Goal: Task Accomplishment & Management: Use online tool/utility

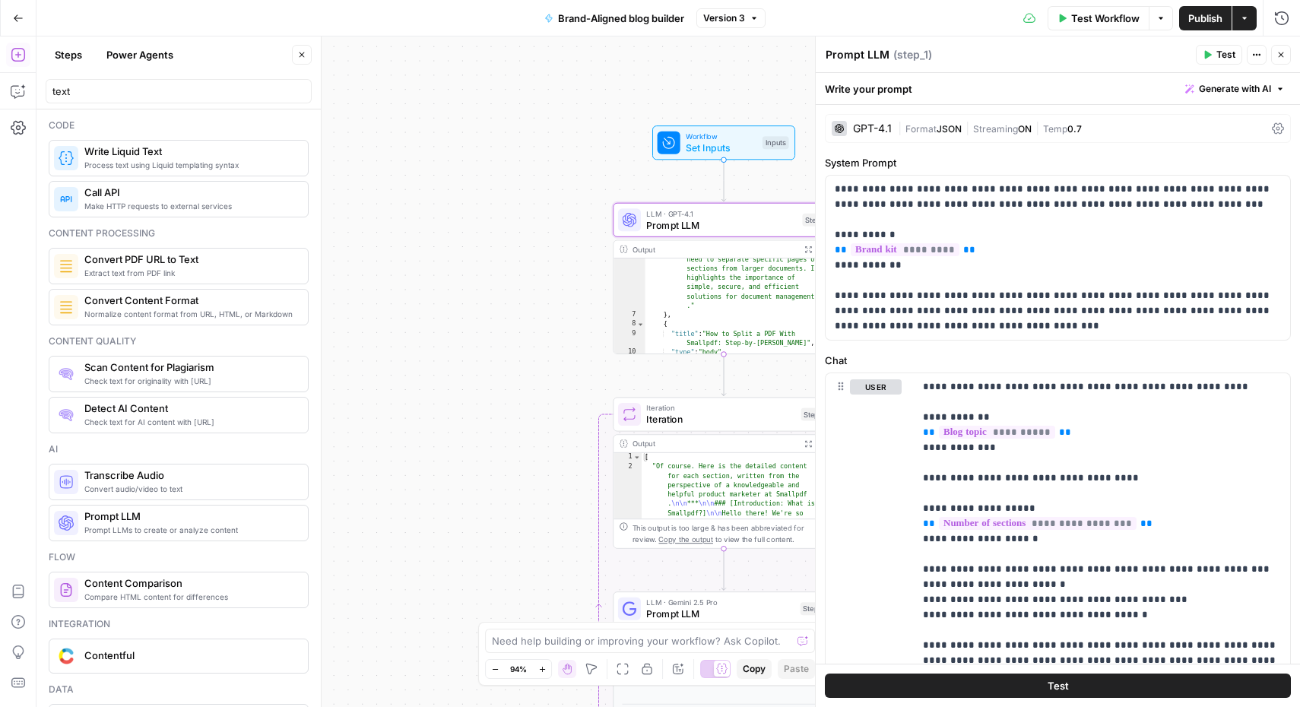
scroll to position [113, 0]
click at [17, 18] on icon "button" at bounding box center [18, 18] width 11 height 11
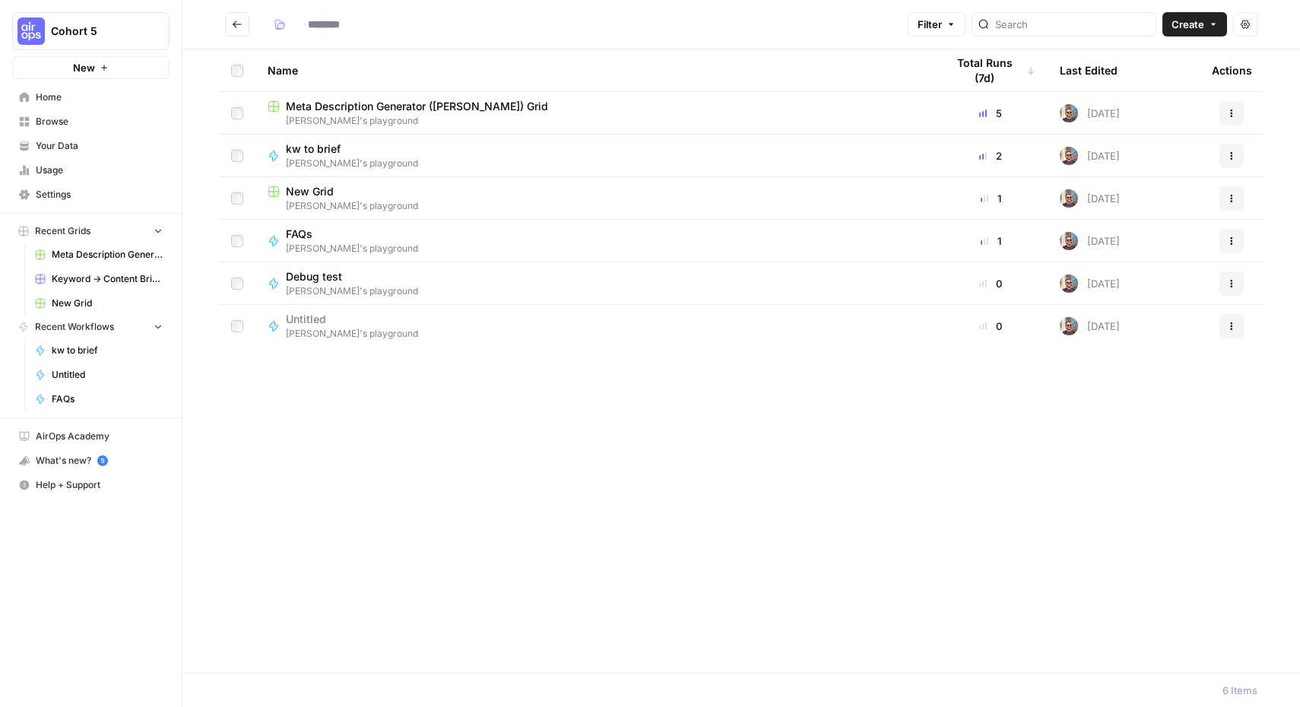
type input "**********"
click at [73, 30] on span "Cohort 5" at bounding box center [97, 31] width 92 height 15
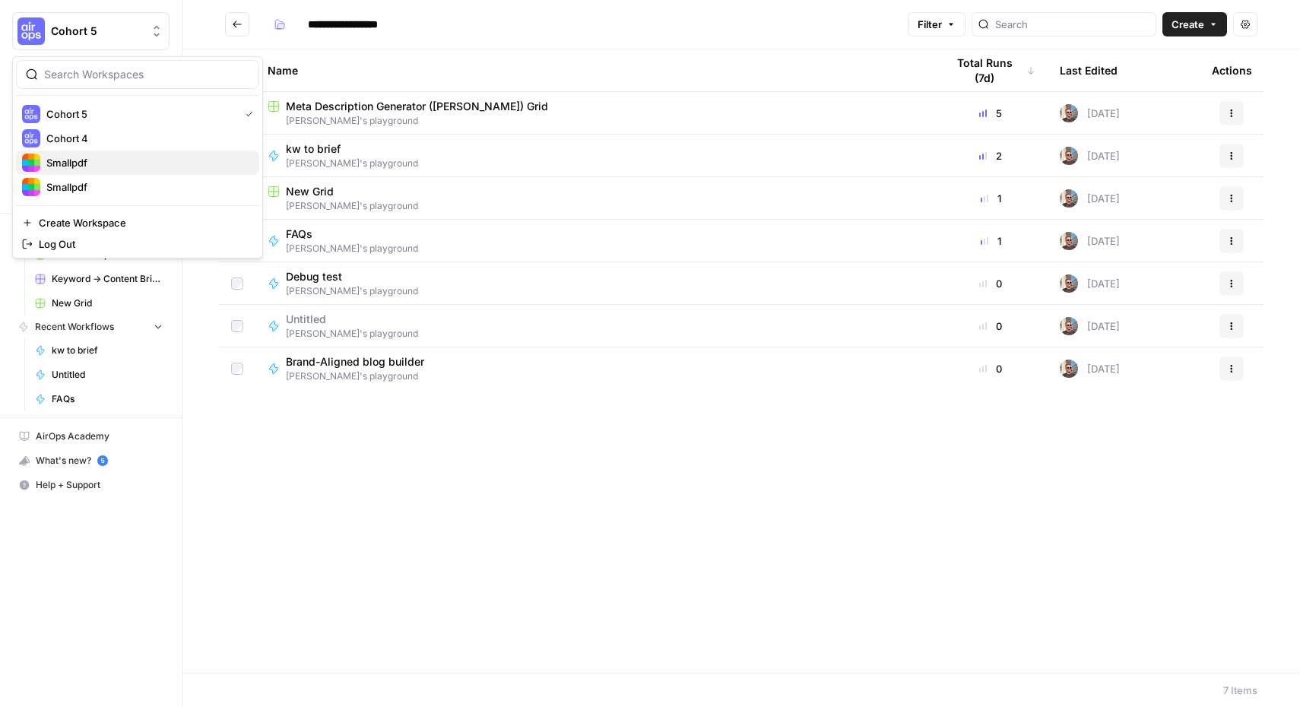
click at [80, 167] on span "Smallpdf" at bounding box center [146, 162] width 201 height 15
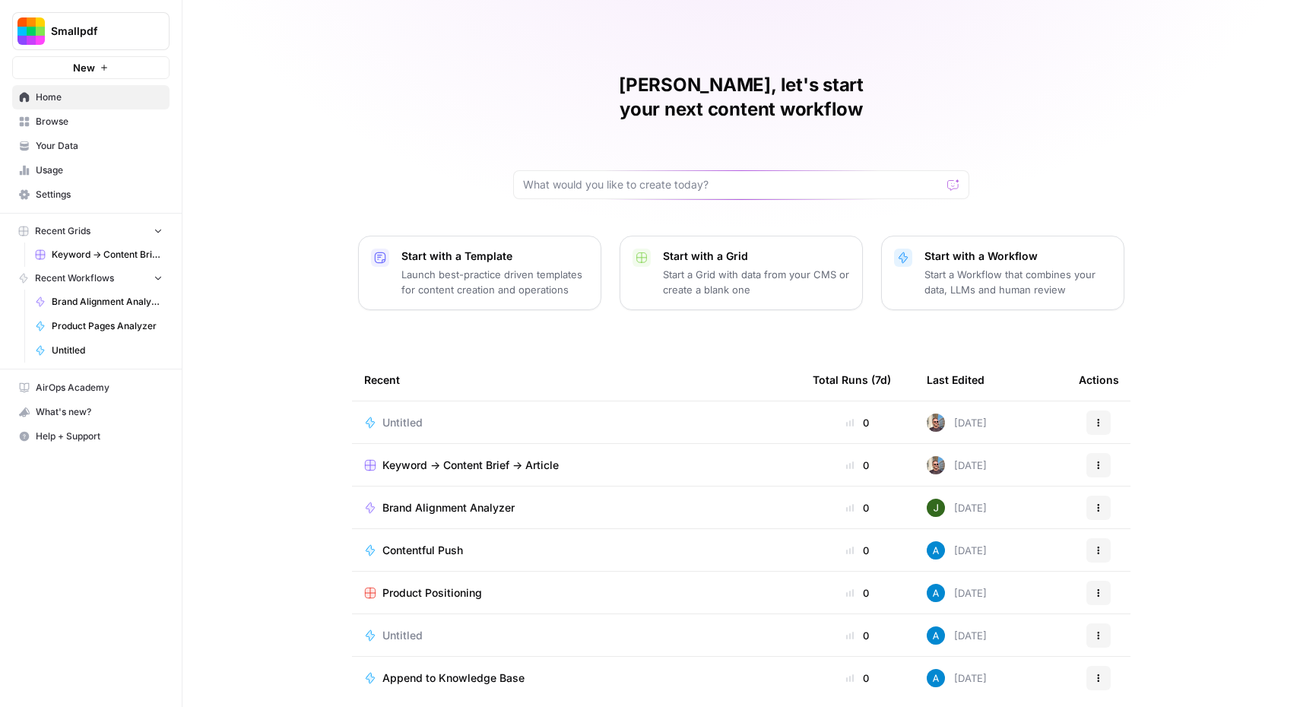
click at [809, 309] on div "[PERSON_NAME], let's start your next content workflow Start with a Template Lau…" at bounding box center [740, 362] width 1117 height 724
click at [985, 249] on p "Start with a Workflow" at bounding box center [1017, 256] width 187 height 15
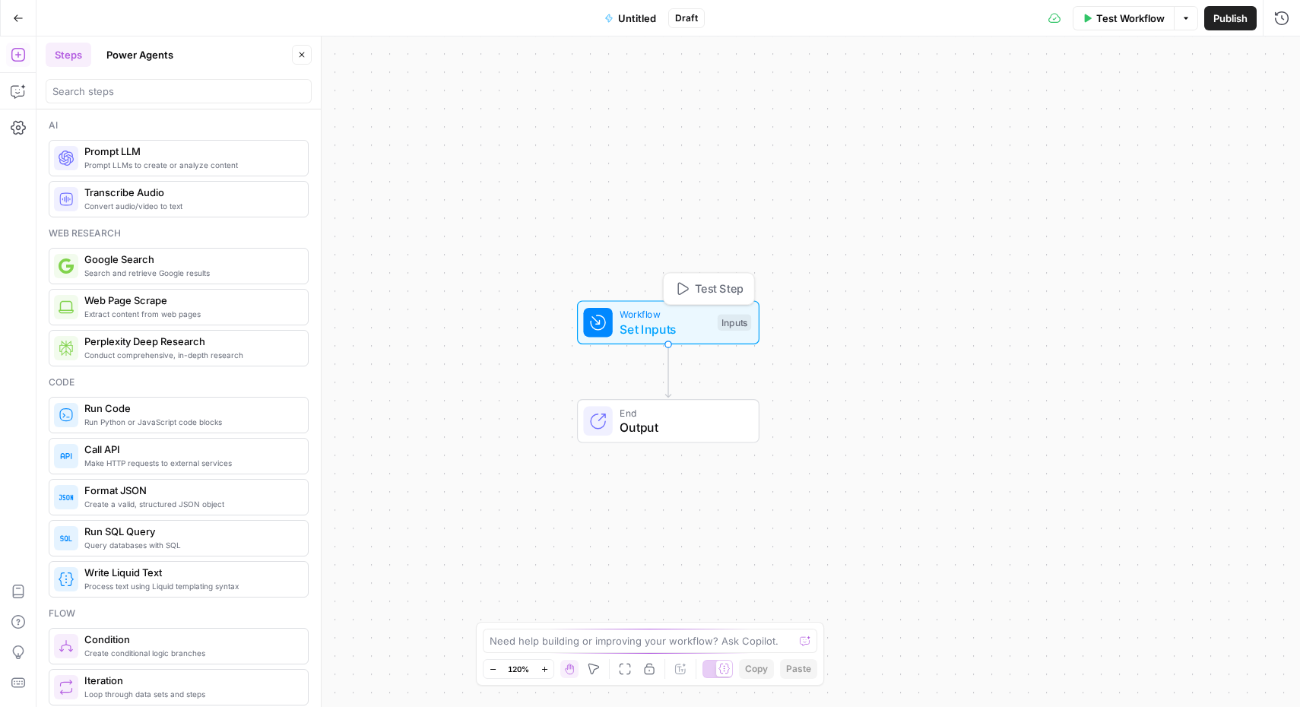
click at [658, 331] on span "Set Inputs" at bounding box center [665, 329] width 90 height 18
click at [1048, 101] on span "Add Field" at bounding box center [1038, 103] width 44 height 15
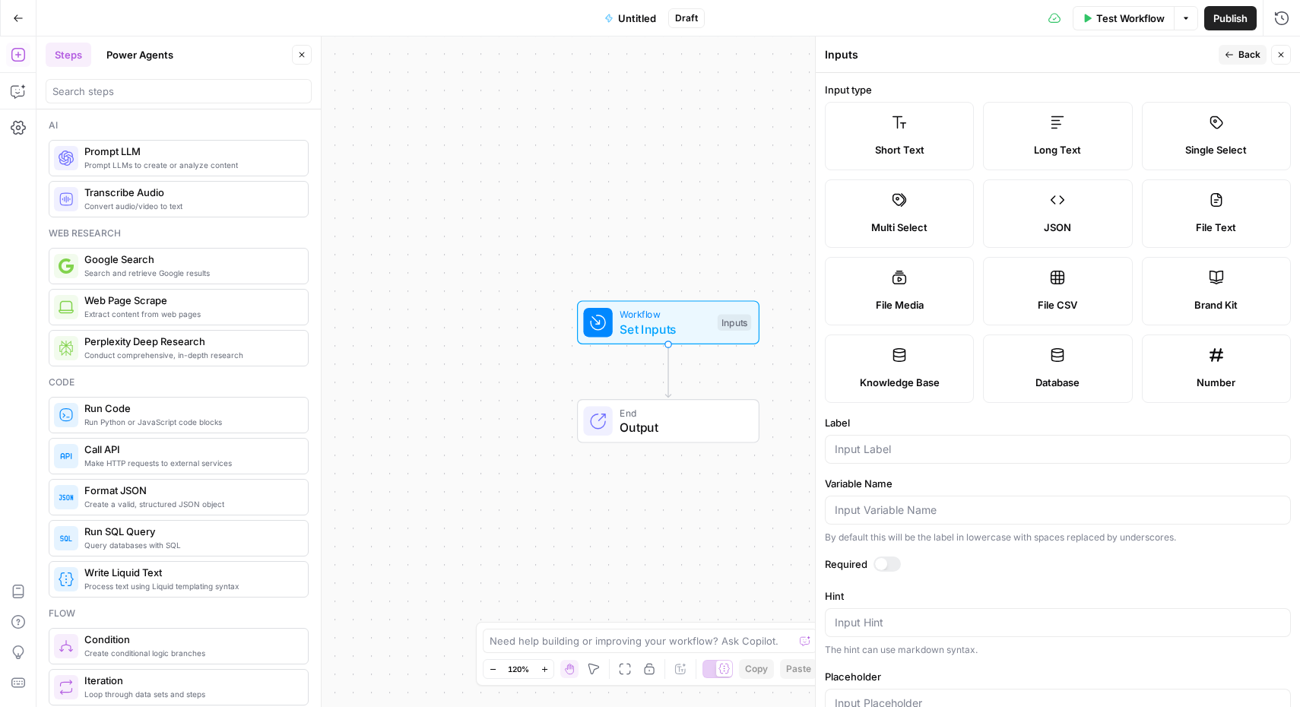
click at [909, 457] on div at bounding box center [1058, 449] width 466 height 29
type input "Topic"
click at [875, 559] on div at bounding box center [886, 563] width 27 height 15
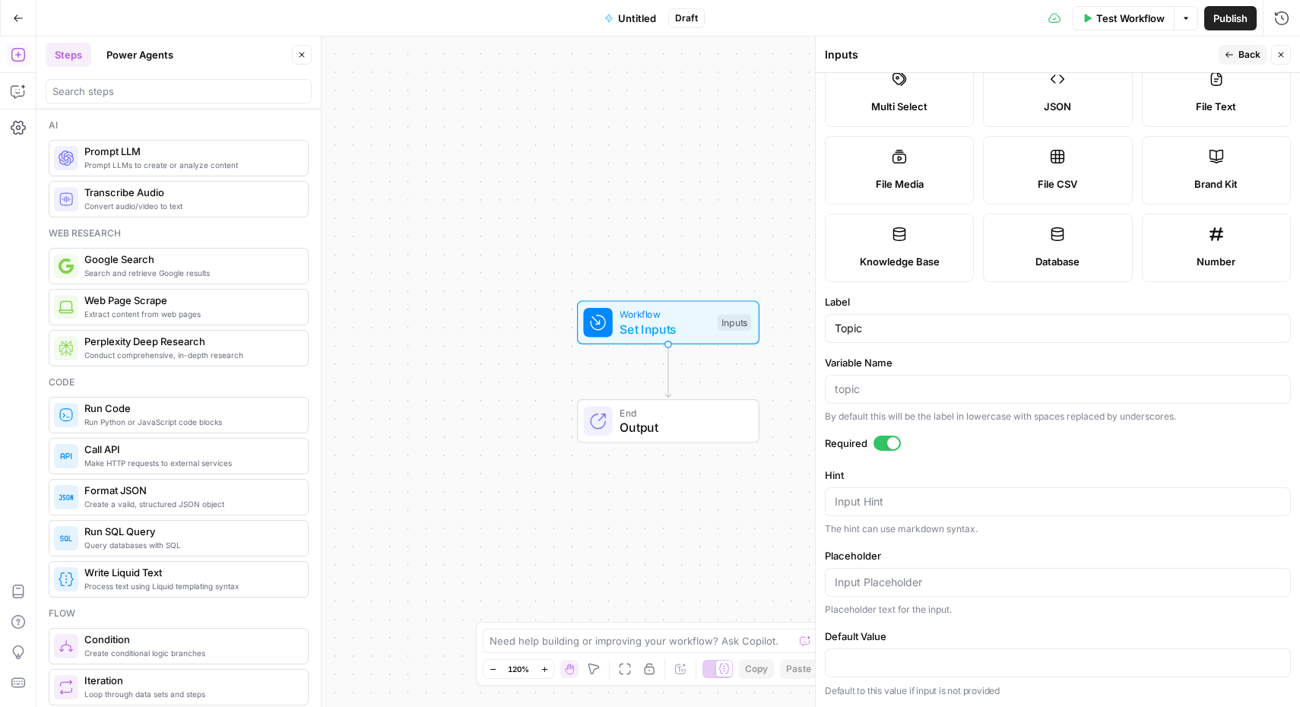
click at [1244, 52] on span "Back" at bounding box center [1249, 55] width 22 height 14
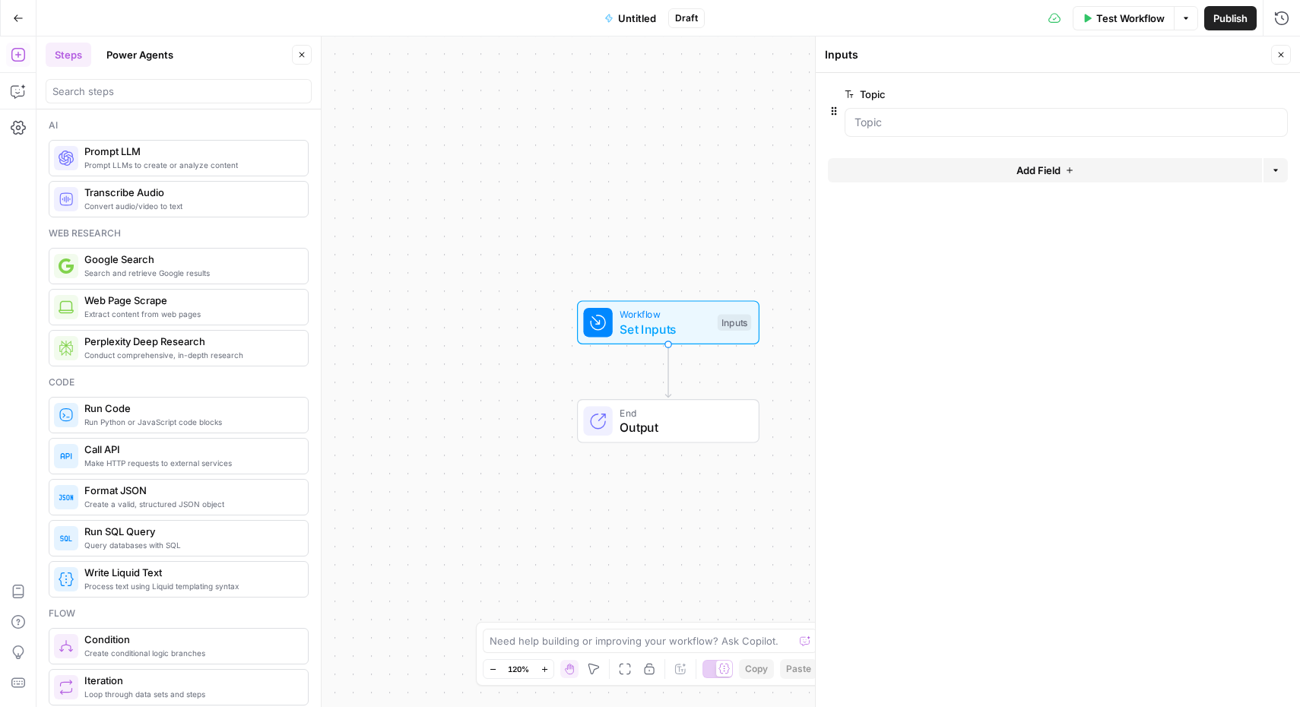
click at [651, 214] on div "Workflow Set Inputs Inputs End Output" at bounding box center [667, 371] width 1263 height 670
click at [189, 93] on input "search" at bounding box center [178, 91] width 252 height 15
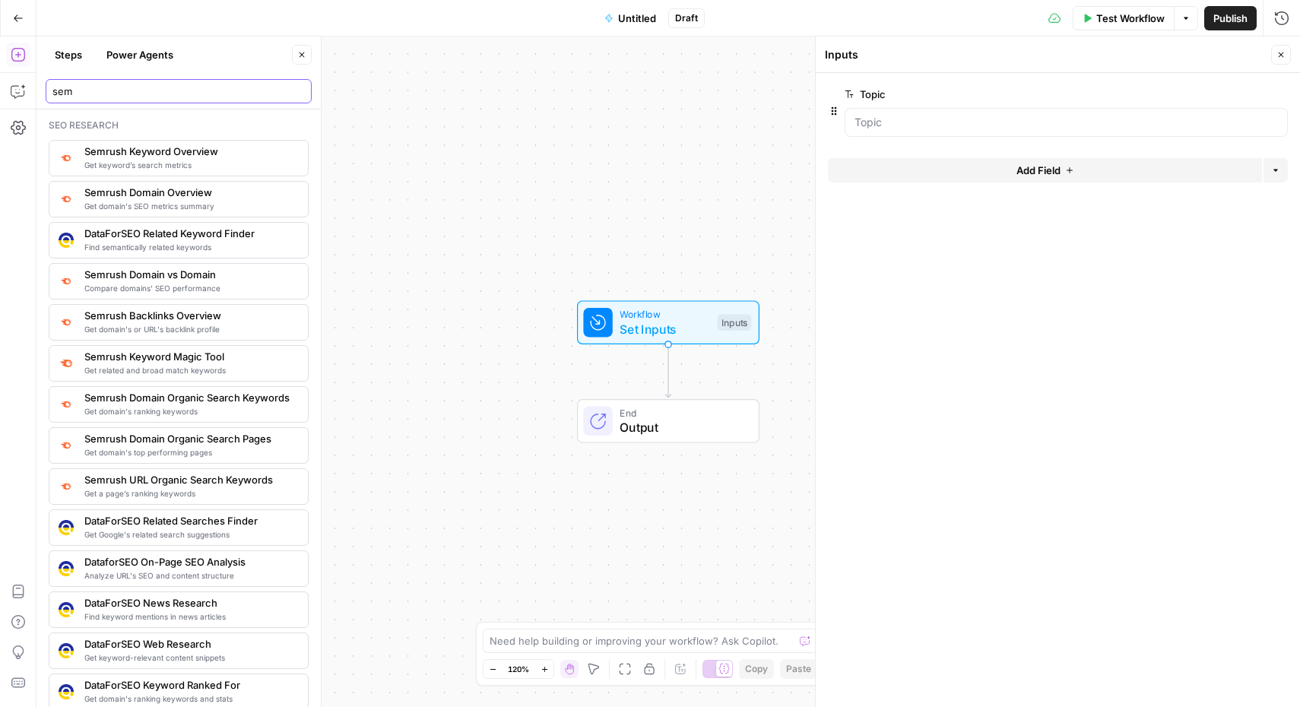
type input "sem"
click at [136, 368] on span "Get related and broad match keywords" at bounding box center [189, 370] width 211 height 12
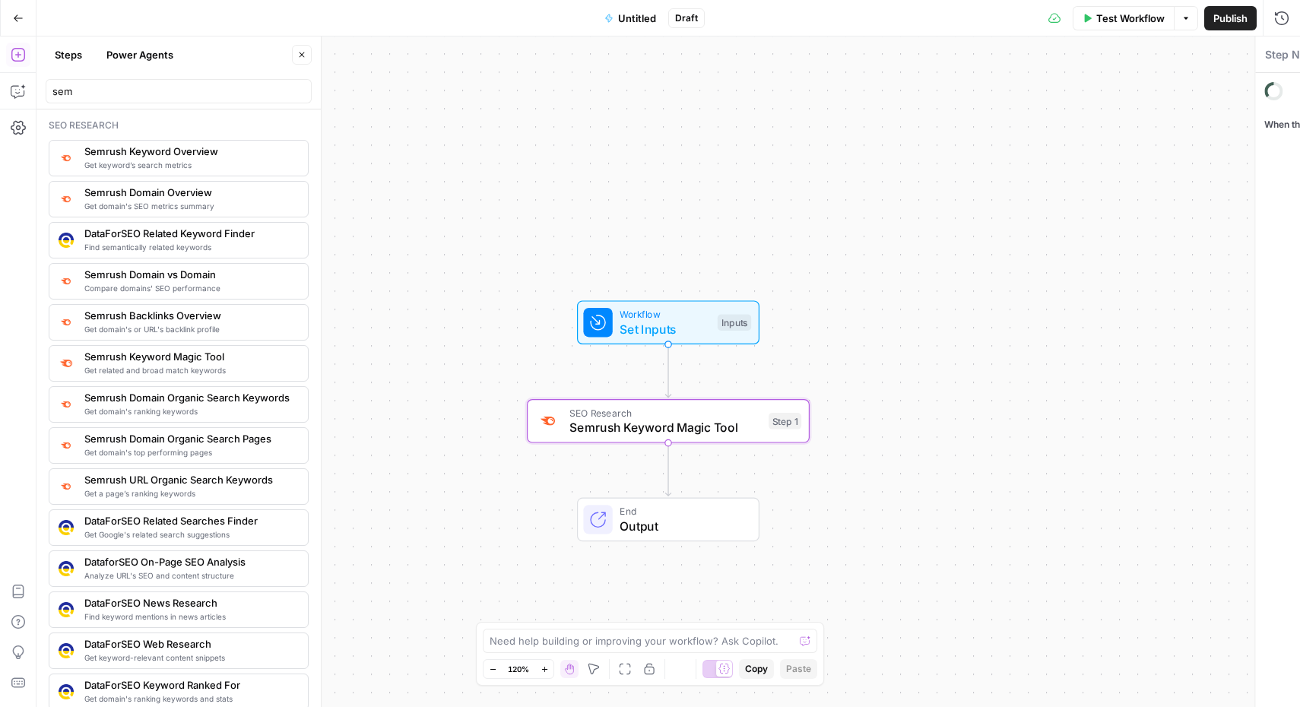
type textarea "Semrush Keyword Magic Tool"
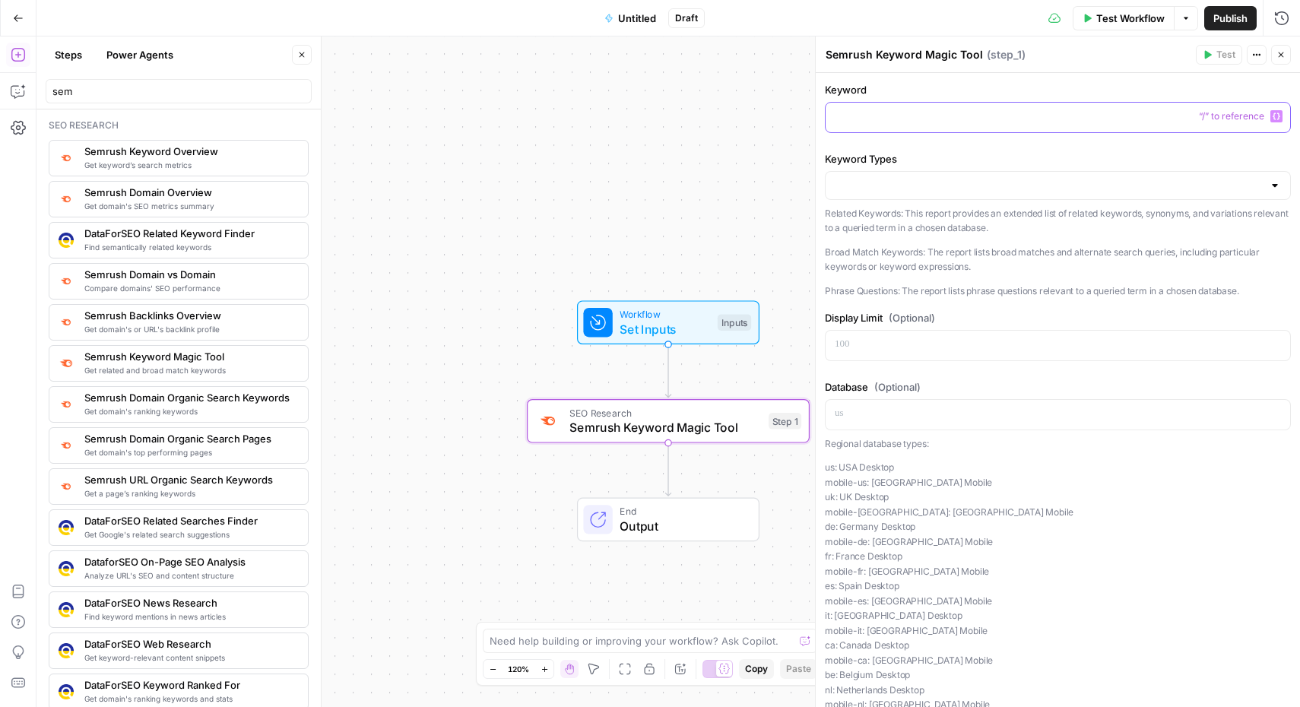
click at [922, 114] on p at bounding box center [1058, 116] width 446 height 15
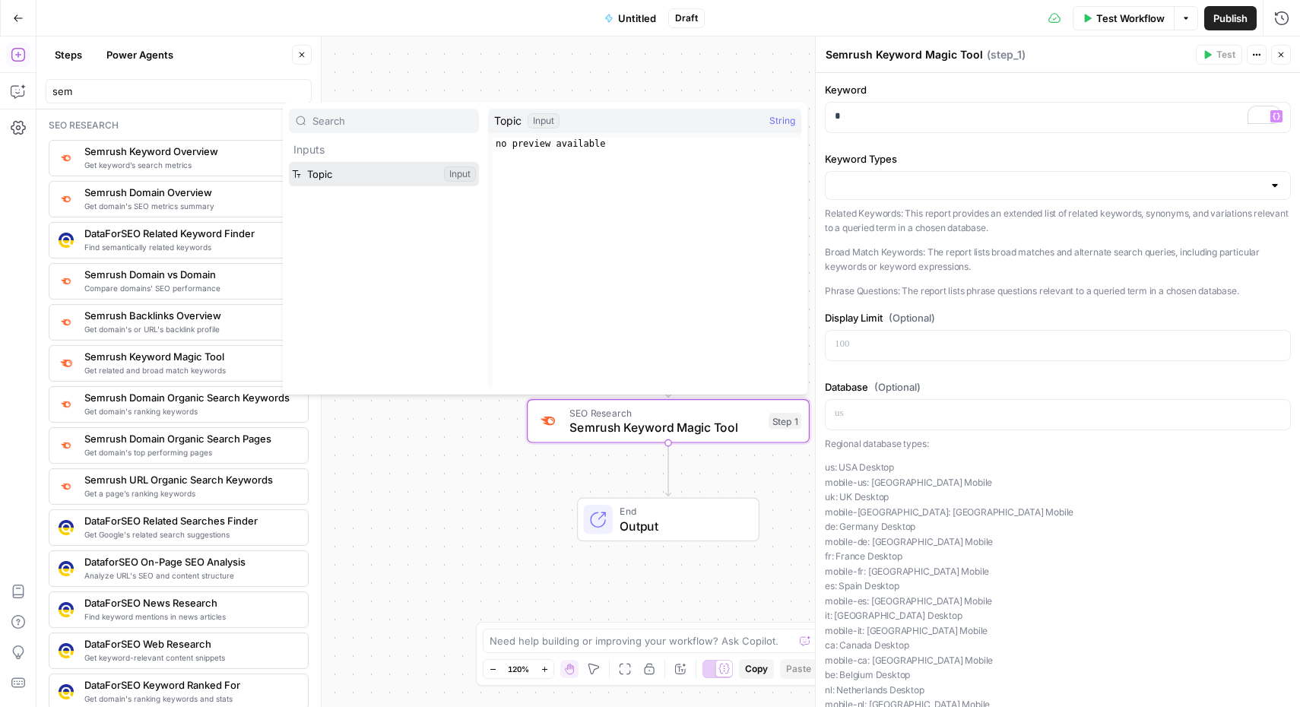
click at [383, 174] on button "Select variable Topic" at bounding box center [384, 174] width 190 height 24
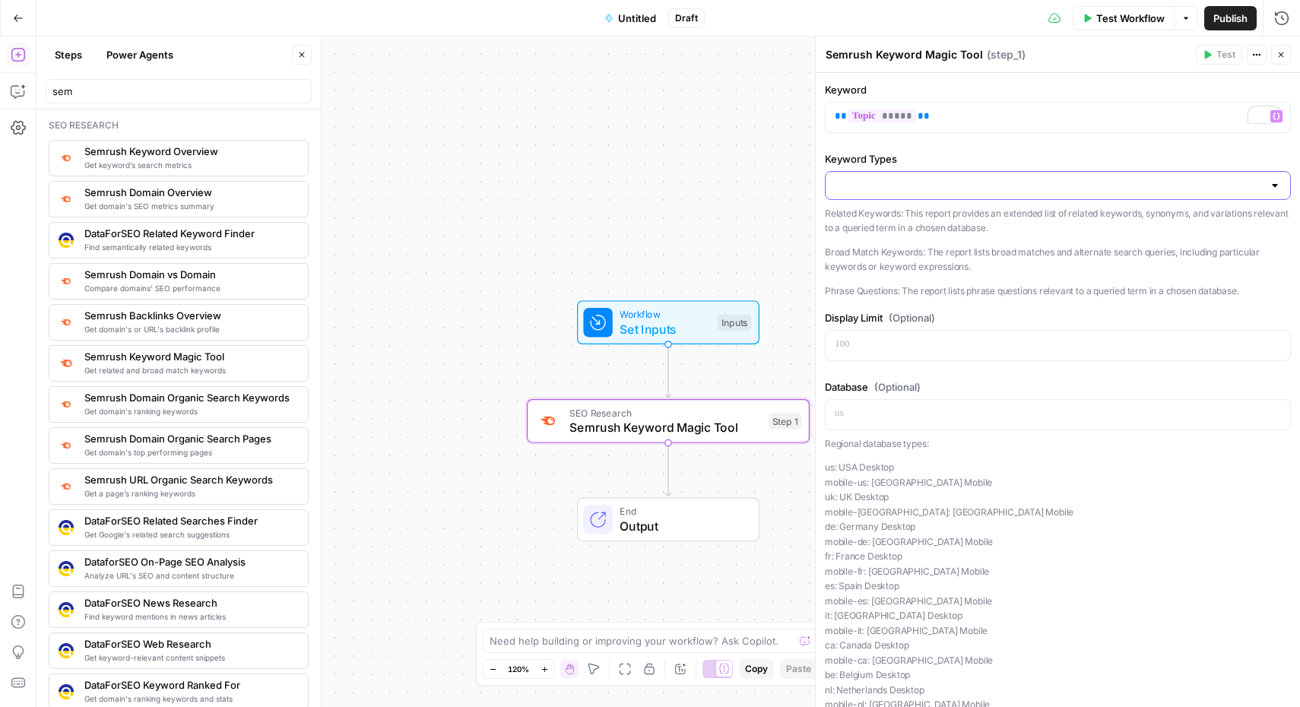
click at [921, 185] on input "Keyword Types" at bounding box center [1049, 185] width 428 height 15
click at [907, 228] on span "Related Keywords" at bounding box center [1055, 223] width 434 height 15
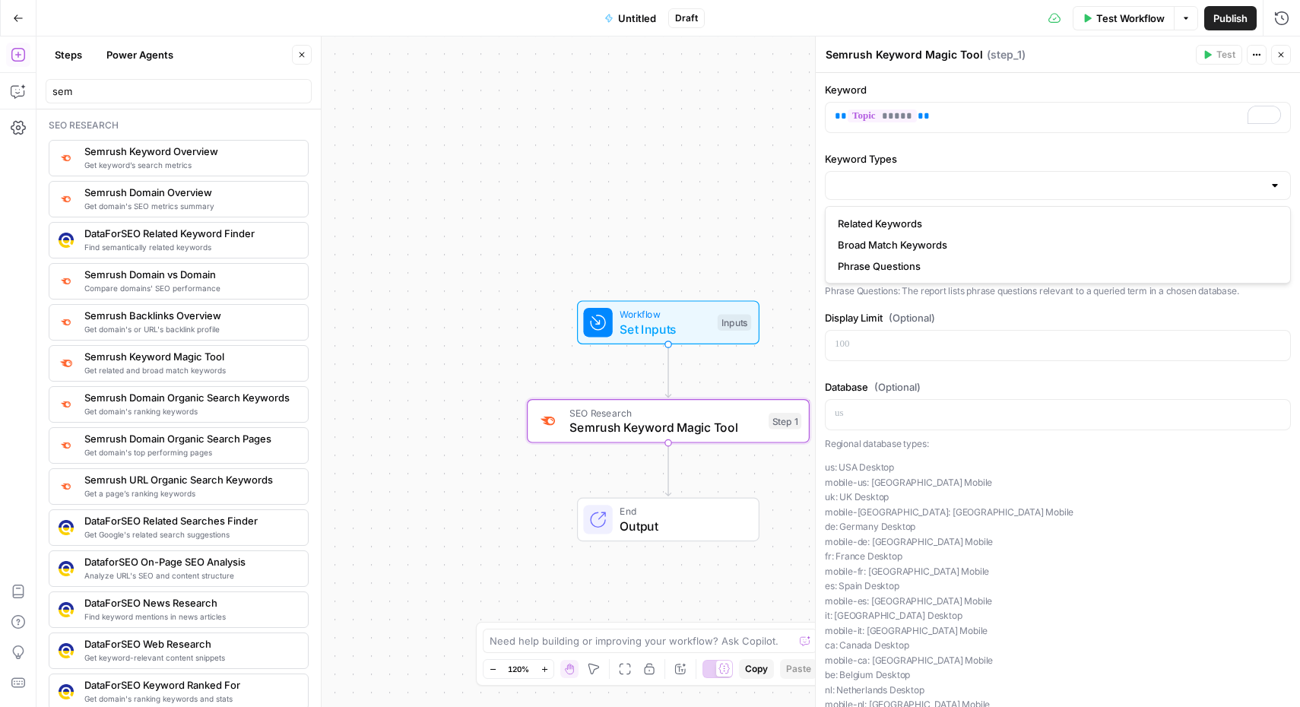
type input "Related Keywords"
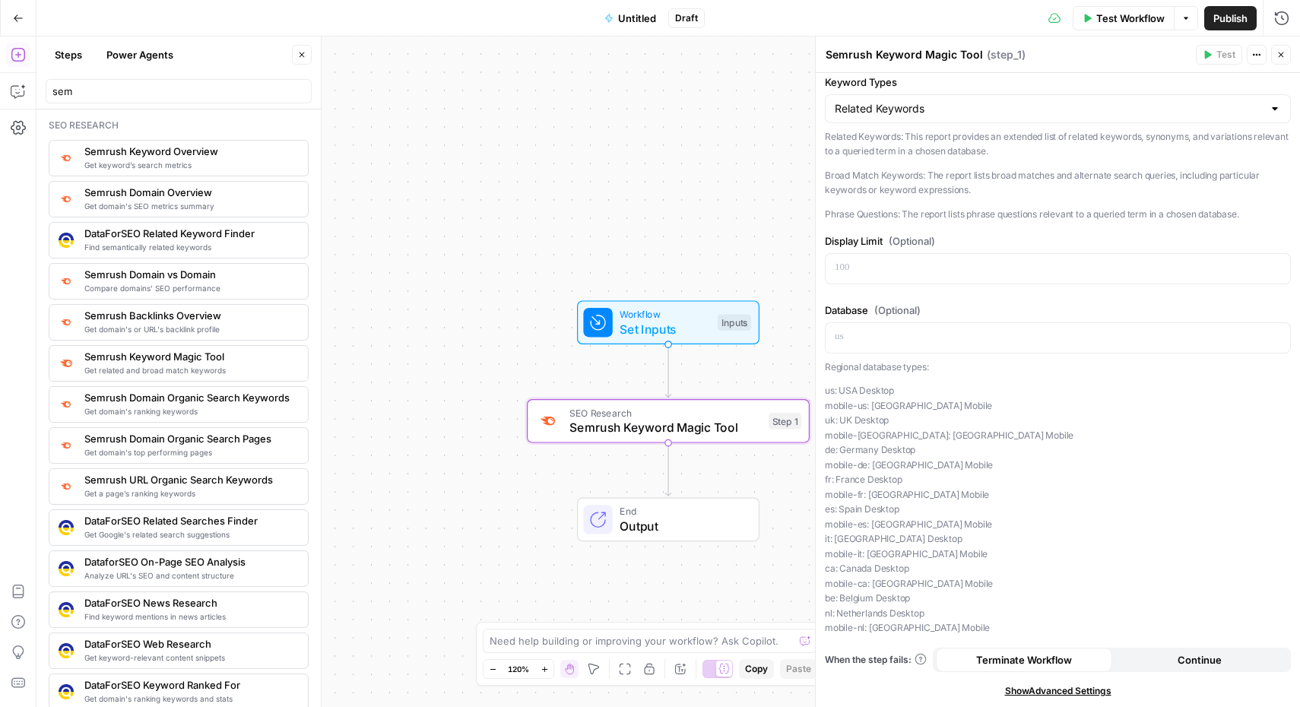
scroll to position [0, 0]
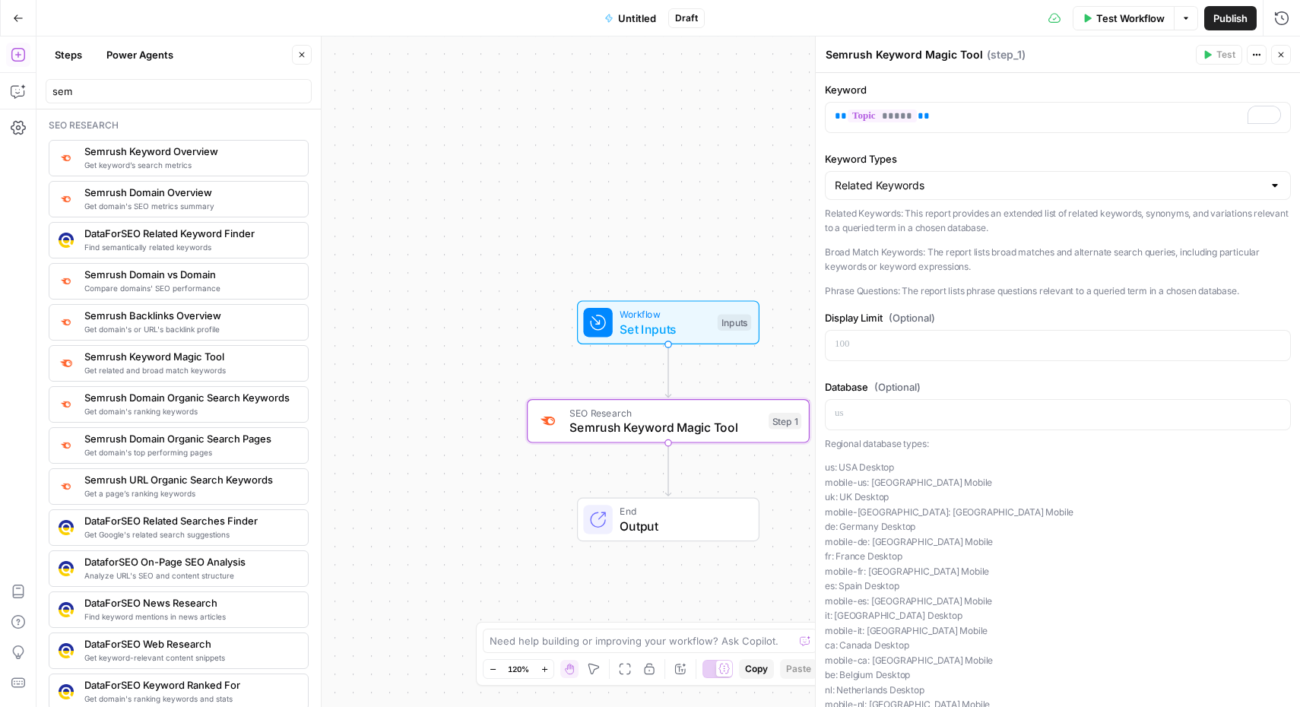
click at [1124, 20] on span "Test Workflow" at bounding box center [1130, 18] width 68 height 15
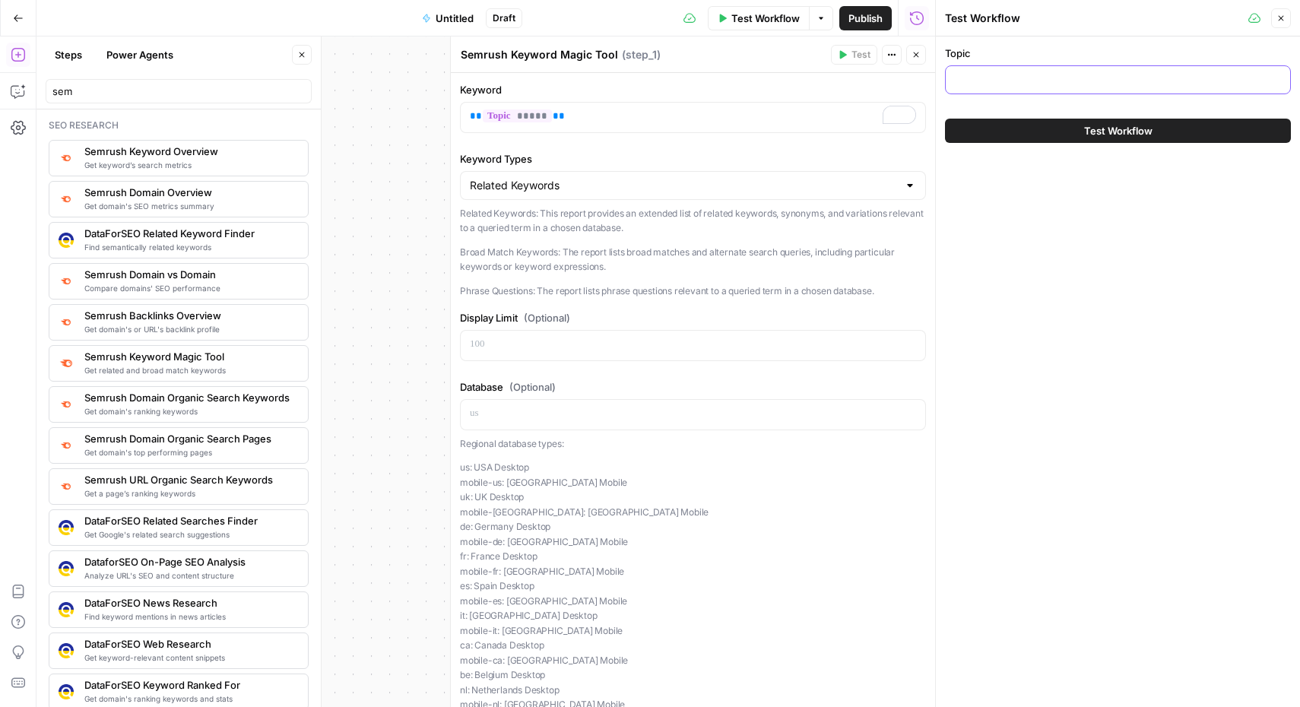
click at [999, 78] on input "Topic" at bounding box center [1118, 79] width 326 height 15
paste input "How to Use Compress PDF to Improve Your Sales Proposal Workflow"
type input "How to Use Compress PDF to Improve Your Sales Proposal Workflow"
click at [1112, 134] on span "Test Workflow" at bounding box center [1118, 130] width 68 height 15
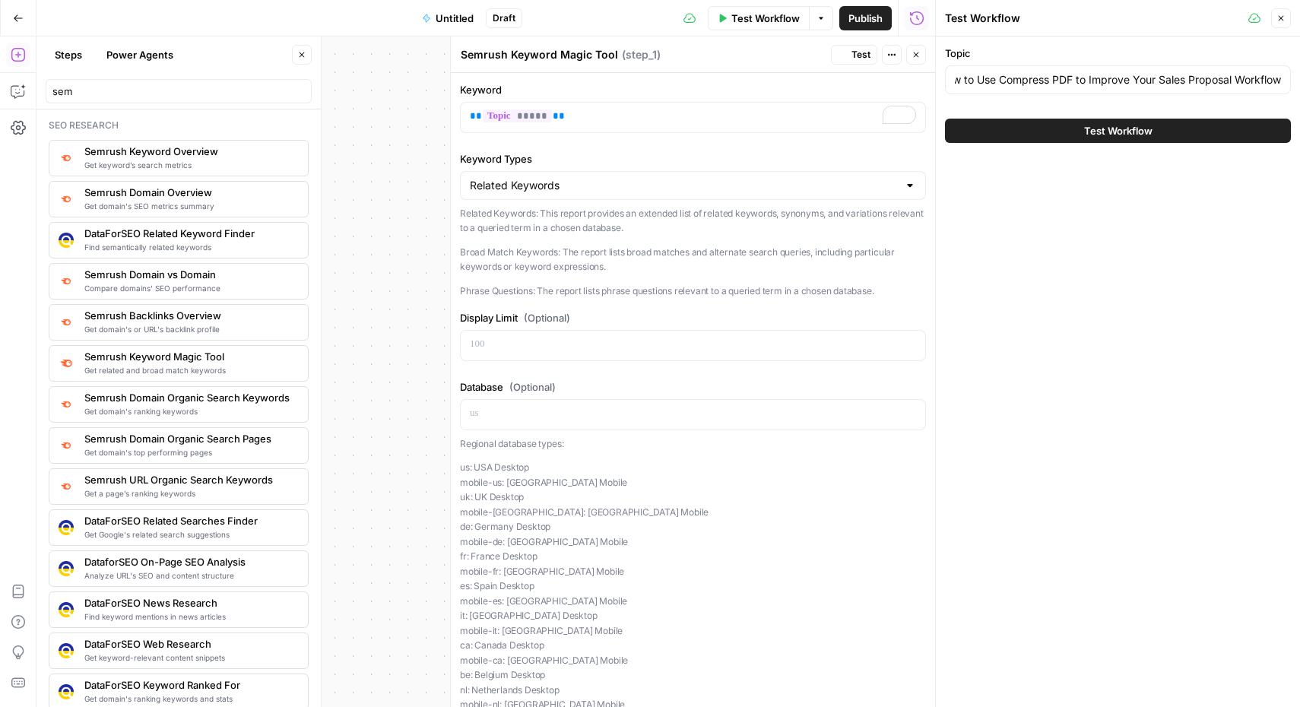
scroll to position [0, 0]
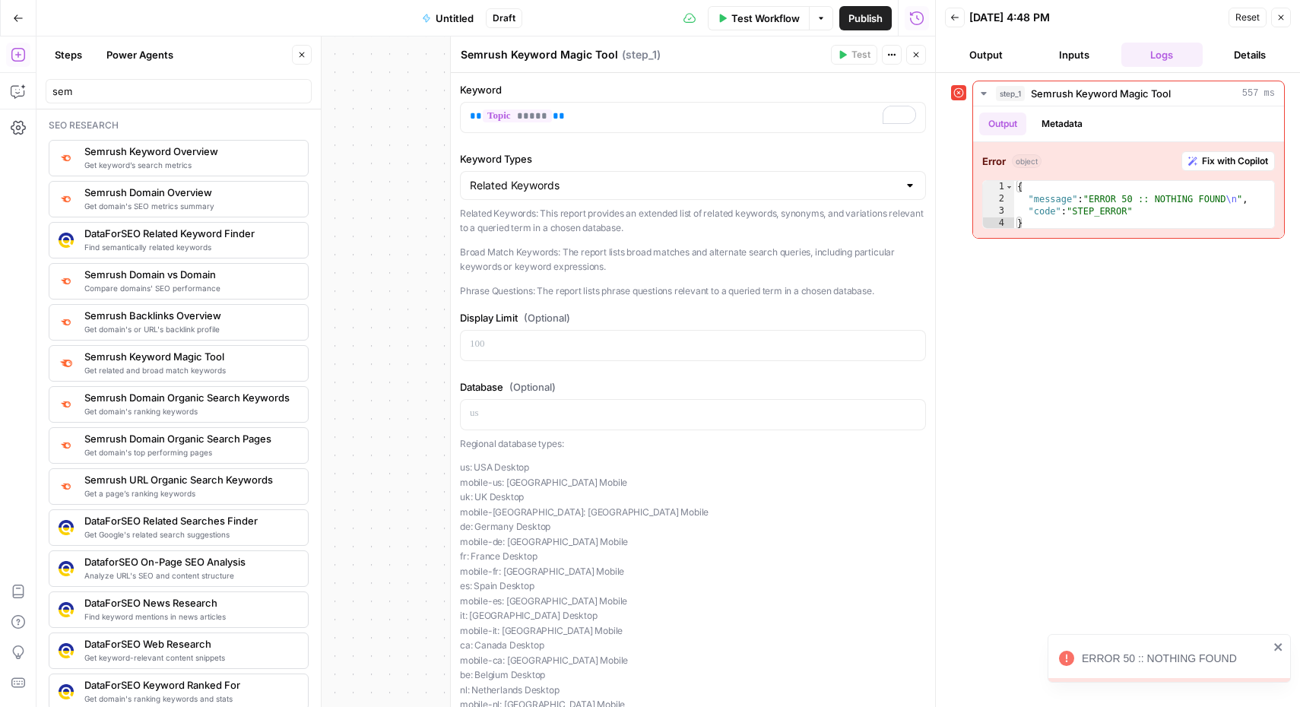
click at [1070, 57] on button "Inputs" at bounding box center [1074, 55] width 82 height 24
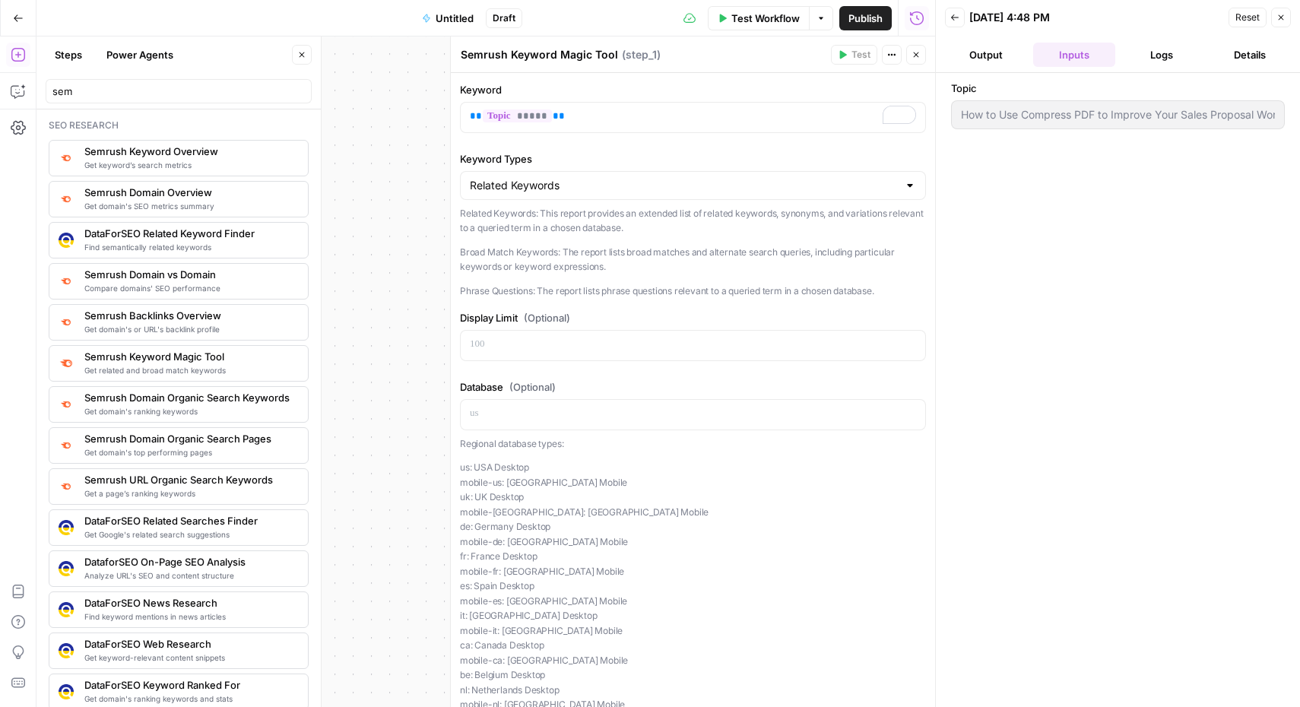
click at [1149, 58] on button "Logs" at bounding box center [1162, 55] width 82 height 24
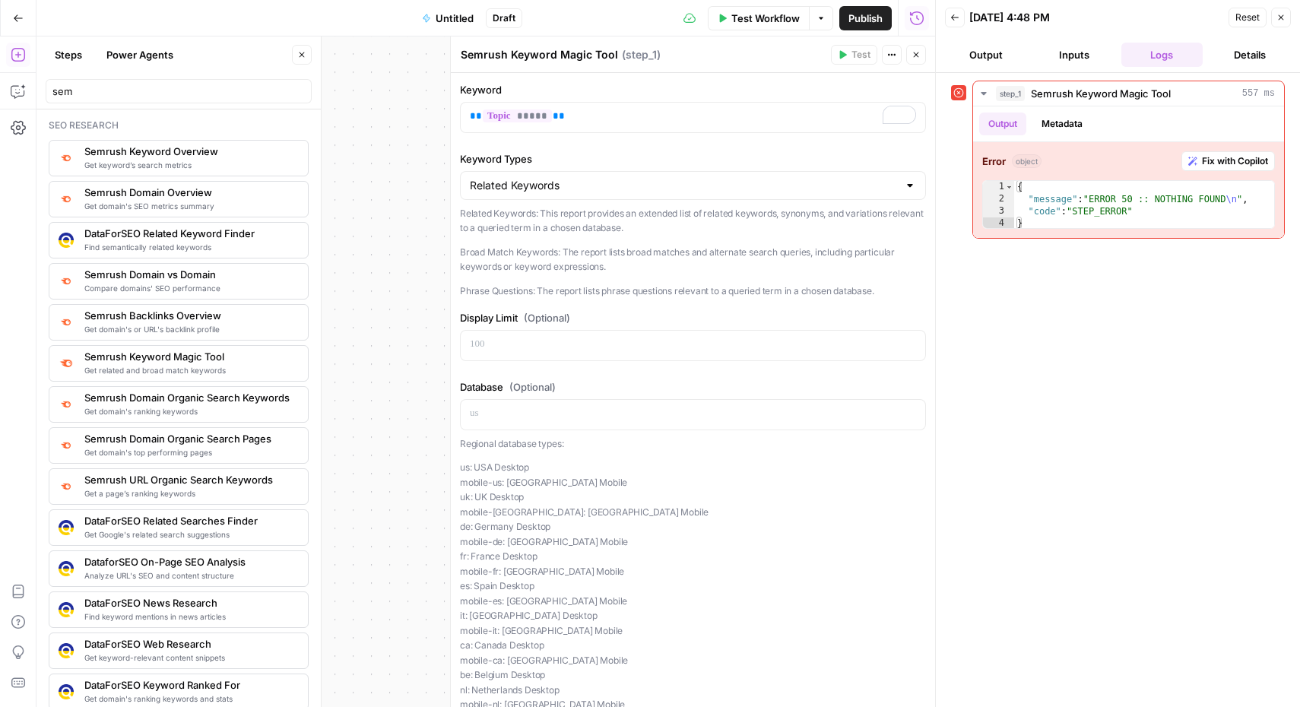
click at [386, 144] on div "Workflow Set Inputs Inputs Error SEO Research Semrush Keyword Magic Tool Step 1…" at bounding box center [485, 371] width 899 height 670
click at [1282, 21] on icon "button" at bounding box center [1280, 17] width 9 height 9
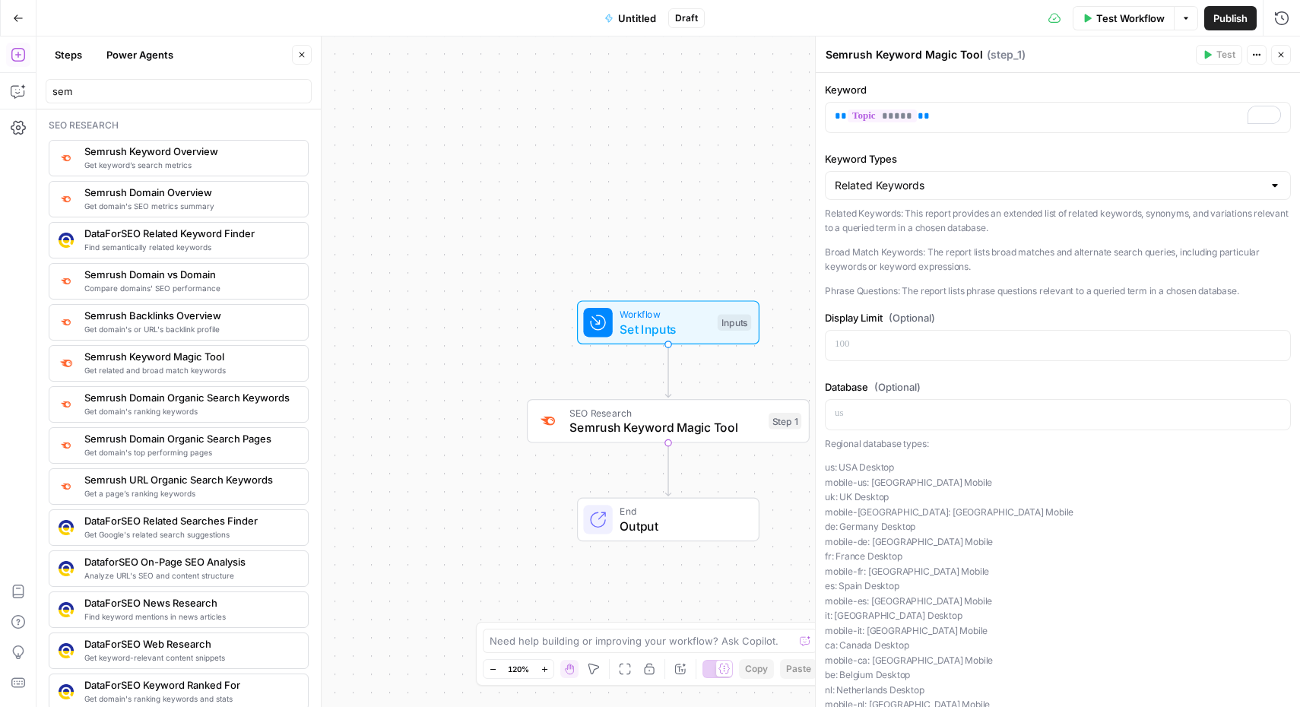
click at [528, 291] on div "Workflow Set Inputs Inputs SEO Research Semrush Keyword Magic Tool Step 1 End O…" at bounding box center [667, 371] width 1263 height 670
click at [629, 422] on span "Semrush Keyword Magic Tool" at bounding box center [665, 427] width 192 height 18
click at [666, 322] on span "Set Inputs" at bounding box center [665, 329] width 90 height 18
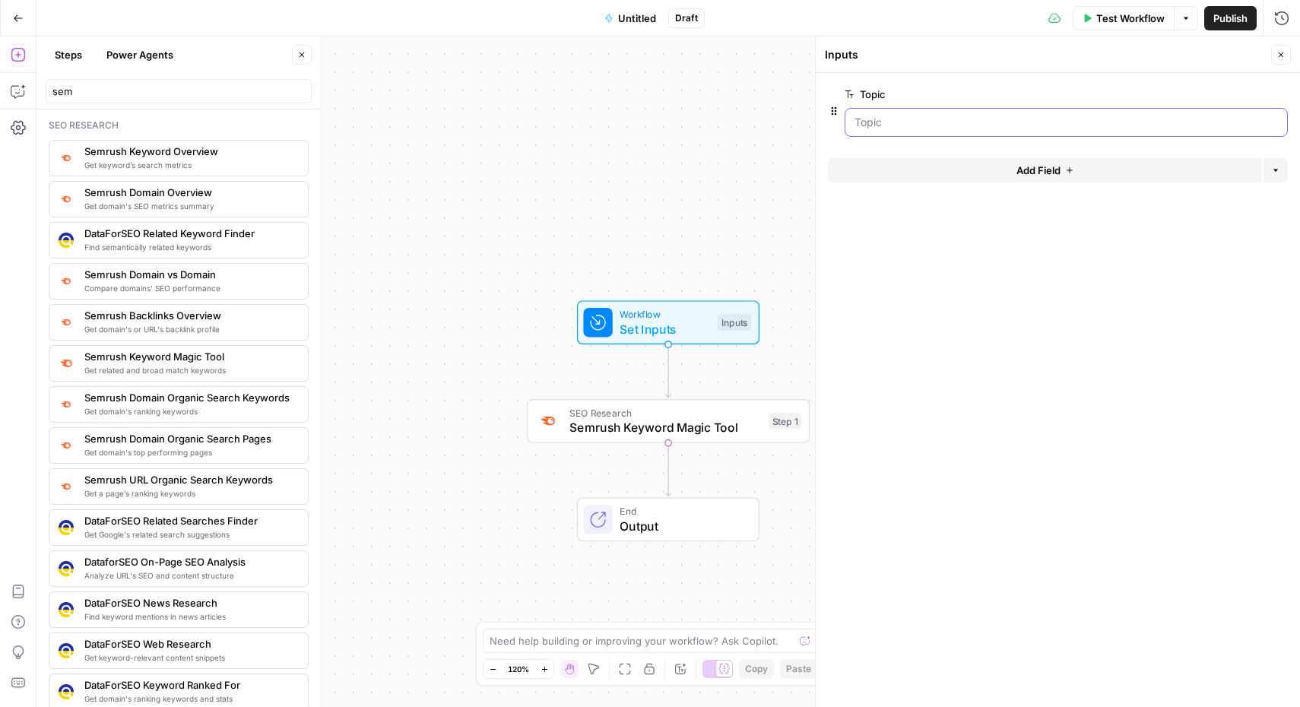
click at [949, 117] on input "Topic" at bounding box center [1065, 122] width 423 height 15
click at [954, 122] on input "Topic" at bounding box center [1065, 122] width 423 height 15
click at [1133, 14] on span "Test Workflow" at bounding box center [1130, 18] width 68 height 15
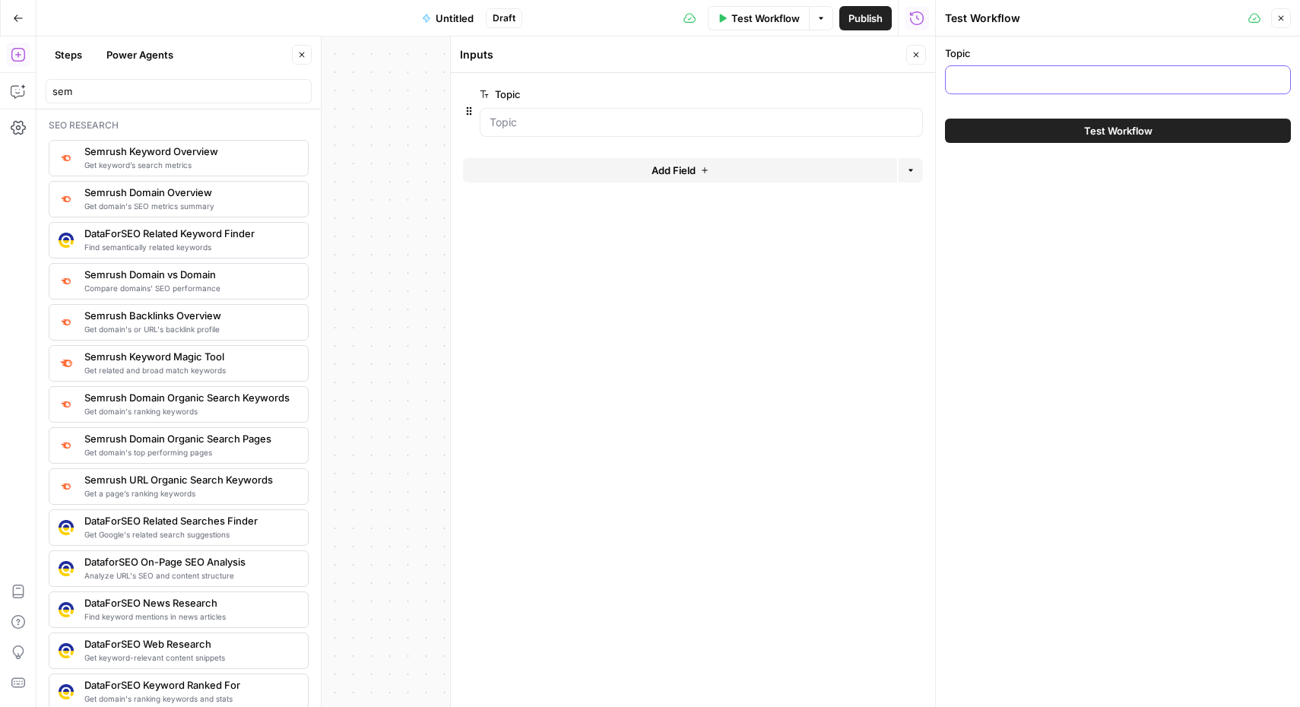
click at [990, 86] on input "Topic" at bounding box center [1118, 79] width 326 height 15
paste input "How to Use Compress PDF to Improve Your Sales Proposal Workflow"
type input "How to Use Compress PDF to Improve Your Sales Proposal Workflow"
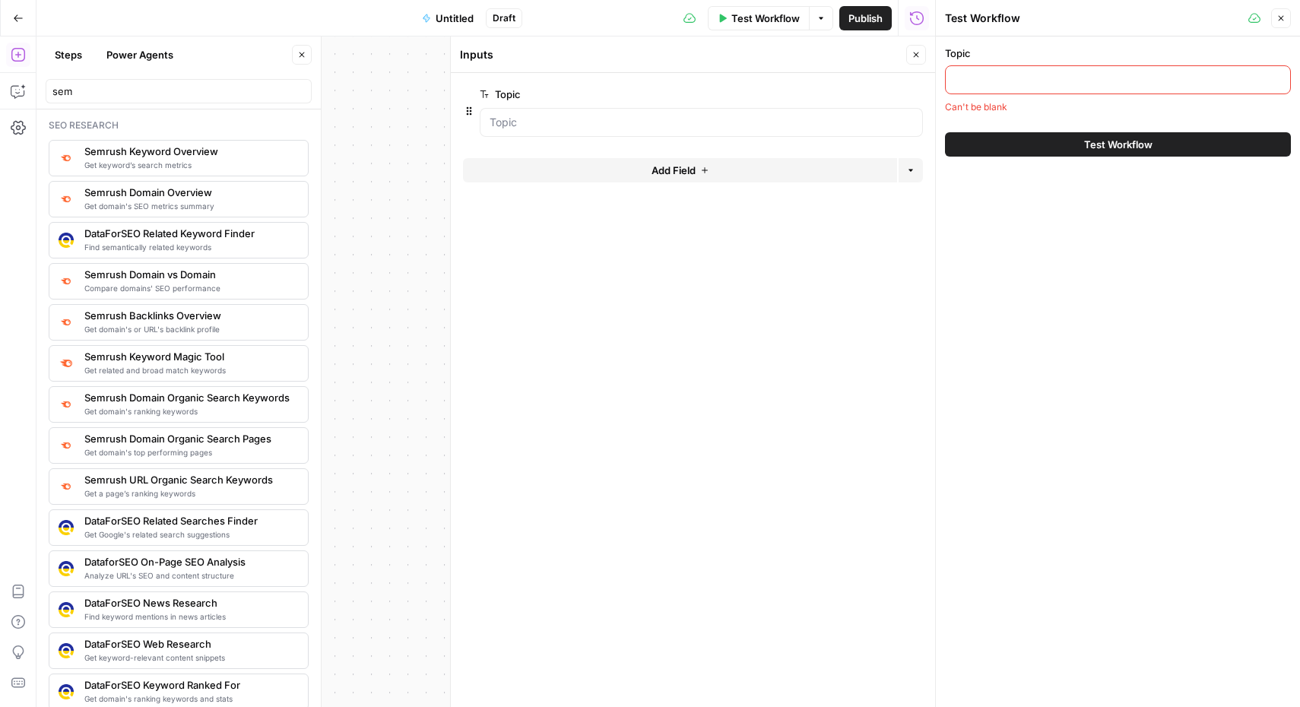
click at [991, 84] on input "Topic" at bounding box center [1118, 79] width 326 height 15
paste input "How to Use Compress PDF to Improve Your Sales Proposal Workflow"
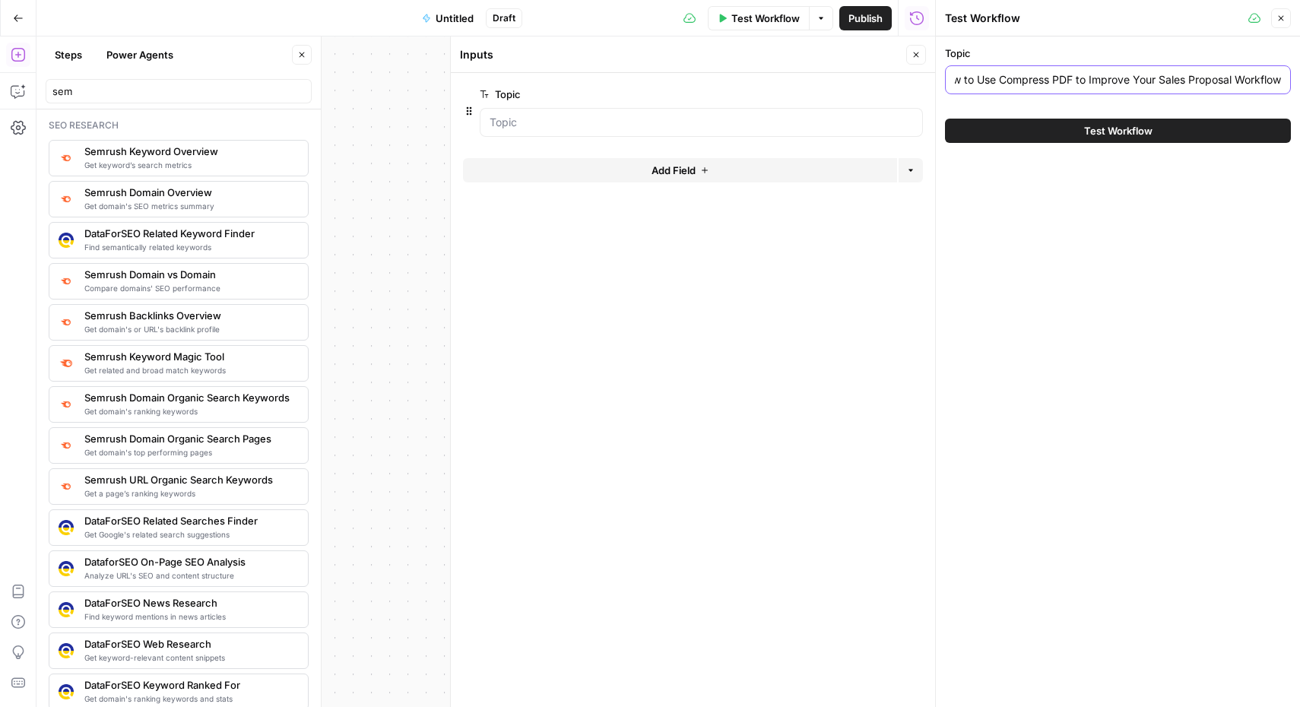
type input "How to Use Compress PDF to Improve Your Sales Proposal Workflow"
click at [1095, 126] on span "Test Workflow" at bounding box center [1118, 130] width 68 height 15
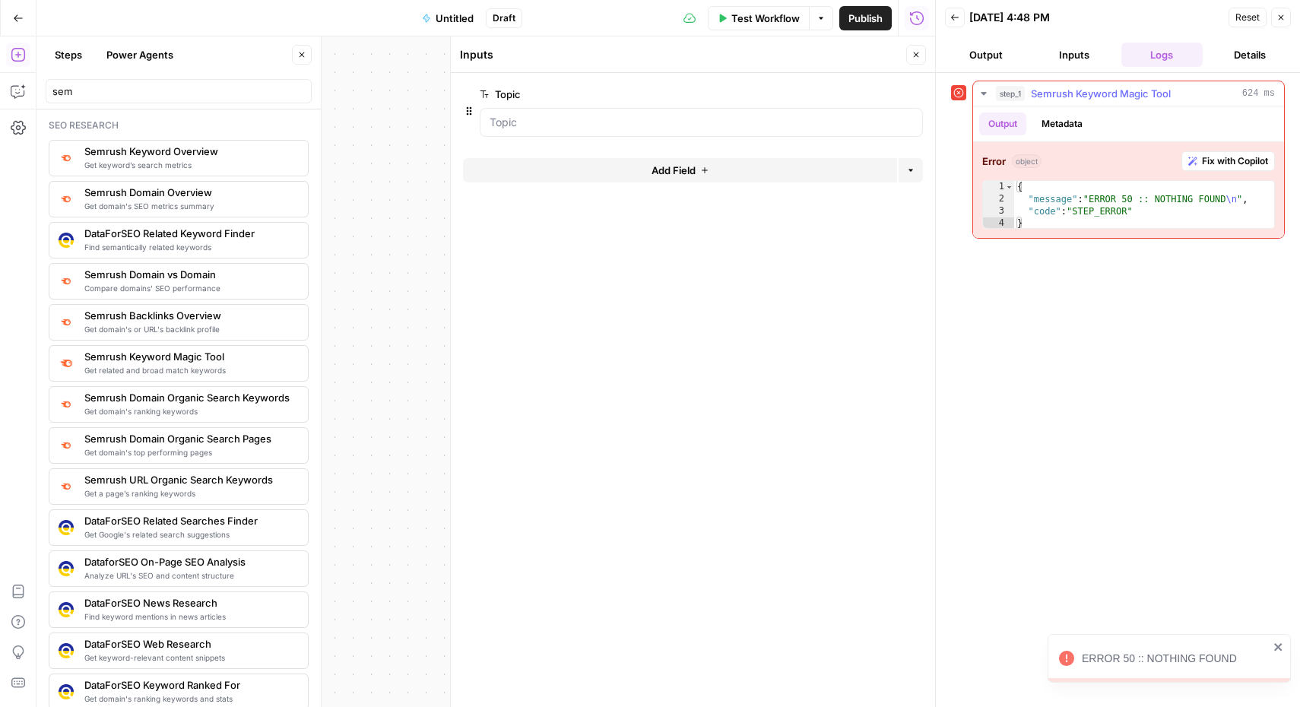
click at [1222, 163] on span "Fix with Copilot" at bounding box center [1235, 161] width 66 height 14
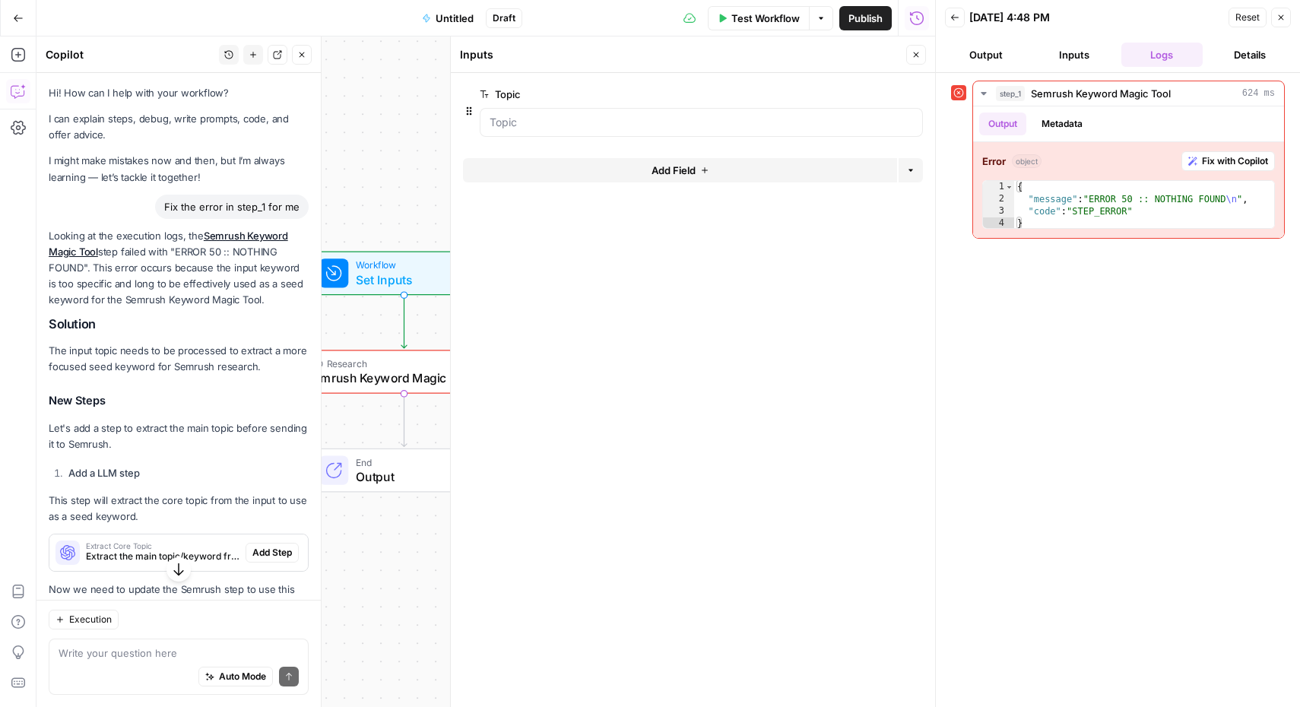
click at [981, 56] on button "Output" at bounding box center [986, 55] width 82 height 24
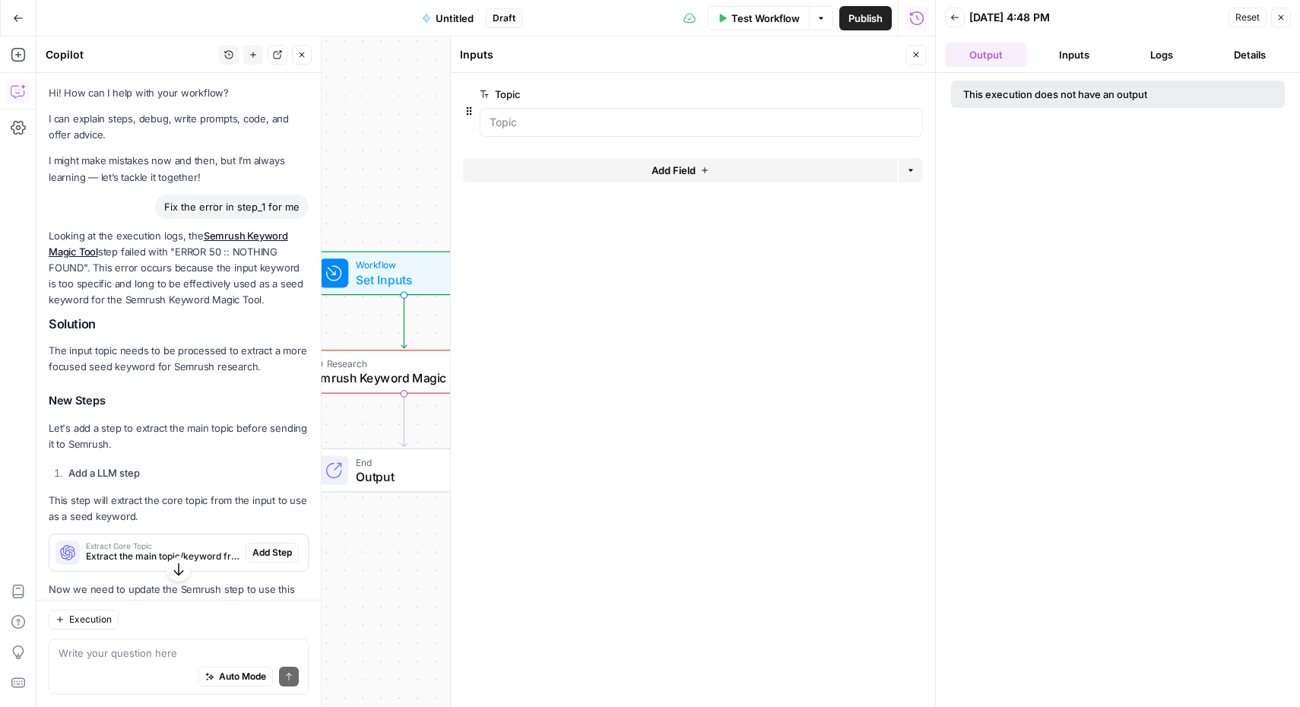
click at [959, 21] on icon "button" at bounding box center [954, 17] width 9 height 9
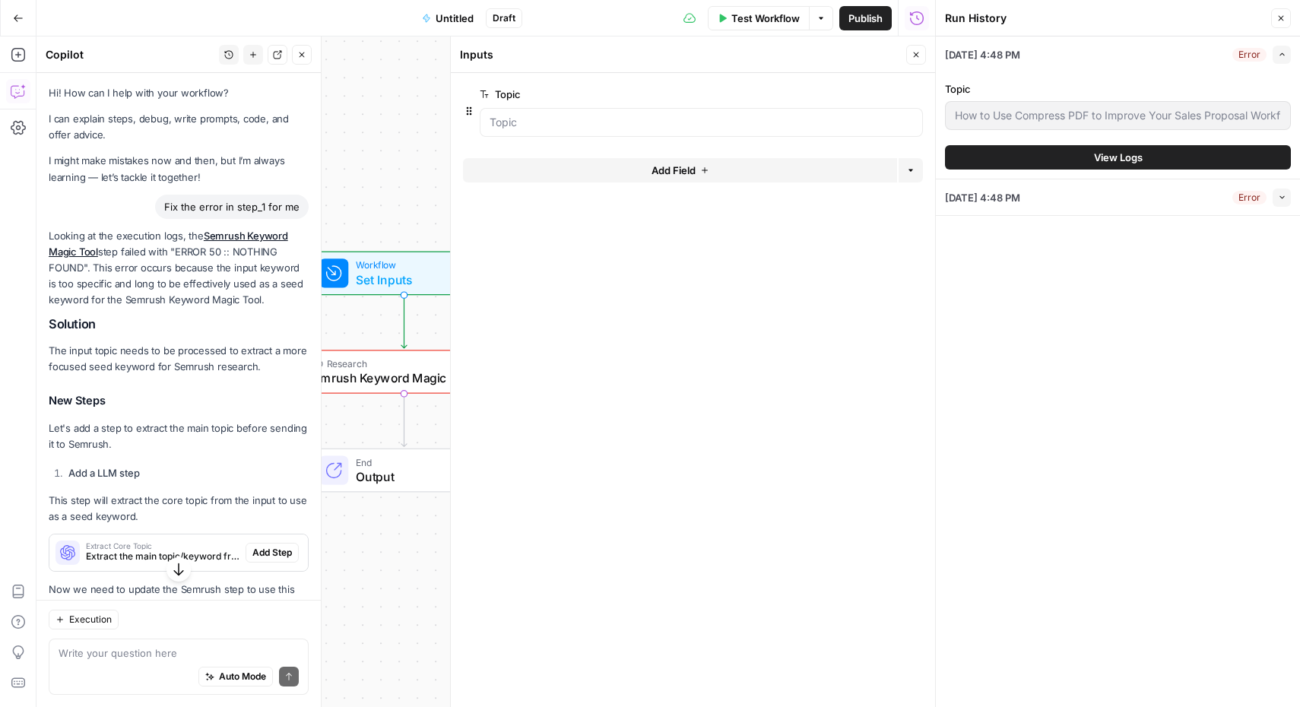
click at [750, 21] on span "Test Workflow" at bounding box center [765, 18] width 68 height 15
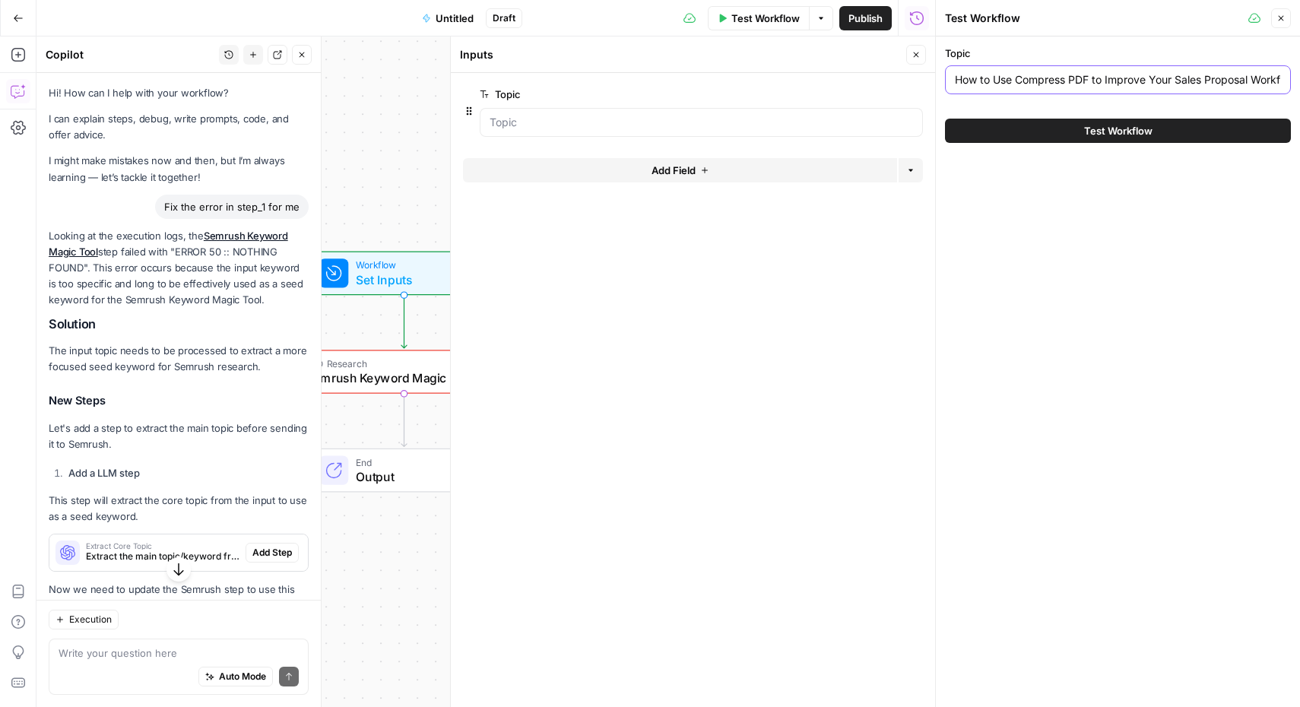
click at [1030, 84] on input "How to Use Compress PDF to Improve Your Sales Proposal Workflow" at bounding box center [1118, 79] width 326 height 15
click at [1069, 79] on input "How to Use Compress PDF to Improve Your Sales Proposal Workflow" at bounding box center [1118, 79] width 326 height 15
type input "How to Use Compress PDF"
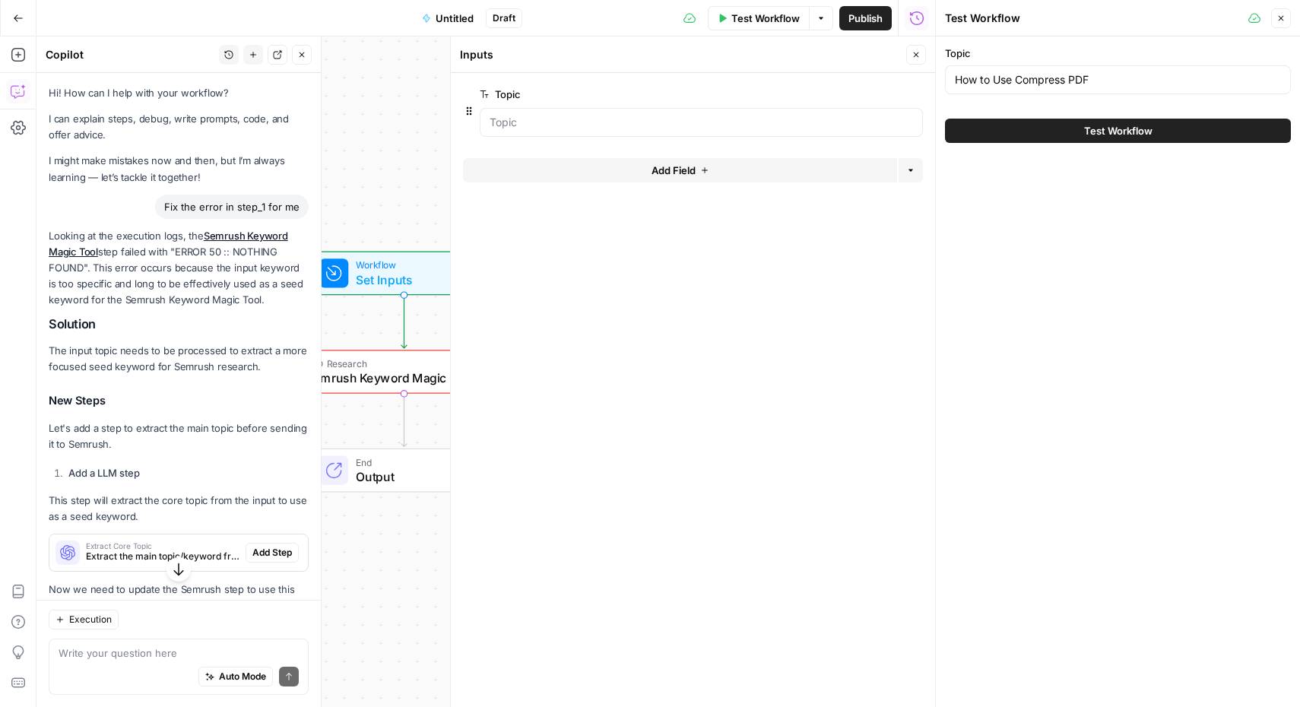
click at [1092, 135] on span "Test Workflow" at bounding box center [1118, 130] width 68 height 15
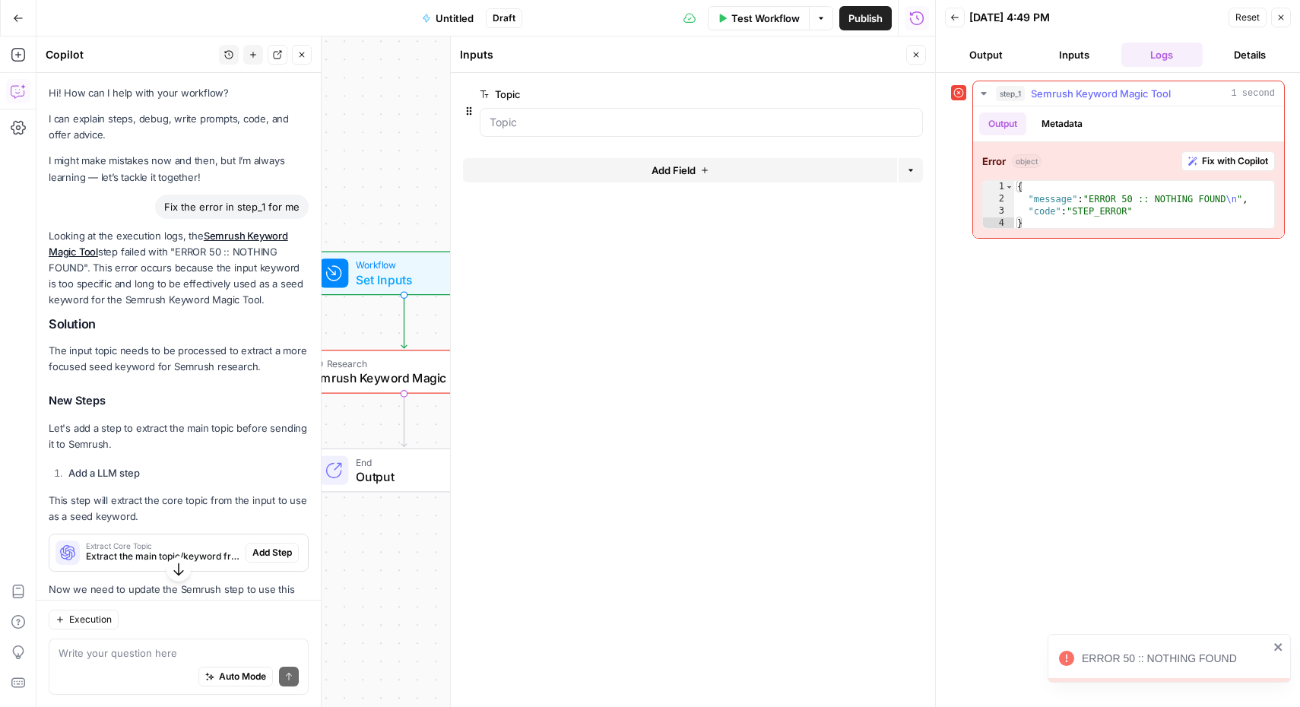
click at [1099, 94] on span "Semrush Keyword Magic Tool" at bounding box center [1101, 93] width 140 height 15
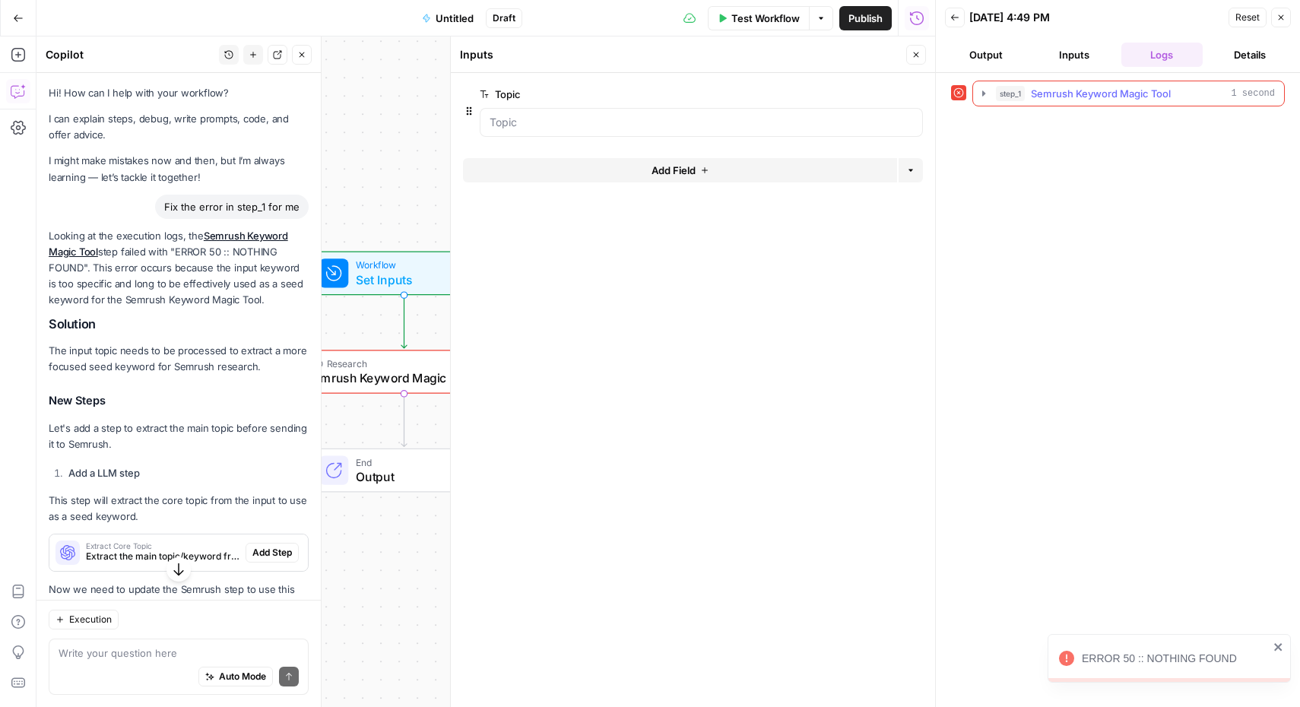
click at [1099, 94] on span "Semrush Keyword Magic Tool" at bounding box center [1101, 93] width 140 height 15
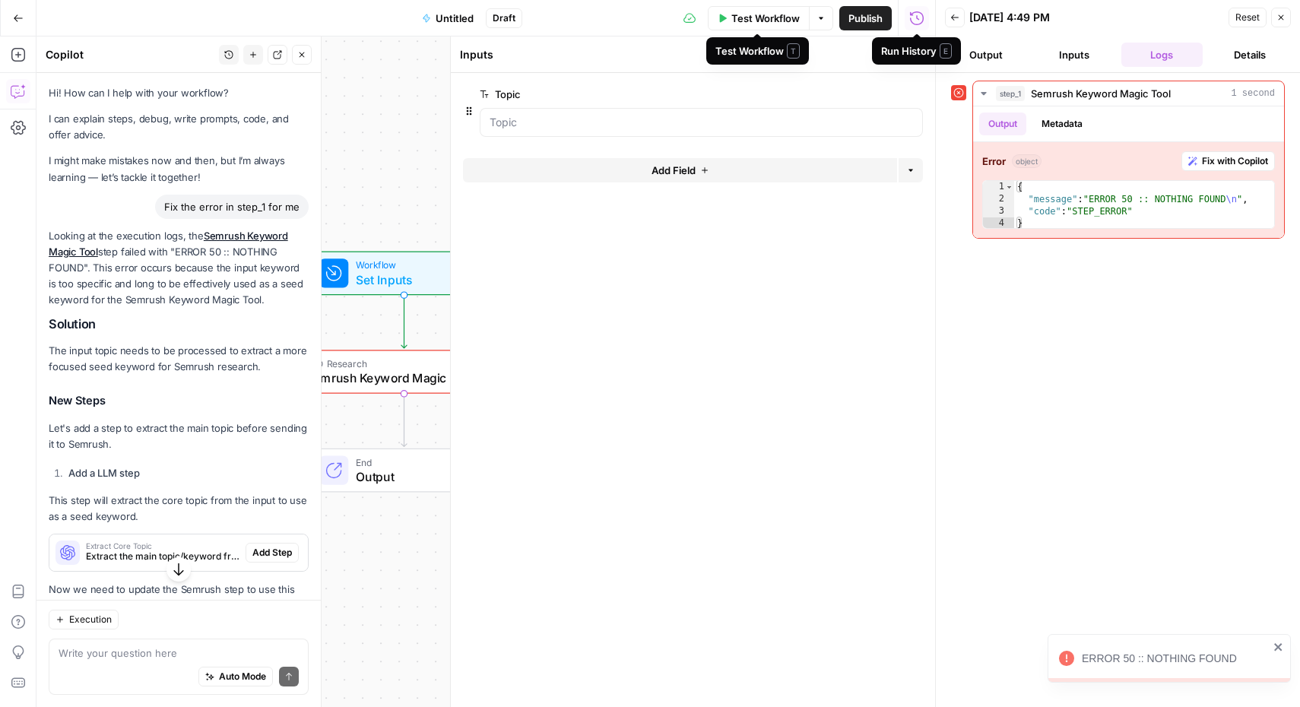
click at [766, 29] on button "Test Workflow" at bounding box center [759, 18] width 102 height 24
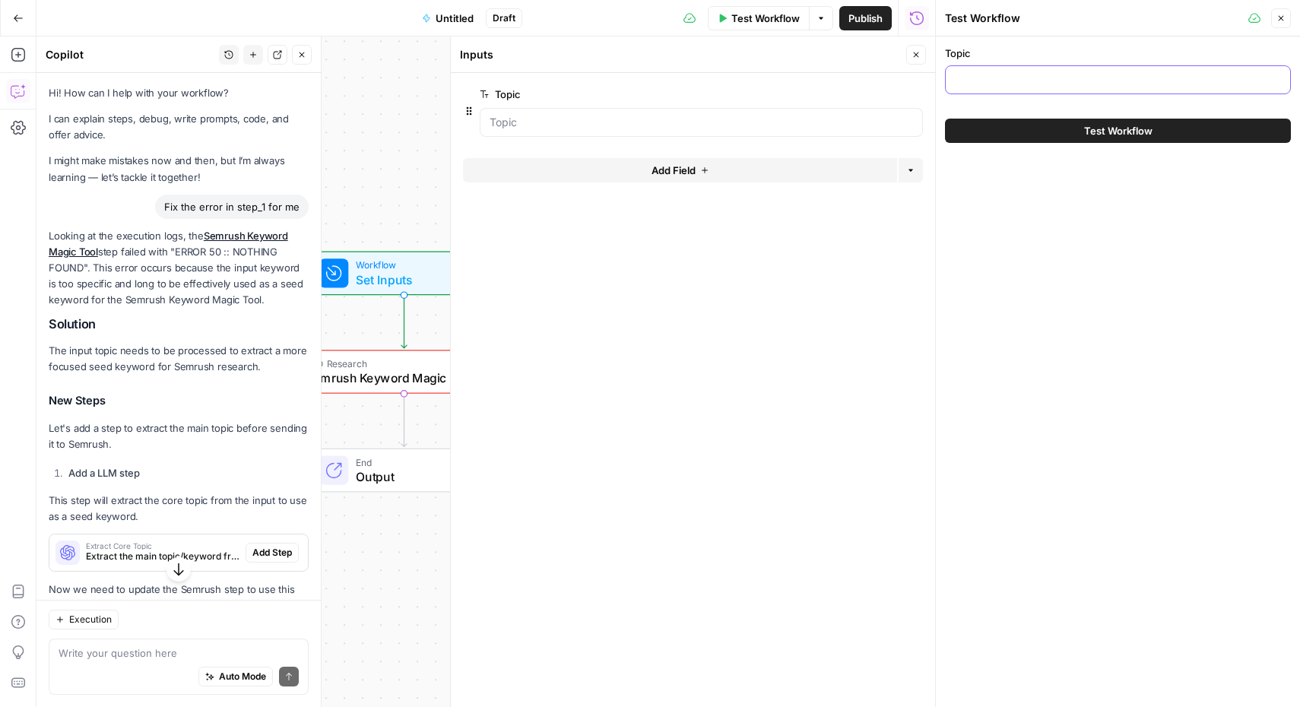
click at [987, 83] on input "Topic" at bounding box center [1118, 79] width 326 height 15
type input "Edit PDF"
click at [1140, 141] on button "Test Workflow" at bounding box center [1118, 131] width 346 height 24
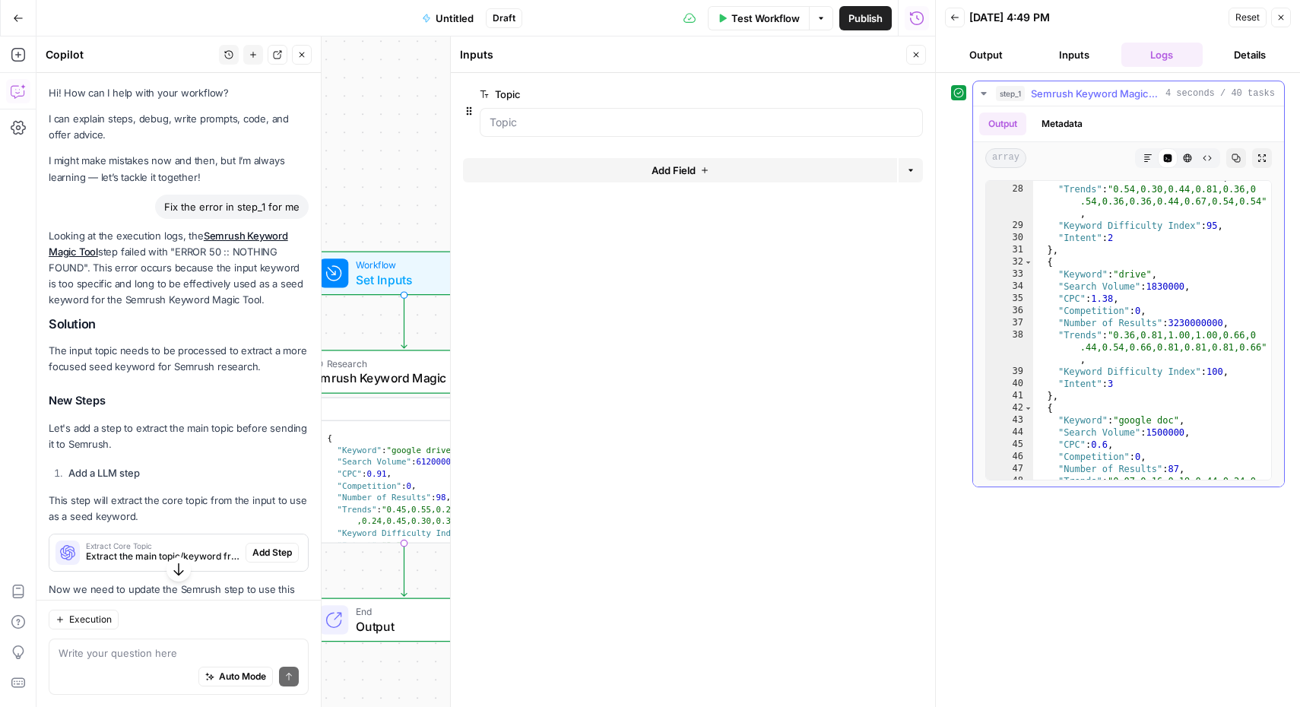
scroll to position [375, 0]
click at [1285, 13] on button "Close" at bounding box center [1281, 18] width 20 height 20
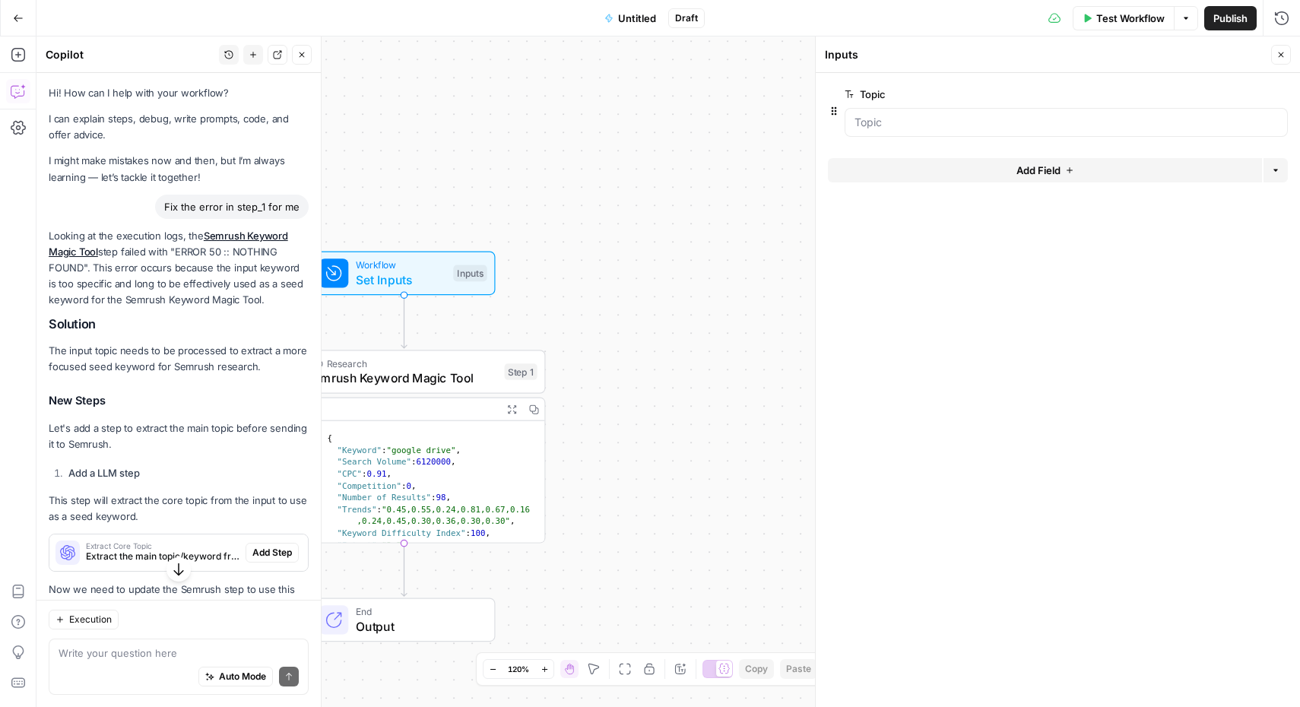
click at [303, 51] on icon "button" at bounding box center [301, 54] width 9 height 9
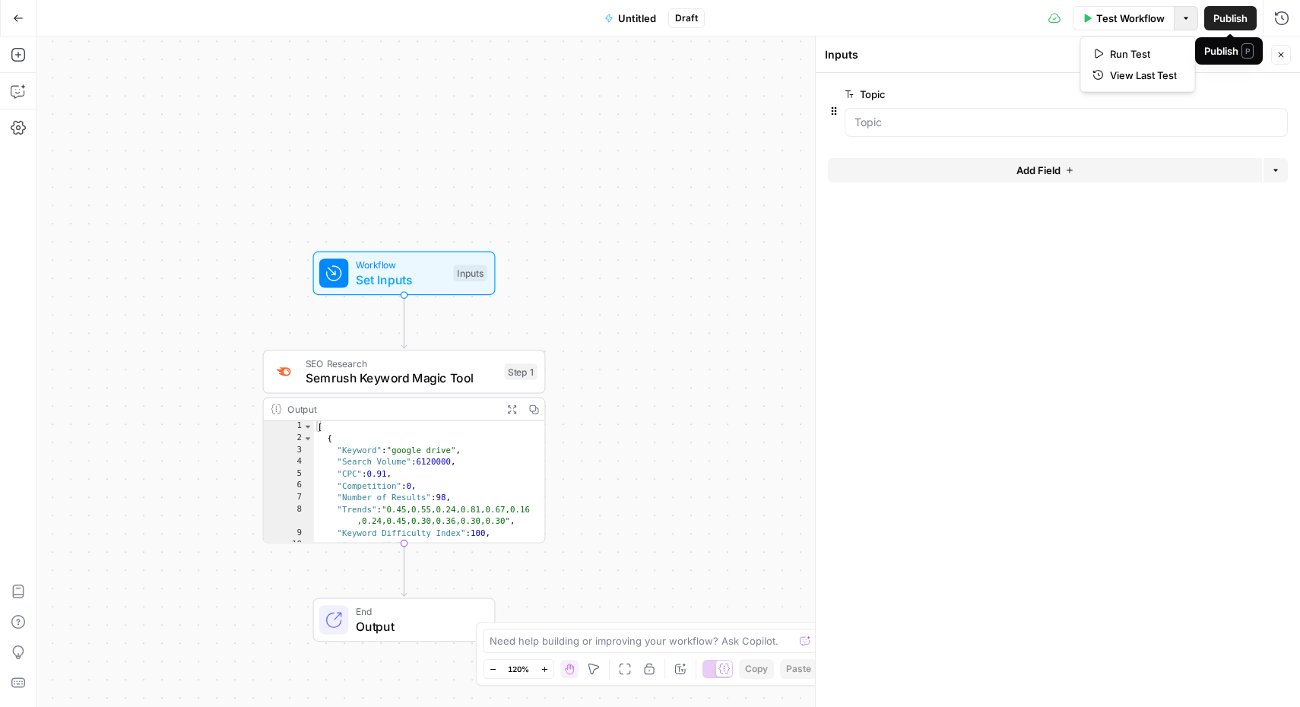
click at [1182, 21] on icon "button" at bounding box center [1185, 18] width 9 height 9
click at [636, 249] on div "Workflow Set Inputs Inputs SEO Research Semrush Keyword Magic Tool Step 1 Outpu…" at bounding box center [667, 371] width 1263 height 670
click at [637, 12] on span "Untitled" at bounding box center [637, 18] width 38 height 15
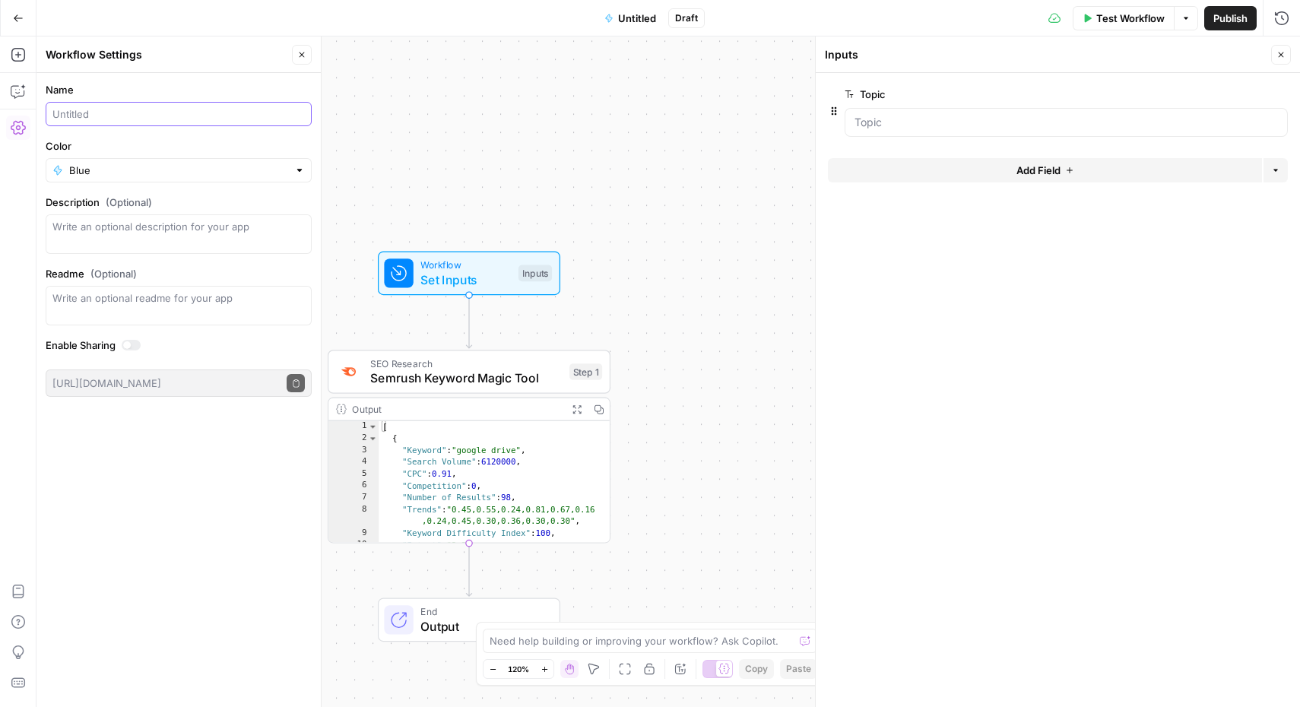
click at [169, 115] on input "Name" at bounding box center [178, 113] width 252 height 15
type input "SEM test"
click at [475, 151] on div "Workflow Set Inputs Inputs SEO Research Semrush Keyword Magic Tool Step 1 Outpu…" at bounding box center [667, 371] width 1263 height 670
click at [1209, 26] on button "Publish" at bounding box center [1230, 18] width 52 height 24
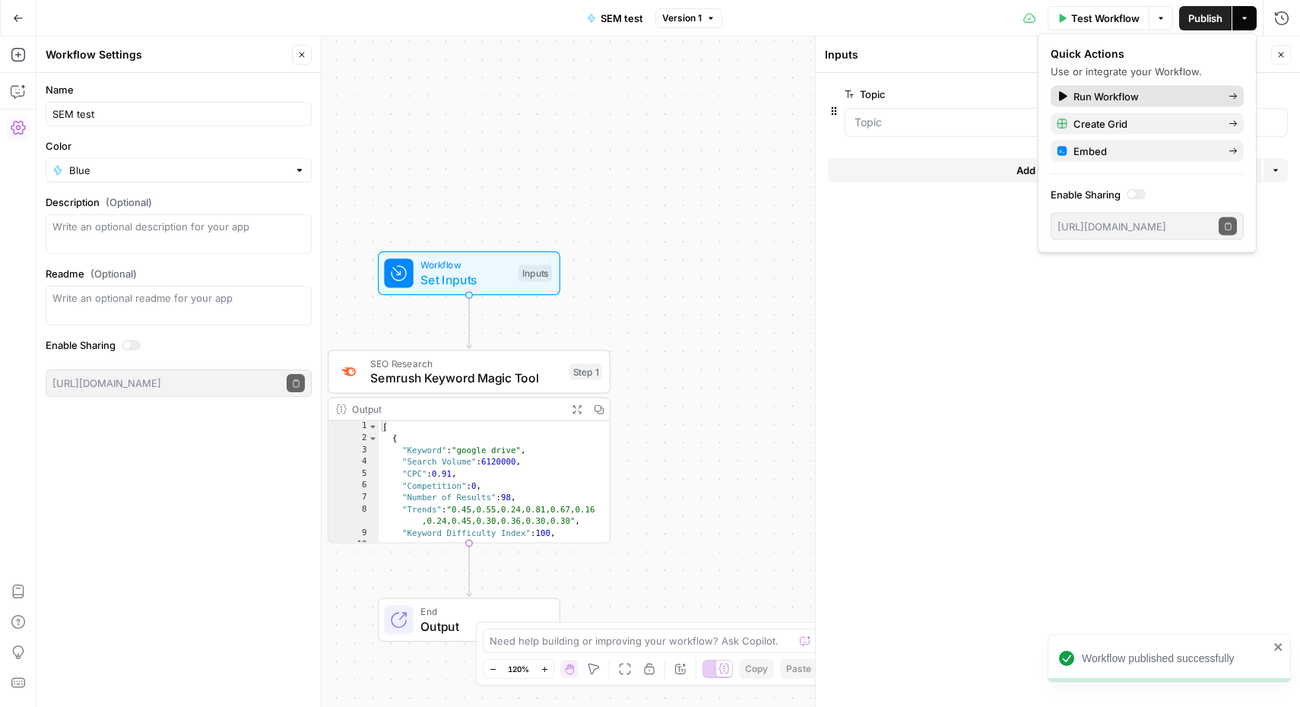
click at [1109, 96] on span "Run Workflow" at bounding box center [1144, 96] width 143 height 15
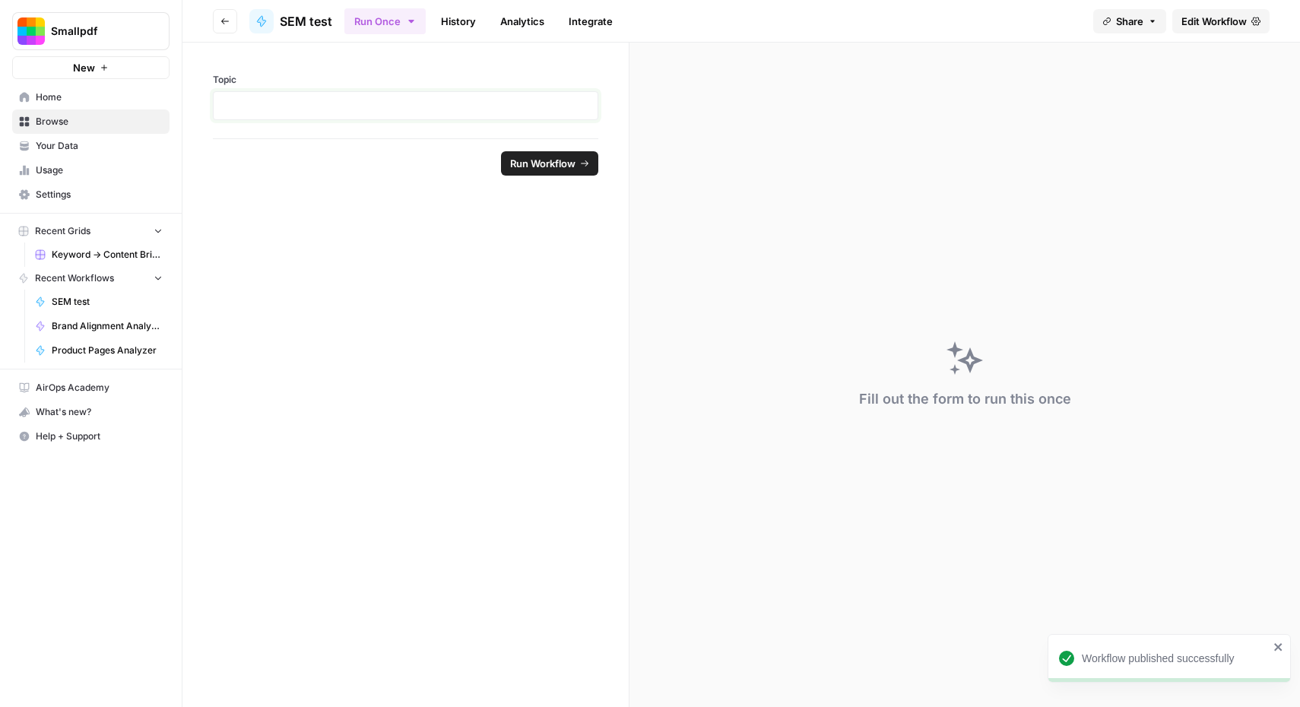
click at [325, 104] on p at bounding box center [406, 105] width 366 height 15
click at [571, 163] on span "Run Workflow" at bounding box center [542, 163] width 65 height 15
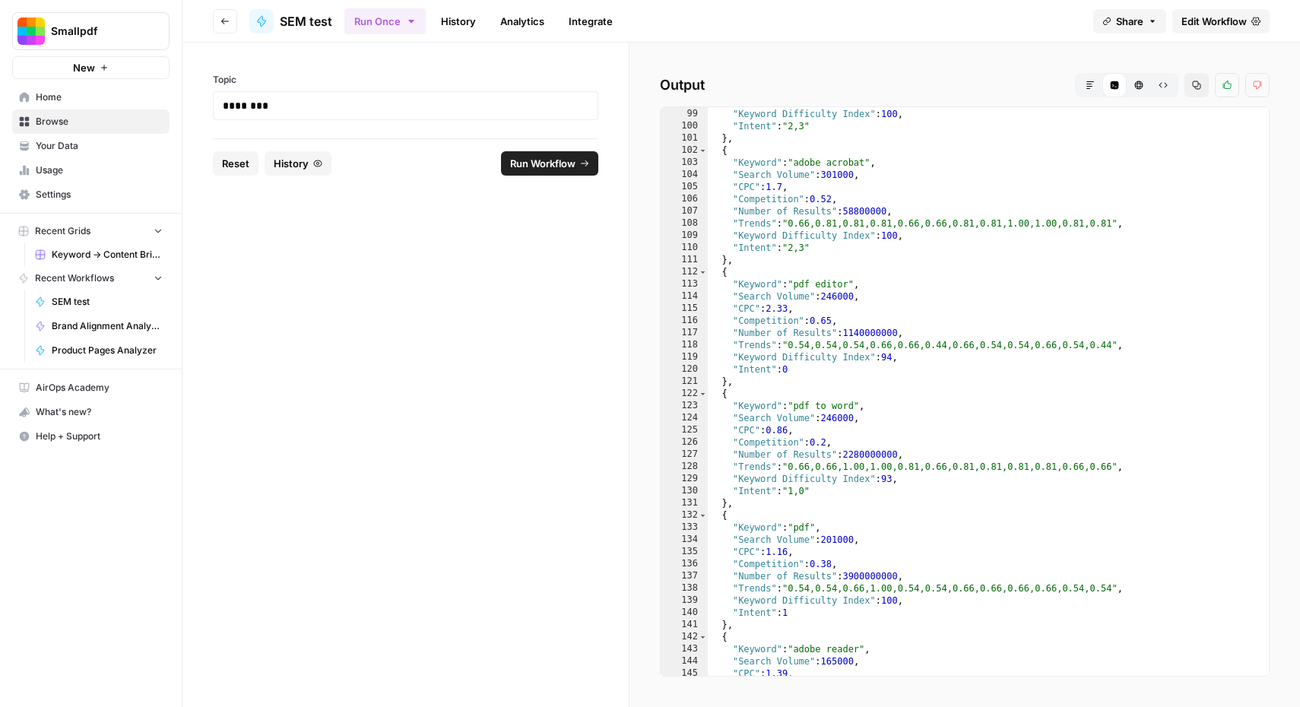
scroll to position [681, 0]
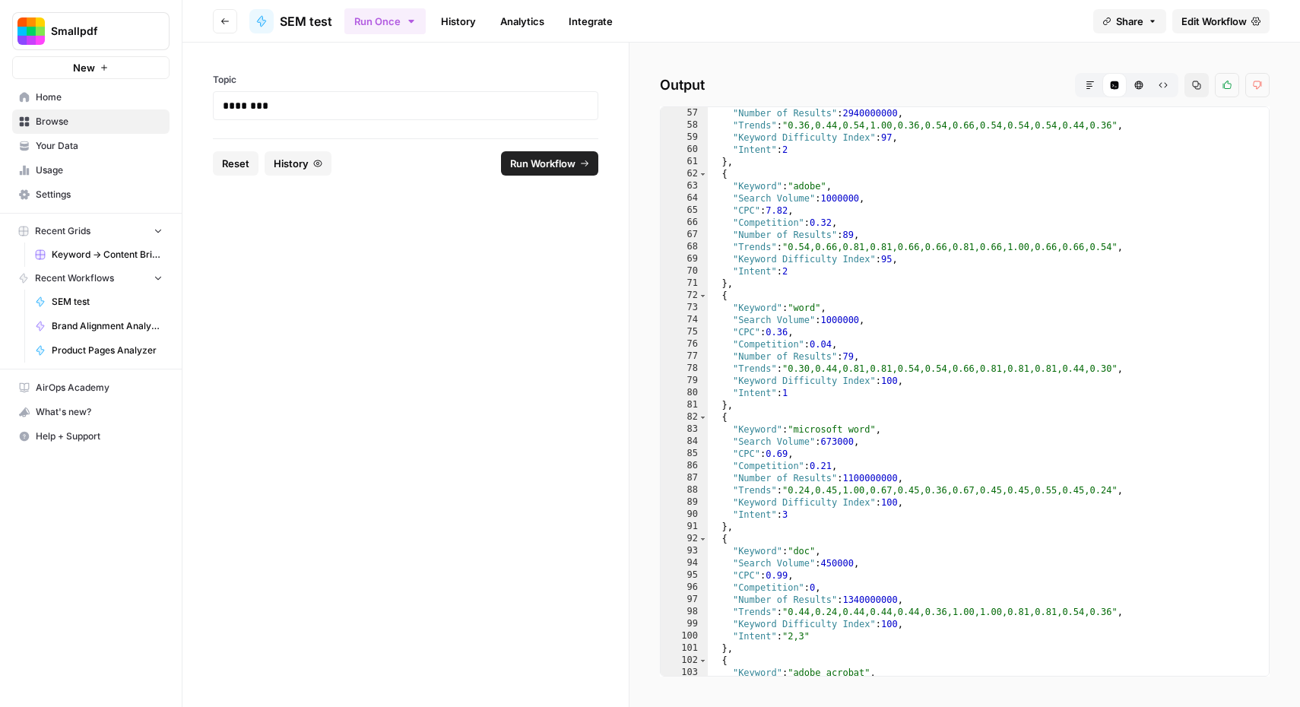
click at [71, 130] on link "Browse" at bounding box center [90, 121] width 157 height 24
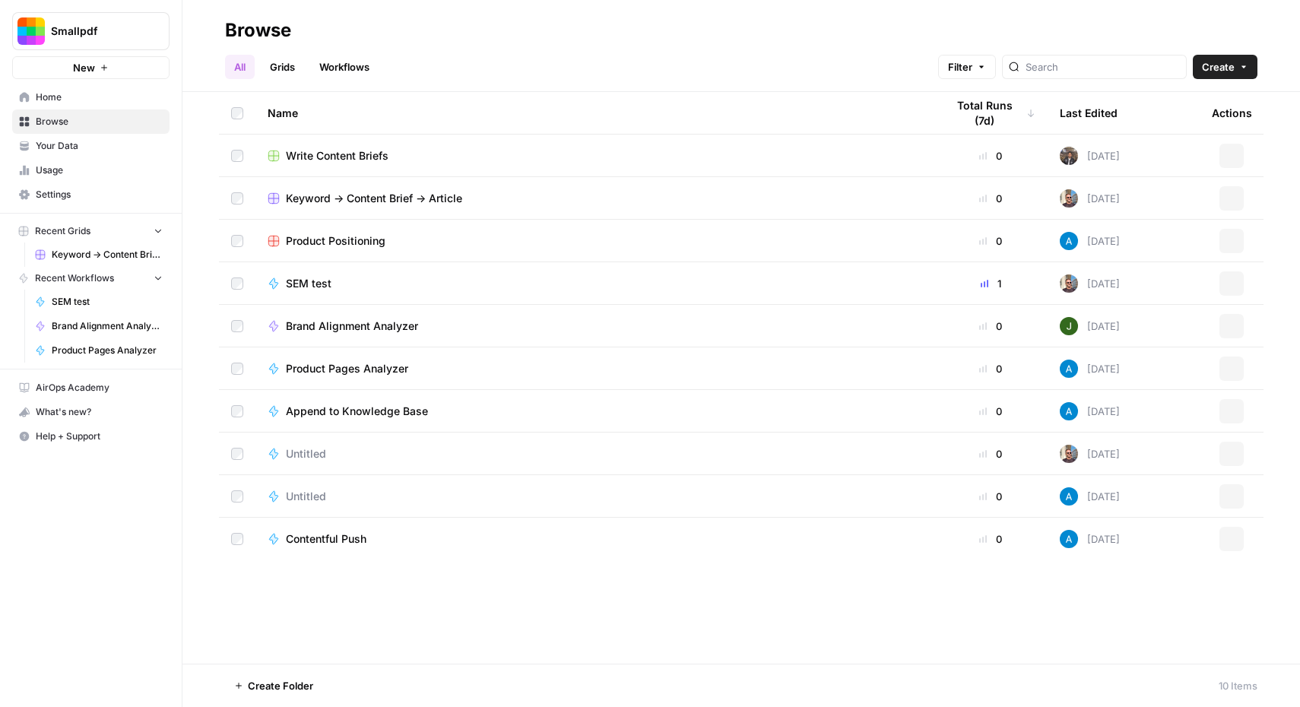
click at [1220, 57] on button "Create" at bounding box center [1225, 67] width 65 height 24
click at [1183, 138] on span "Workflow" at bounding box center [1195, 145] width 85 height 15
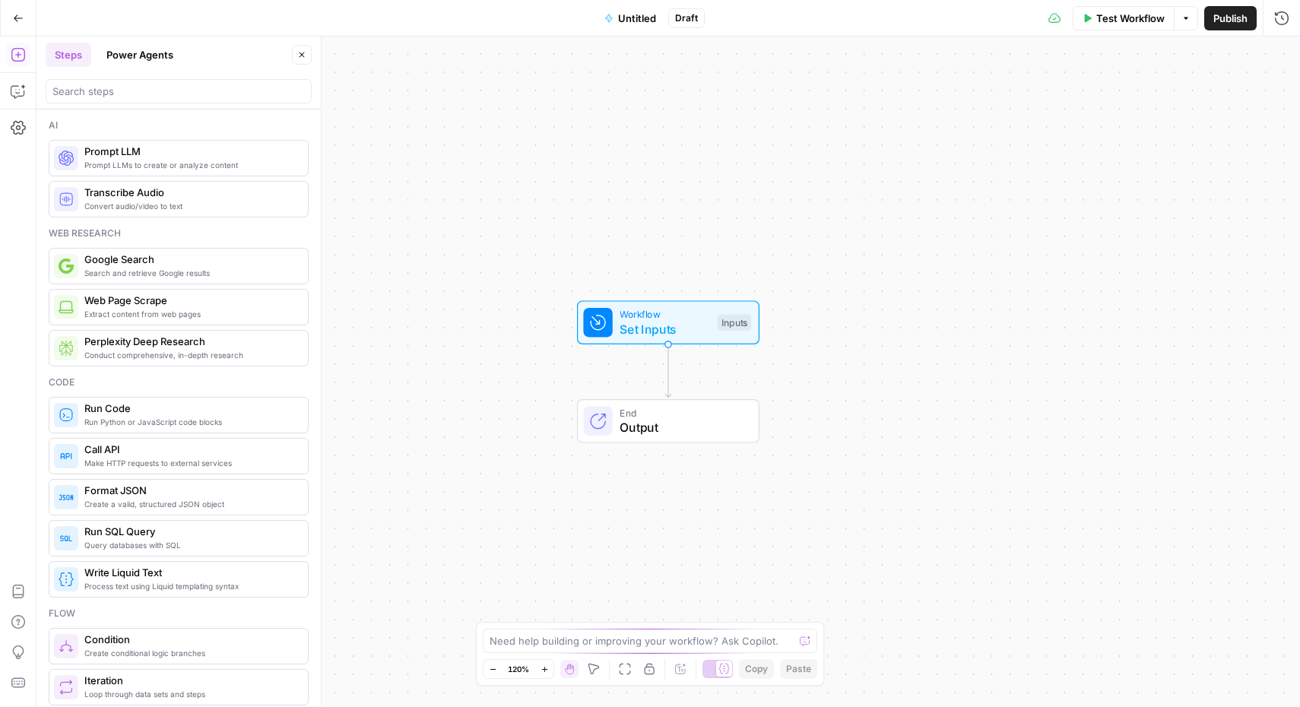
click at [153, 55] on button "Power Agents" at bounding box center [139, 55] width 85 height 24
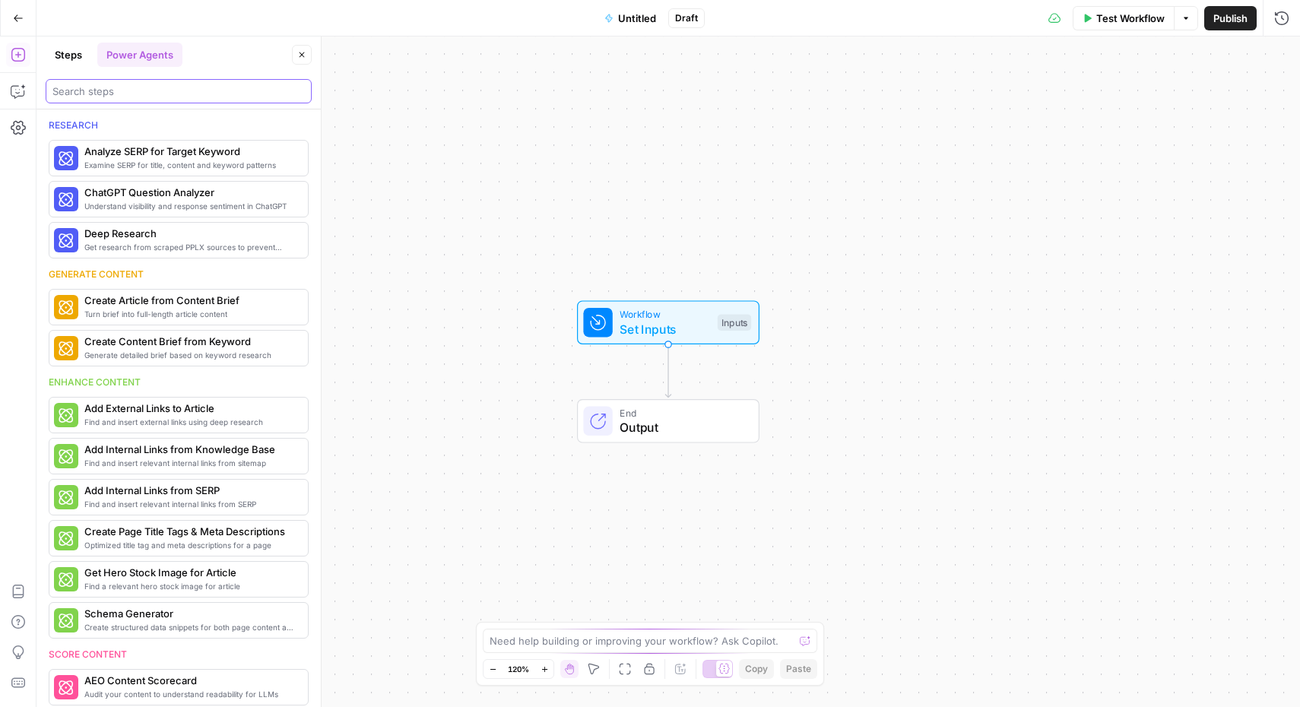
click at [154, 87] on input "search" at bounding box center [178, 91] width 252 height 15
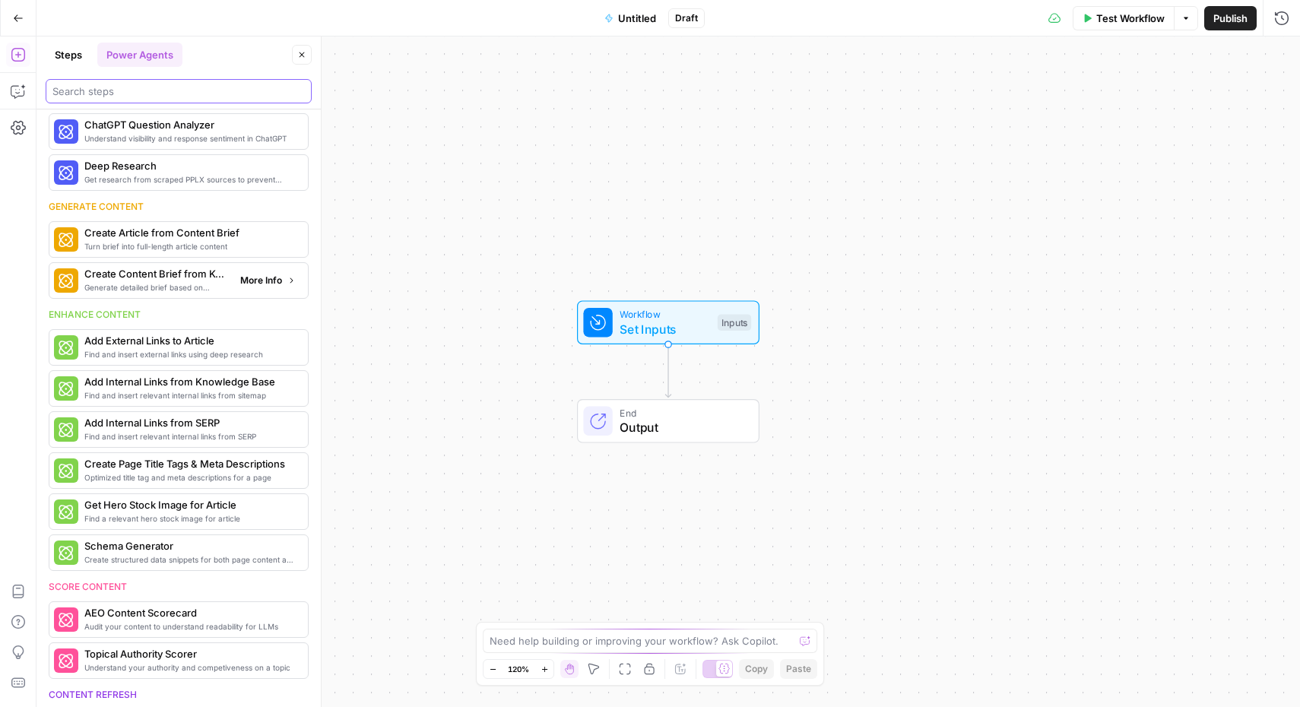
scroll to position [151, 0]
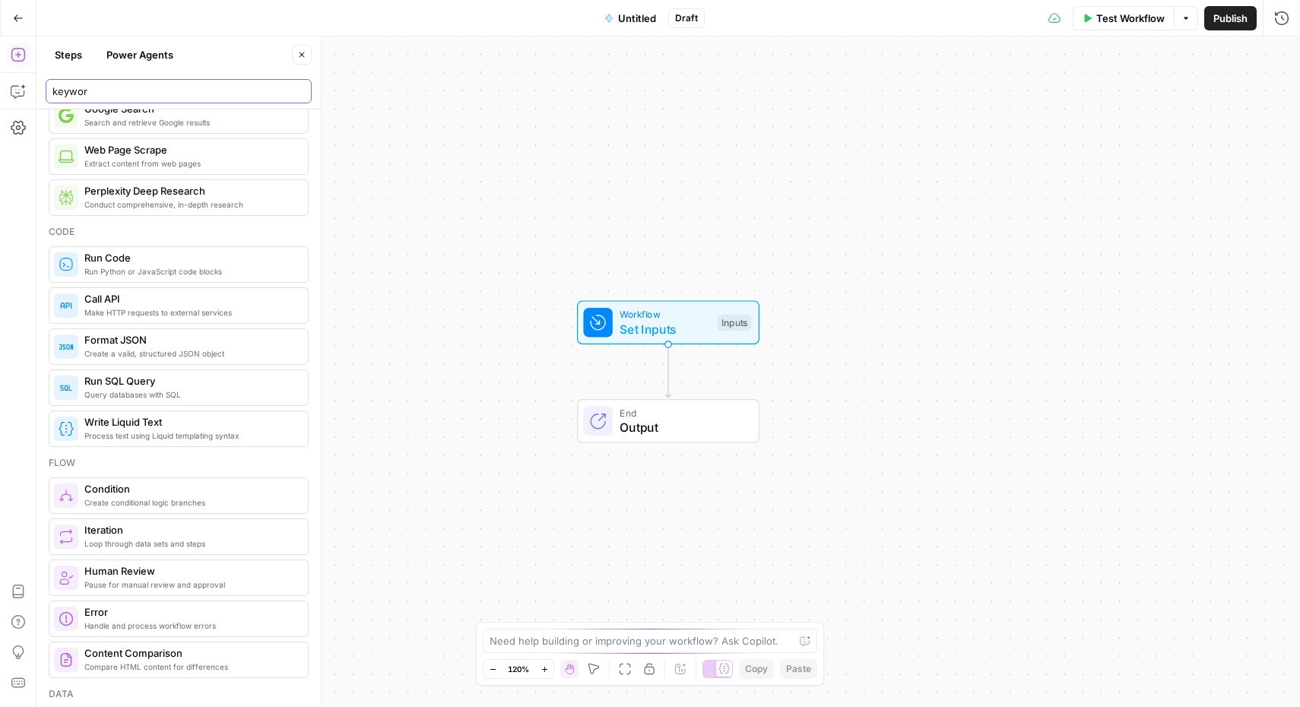
type input "keyword"
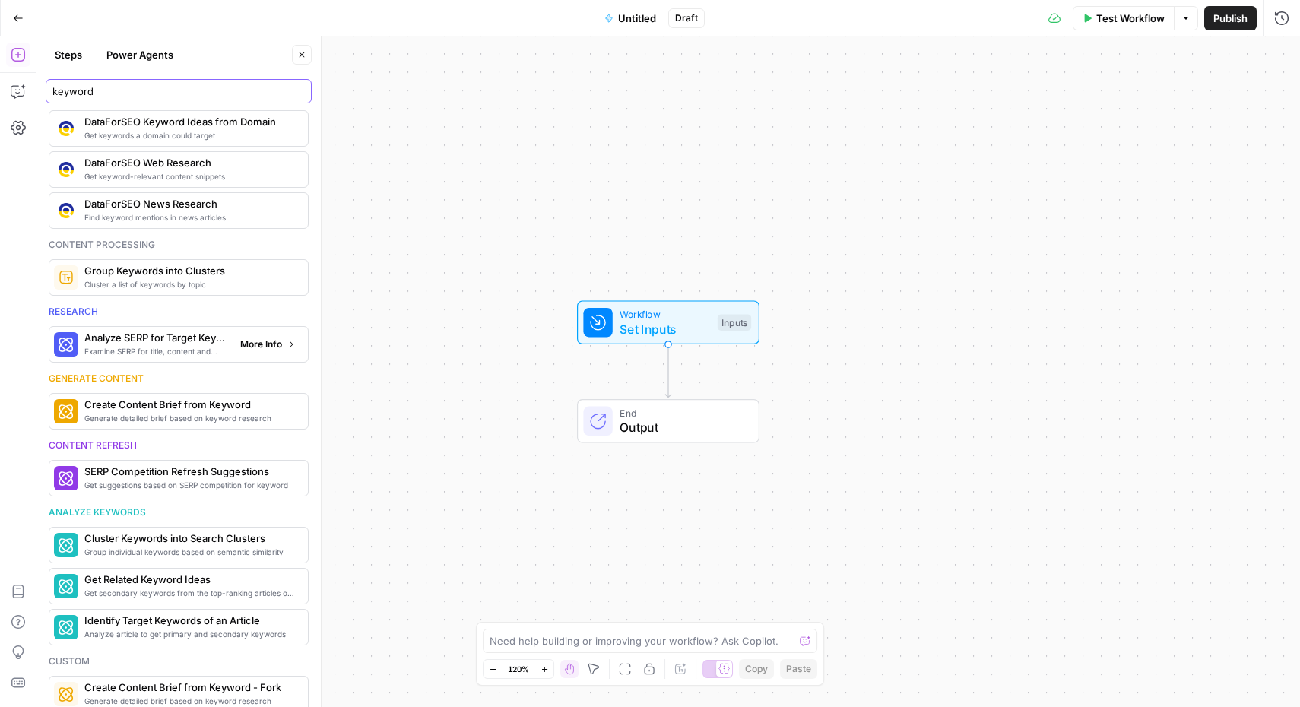
scroll to position [290, 0]
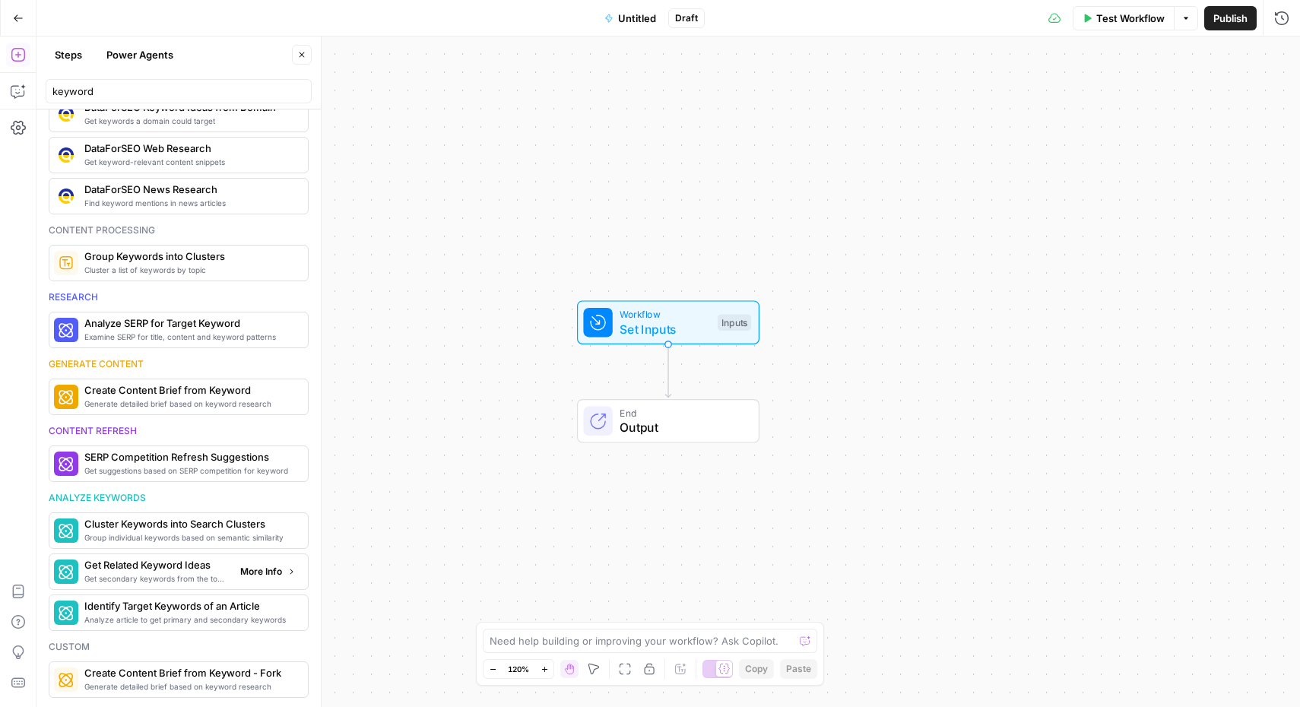
click at [265, 573] on span "More Info" at bounding box center [261, 572] width 42 height 14
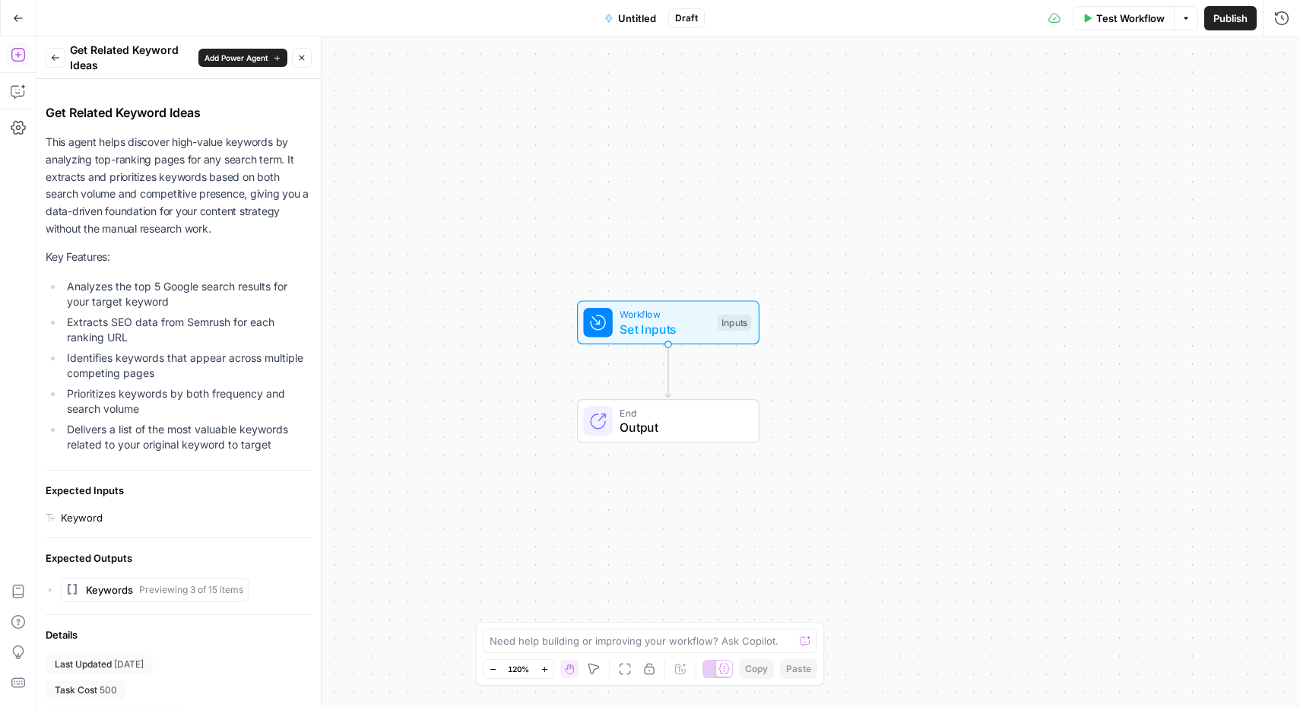
scroll to position [0, 0]
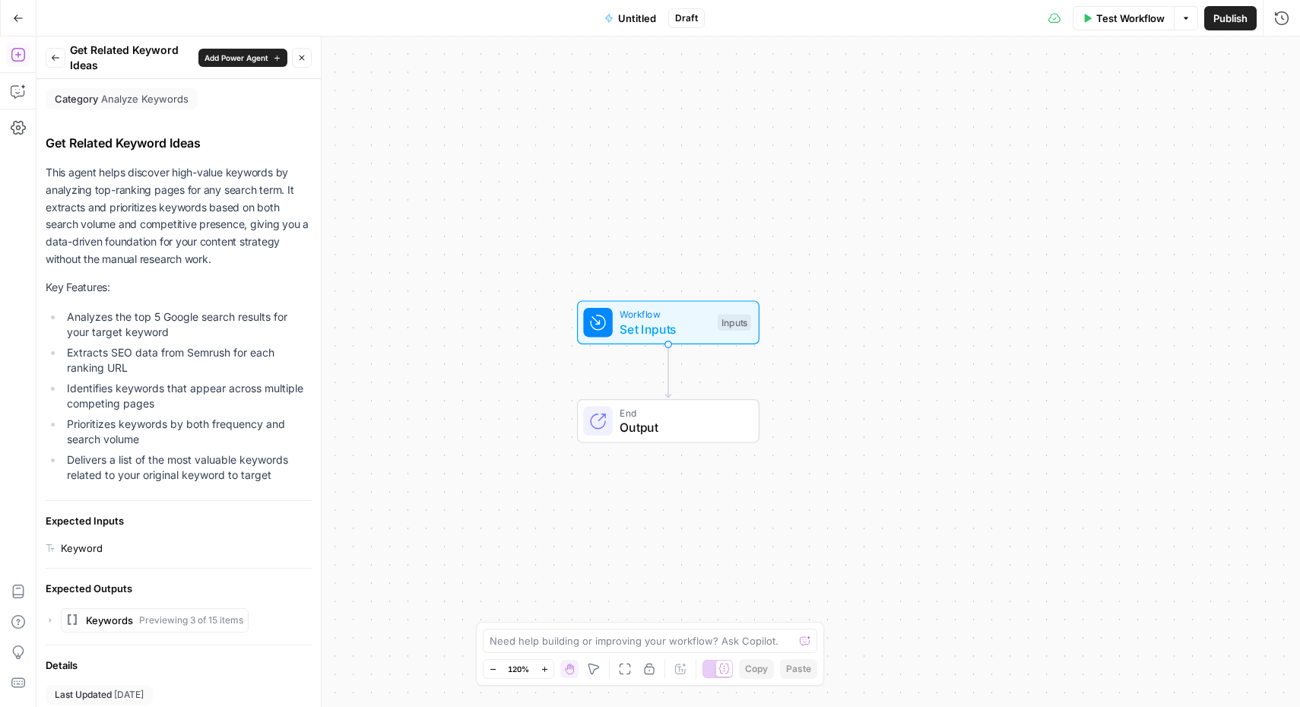
click at [236, 59] on span "Add Power Agent" at bounding box center [236, 58] width 64 height 12
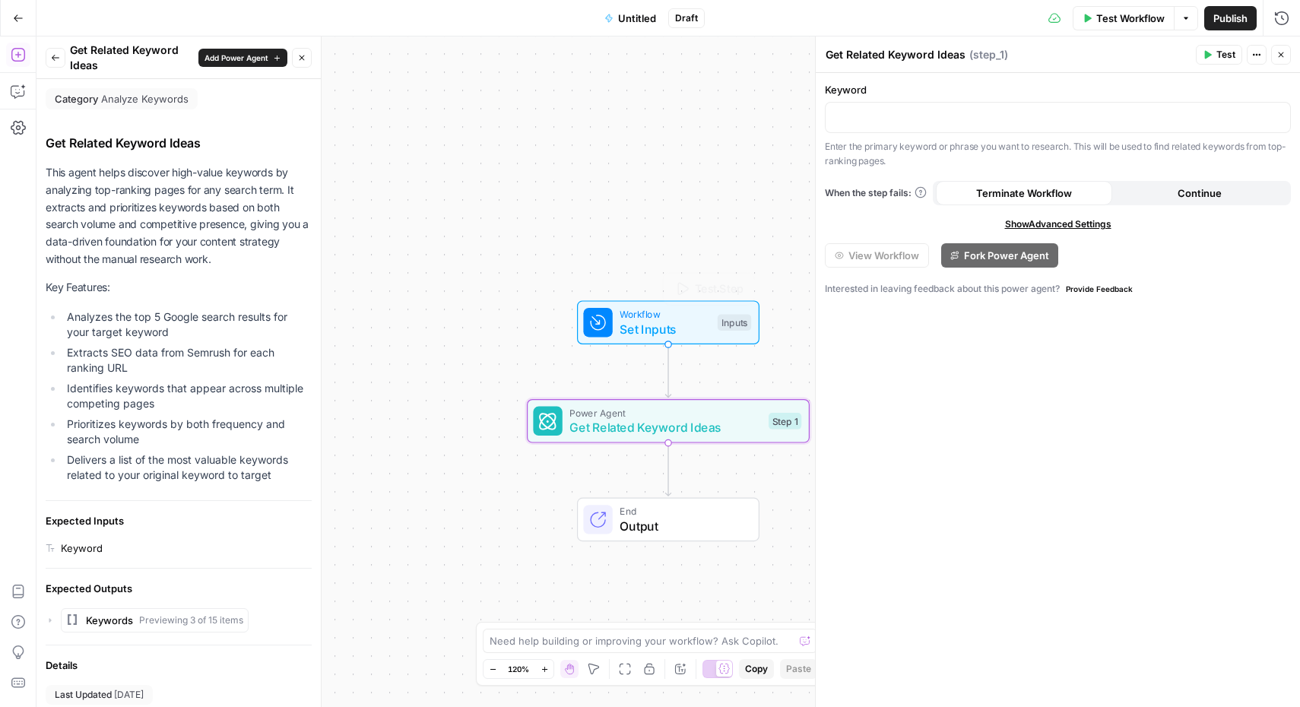
click at [663, 334] on span "Set Inputs" at bounding box center [665, 329] width 90 height 18
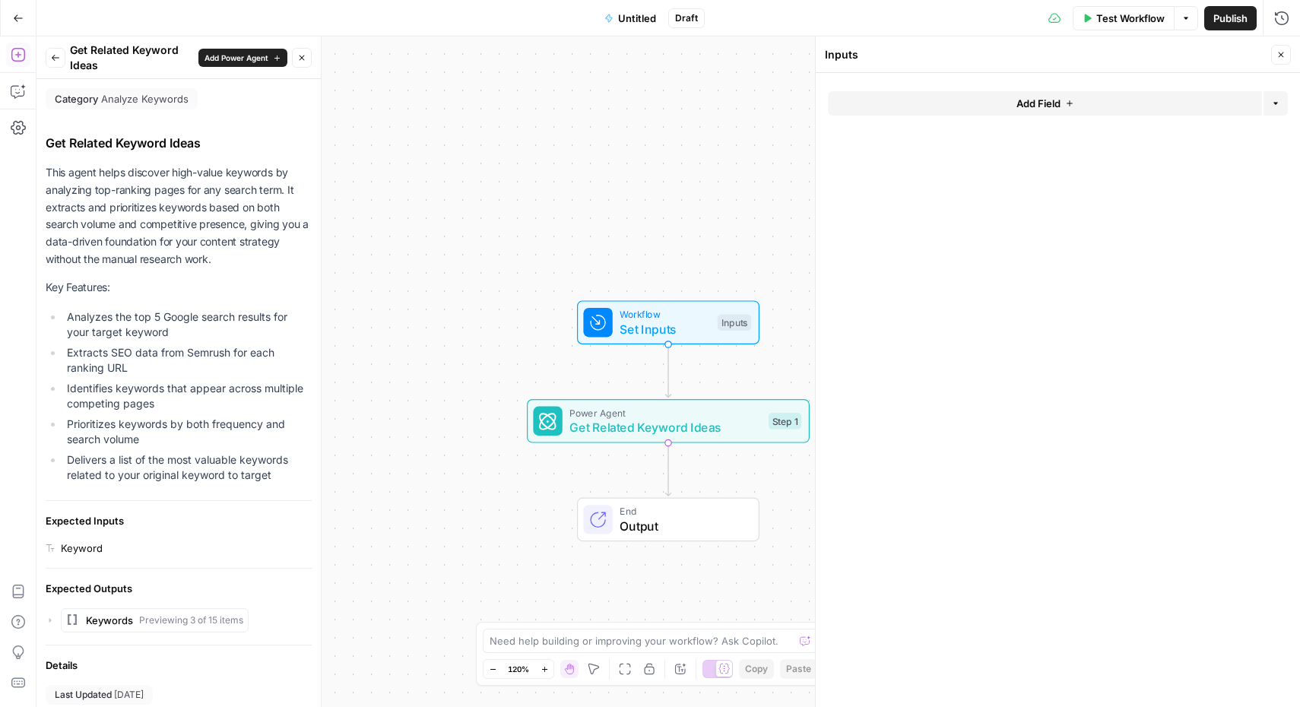
click at [1060, 106] on span "Add Field" at bounding box center [1038, 103] width 44 height 15
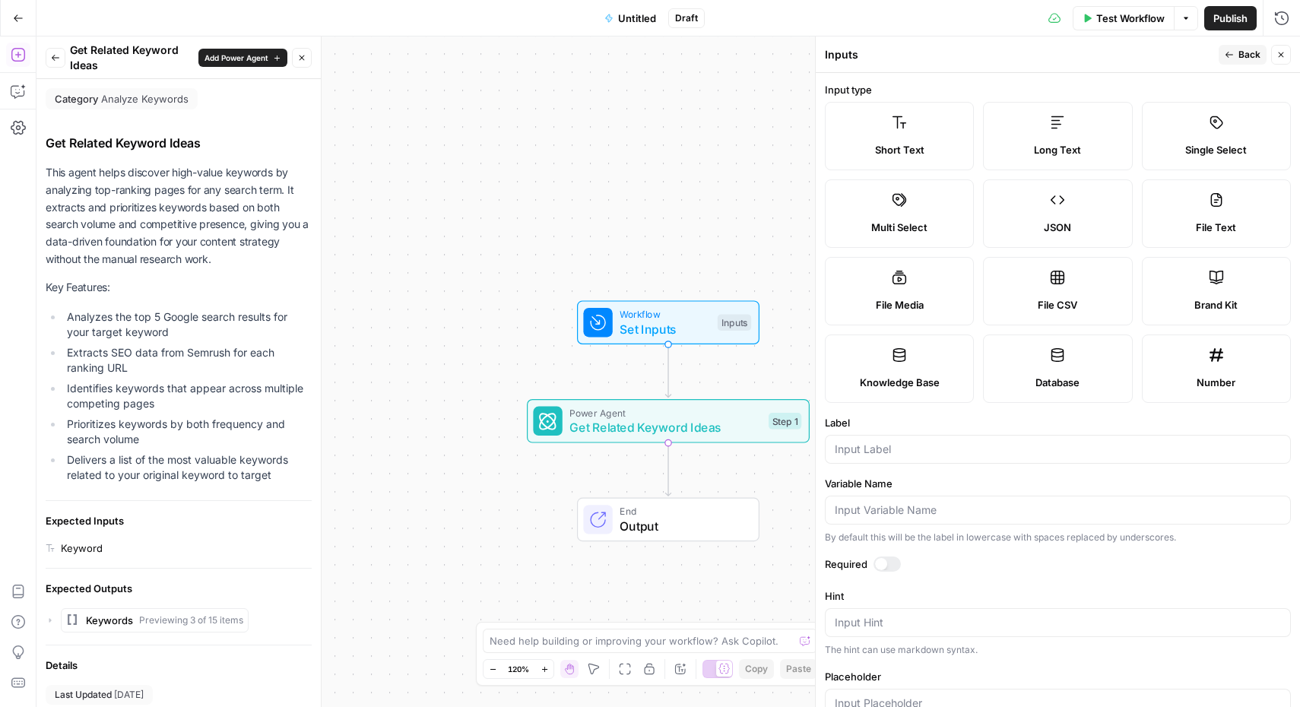
click at [934, 127] on label "Short Text" at bounding box center [899, 136] width 149 height 68
click at [944, 456] on input "Label" at bounding box center [1058, 449] width 446 height 15
type input "Topic"
click at [1247, 60] on span "Back" at bounding box center [1249, 55] width 22 height 14
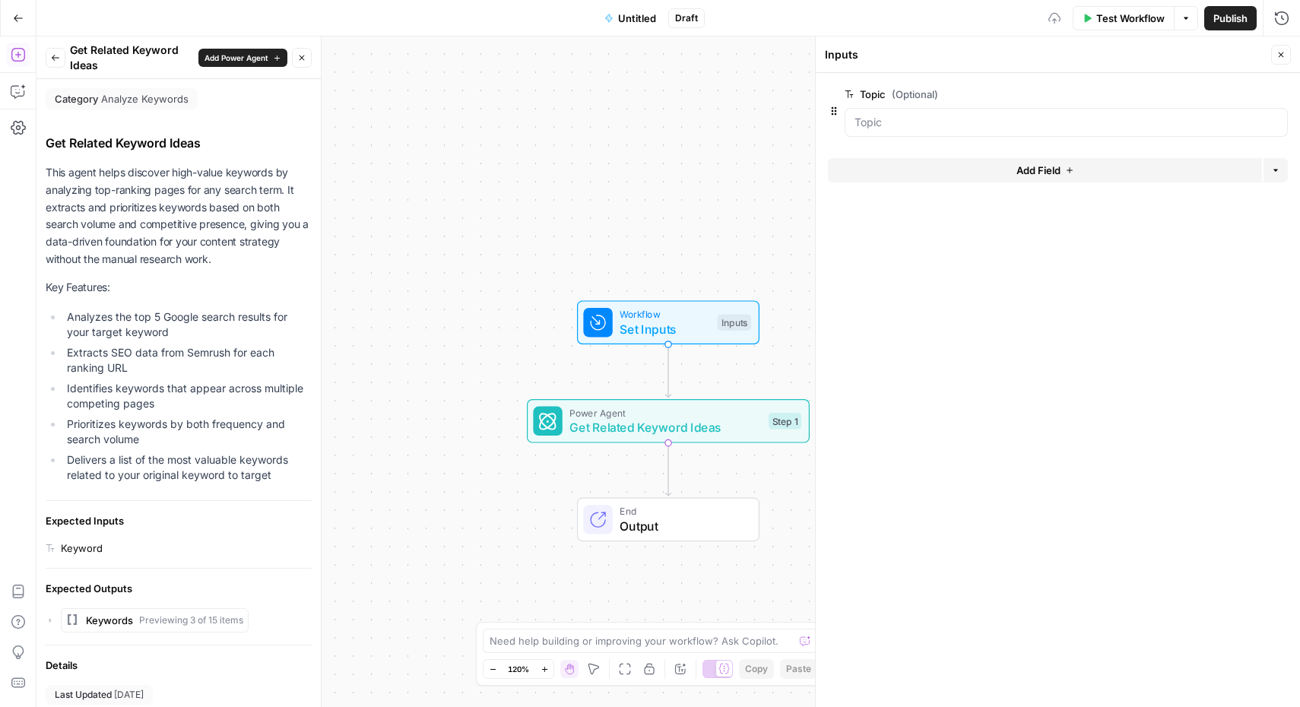
click at [699, 417] on span "Power Agent" at bounding box center [665, 412] width 192 height 14
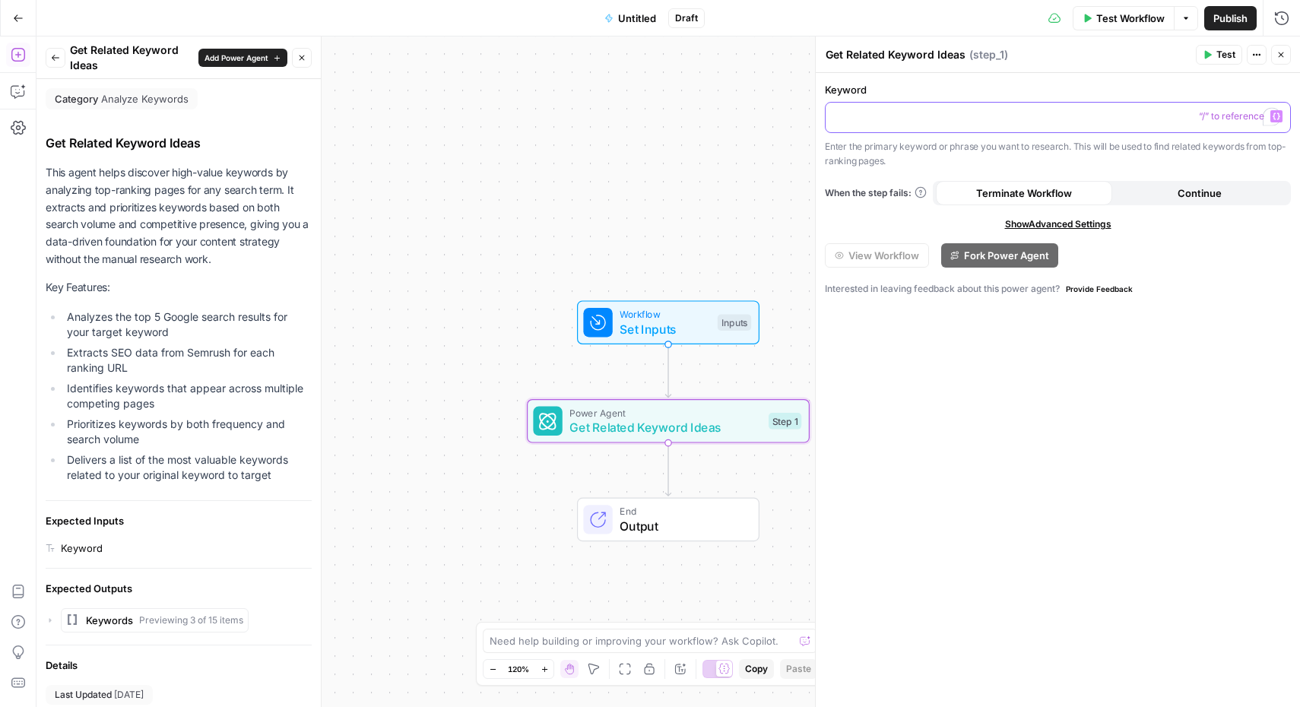
click at [987, 109] on p "To enrich screen reader interactions, please activate Accessibility in Grammarl…" at bounding box center [1058, 116] width 446 height 15
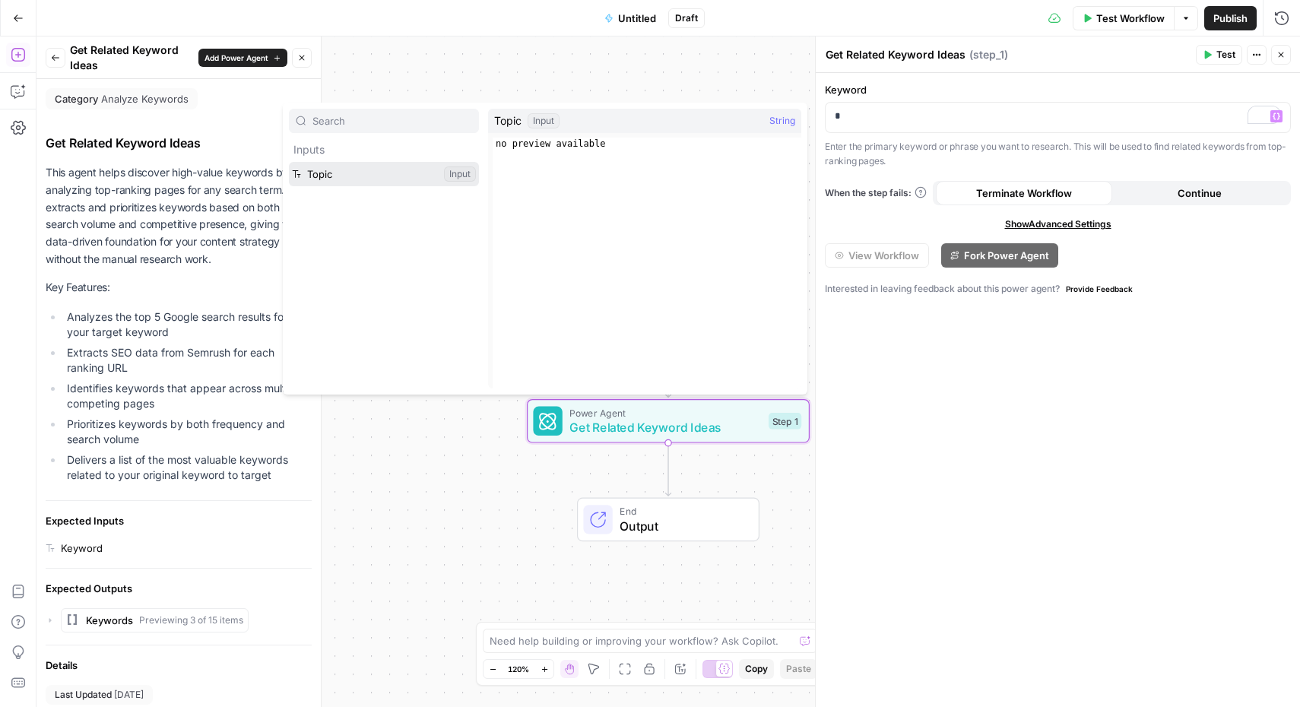
click at [385, 185] on button "Select variable Topic" at bounding box center [384, 174] width 190 height 24
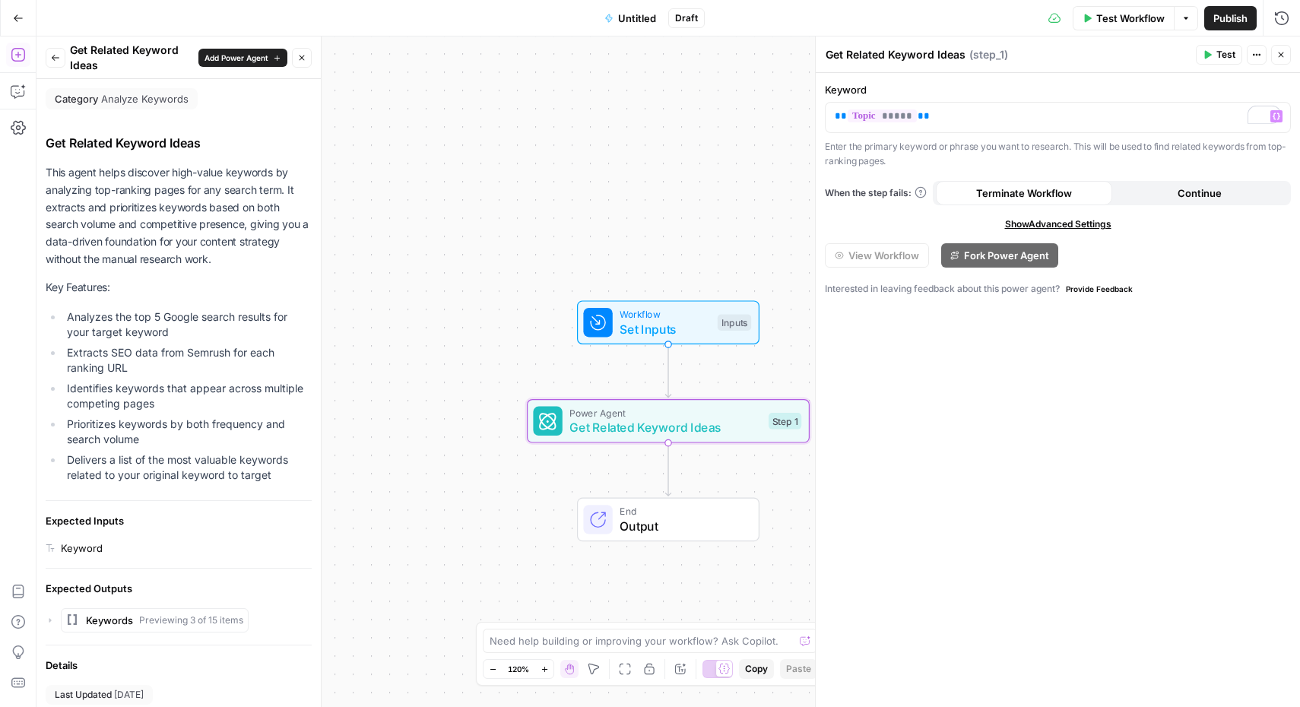
click at [1073, 376] on div "Keyword ** ***** ** Variables Menu Enter the primary keyword or phrase you want…" at bounding box center [1058, 390] width 484 height 634
click at [1105, 18] on span "Test Workflow" at bounding box center [1130, 18] width 68 height 15
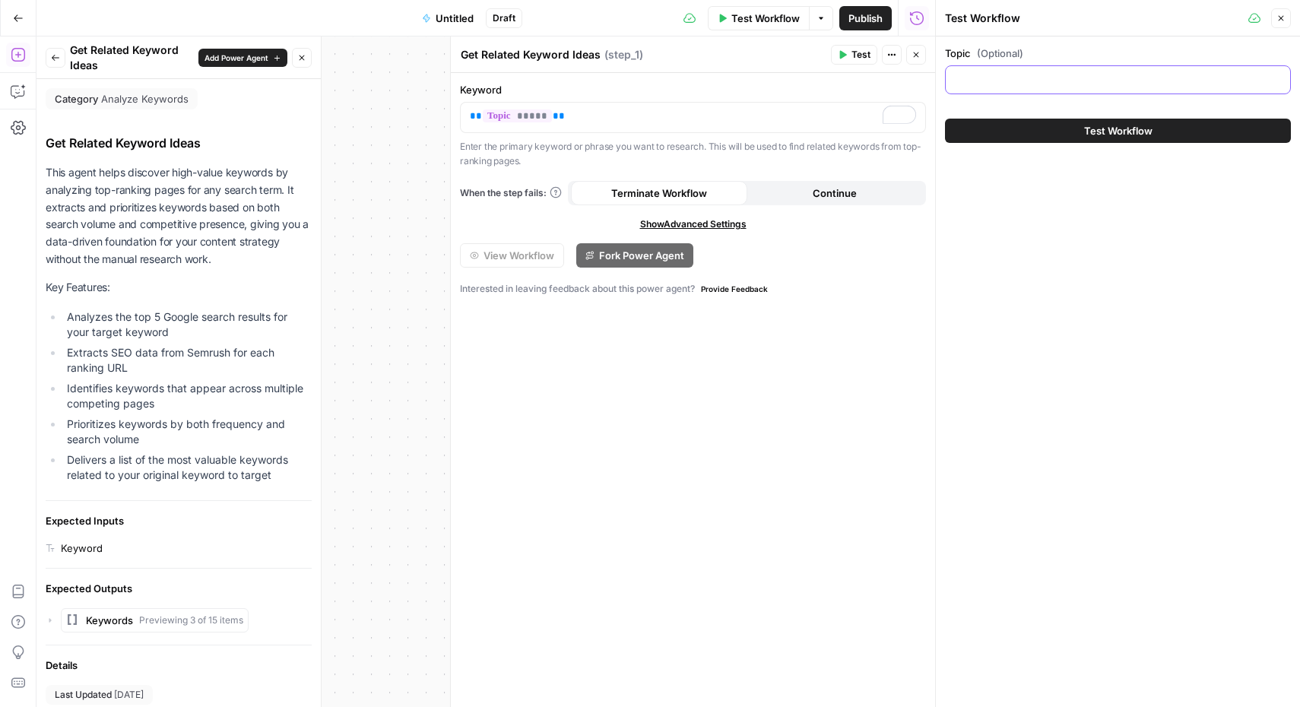
click at [1073, 79] on input "Topic (Optional)" at bounding box center [1118, 79] width 326 height 15
paste input "How to Use Compress PDF to Improve Your Sales Proposal Workflow"
type input "How to Use Compress PDF to Improve Your Sales Proposal Workflow"
click at [945, 119] on button "Test Workflow" at bounding box center [1118, 131] width 346 height 24
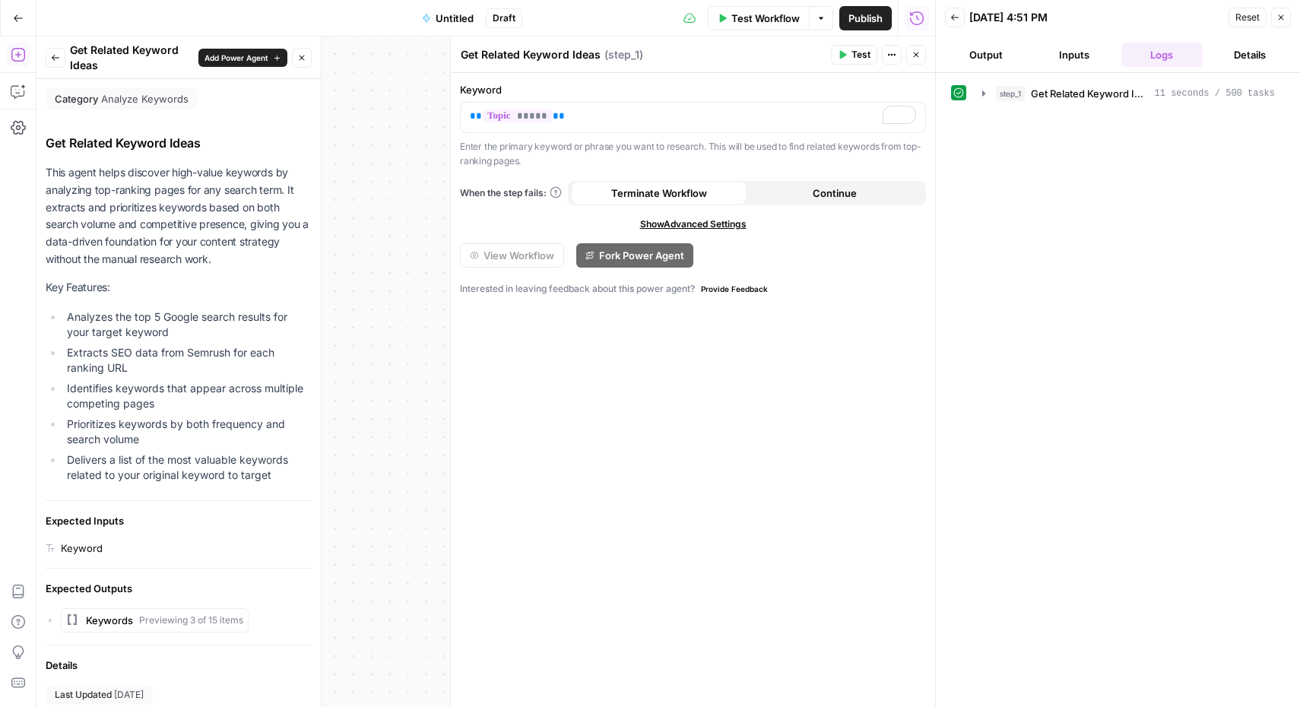
click at [984, 62] on button "Output" at bounding box center [986, 55] width 82 height 24
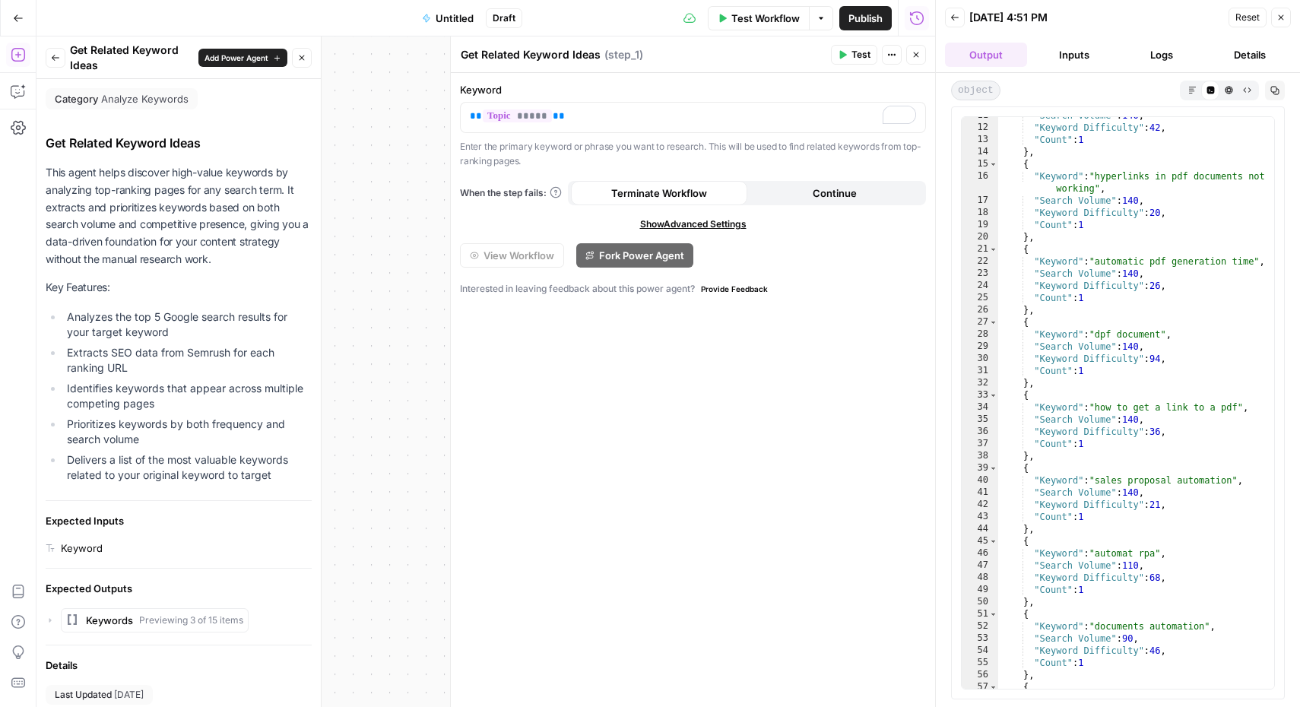
scroll to position [136, 0]
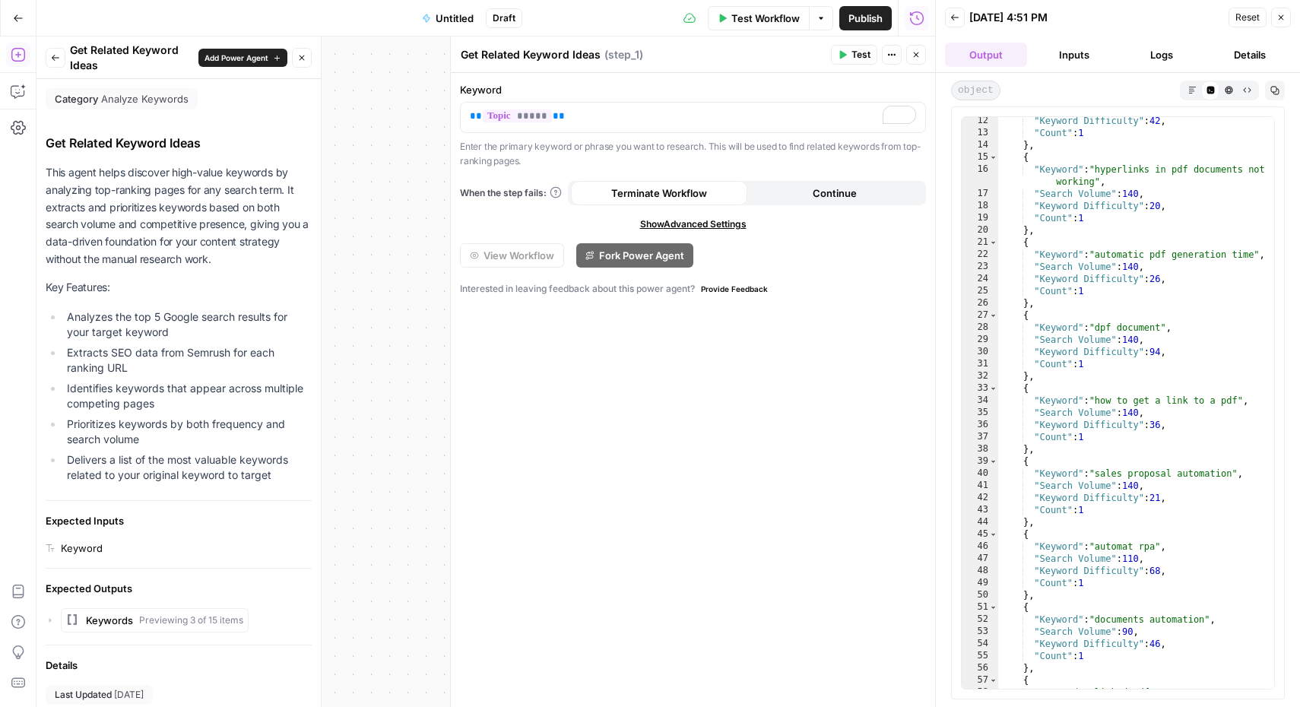
type textarea "**********"
drag, startPoint x: 1116, startPoint y: 328, endPoint x: 1098, endPoint y: 328, distance: 17.5
click at [1098, 328] on div ""Keyword Difficulty" : 42 , "Count" : 1 } , { "Keyword" : "hyperlinks in pdf do…" at bounding box center [1136, 413] width 276 height 596
click at [1179, 331] on div ""Keyword Difficulty" : 42 , "Count" : 1 } , { "Keyword" : "hyperlinks in pdf do…" at bounding box center [1136, 413] width 276 height 596
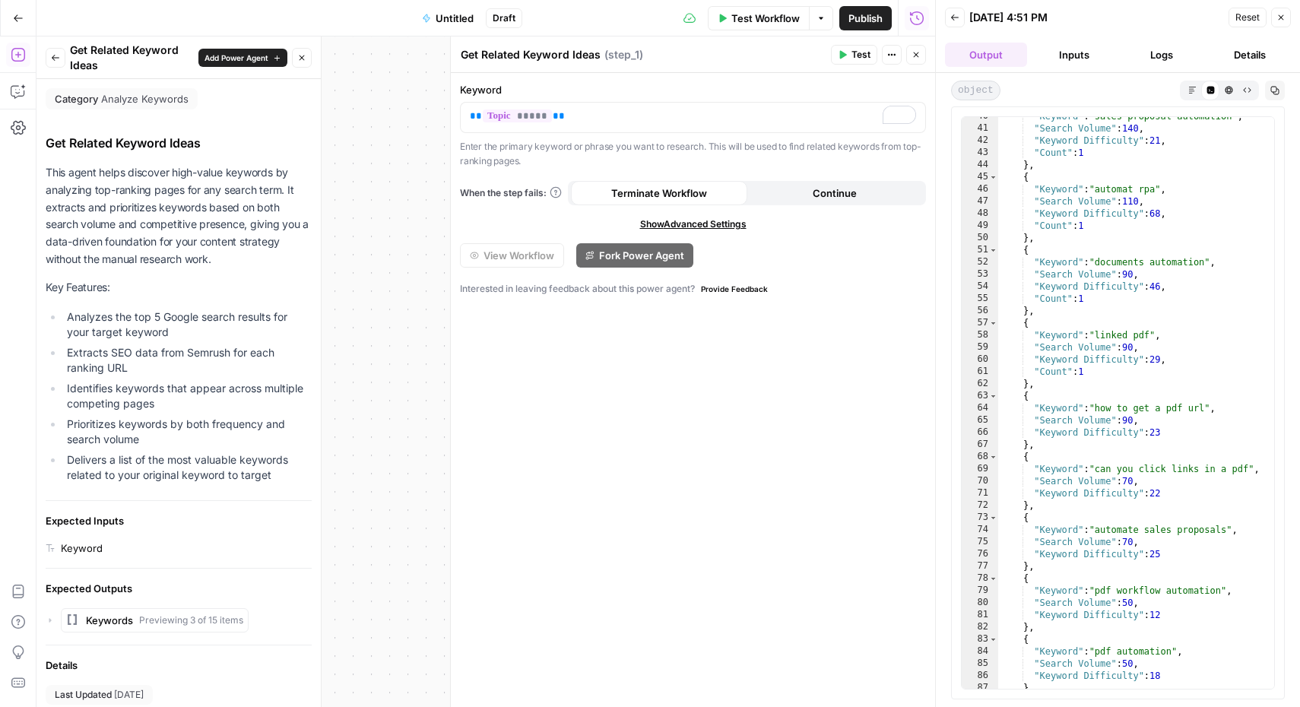
scroll to position [523, 0]
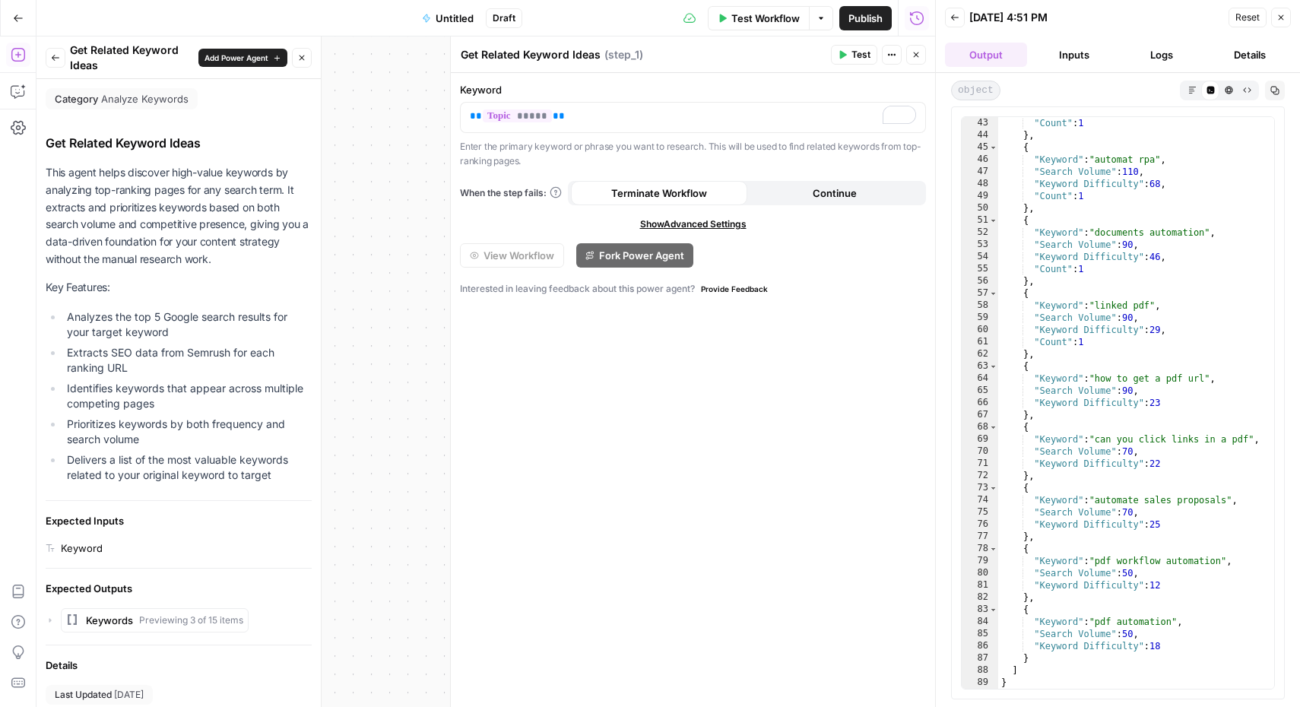
click at [1278, 21] on icon "button" at bounding box center [1280, 17] width 9 height 9
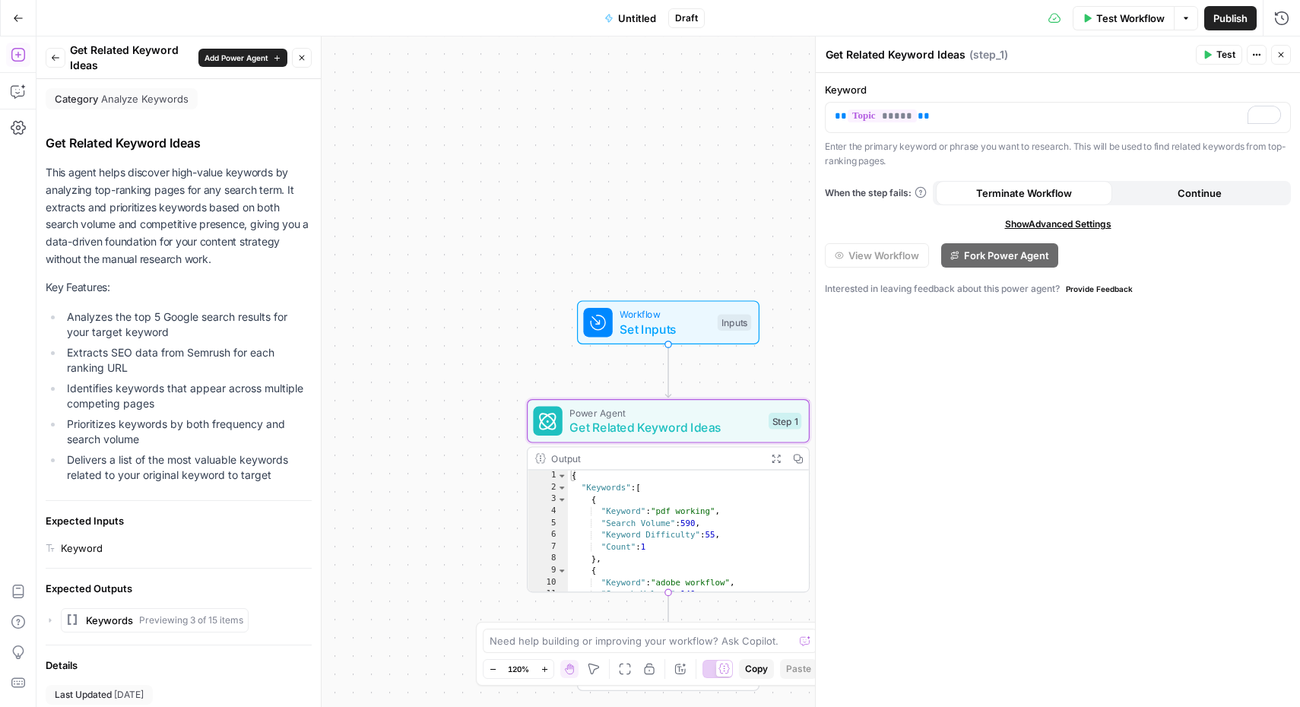
click at [1280, 53] on icon "button" at bounding box center [1280, 54] width 9 height 9
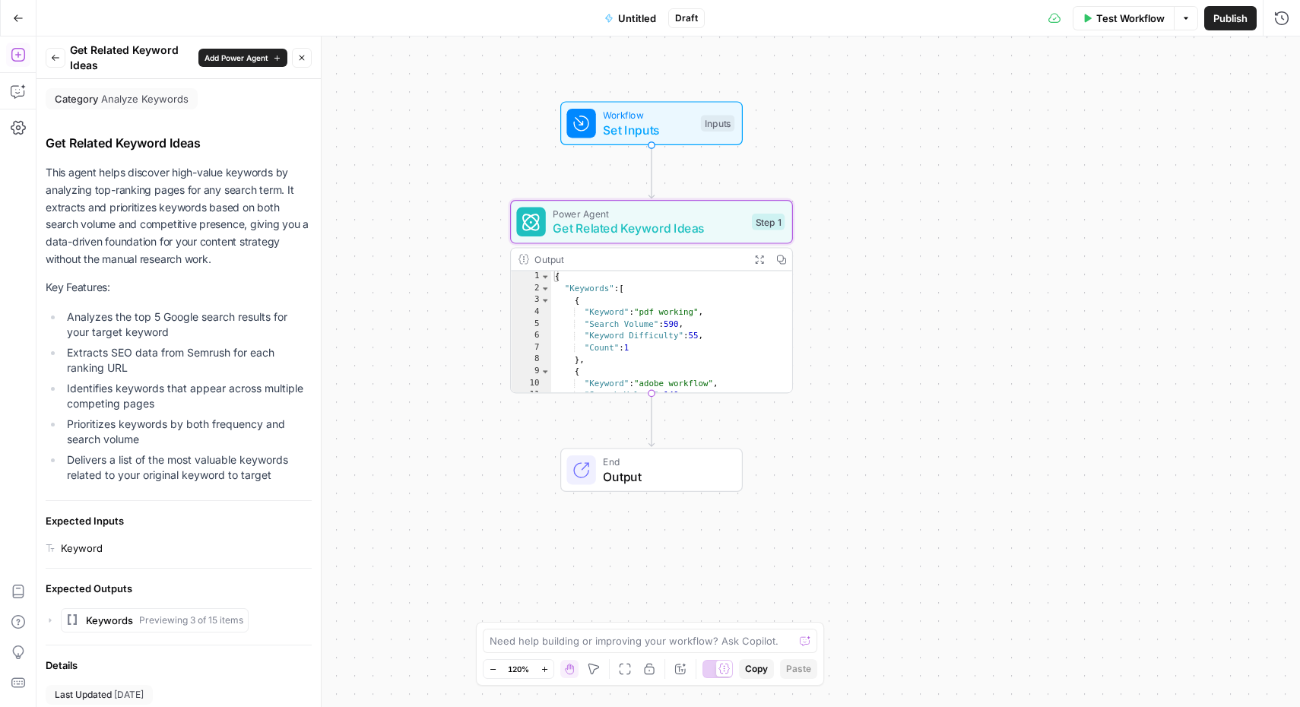
drag, startPoint x: 457, startPoint y: 367, endPoint x: 440, endPoint y: 168, distance: 199.9
click at [440, 168] on div "Workflow Set Inputs Inputs Power Agent Get Related Keyword Ideas Step 1 Output …" at bounding box center [667, 371] width 1263 height 670
click at [60, 58] on button "Back" at bounding box center [56, 58] width 20 height 20
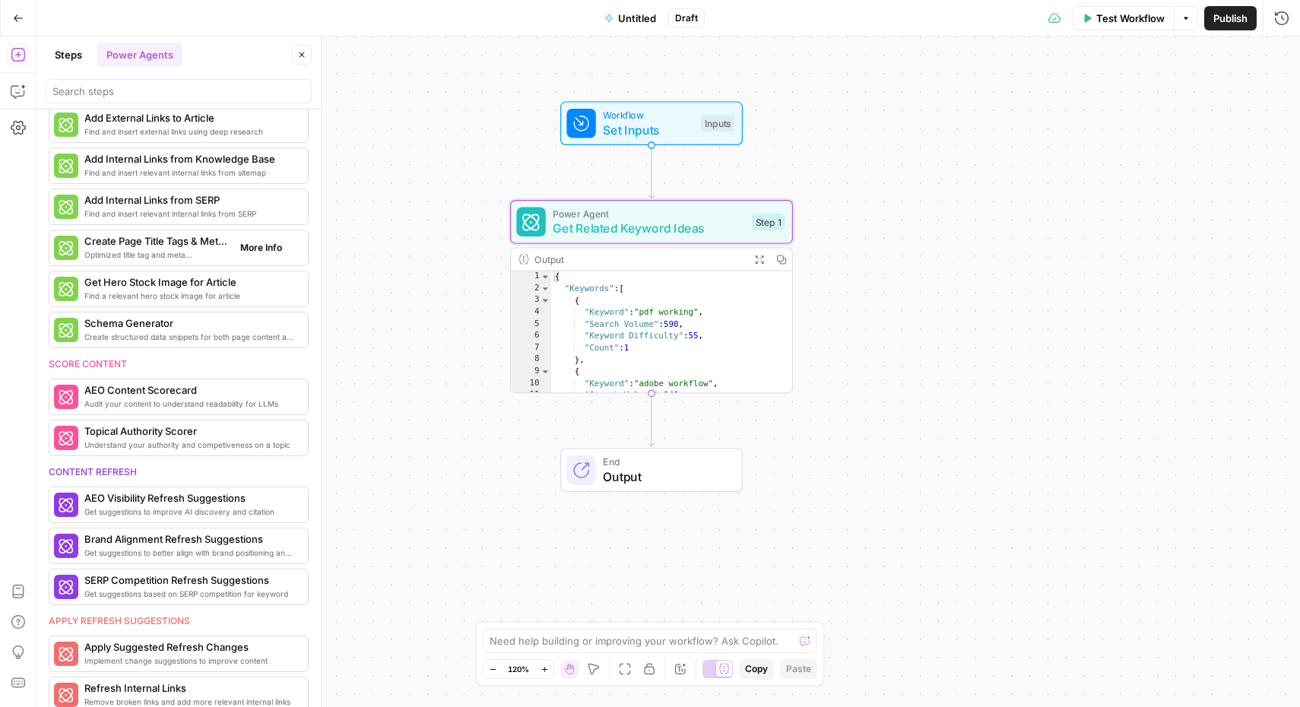
scroll to position [0, 0]
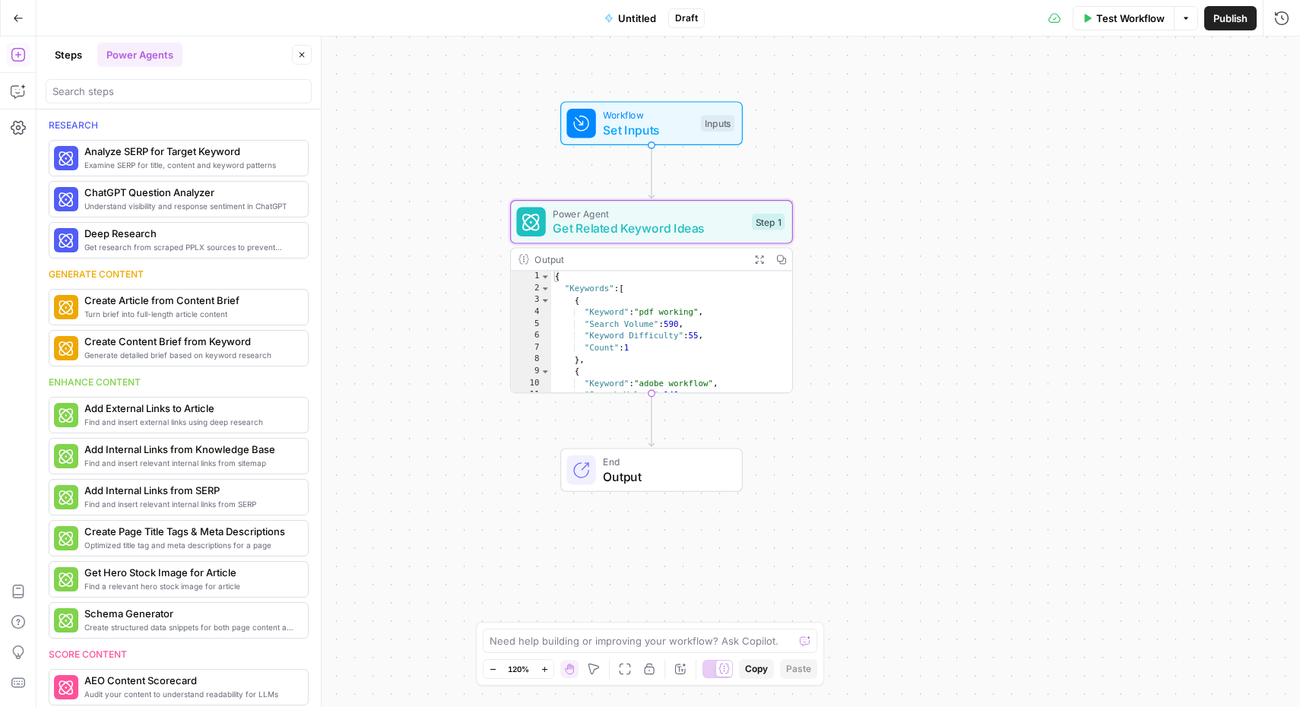
click at [68, 56] on button "Steps" at bounding box center [69, 55] width 46 height 24
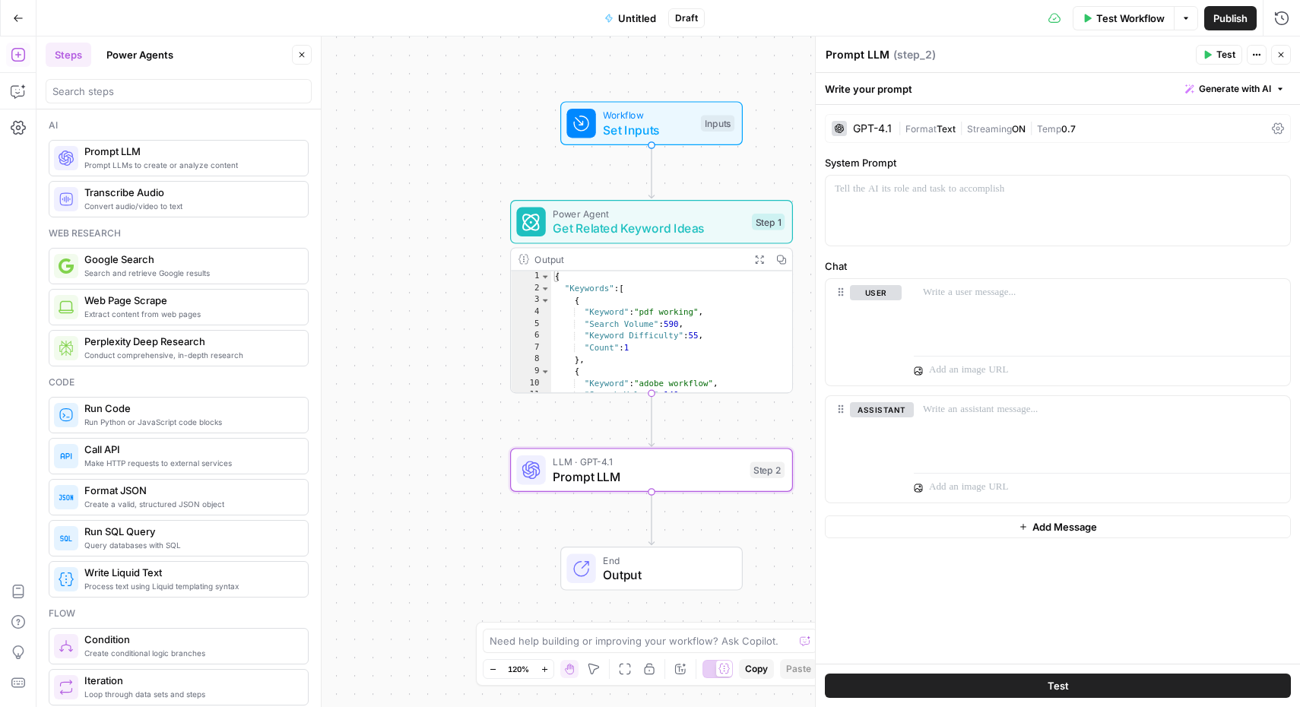
click at [192, 101] on div at bounding box center [179, 91] width 266 height 24
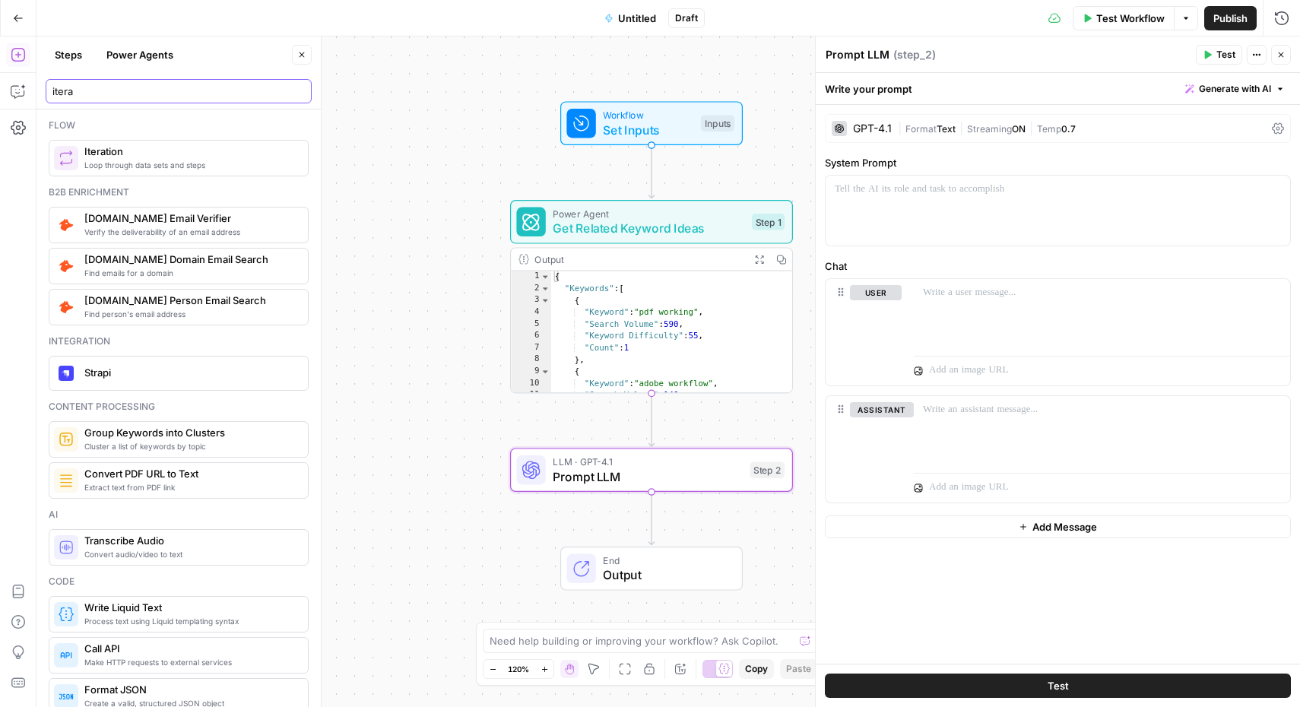
type input "itera"
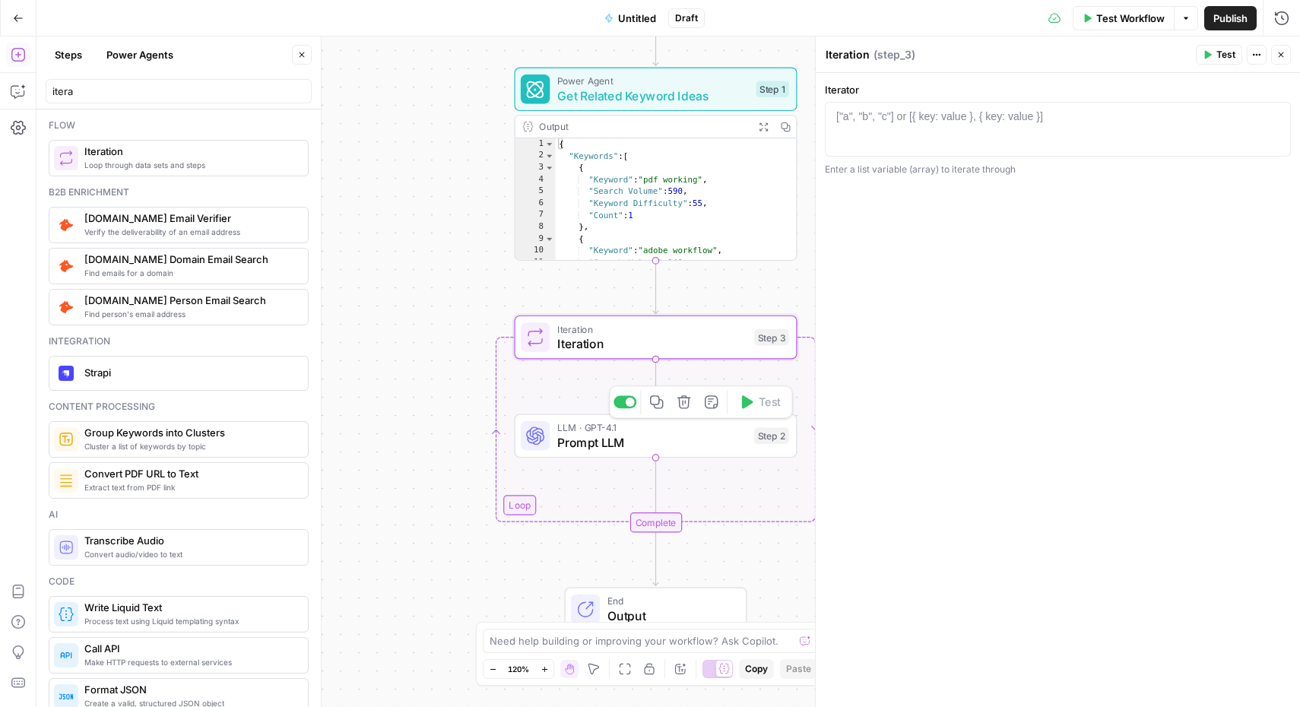
click at [585, 440] on span "Prompt LLM" at bounding box center [652, 442] width 190 height 18
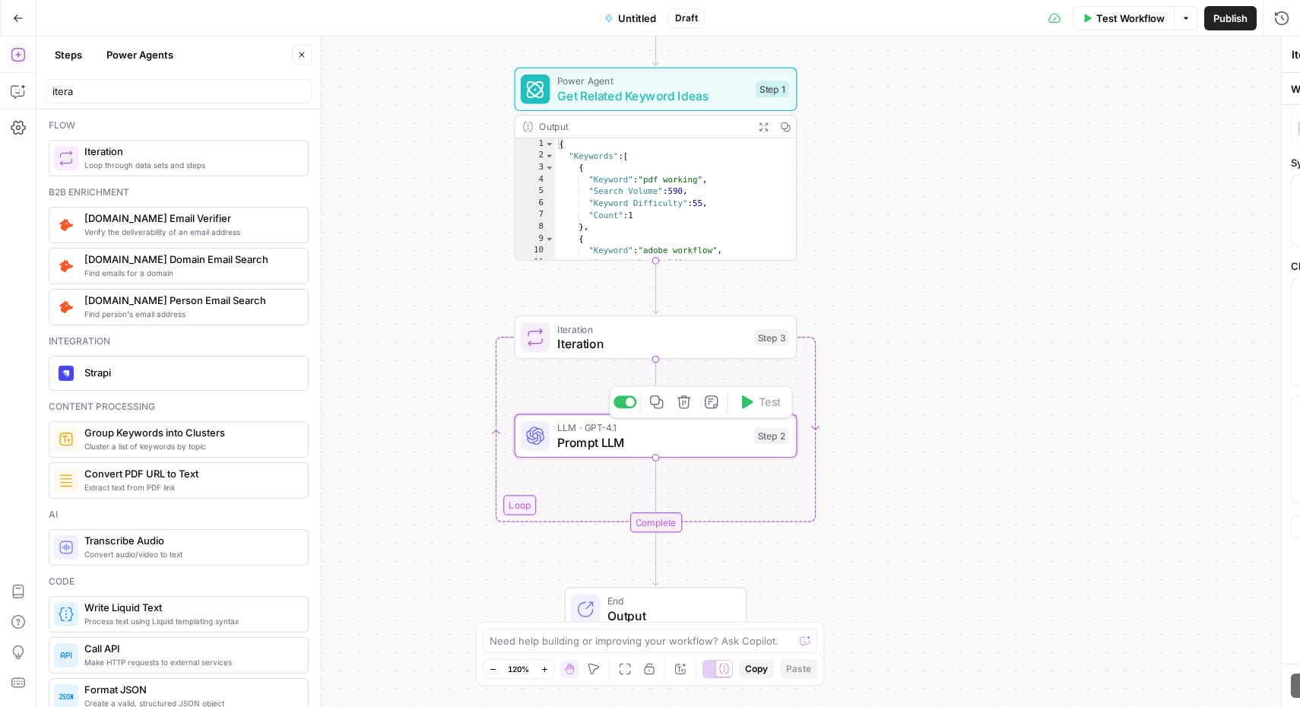
type textarea "Prompt LLM"
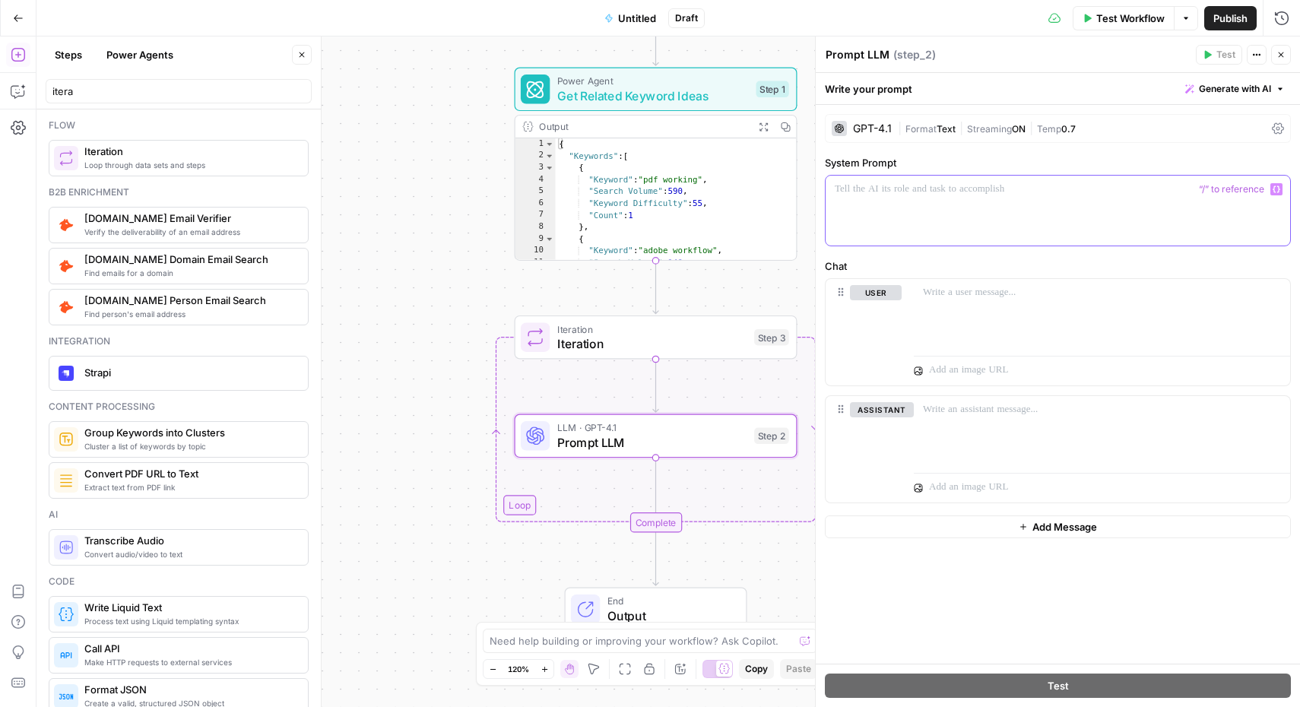
click at [969, 190] on p at bounding box center [1058, 189] width 446 height 15
click at [991, 304] on div at bounding box center [1102, 314] width 376 height 70
click at [982, 187] on p "To enrich screen reader interactions, please activate Accessibility in Grammarl…" at bounding box center [1058, 189] width 446 height 15
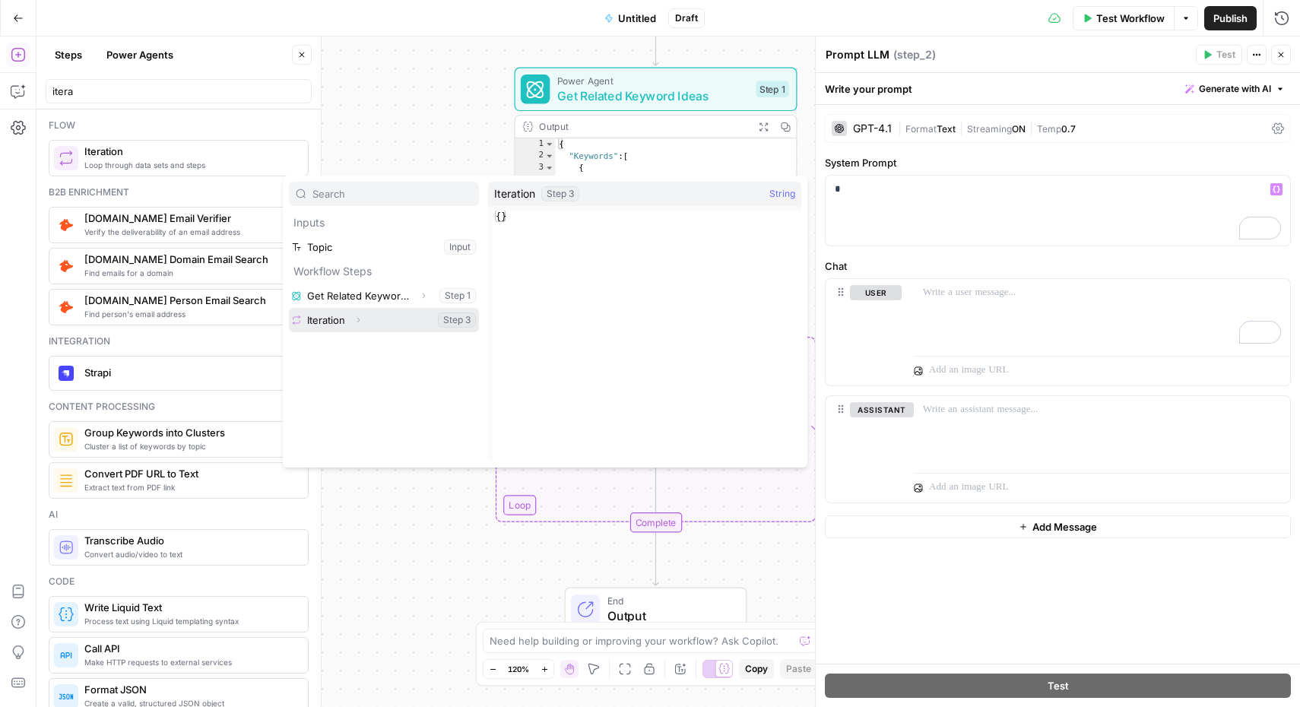
click at [357, 317] on icon "button" at bounding box center [357, 319] width 9 height 9
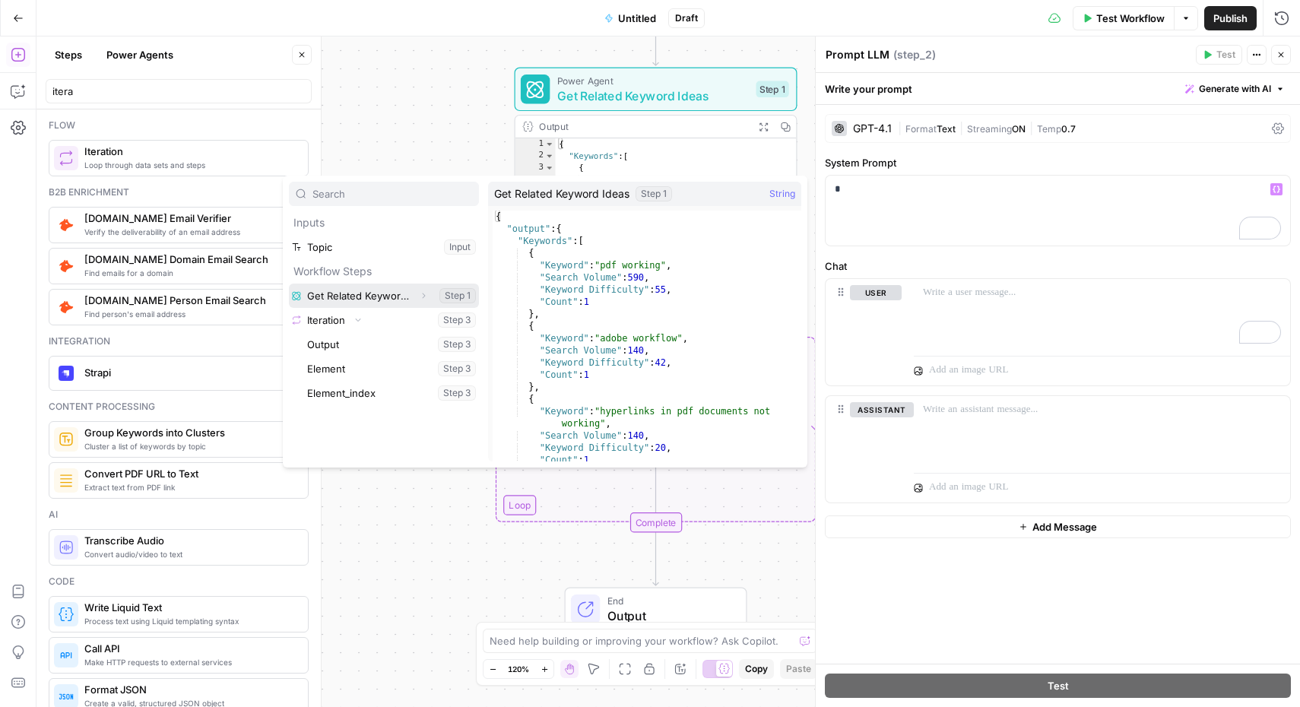
click at [357, 293] on button "Select variable Get Related Keyword Ideas" at bounding box center [384, 296] width 190 height 24
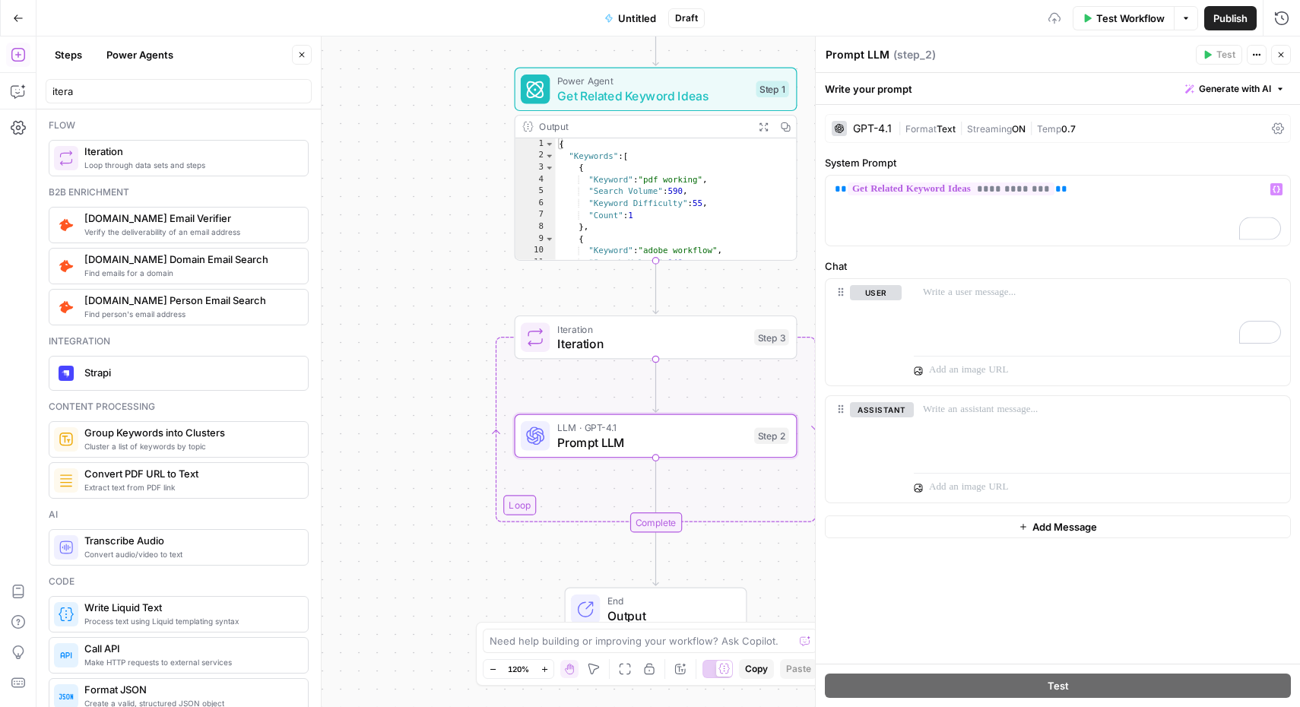
click at [634, 435] on span "Prompt LLM" at bounding box center [652, 442] width 190 height 18
click at [1076, 192] on p "**********" at bounding box center [1058, 189] width 446 height 15
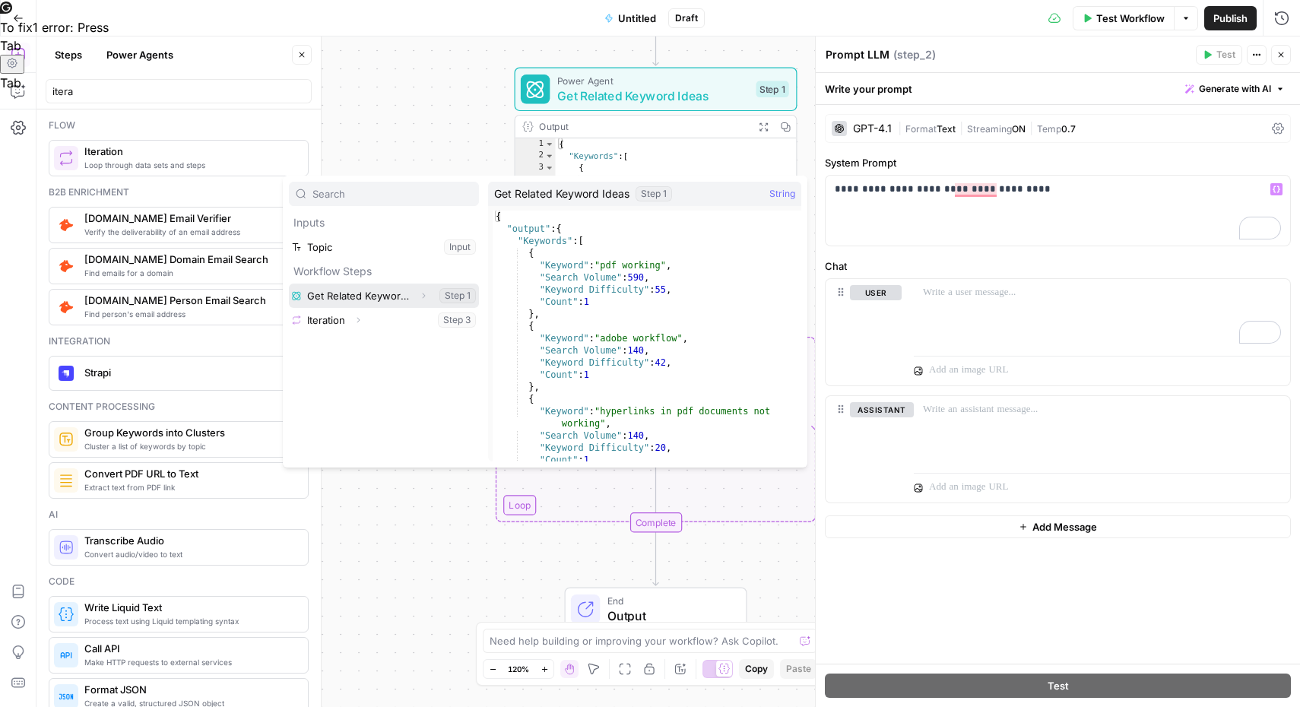
click at [426, 296] on icon "button" at bounding box center [423, 295] width 9 height 9
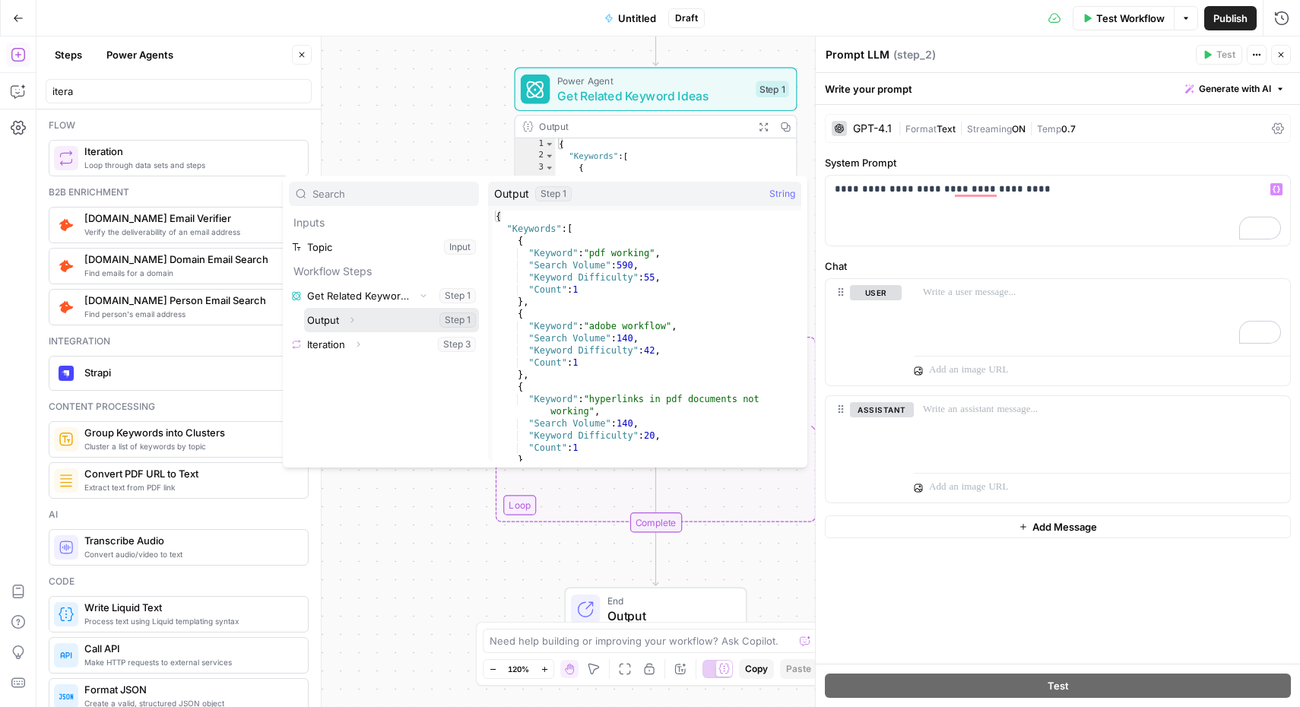
click at [330, 320] on button "Select variable Output" at bounding box center [391, 320] width 175 height 24
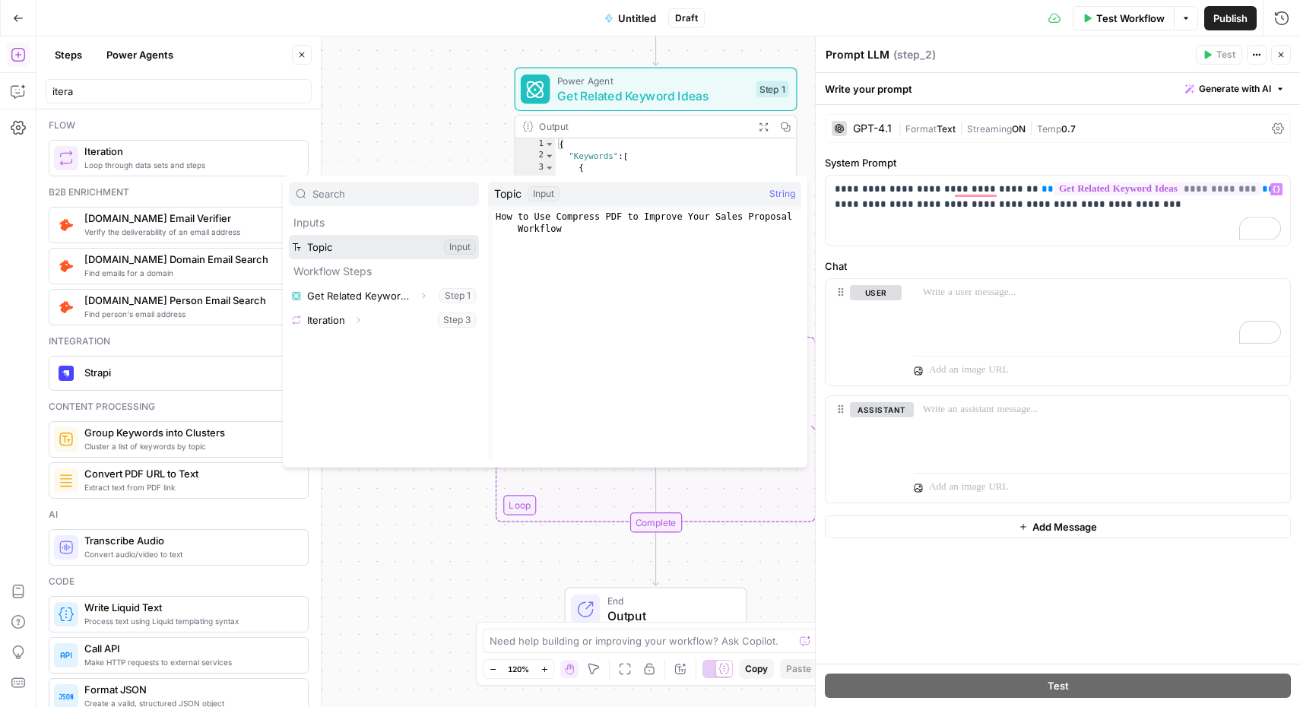
click at [391, 239] on button "Select variable Topic" at bounding box center [384, 247] width 190 height 24
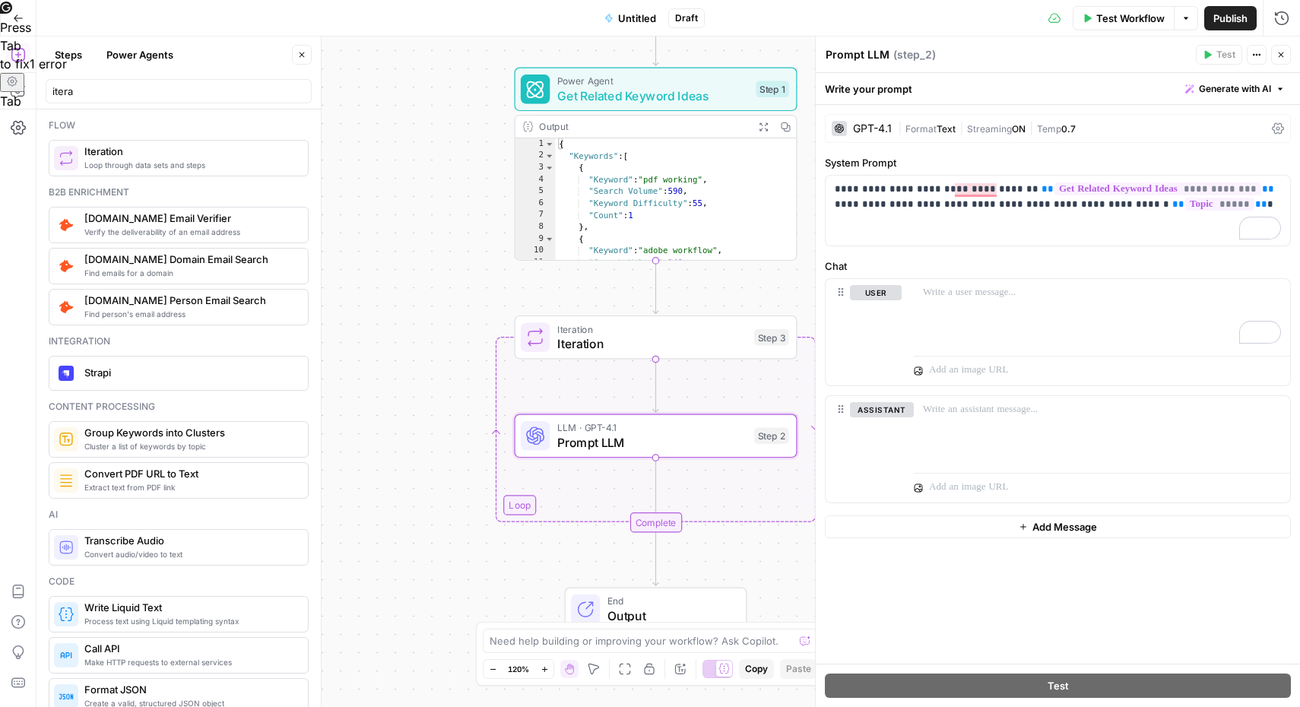
click at [1143, 27] on button "Test Workflow" at bounding box center [1124, 18] width 102 height 24
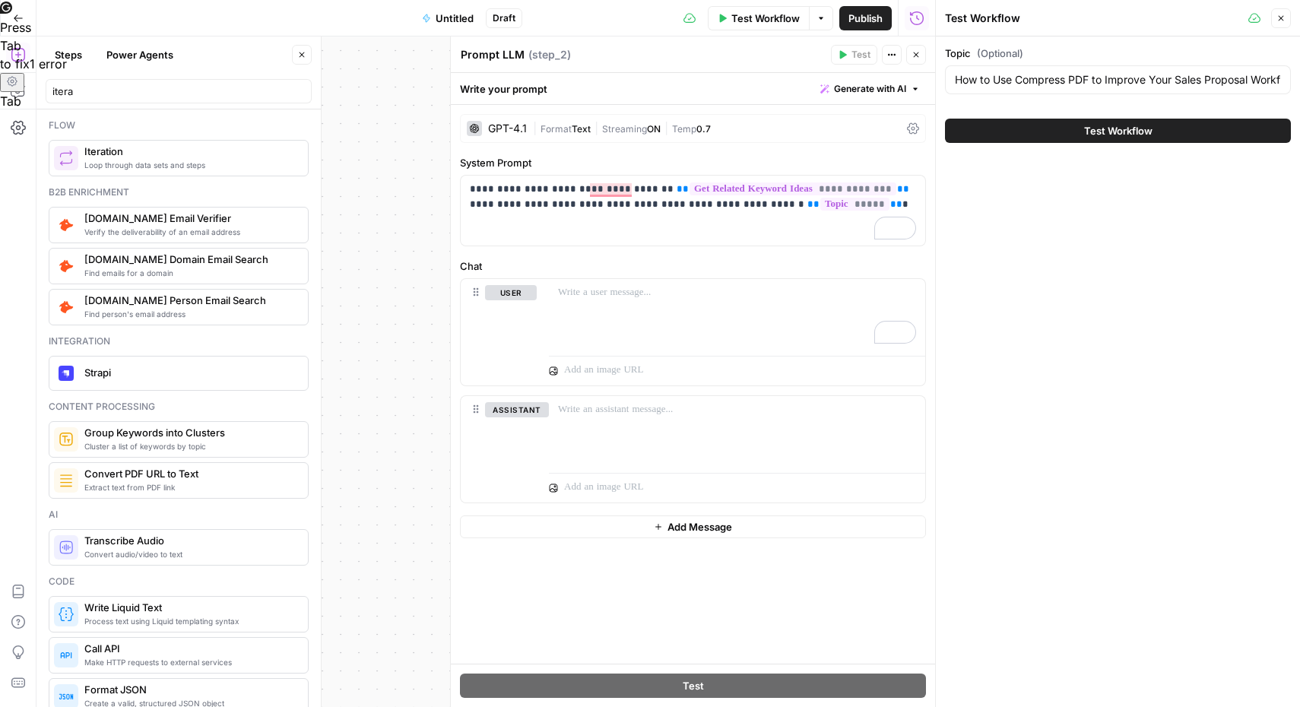
click at [1064, 110] on div "Press Tab to fix 1 error Tab" at bounding box center [650, 64] width 1300 height 92
click at [14, 83] on icon "Quick Settings" at bounding box center [12, 81] width 3 height 3
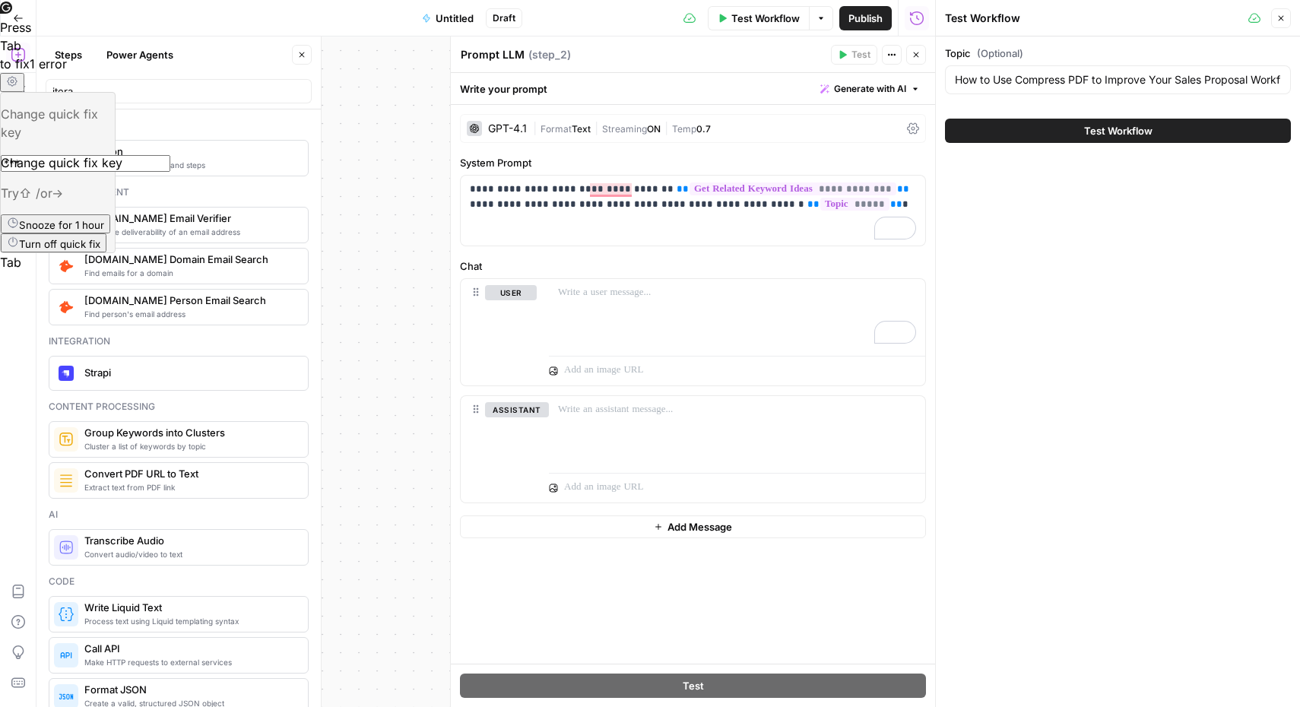
click at [104, 231] on span "Snooze for 1 hour" at bounding box center [61, 225] width 85 height 12
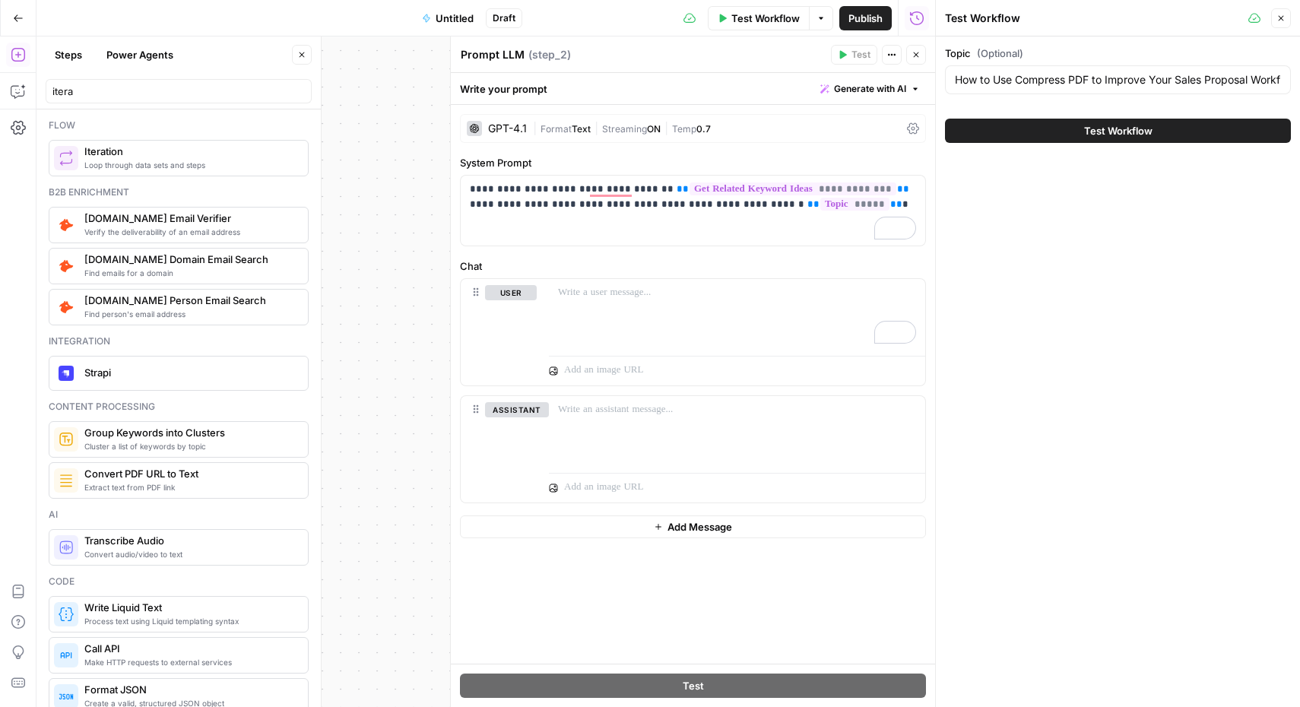
click at [1103, 125] on span "Test Workflow" at bounding box center [1118, 130] width 68 height 15
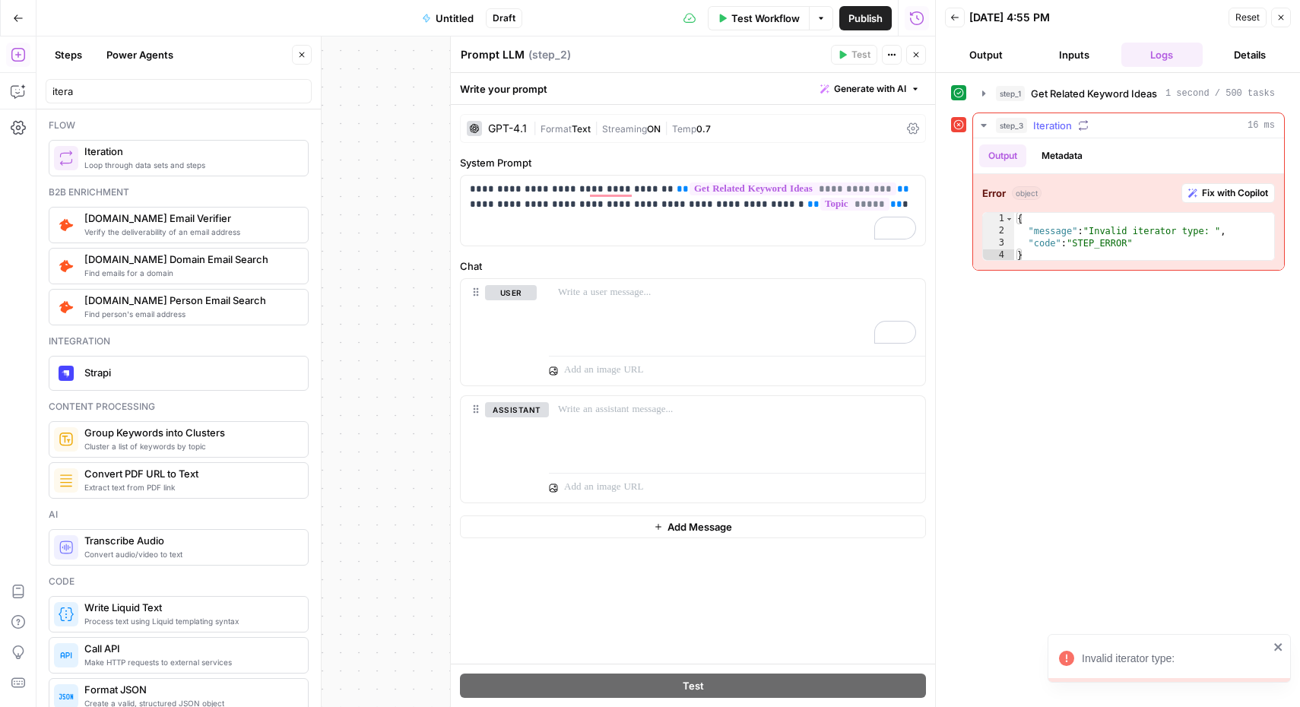
click at [1070, 127] on span "Iteration" at bounding box center [1052, 125] width 39 height 15
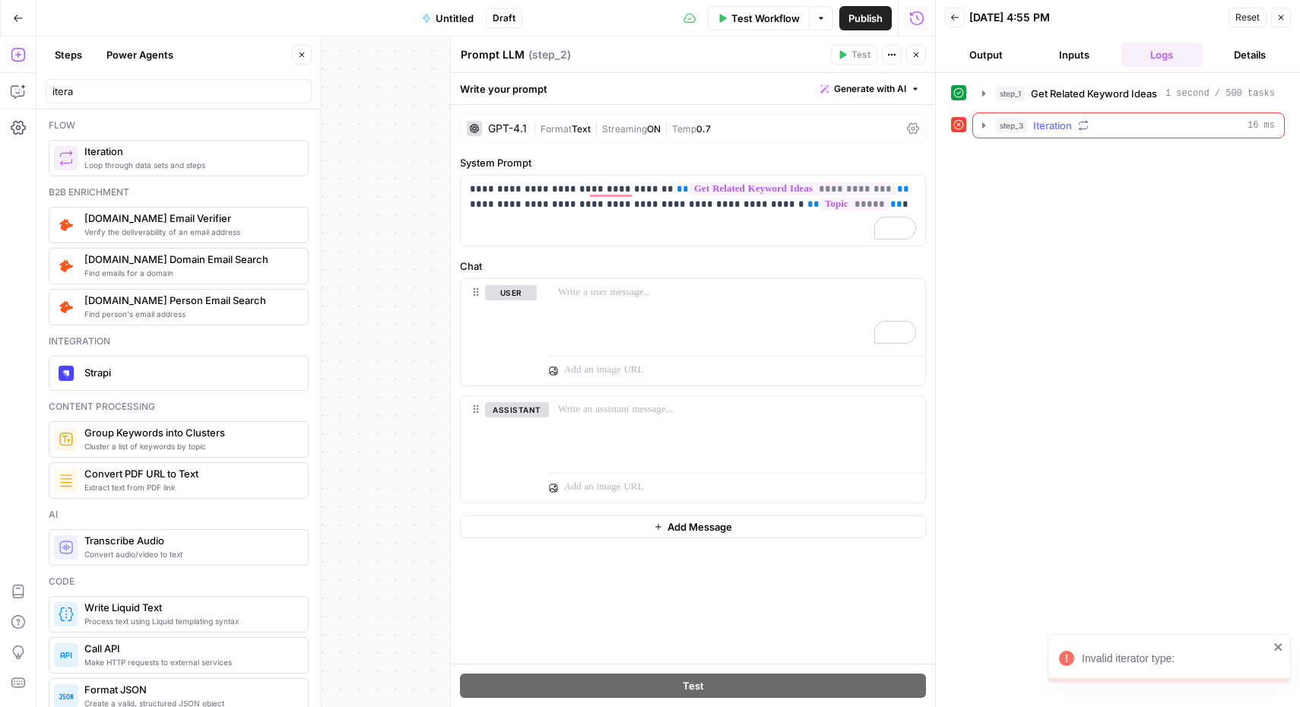
click at [1058, 123] on span "Iteration" at bounding box center [1052, 125] width 39 height 15
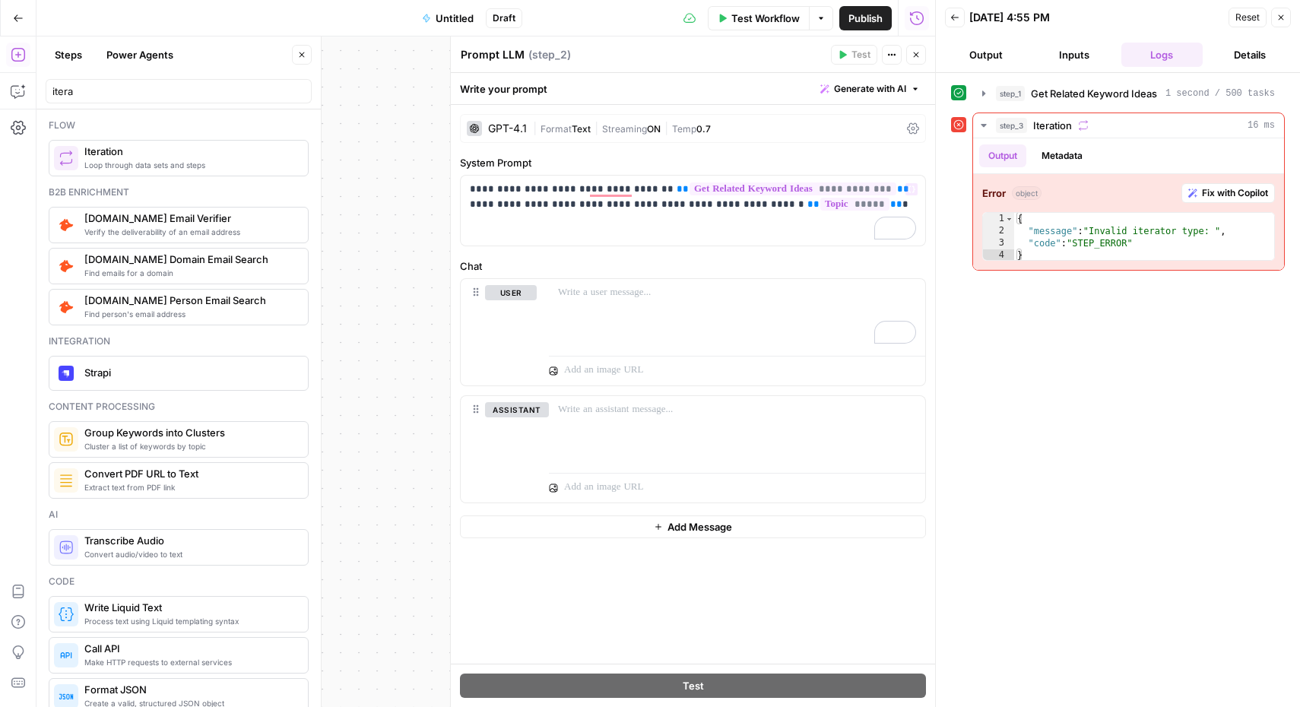
click at [421, 249] on div "Workflow Set Inputs Inputs Power Agent Get Related Keyword Ideas Step 1 Output …" at bounding box center [485, 371] width 899 height 670
click at [1282, 24] on button "Close" at bounding box center [1281, 18] width 20 height 20
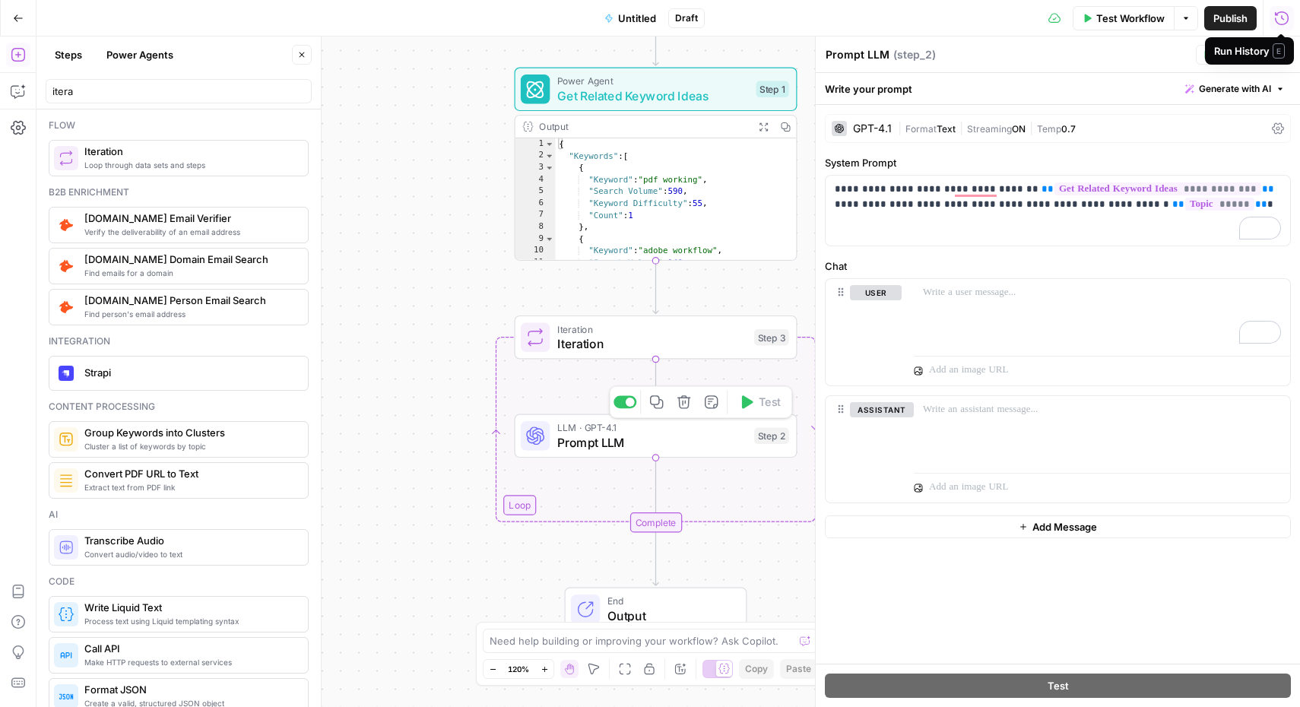
click at [608, 436] on span "Prompt LLM" at bounding box center [652, 442] width 190 height 18
click at [682, 341] on span "Iteration" at bounding box center [652, 343] width 190 height 18
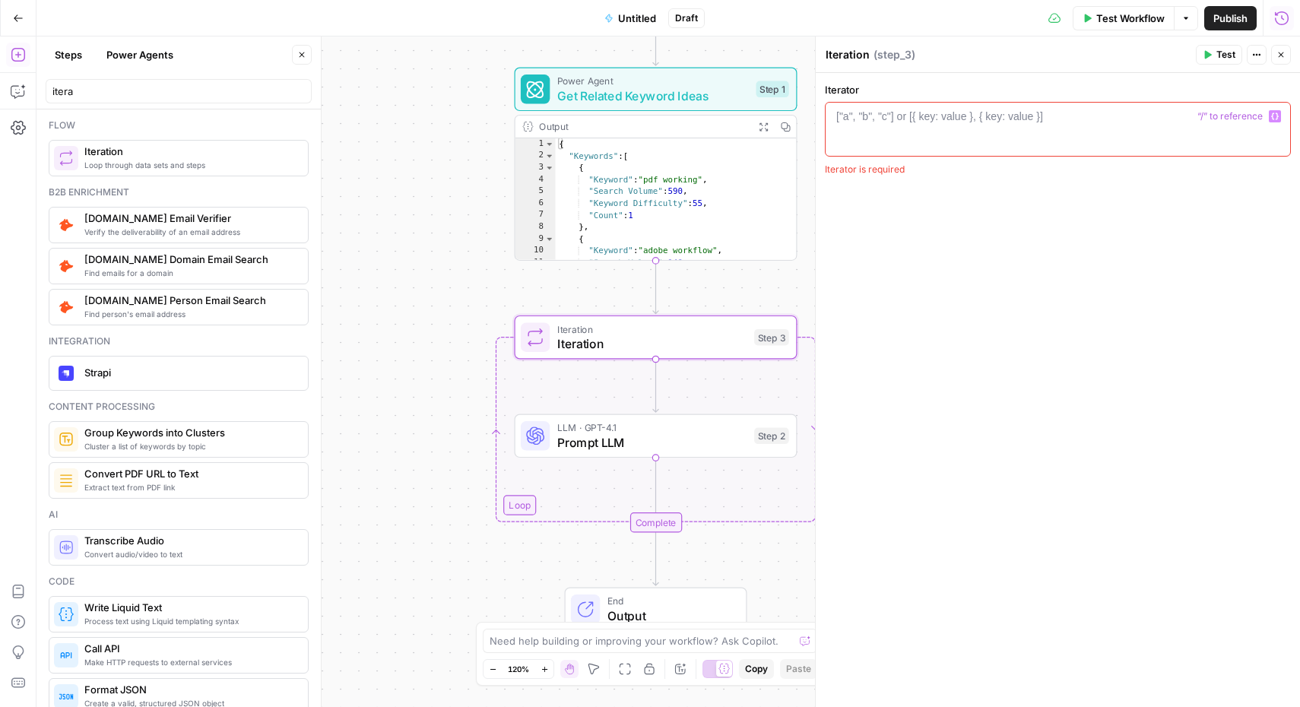
click at [915, 116] on div "["a", "b", "c"] or [{ key: value }, { key: value }]" at bounding box center [939, 116] width 207 height 15
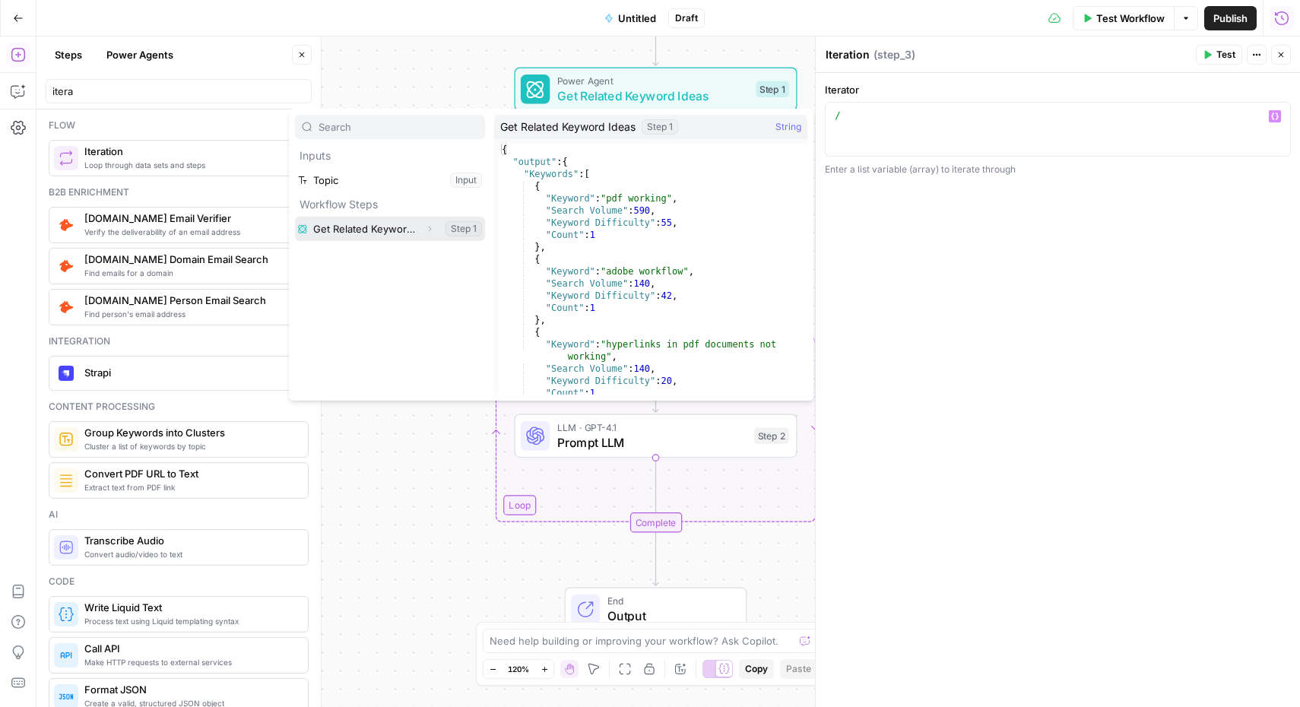
click at [428, 228] on icon "button" at bounding box center [429, 228] width 9 height 9
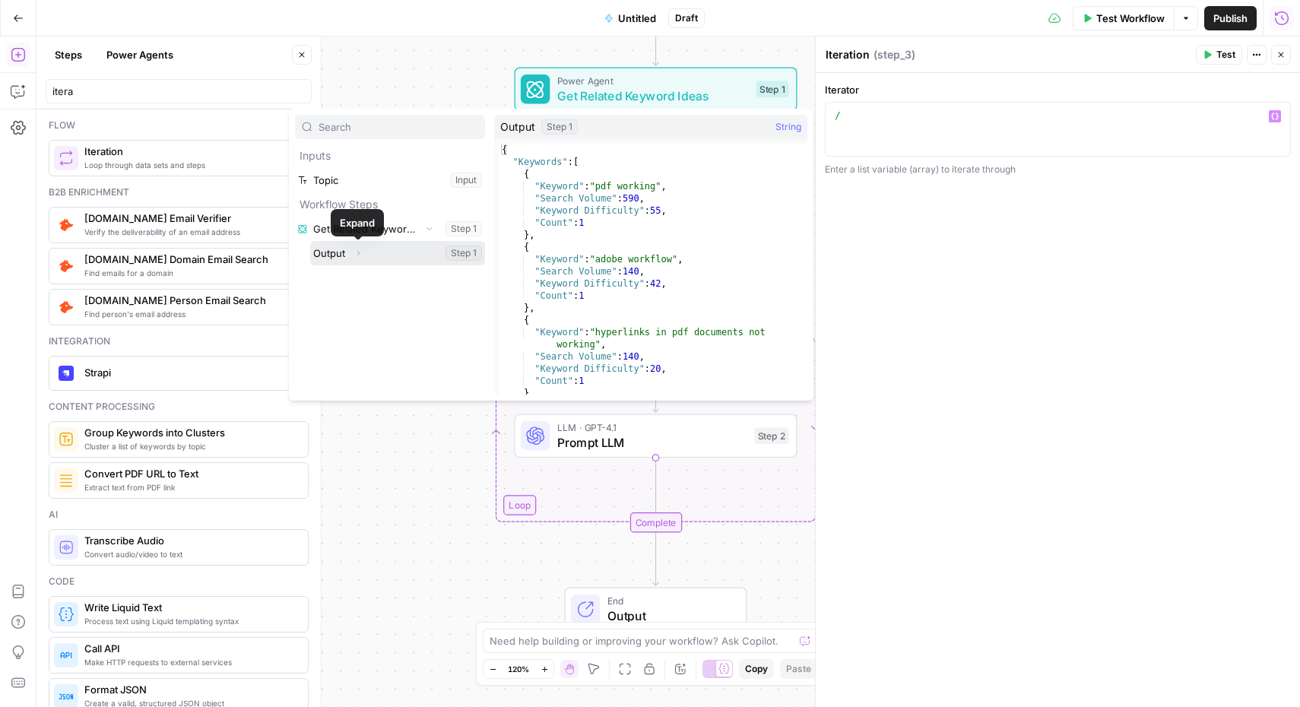
click at [336, 254] on button "Select variable Output" at bounding box center [397, 253] width 175 height 24
type textarea "**********"
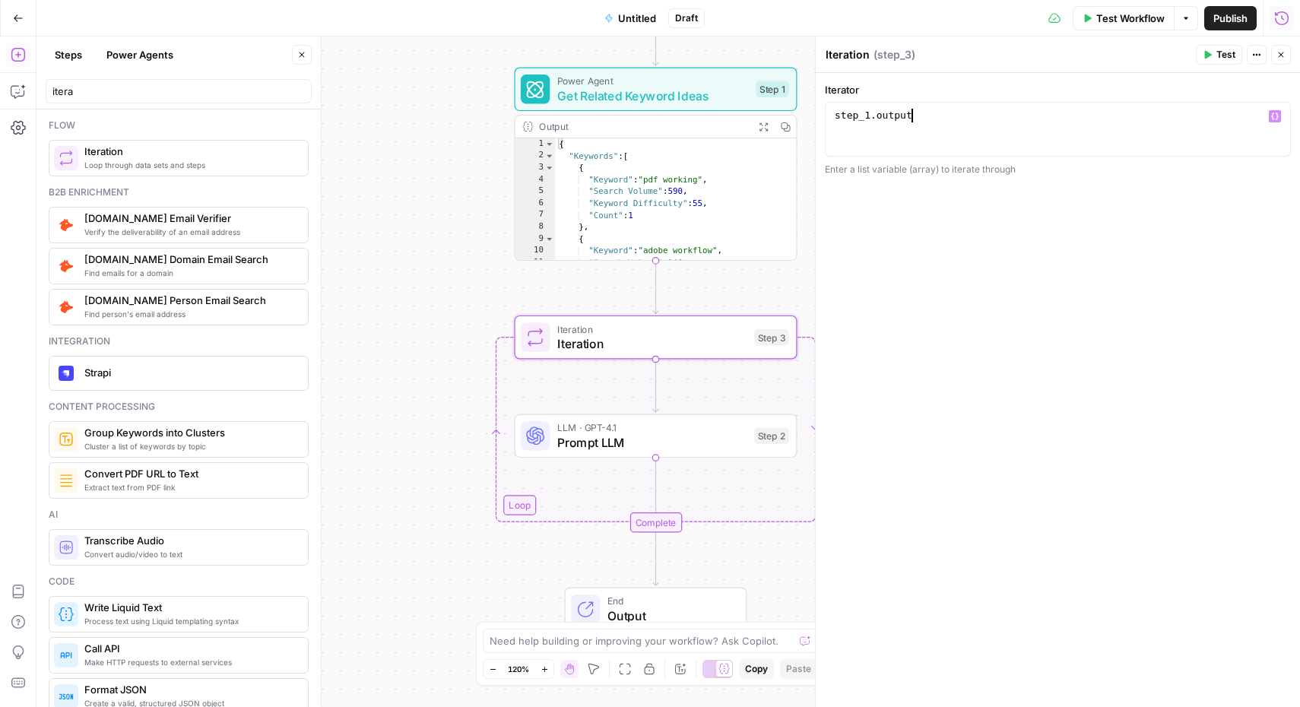
click at [1136, 17] on span "Test Workflow" at bounding box center [1130, 18] width 68 height 15
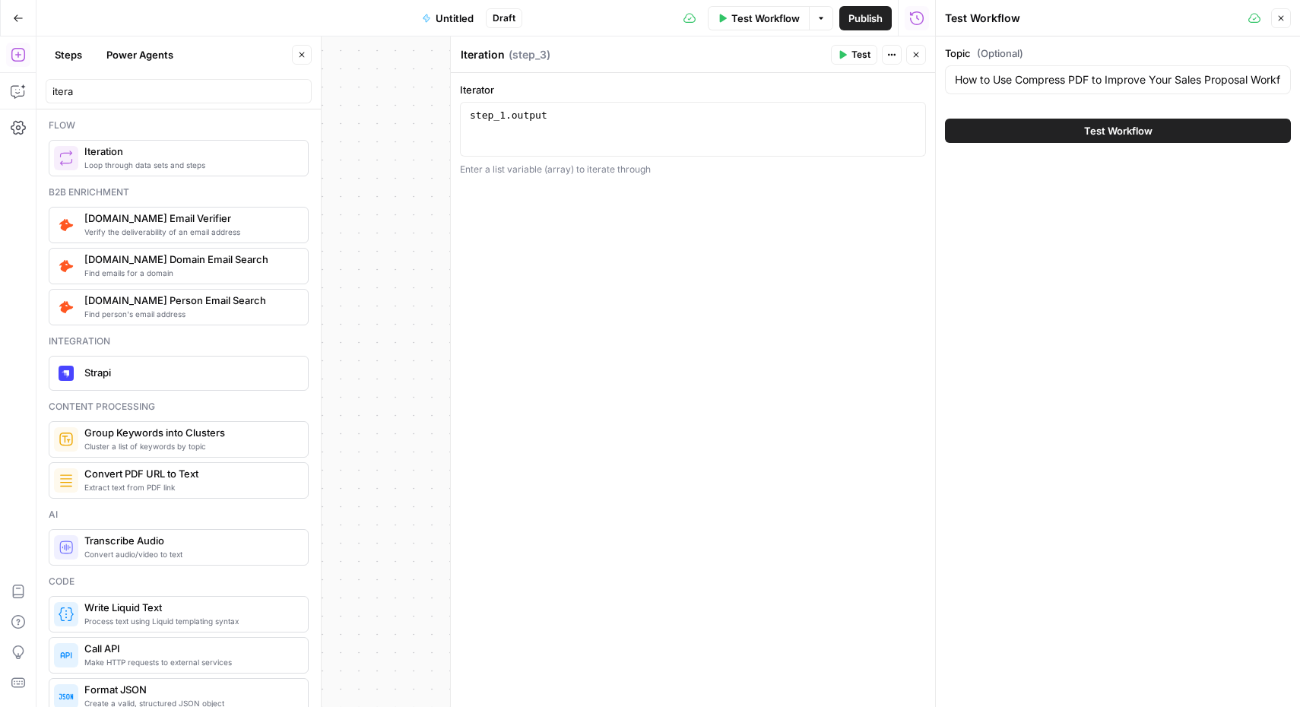
click at [1117, 123] on span "Test Workflow" at bounding box center [1118, 130] width 68 height 15
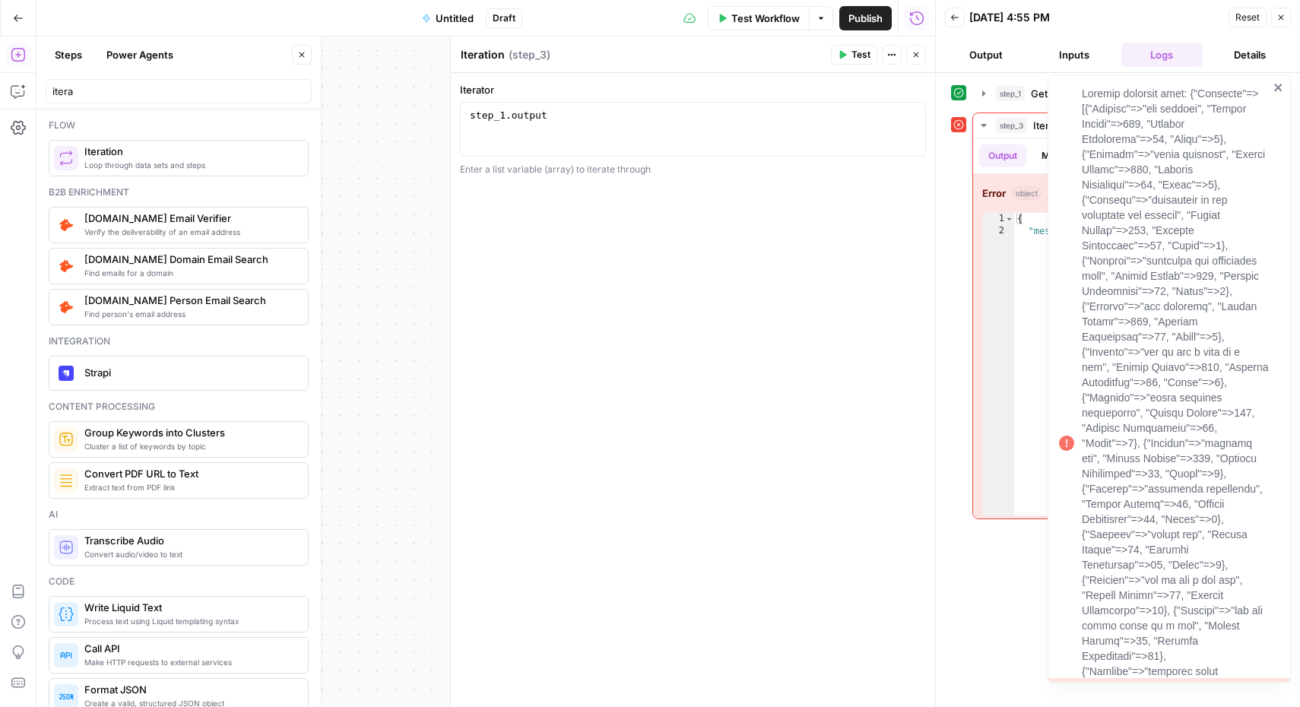
click at [1275, 91] on icon "close" at bounding box center [1278, 87] width 11 height 12
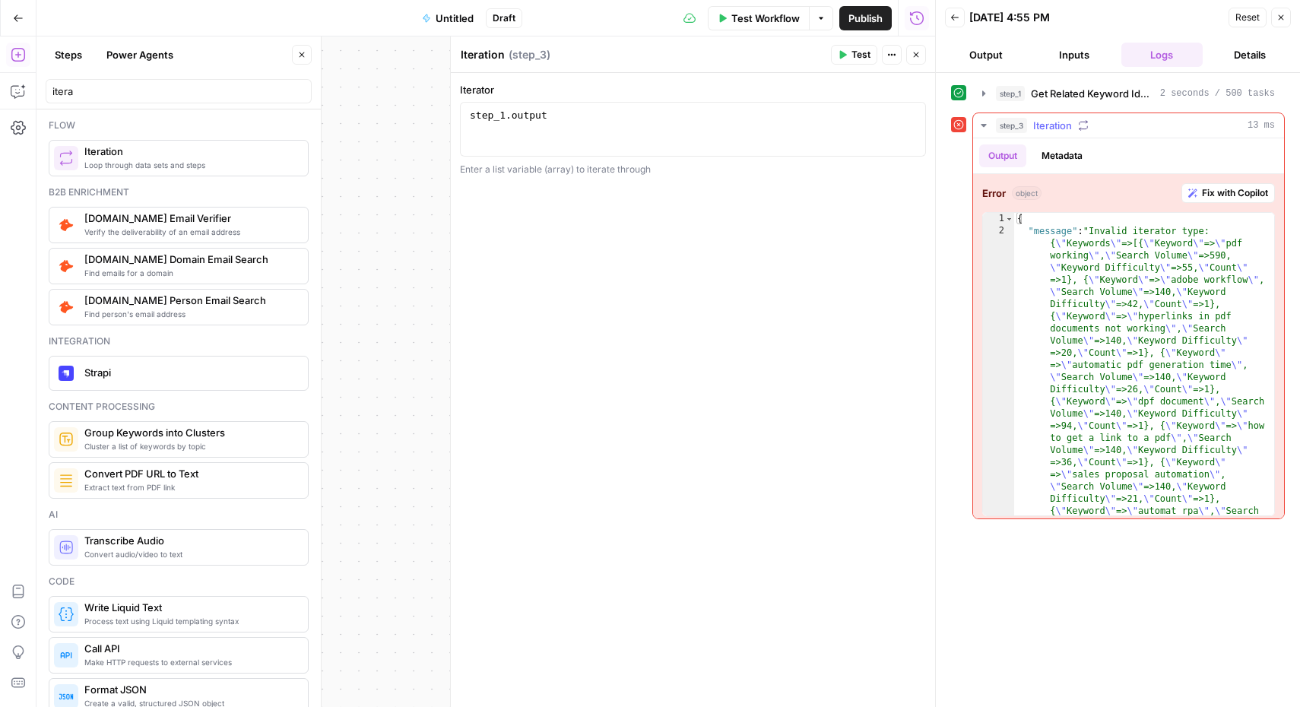
click at [1223, 198] on span "Fix with Copilot" at bounding box center [1235, 193] width 66 height 14
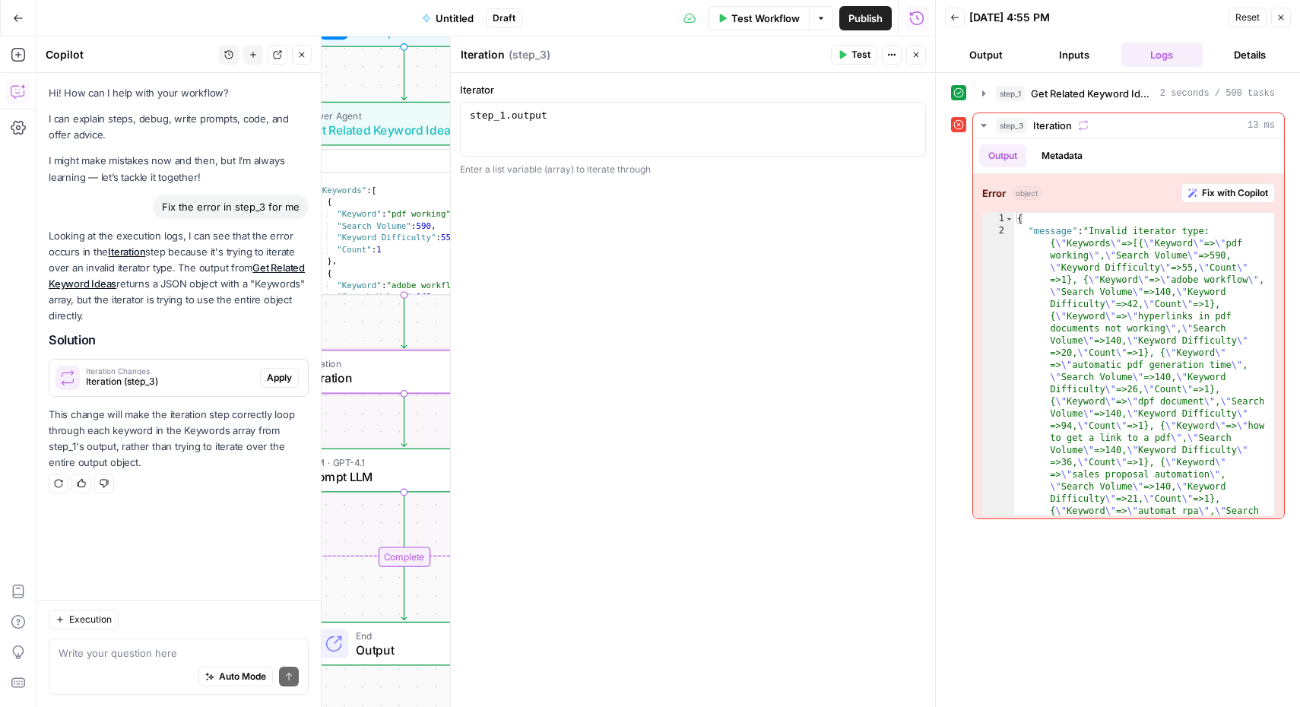
click at [280, 374] on span "Apply" at bounding box center [279, 378] width 25 height 14
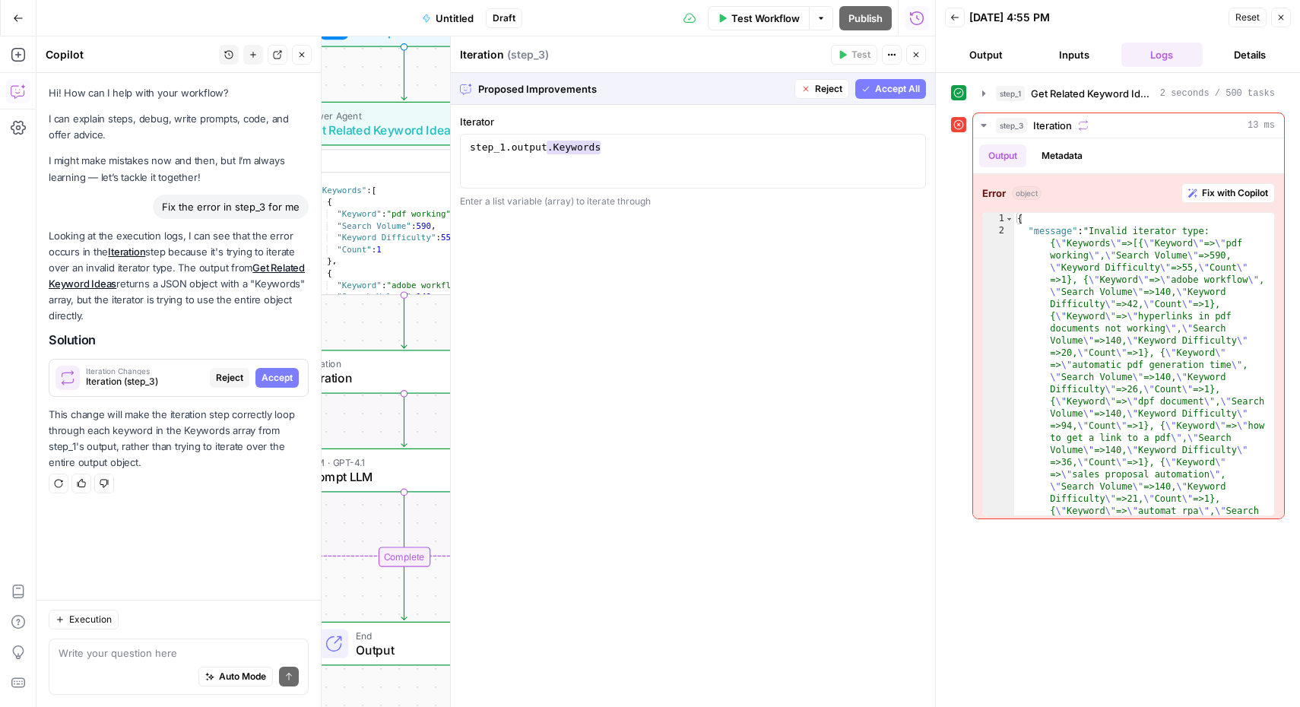
click at [892, 82] on span "Accept All" at bounding box center [897, 89] width 45 height 14
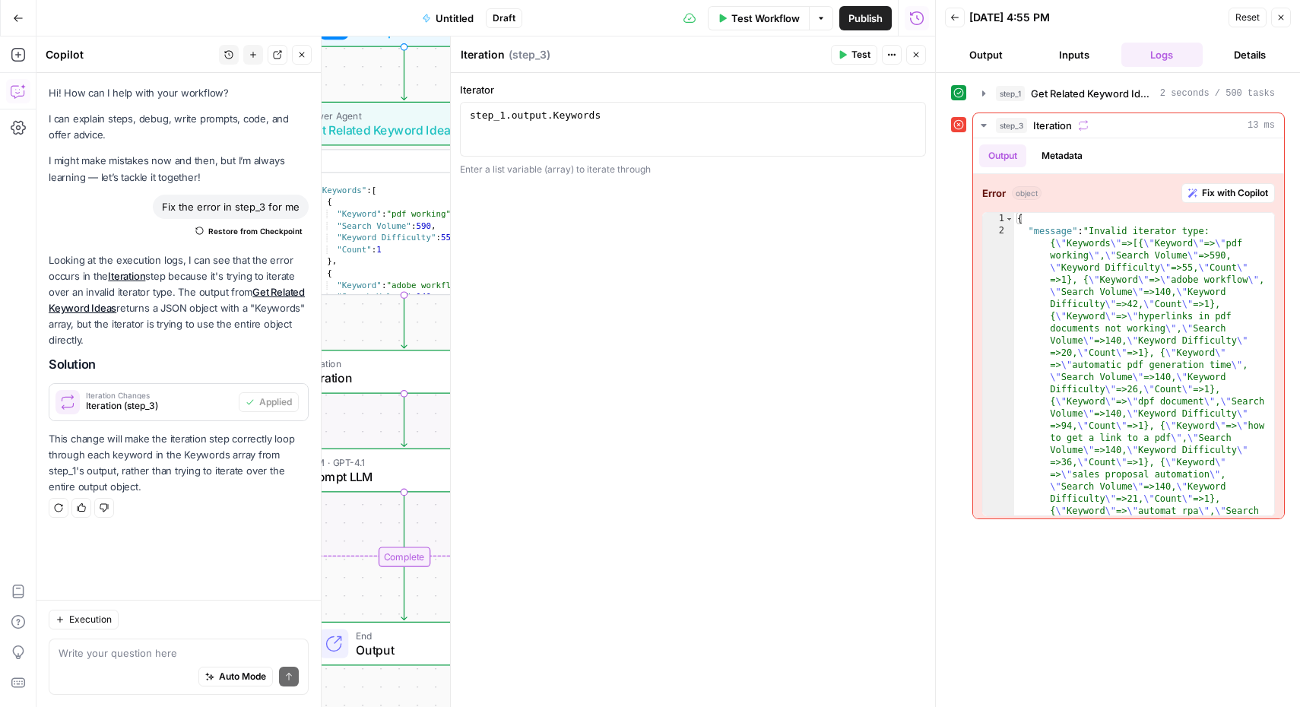
click at [851, 55] on span "Test" at bounding box center [860, 55] width 19 height 14
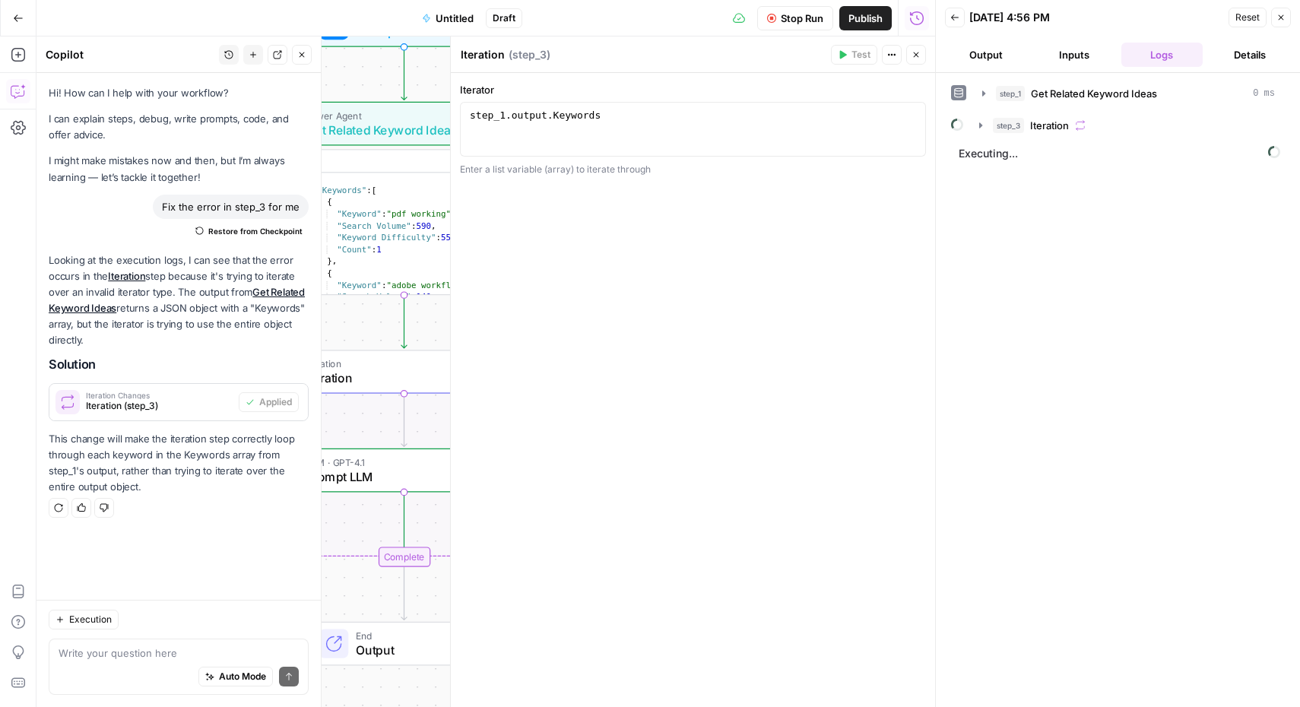
click at [344, 410] on div "Workflow Set Inputs Inputs Power Agent Get Related Keyword Ideas Step 1 Output …" at bounding box center [485, 371] width 899 height 670
click at [303, 50] on icon "button" at bounding box center [301, 54] width 9 height 9
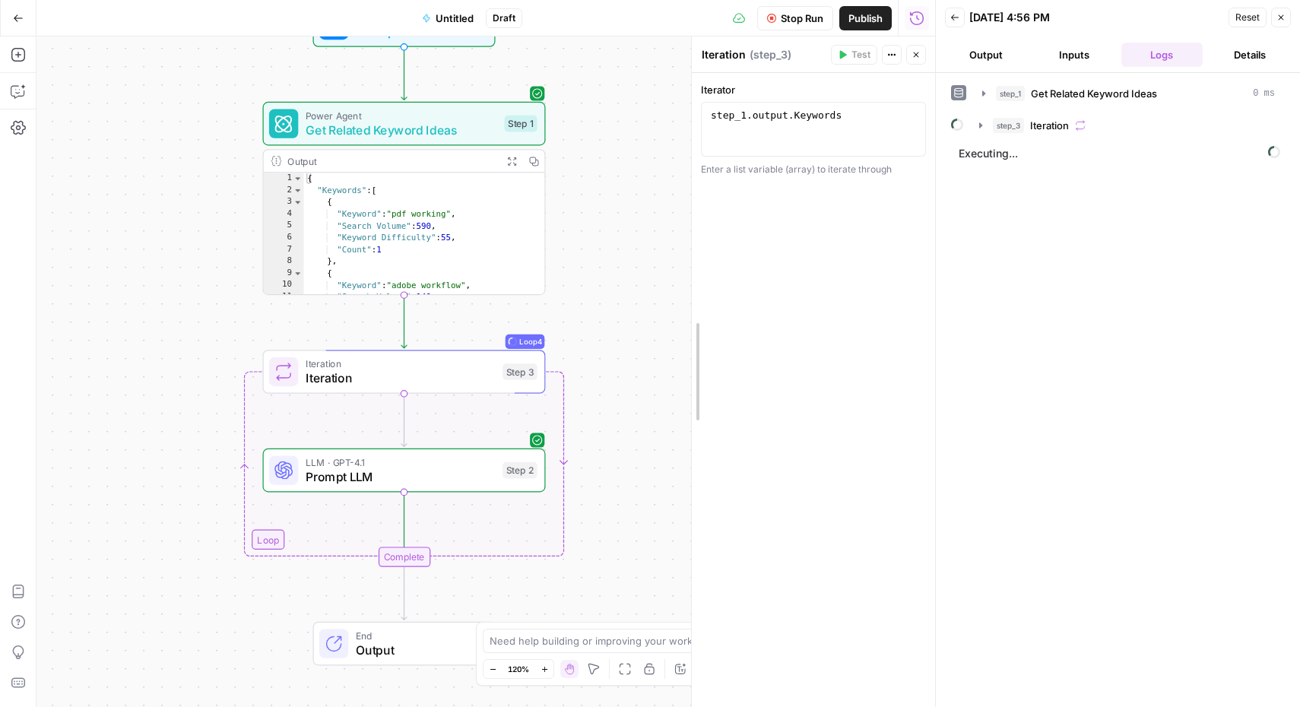
drag, startPoint x: 446, startPoint y: 322, endPoint x: 686, endPoint y: 314, distance: 240.3
click at [686, 314] on div at bounding box center [691, 371] width 15 height 670
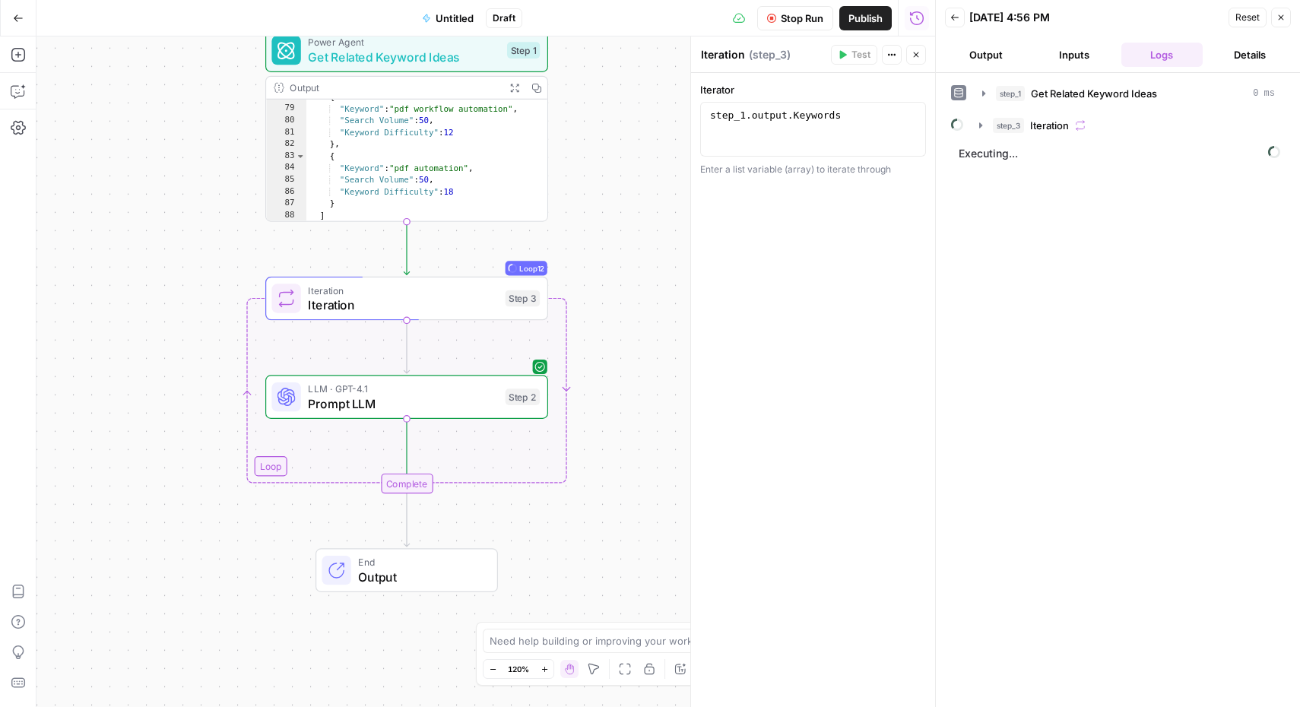
scroll to position [792, 0]
click at [1276, 22] on button "Close" at bounding box center [1281, 18] width 20 height 20
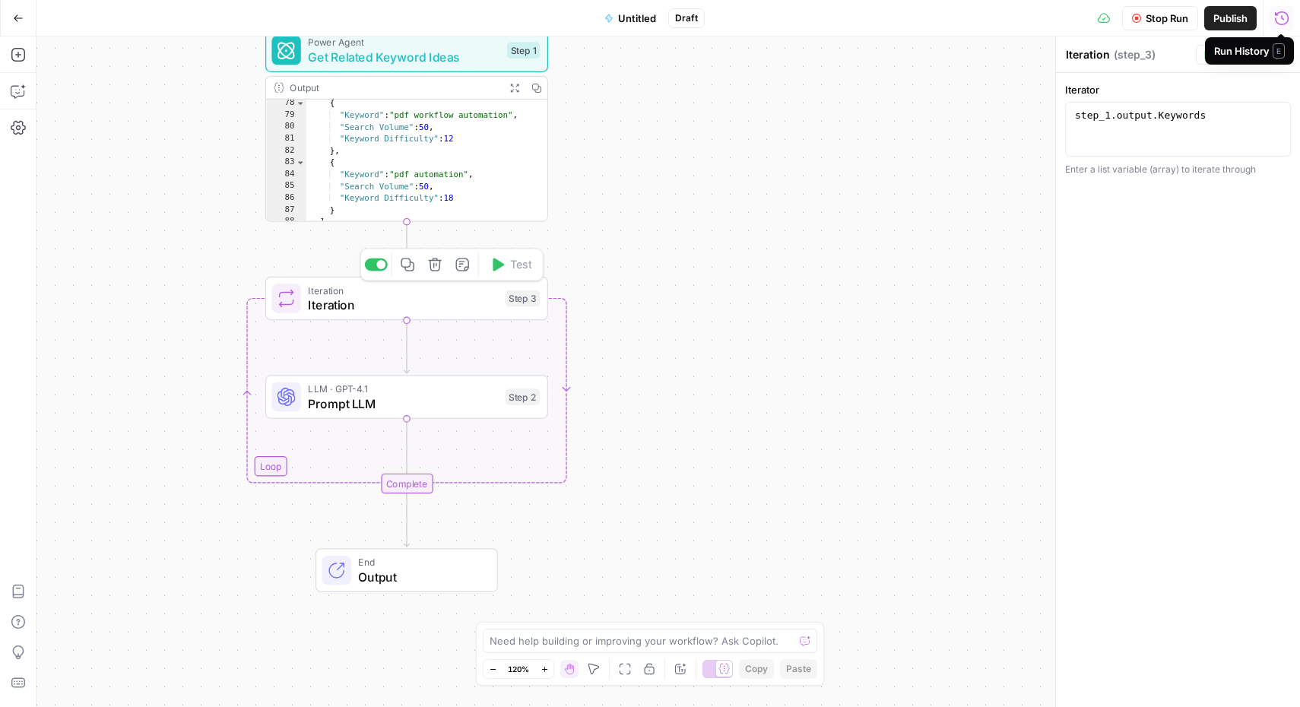
click at [351, 310] on span "Iteration" at bounding box center [403, 305] width 190 height 18
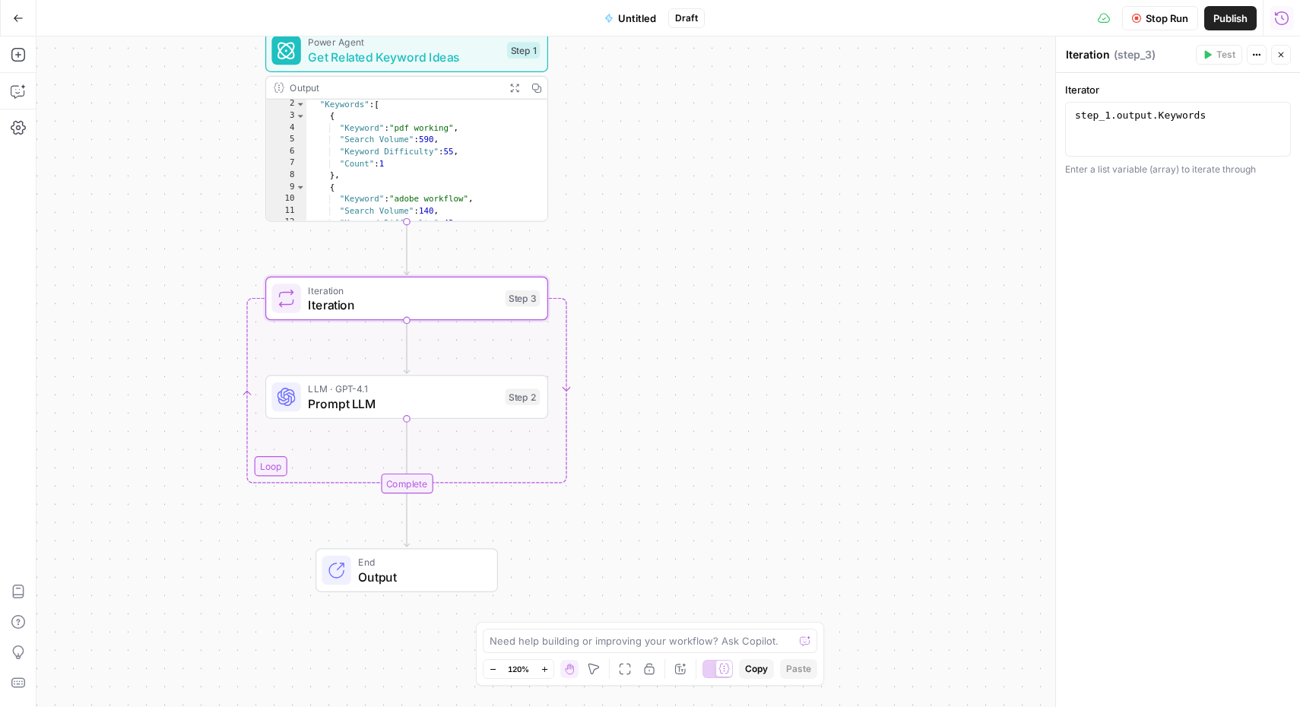
scroll to position [0, 0]
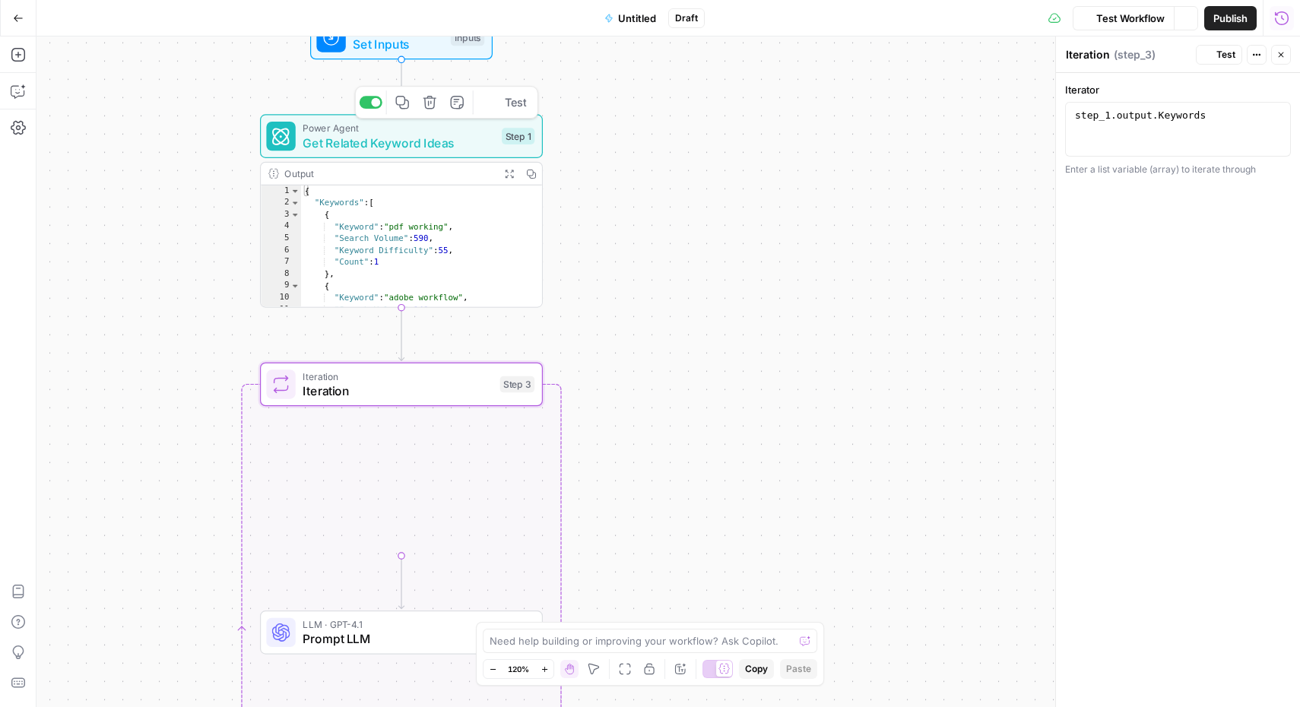
click at [366, 154] on div "Power Agent Get Related Keyword Ideas Step 1 Copy step Delete step Add Note Test" at bounding box center [401, 136] width 283 height 44
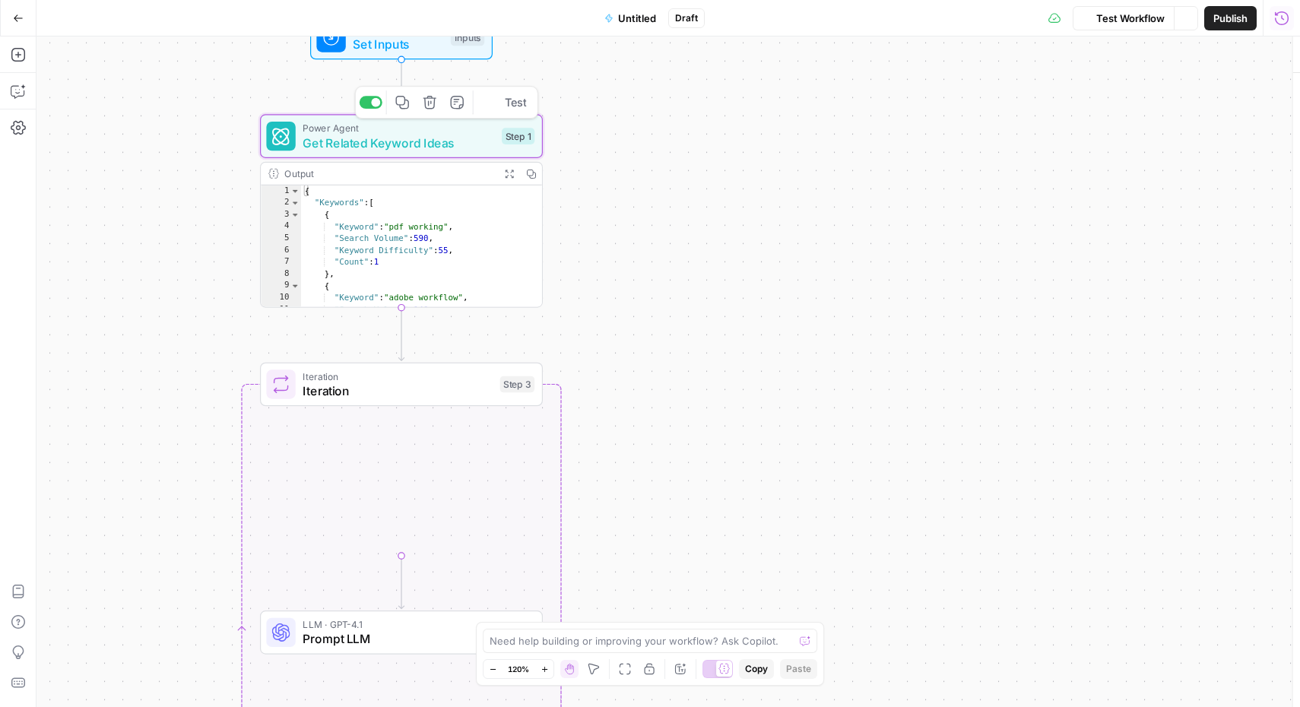
type textarea "Get Related Keyword Ideas"
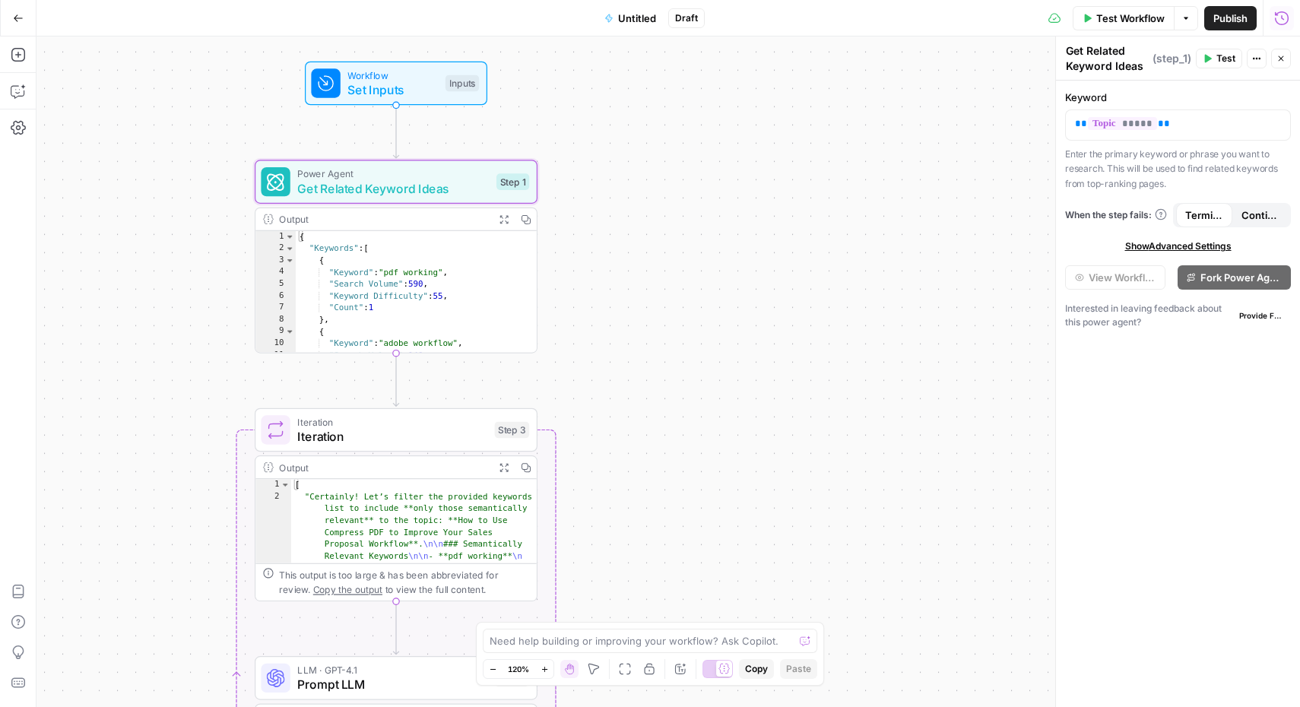
click at [402, 180] on span "Get Related Keyword Ideas" at bounding box center [393, 188] width 192 height 18
click at [1184, 244] on span "Show Advanced Settings" at bounding box center [1178, 246] width 106 height 14
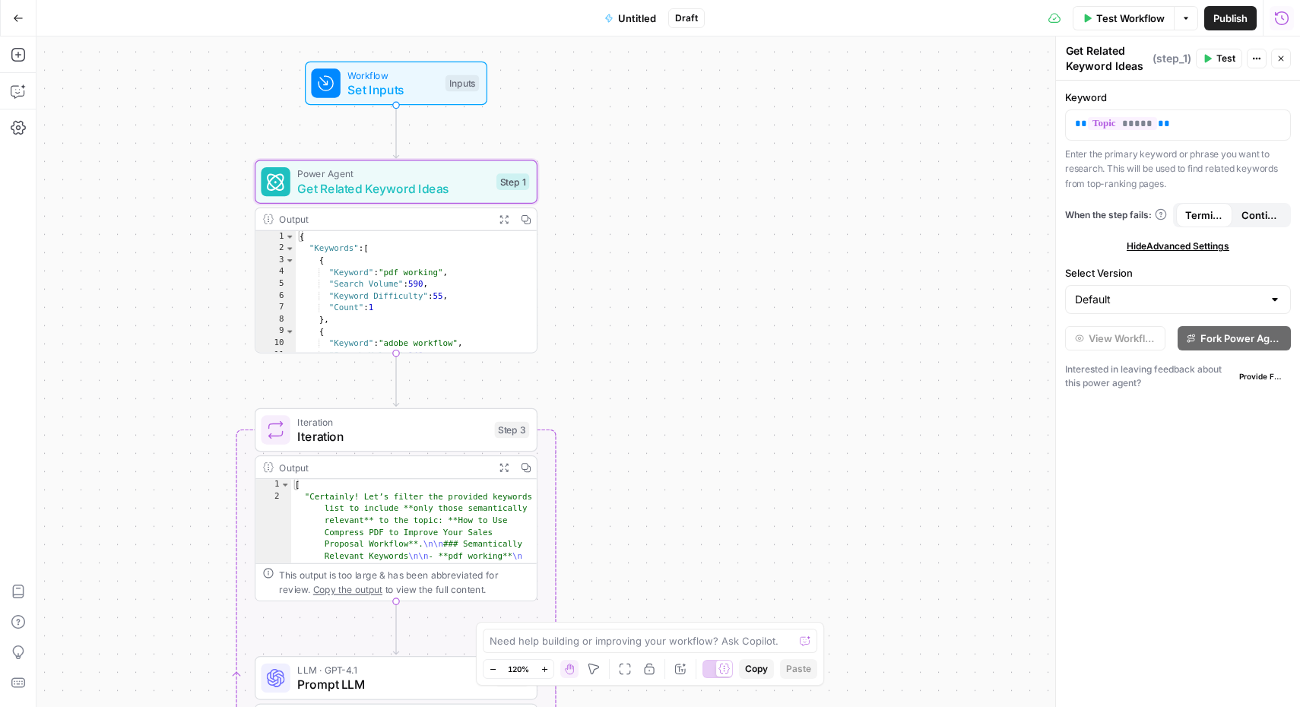
click at [1231, 308] on div "Default" at bounding box center [1178, 299] width 226 height 29
type input "Default"
click at [1166, 491] on div "Keyword ** ***** ** Enter the primary keyword or phrase you want to research. T…" at bounding box center [1178, 394] width 244 height 626
click at [1255, 55] on icon "button" at bounding box center [1256, 58] width 9 height 9
click at [1095, 620] on div "Keyword ** ***** ** Enter the primary keyword or phrase you want to research. T…" at bounding box center [1178, 394] width 244 height 626
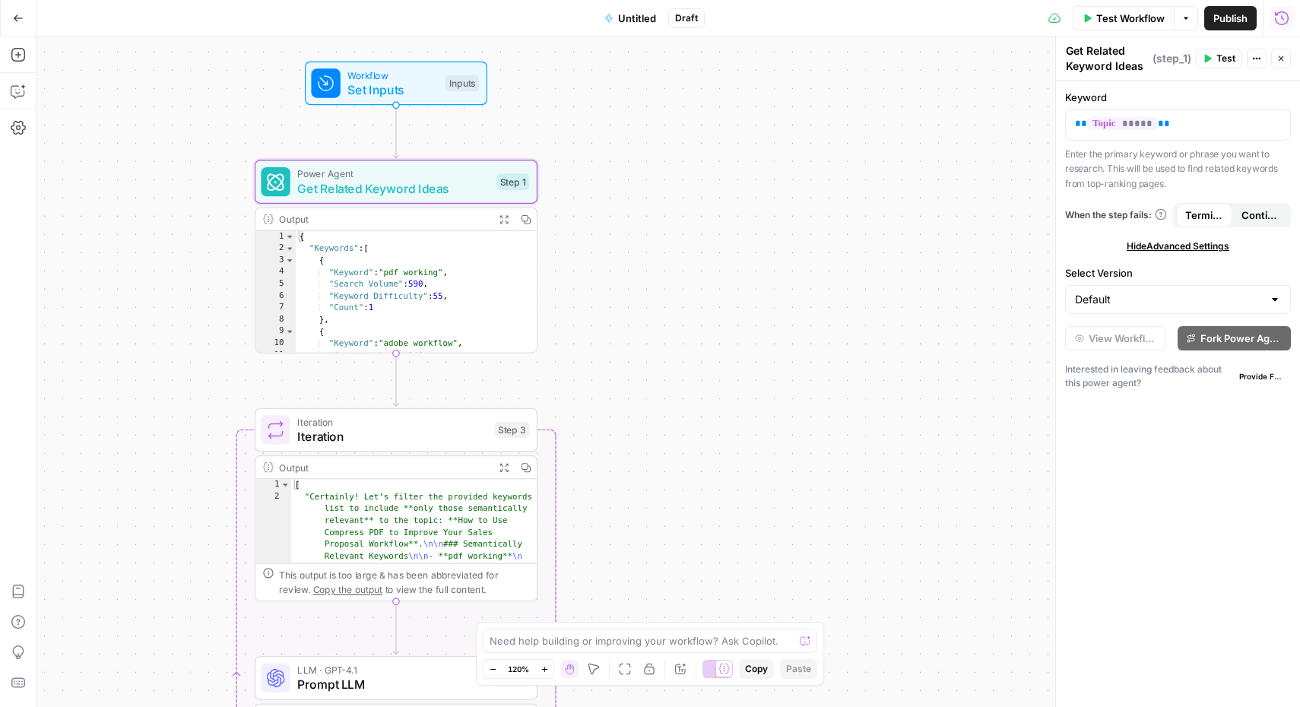
click at [1279, 55] on icon "button" at bounding box center [1280, 58] width 9 height 9
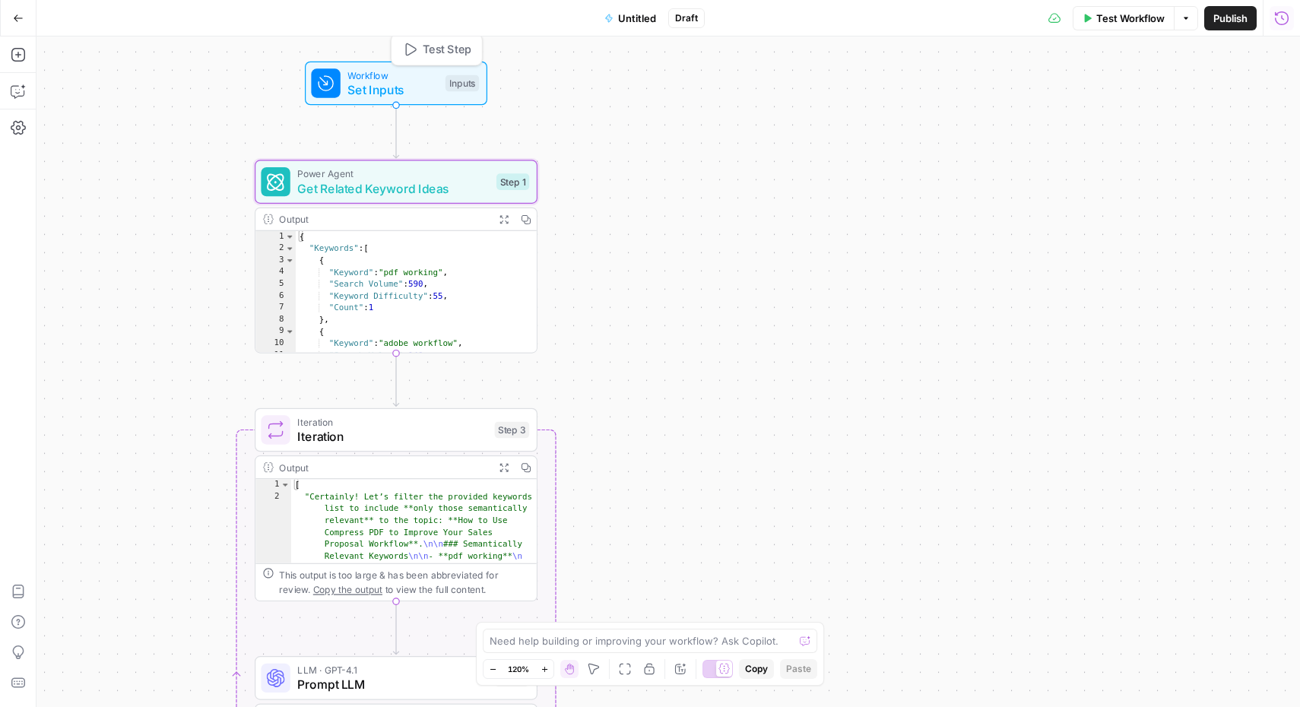
click at [362, 98] on span "Set Inputs" at bounding box center [392, 90] width 90 height 18
click at [440, 184] on span "Get Related Keyword Ideas" at bounding box center [393, 188] width 192 height 18
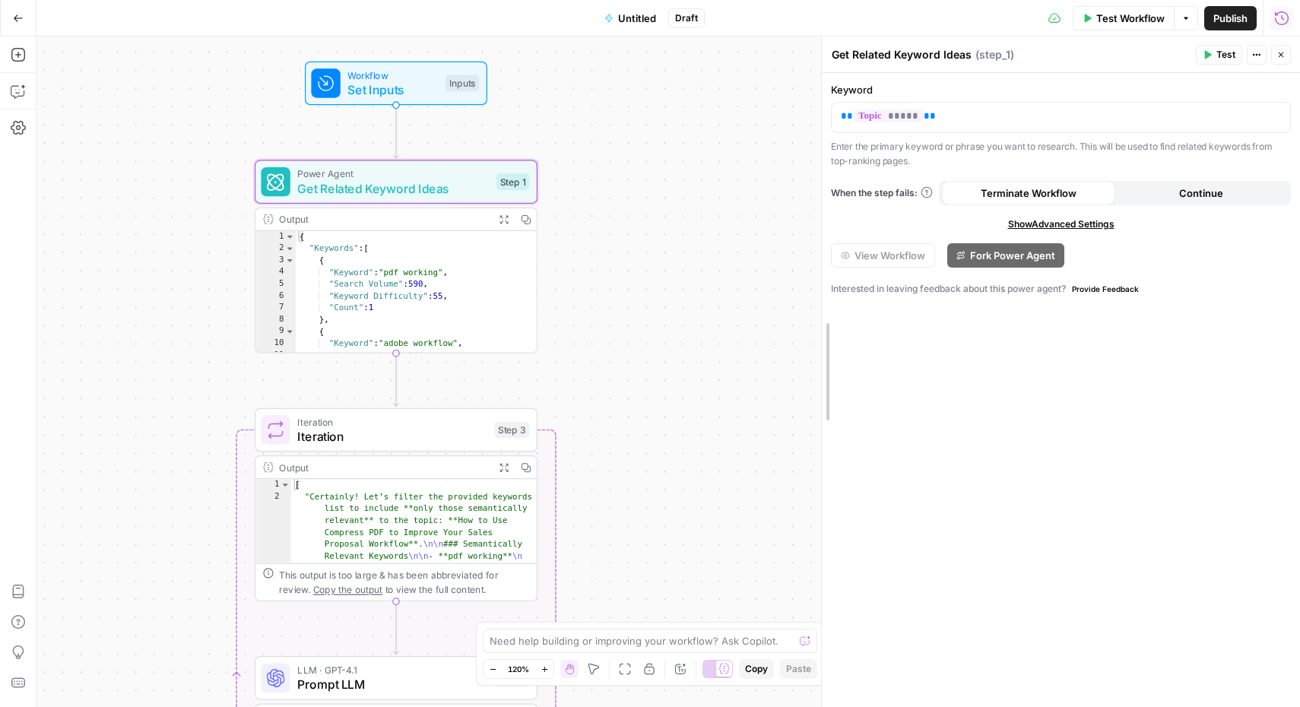
drag, startPoint x: 1055, startPoint y: 150, endPoint x: 821, endPoint y: 170, distance: 235.0
click at [1254, 50] on icon "button" at bounding box center [1256, 54] width 9 height 9
click at [707, 154] on div "Workflow Set Inputs Inputs Power Agent Get Related Keyword Ideas Step 1 Output …" at bounding box center [667, 371] width 1263 height 670
click at [636, 14] on span "Untitled" at bounding box center [637, 18] width 38 height 15
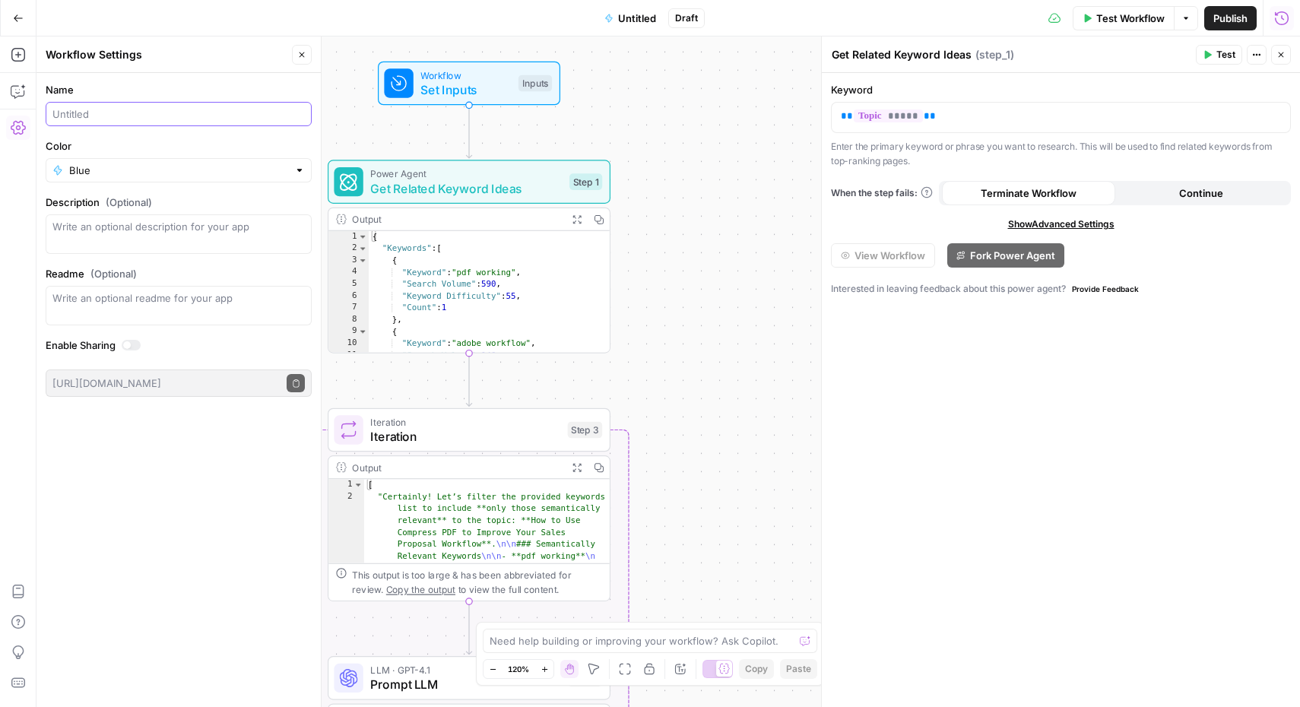
click at [223, 109] on input "Name" at bounding box center [178, 113] width 252 height 15
type input "kw test"
click at [1214, 12] on span "Publish" at bounding box center [1230, 18] width 34 height 15
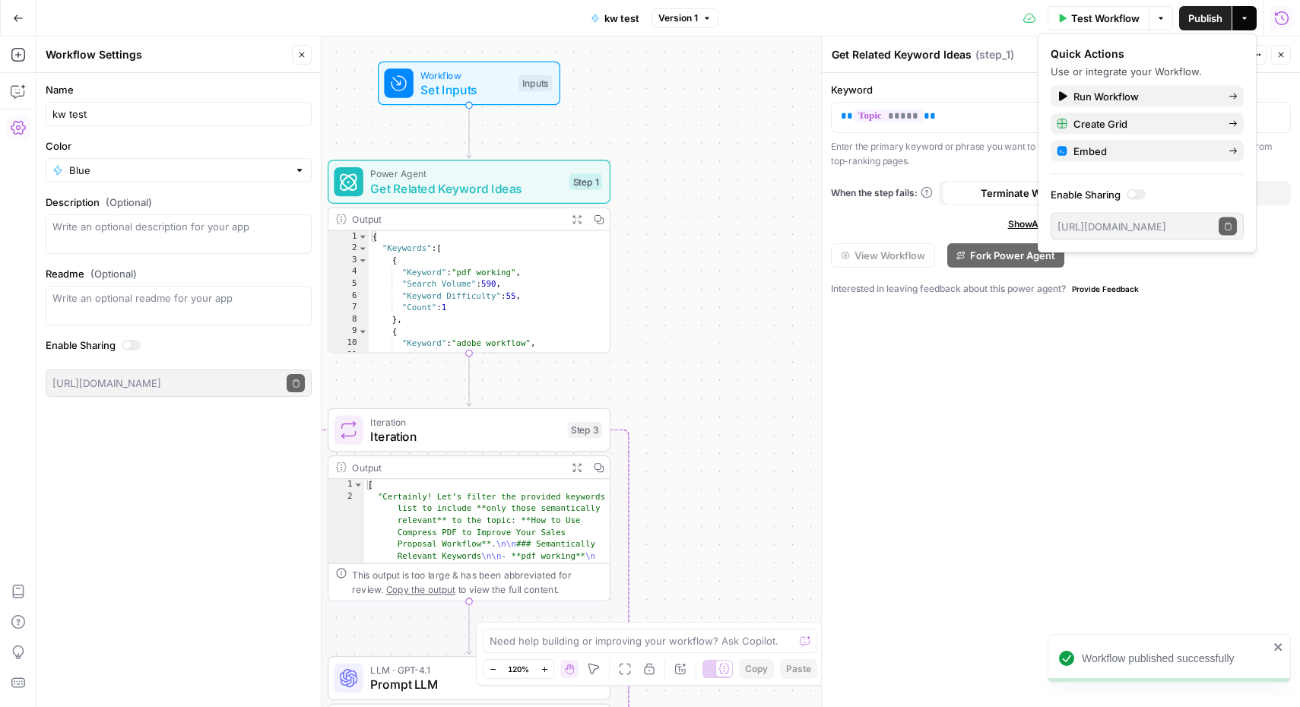
click at [505, 192] on span "Get Related Keyword Ideas" at bounding box center [466, 188] width 192 height 18
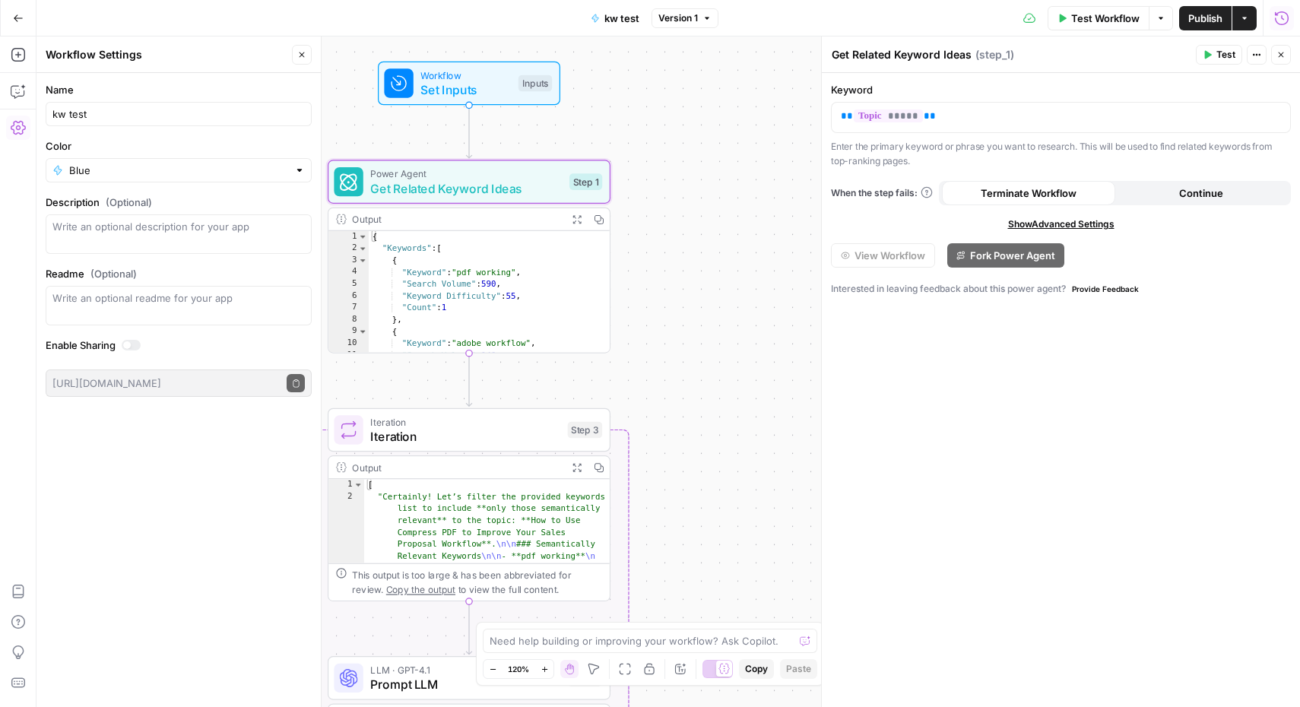
click at [13, 13] on icon "button" at bounding box center [18, 18] width 11 height 11
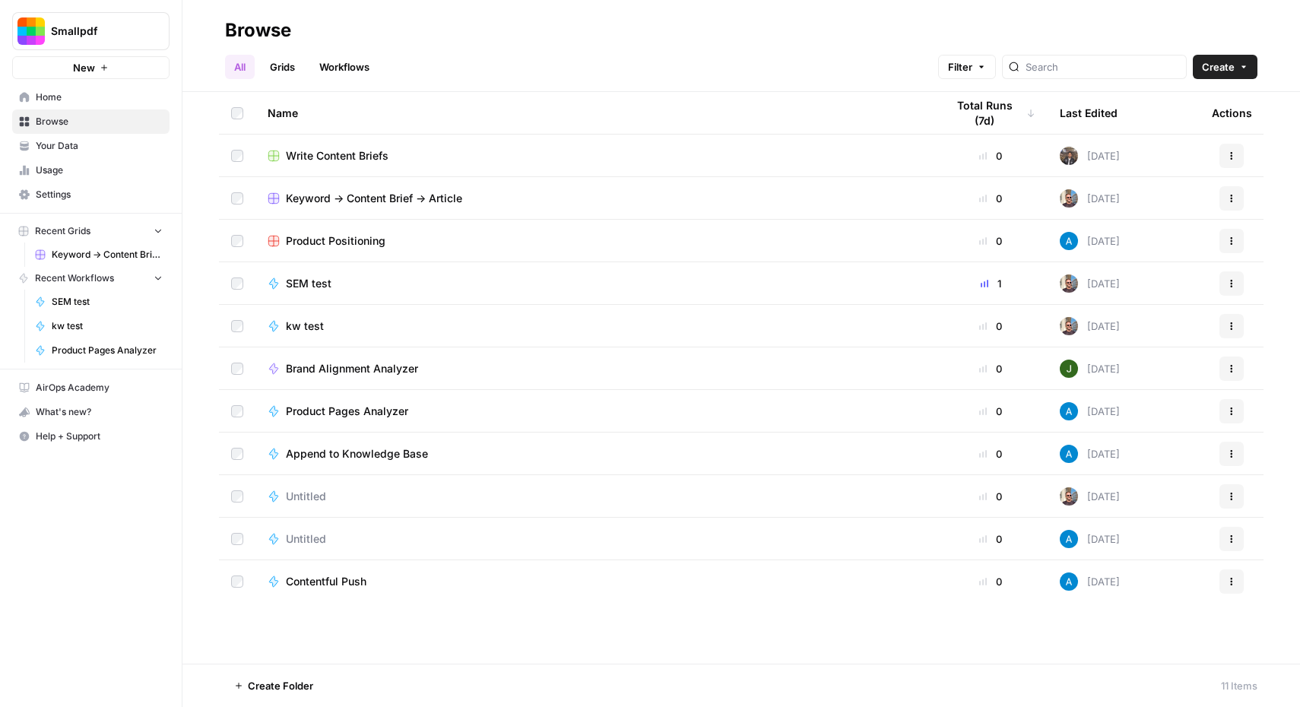
click at [309, 325] on span "kw test" at bounding box center [305, 326] width 38 height 15
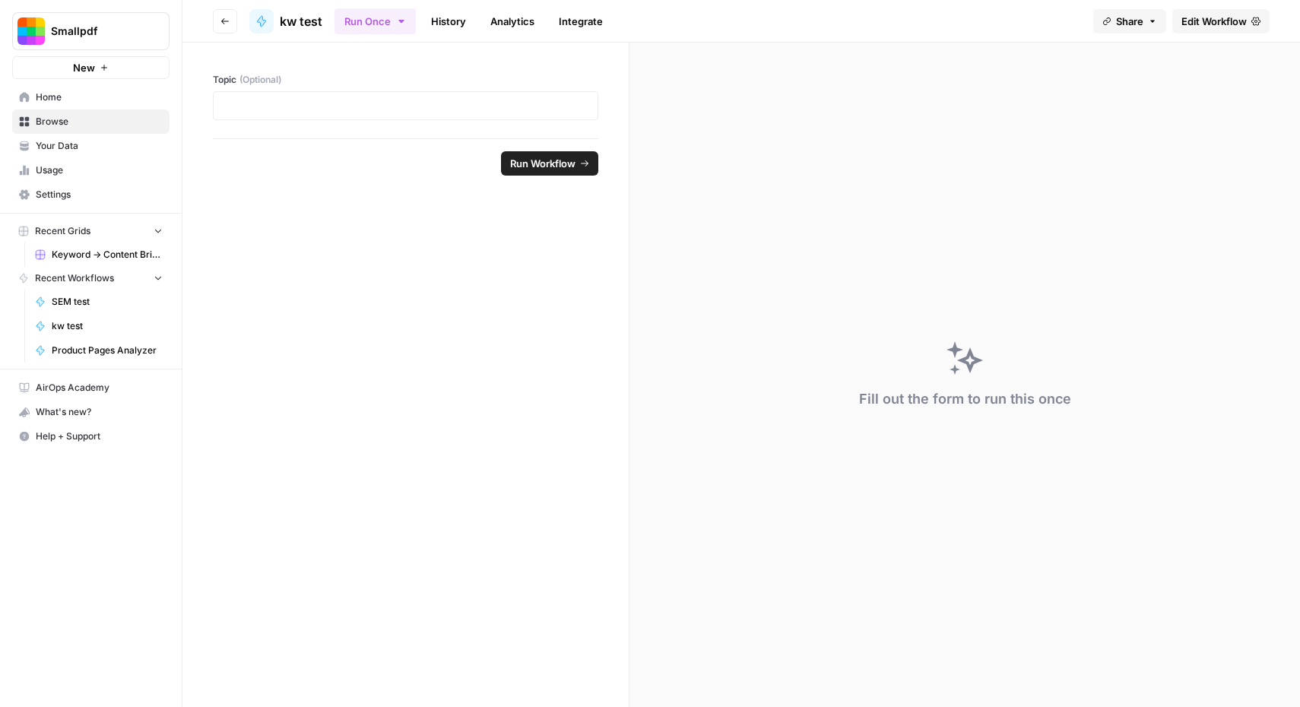
click at [1219, 19] on span "Edit Workflow" at bounding box center [1213, 21] width 65 height 15
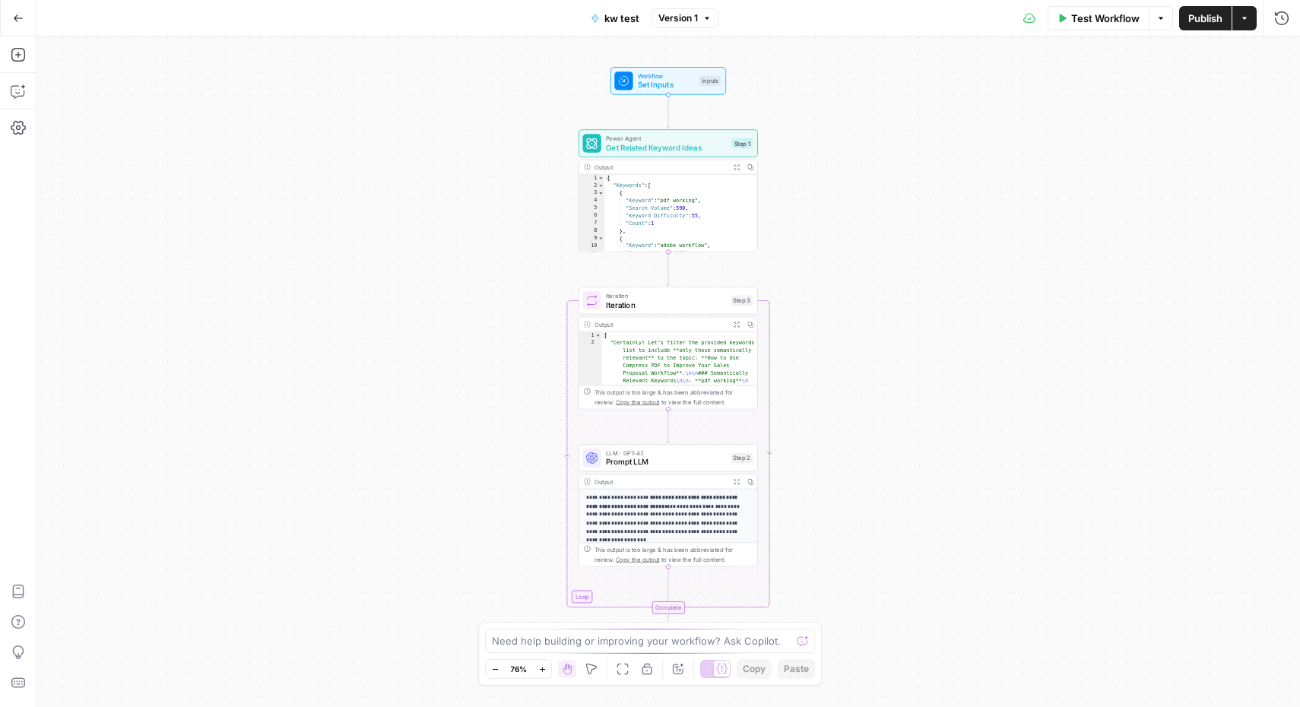
click at [638, 142] on span "Get Related Keyword Ideas" at bounding box center [667, 146] width 122 height 11
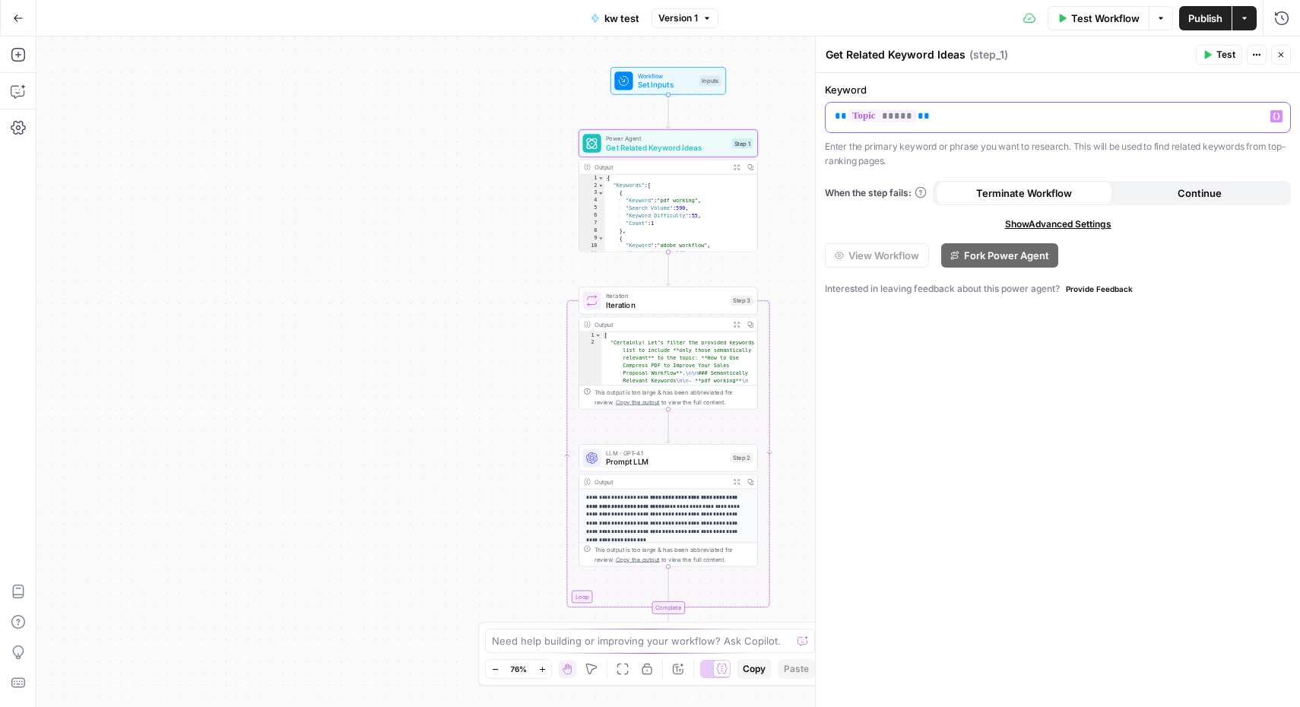
click at [957, 119] on p "** ***** **" at bounding box center [1058, 116] width 446 height 15
click at [679, 77] on span "Workflow" at bounding box center [666, 75] width 57 height 9
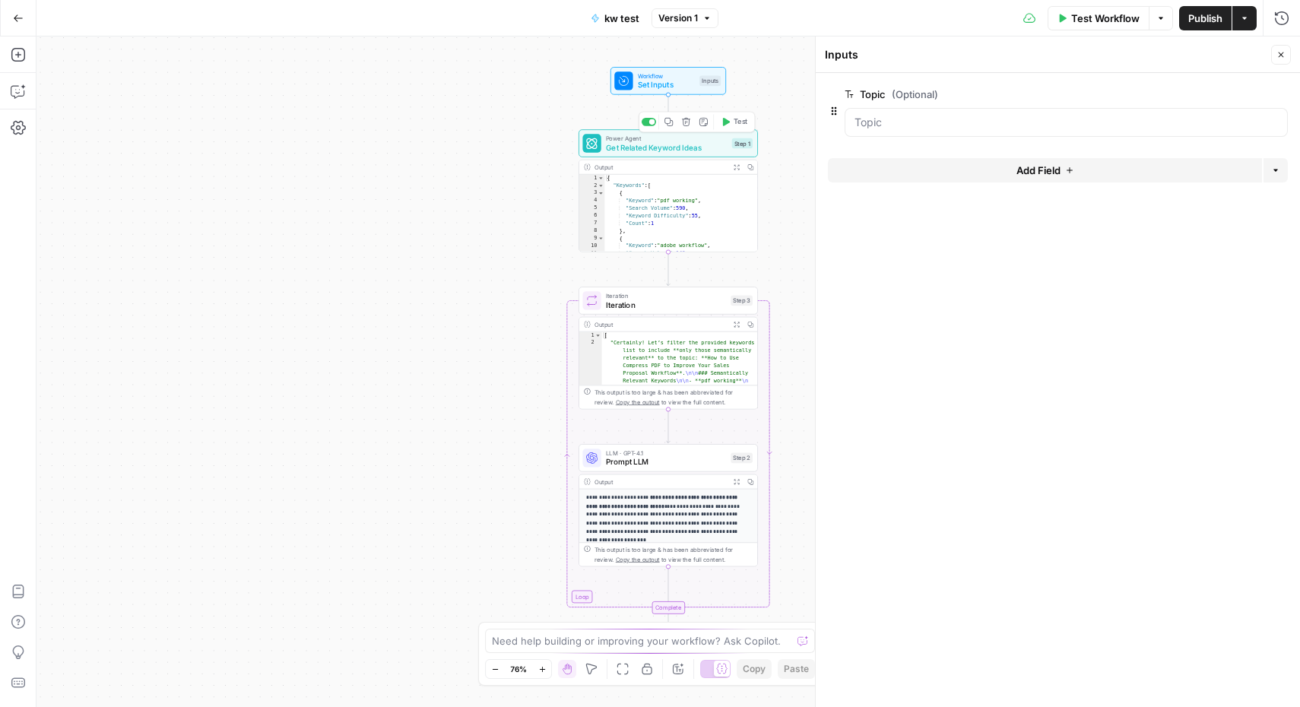
click at [658, 149] on span "Get Related Keyword Ideas" at bounding box center [667, 146] width 122 height 11
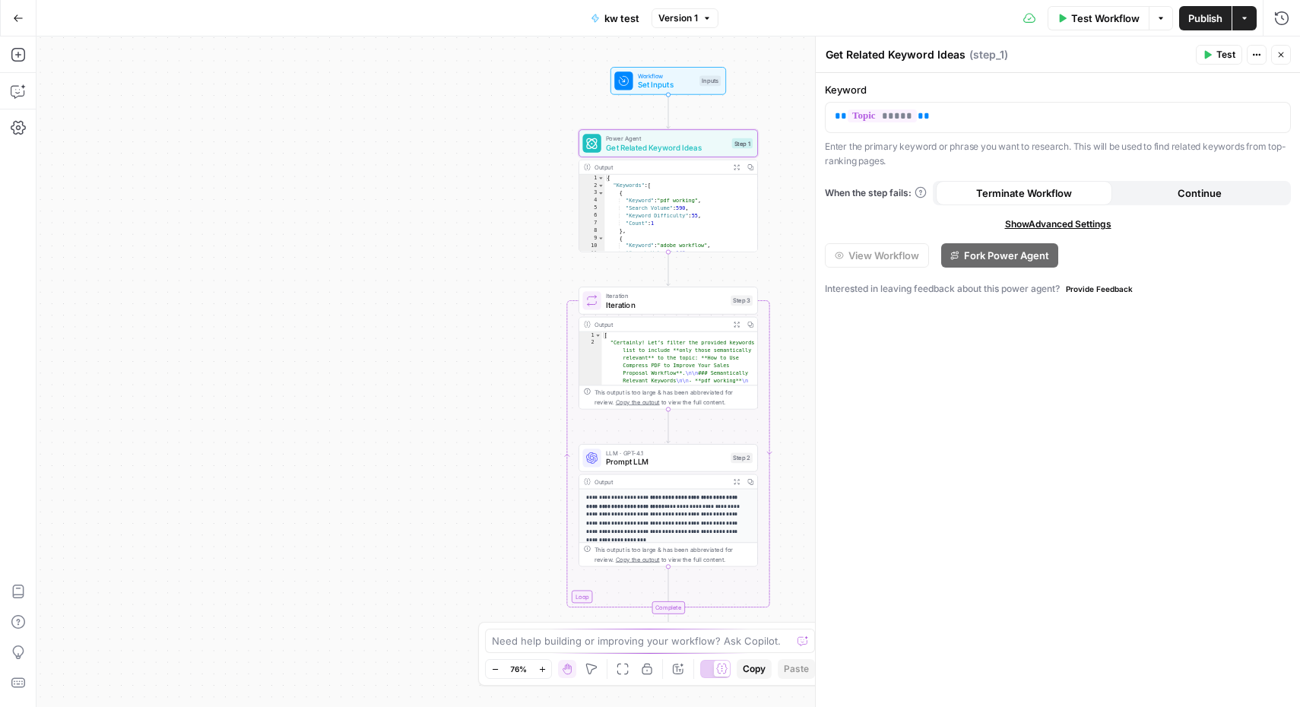
click at [1053, 220] on span "Show Advanced Settings" at bounding box center [1058, 224] width 106 height 14
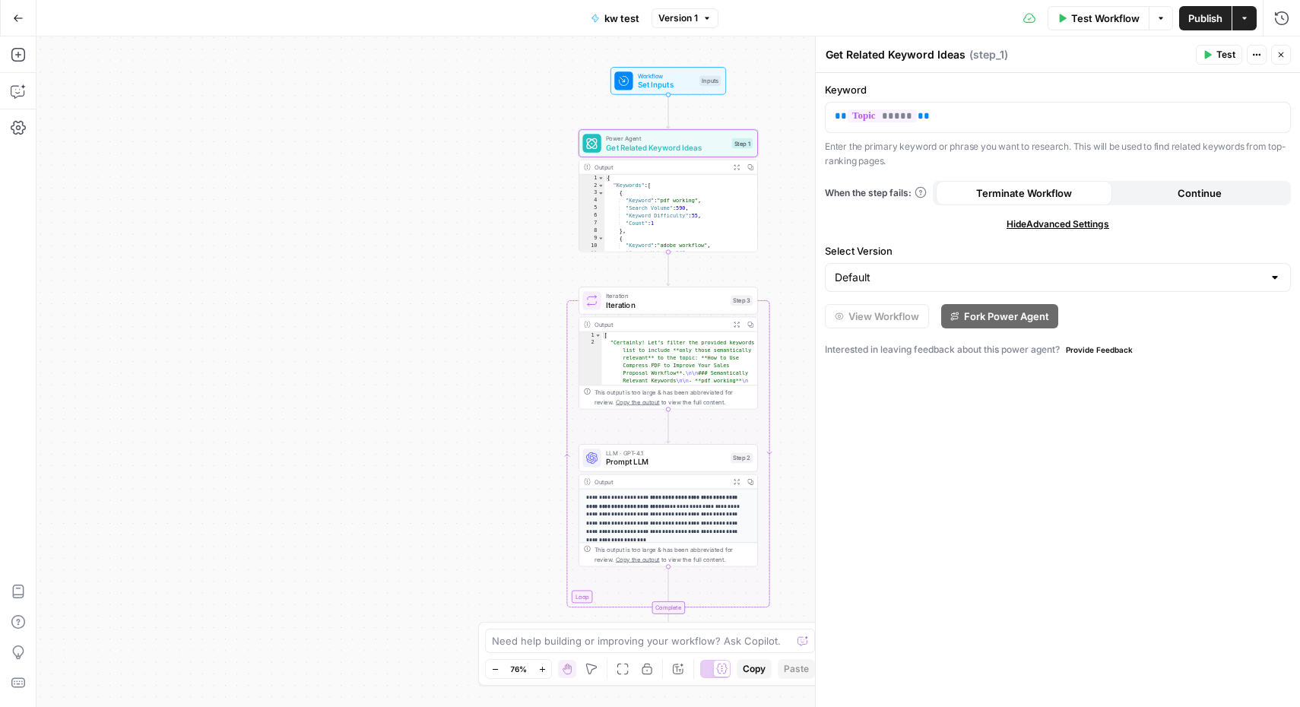
click at [662, 189] on div "{ "Keywords" : [ { "Keyword" : "pdf working" , "Search Volume" : 590 , "Keyword…" at bounding box center [681, 221] width 154 height 93
type textarea "**********"
click at [1263, 54] on button "Actions" at bounding box center [1257, 55] width 20 height 20
click at [665, 310] on span "Iteration" at bounding box center [666, 304] width 120 height 11
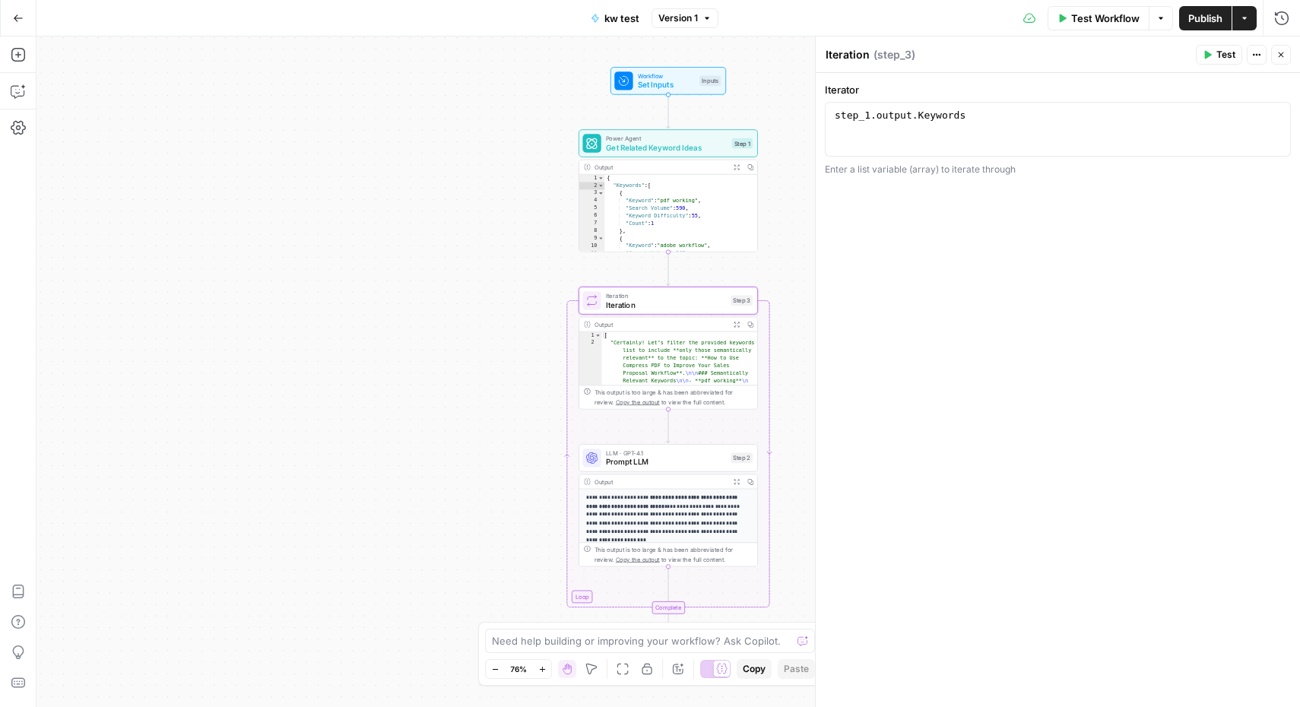
click at [1152, 18] on button "Options" at bounding box center [1161, 18] width 24 height 24
click at [546, 195] on div "**********" at bounding box center [667, 371] width 1263 height 670
click at [645, 140] on span "Power Agent" at bounding box center [667, 138] width 122 height 9
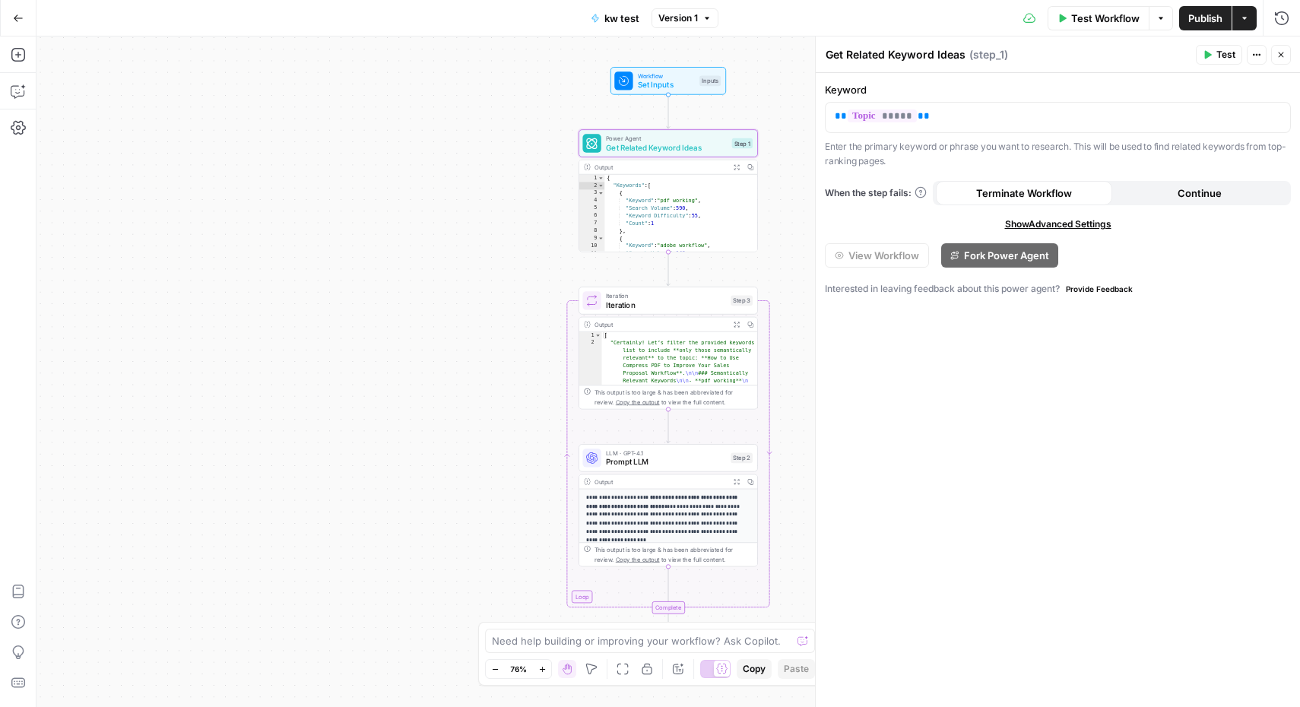
click at [1281, 52] on icon "button" at bounding box center [1280, 54] width 9 height 9
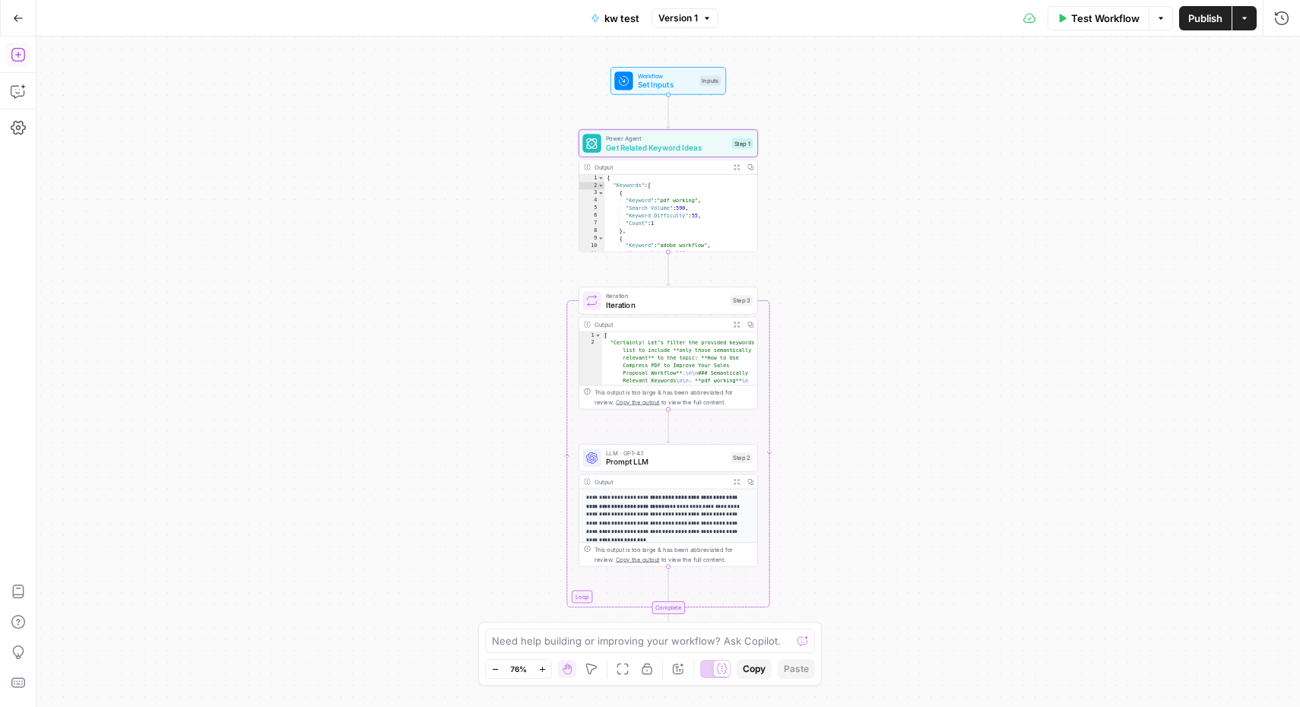
click at [8, 55] on button "Add Steps" at bounding box center [18, 55] width 24 height 24
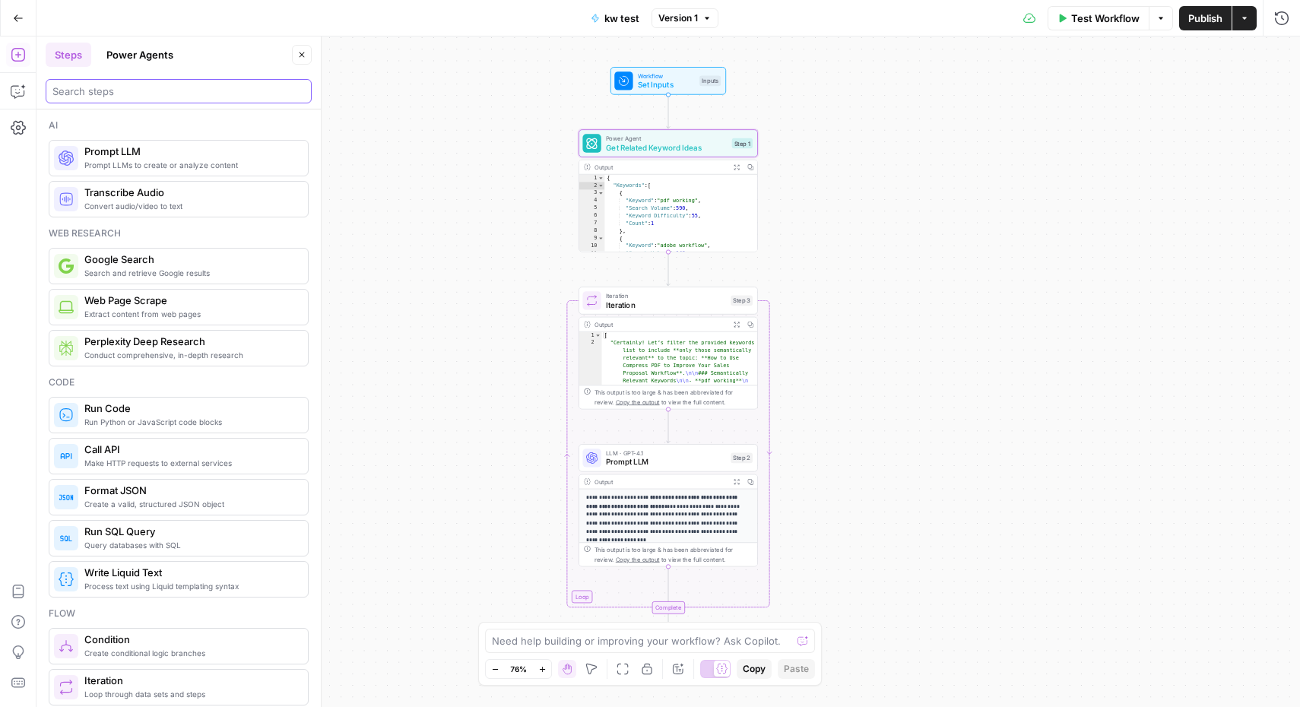
click at [131, 85] on input "search" at bounding box center [178, 91] width 252 height 15
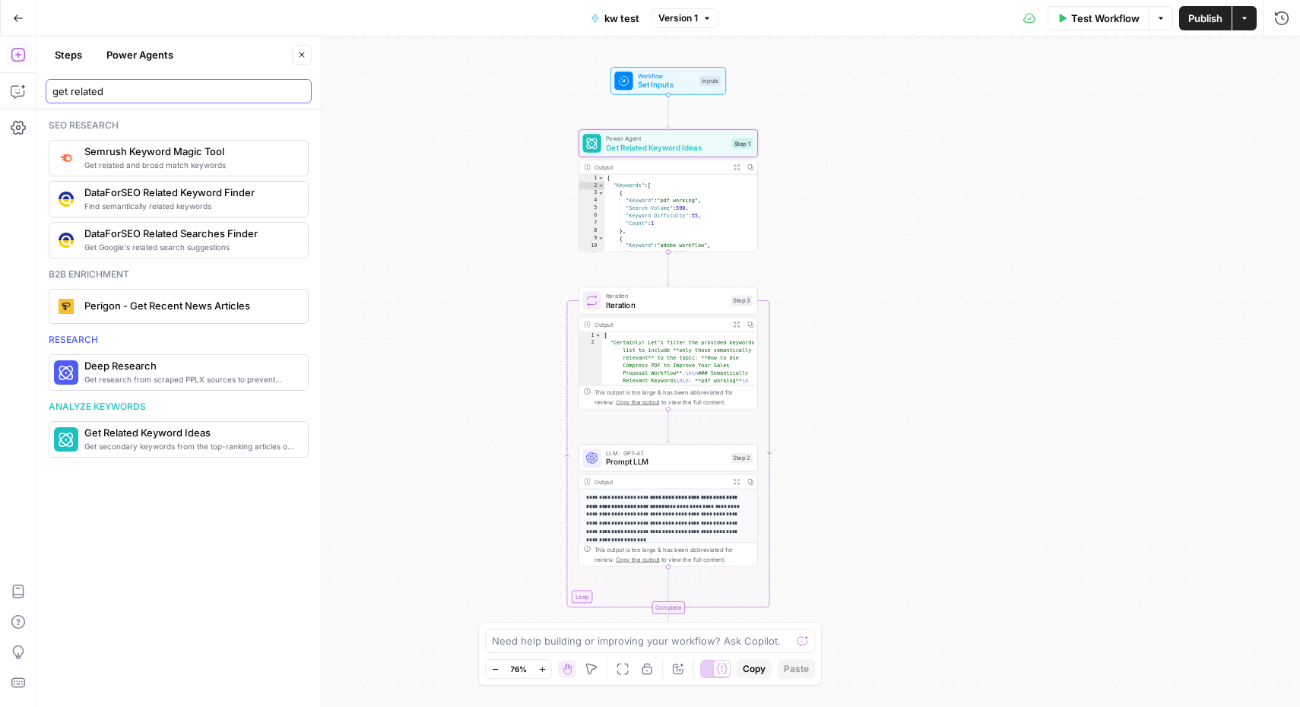
type input "get related"
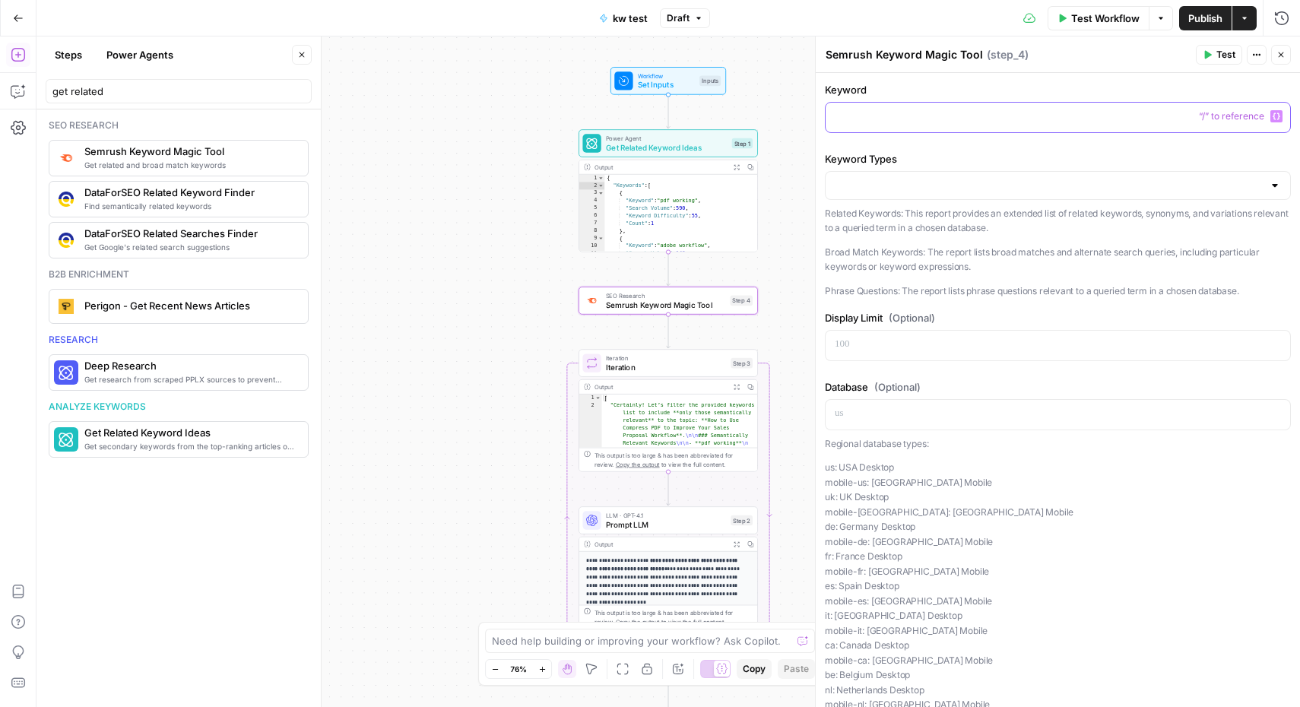
click at [952, 120] on p at bounding box center [1058, 116] width 446 height 15
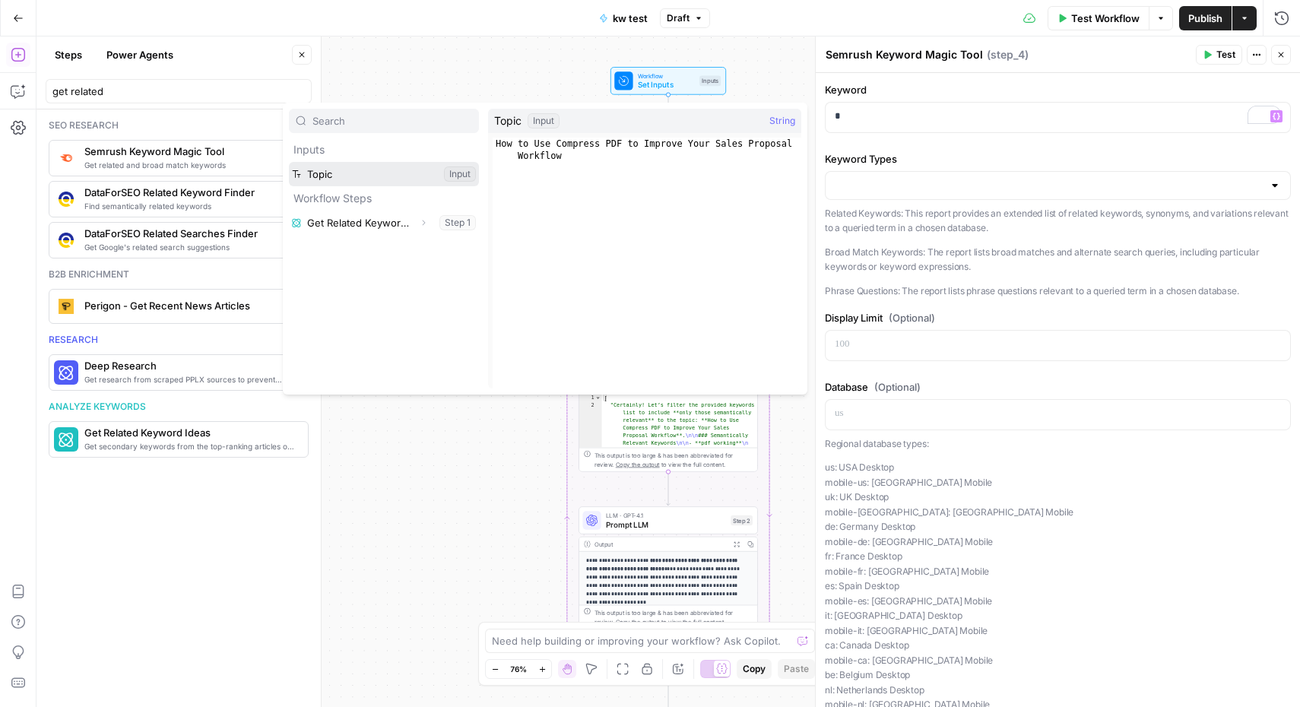
click at [375, 172] on button "Select variable Topic" at bounding box center [384, 174] width 190 height 24
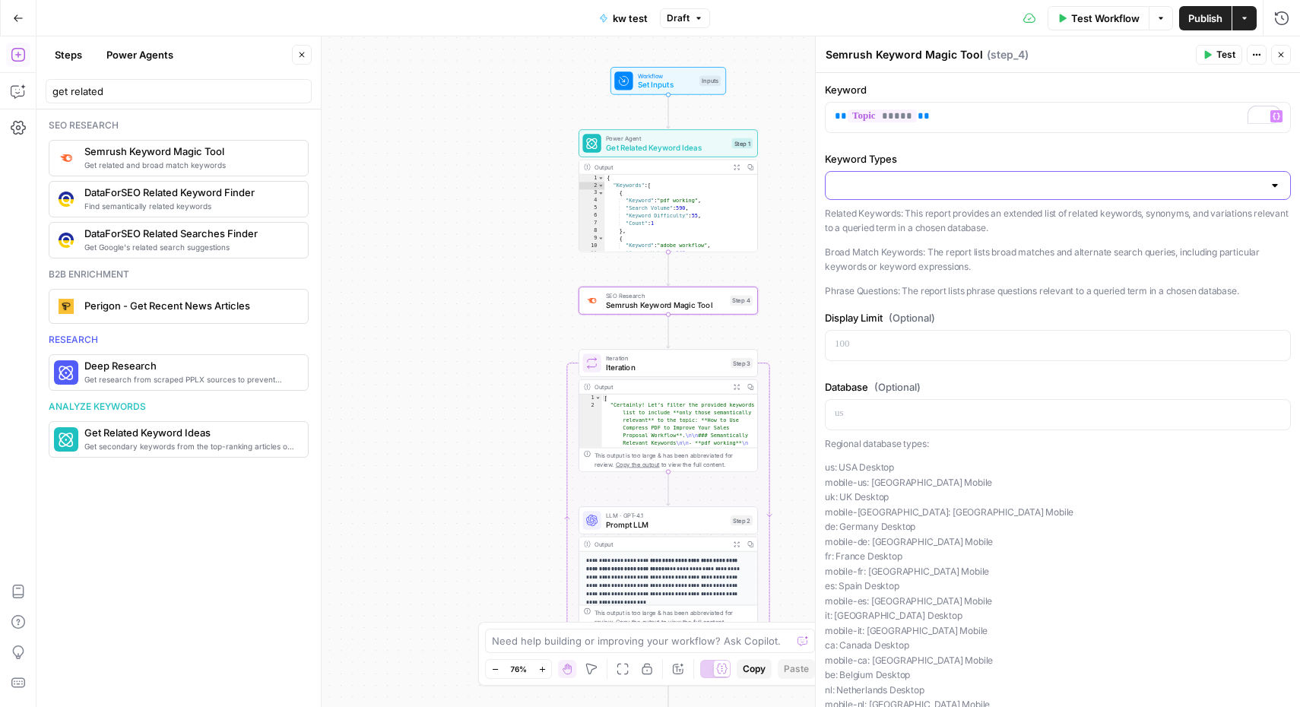
click at [919, 181] on input "Keyword Types" at bounding box center [1049, 185] width 428 height 15
click at [917, 226] on span "Related Keywords" at bounding box center [1055, 223] width 434 height 15
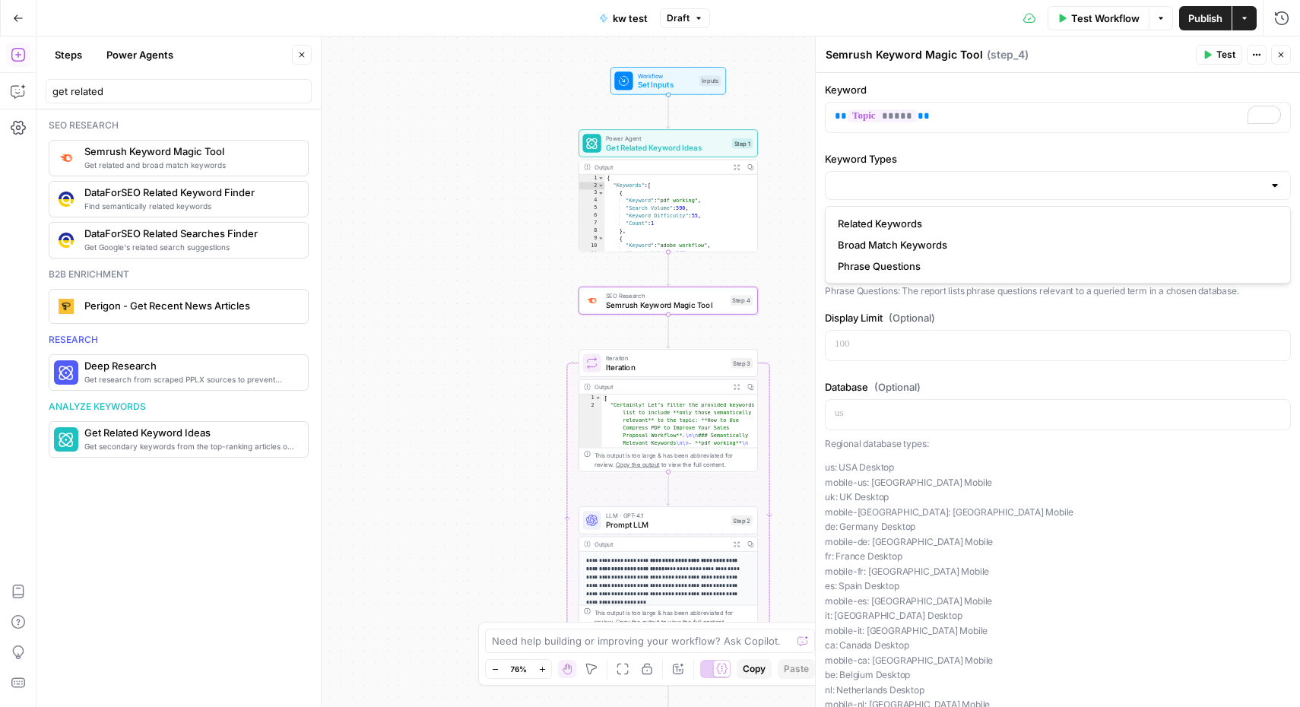
type input "Related Keywords"
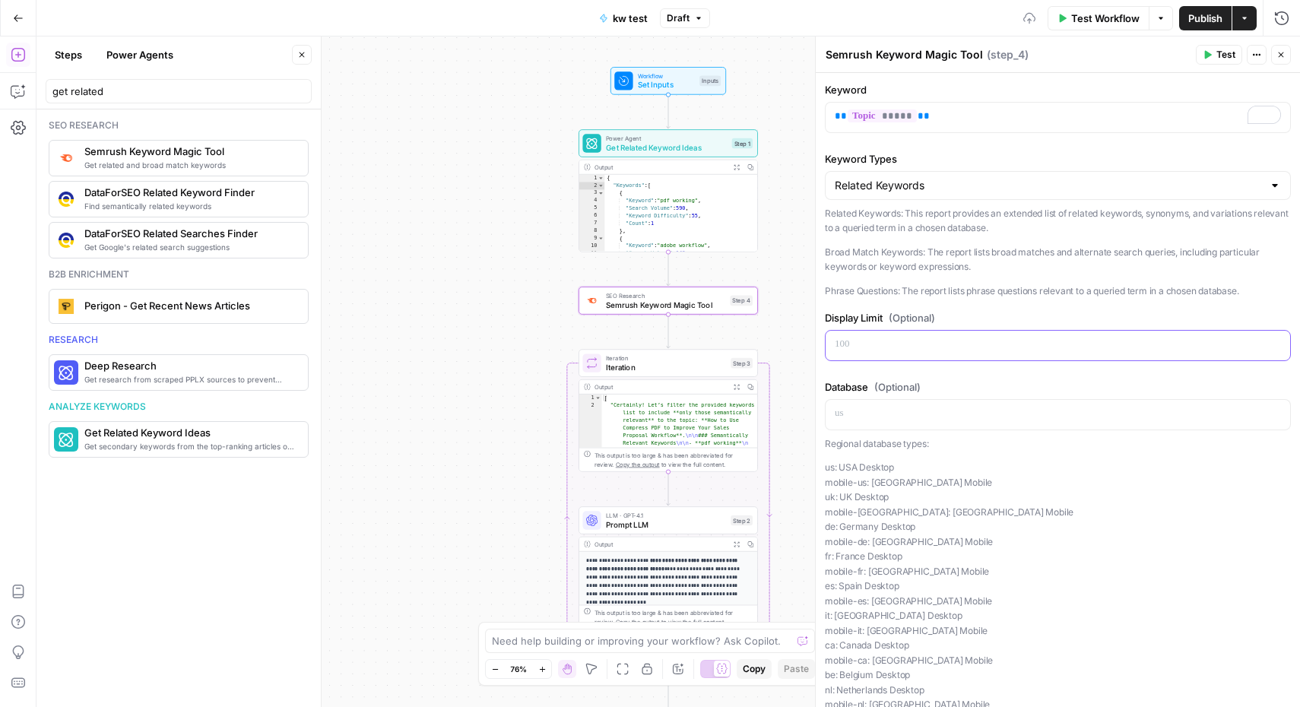
click at [892, 343] on p at bounding box center [1058, 344] width 446 height 15
click at [950, 376] on div "Keyword ** ***** ** Keyword Types Related Keywords Related Keywords: This repor…" at bounding box center [1058, 428] width 484 height 711
click at [686, 123] on icon "button" at bounding box center [685, 121] width 9 height 9
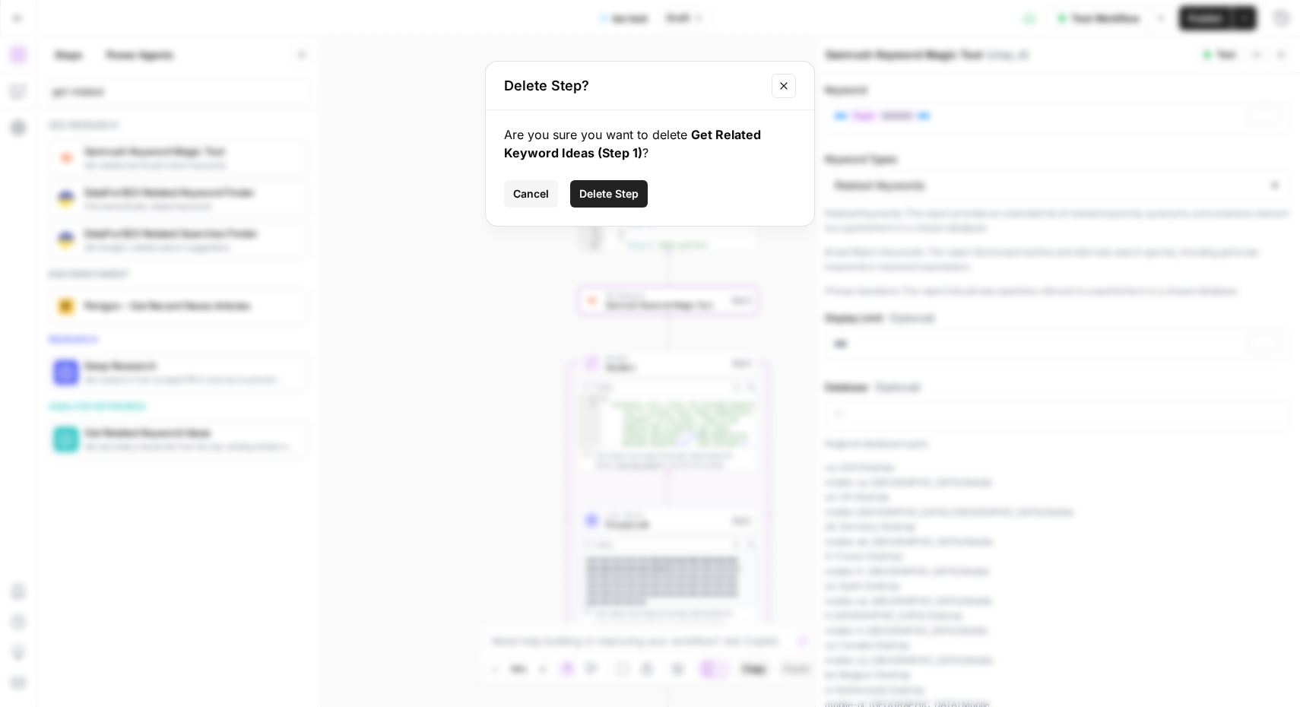
click at [608, 195] on span "Delete Step" at bounding box center [608, 193] width 59 height 15
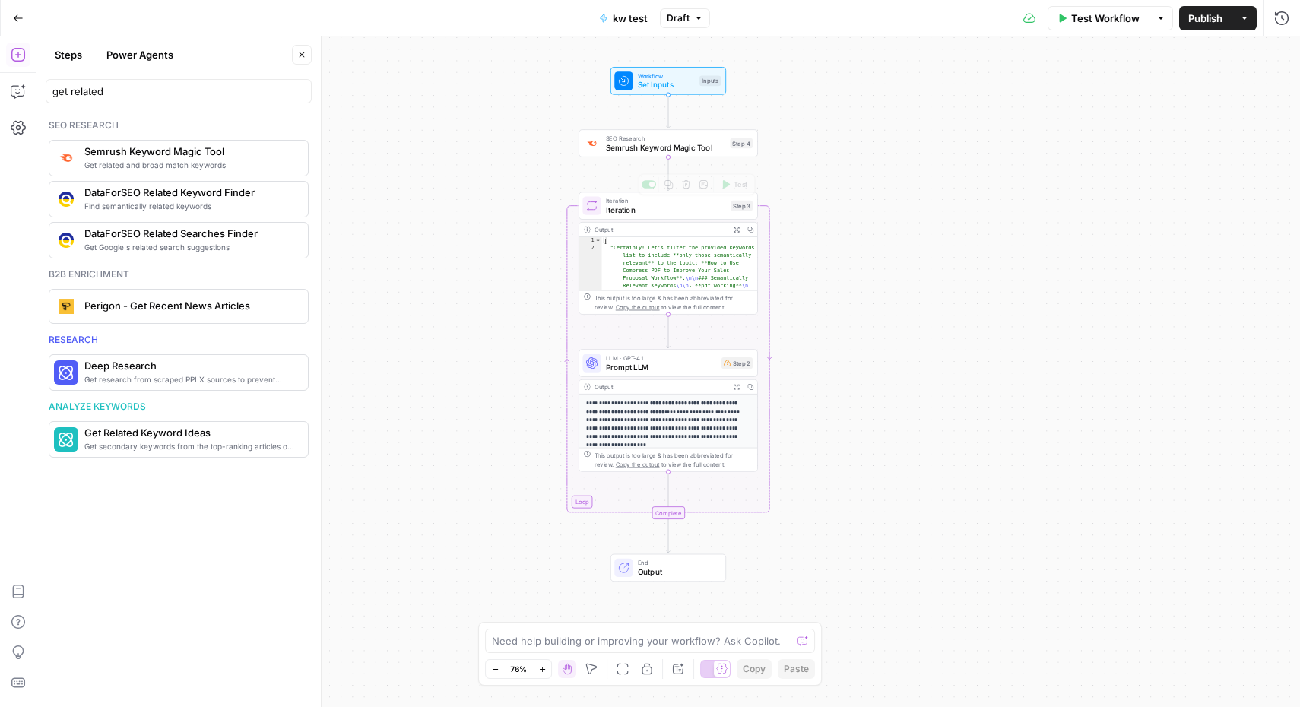
click at [803, 182] on div "Workflow Set Inputs Inputs SEO Research Semrush Keyword Magic Tool Step 4 Loop …" at bounding box center [667, 371] width 1263 height 670
click at [664, 148] on span "Semrush Keyword Magic Tool" at bounding box center [665, 146] width 119 height 11
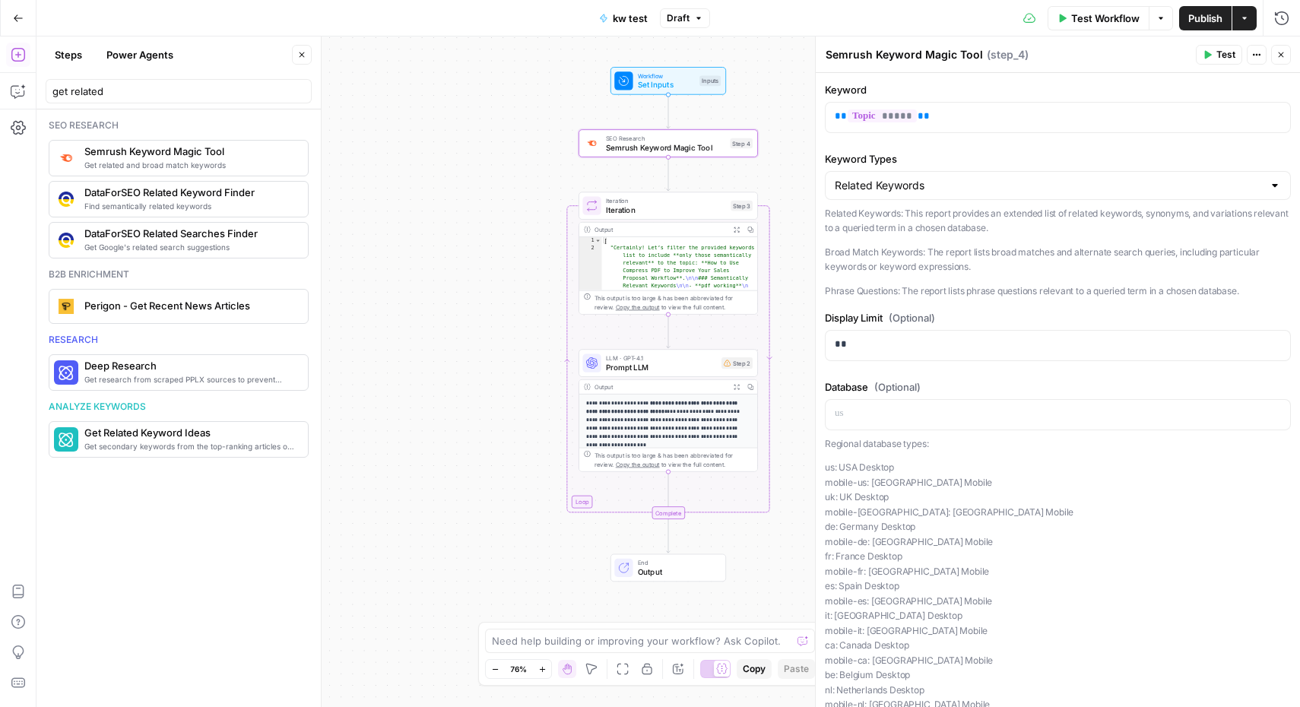
click at [465, 222] on div "Workflow Set Inputs Inputs SEO Research Semrush Keyword Magic Tool Step 4 Loop …" at bounding box center [667, 371] width 1263 height 670
click at [1094, 25] on span "Test Workflow" at bounding box center [1105, 18] width 68 height 15
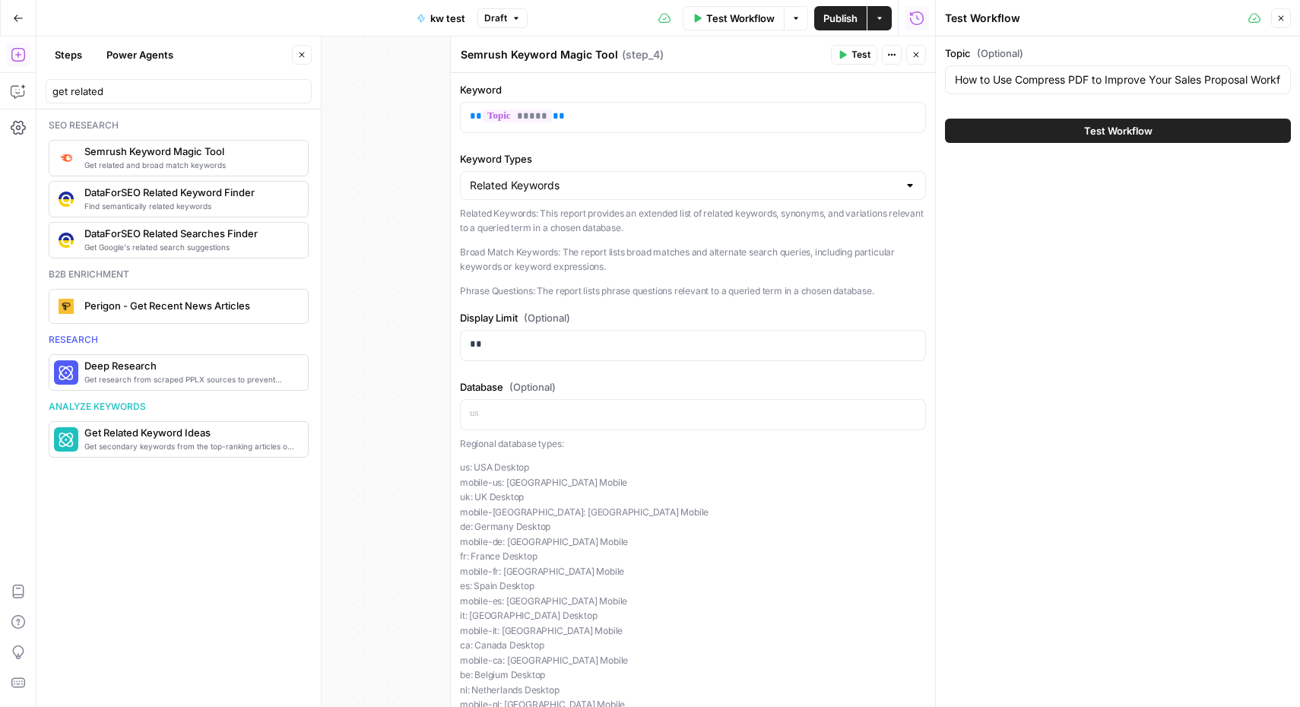
click at [1111, 132] on span "Test Workflow" at bounding box center [1118, 130] width 68 height 15
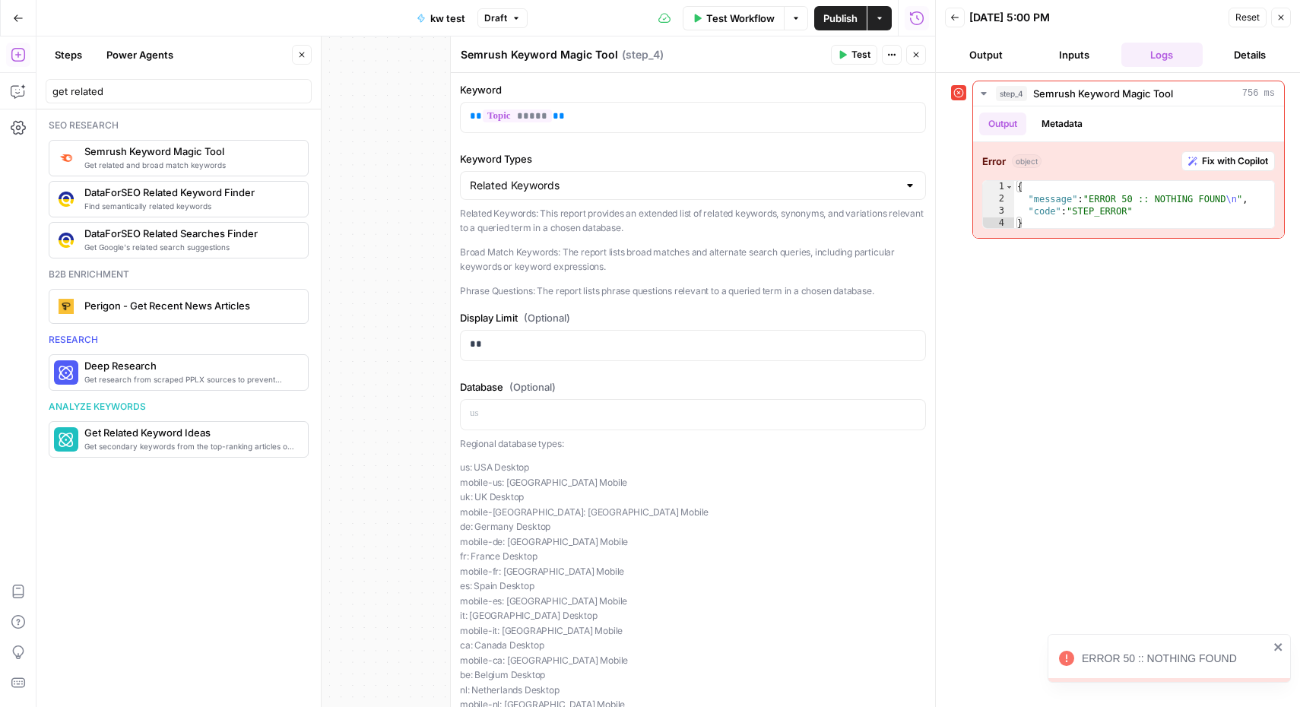
click at [409, 145] on div "Workflow Set Inputs Inputs Error SEO Research Semrush Keyword Magic Tool Step 4…" at bounding box center [485, 371] width 899 height 670
click at [1285, 19] on button "Close" at bounding box center [1281, 18] width 20 height 20
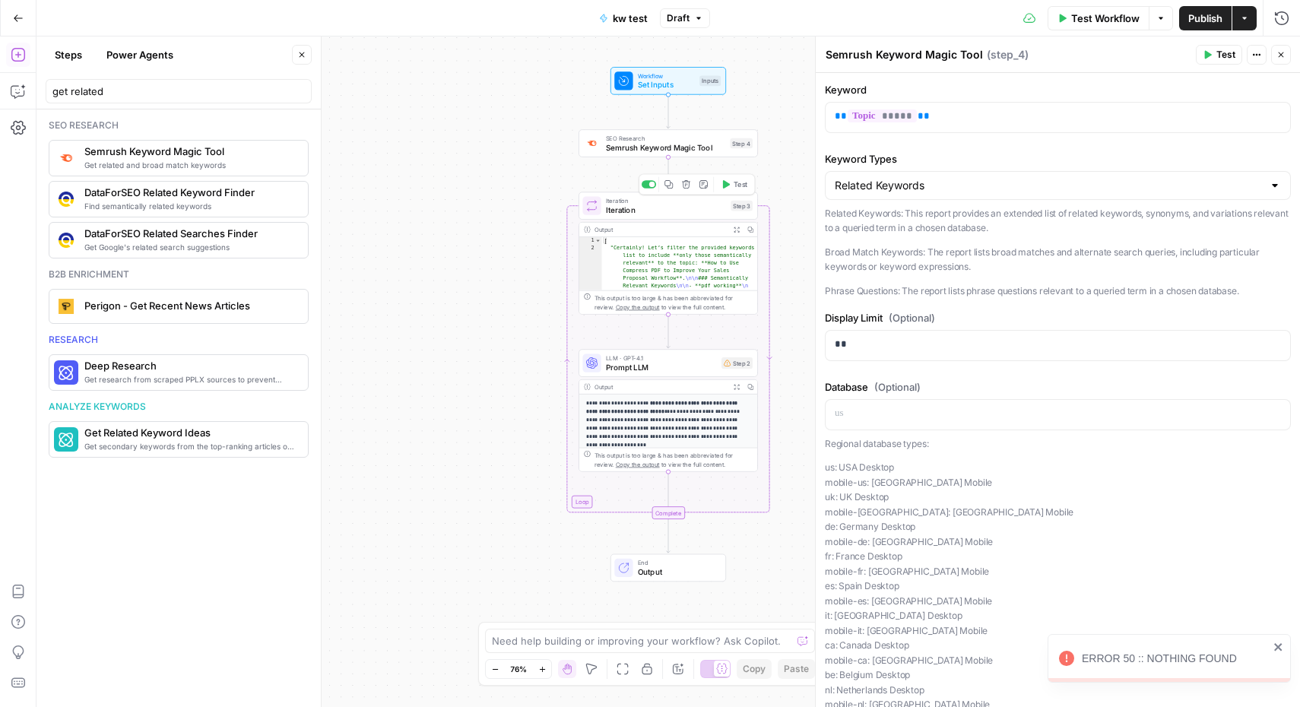
click at [651, 211] on span "Iteration" at bounding box center [666, 209] width 120 height 11
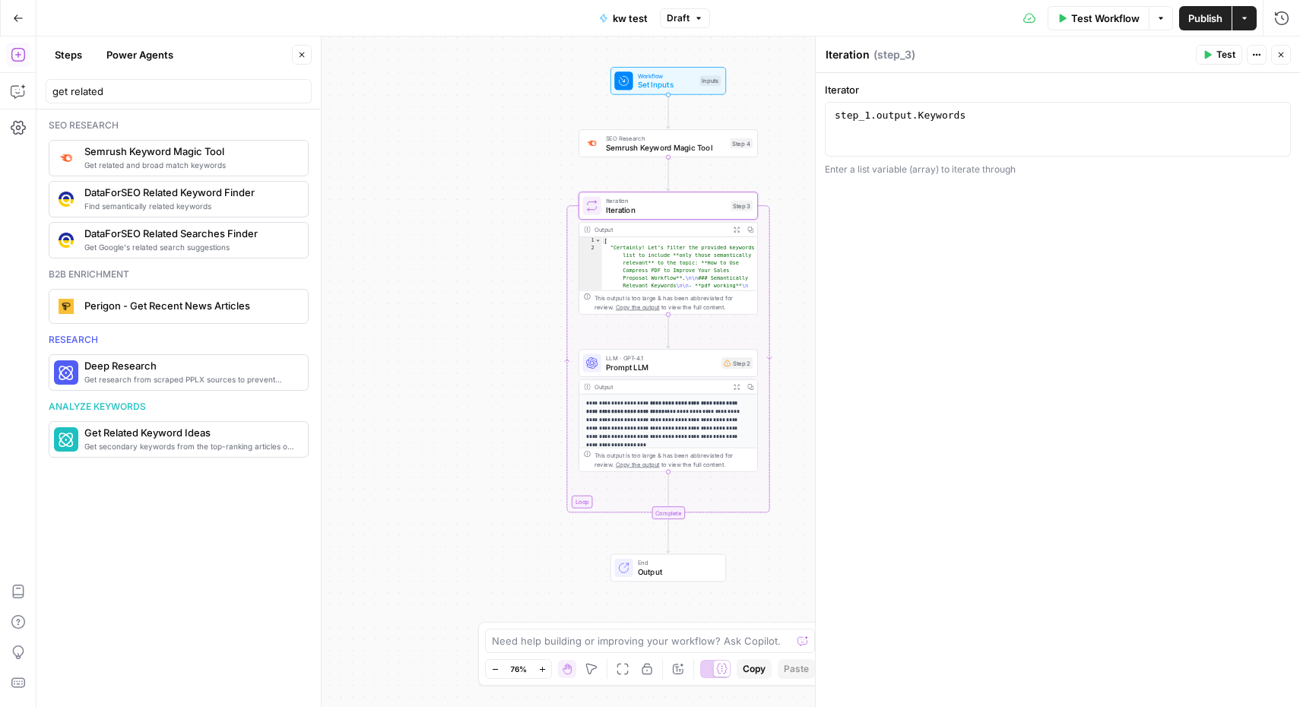
click at [680, 150] on span "Semrush Keyword Magic Tool" at bounding box center [665, 146] width 119 height 11
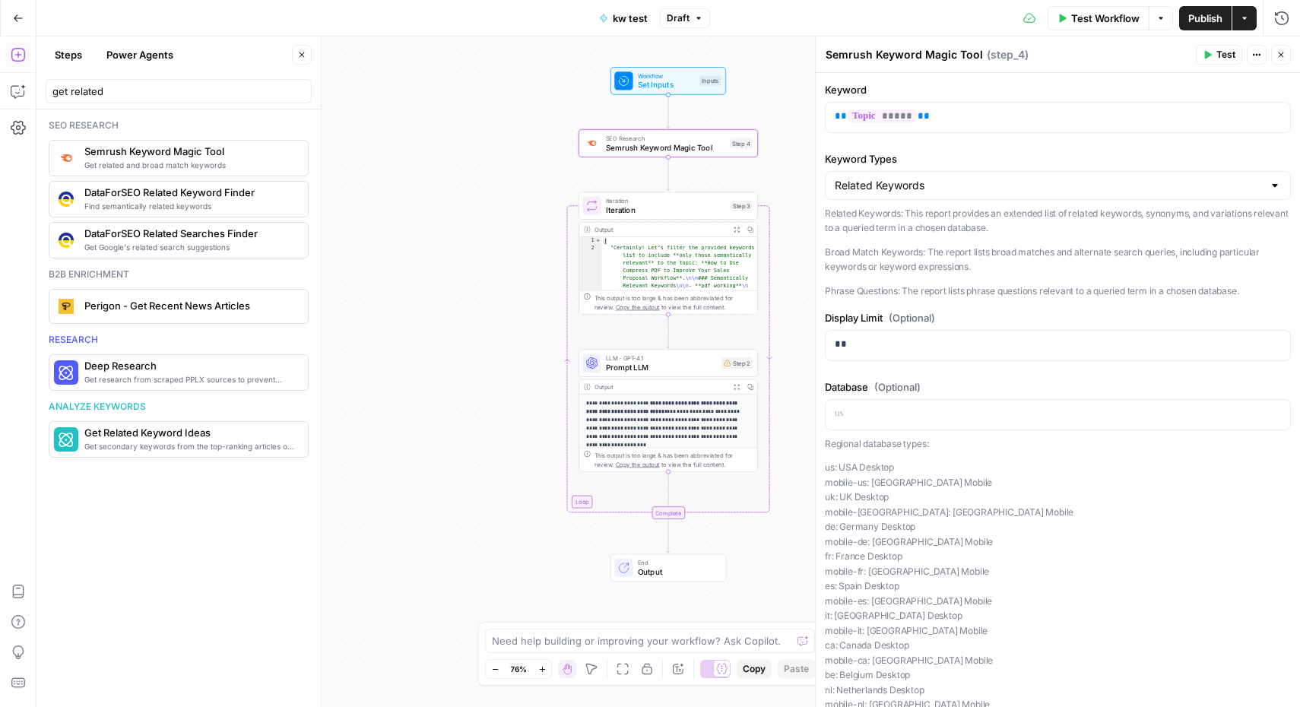
click at [651, 203] on span "Iteration" at bounding box center [666, 200] width 120 height 9
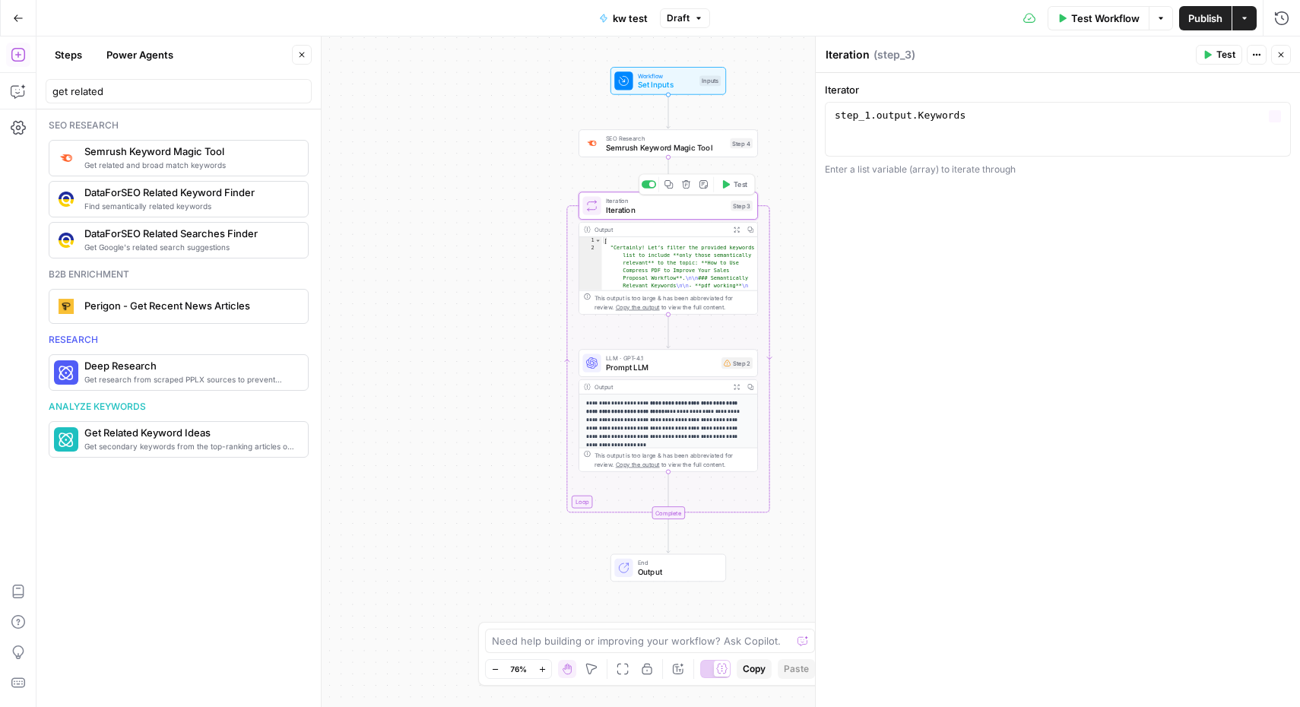
type textarea "**********"
click at [987, 119] on div "step_1 . output . Keywords" at bounding box center [1058, 143] width 452 height 68
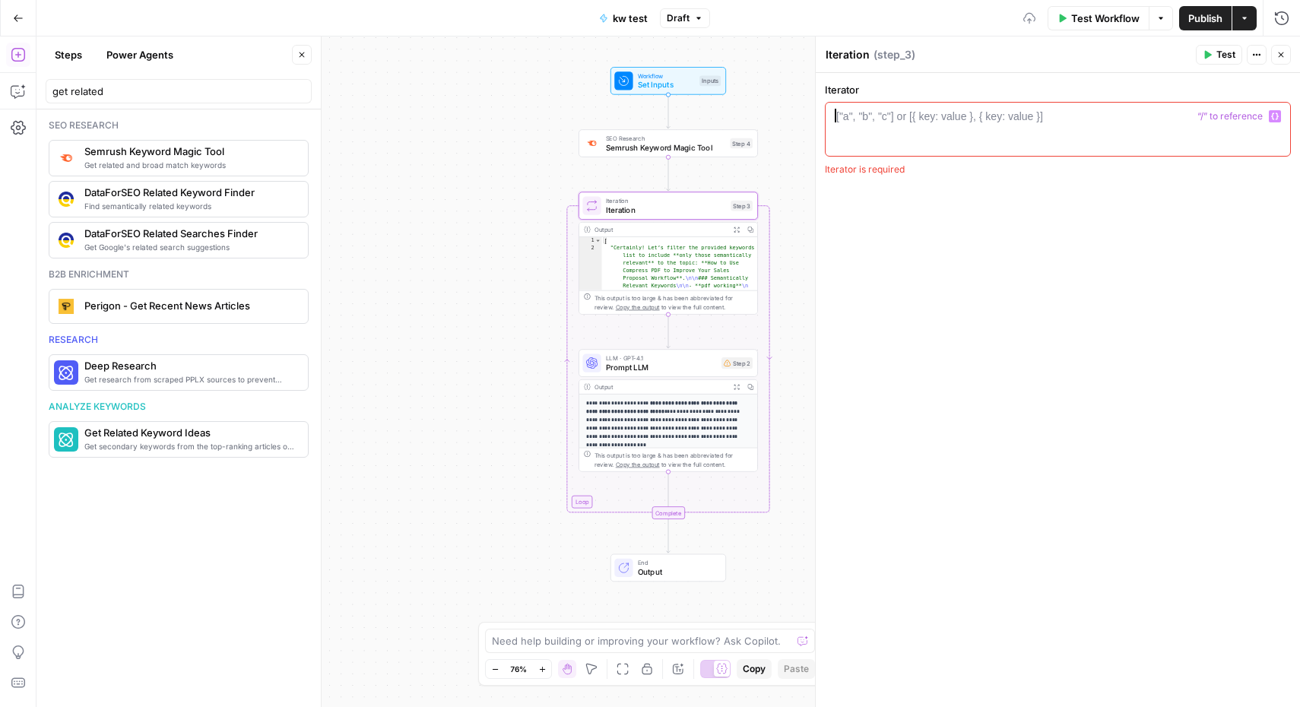
type textarea "*"
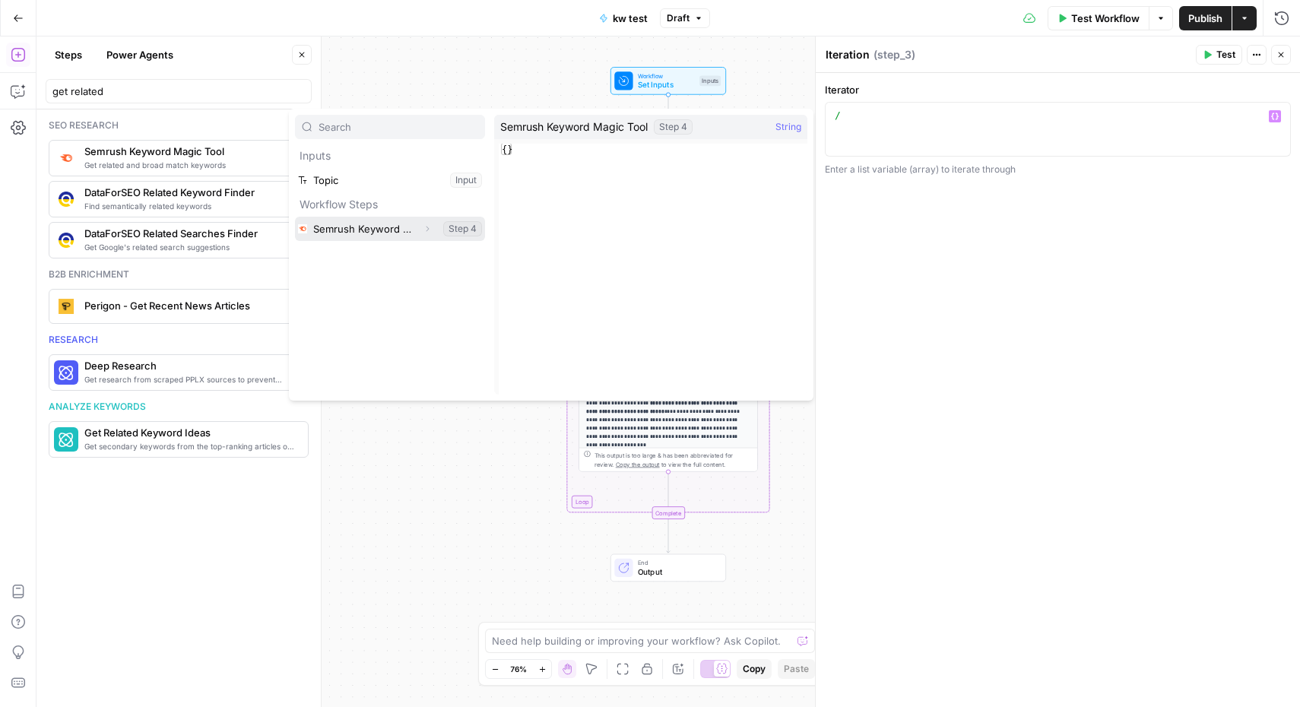
click at [431, 229] on span "Expand" at bounding box center [431, 229] width 1 height 1
click at [420, 258] on button "Select variable Output" at bounding box center [397, 253] width 175 height 24
type textarea "**********"
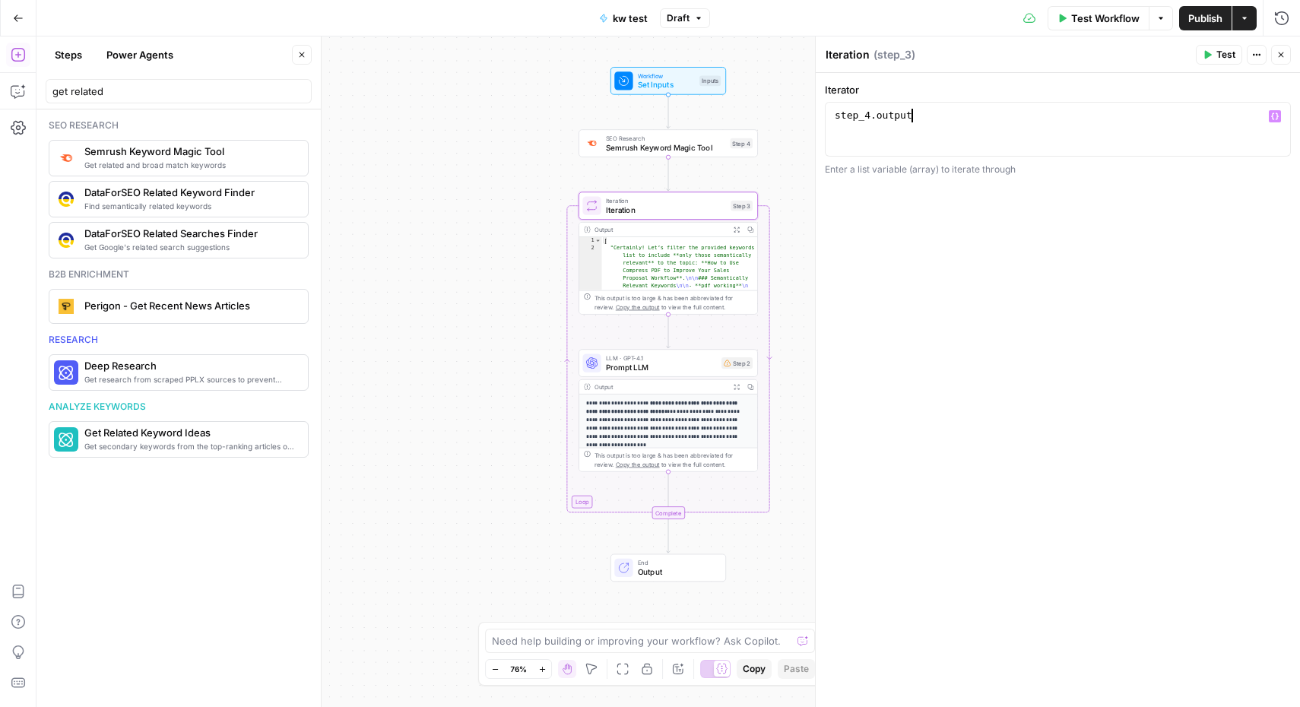
click at [1215, 56] on button "Test" at bounding box center [1219, 55] width 46 height 20
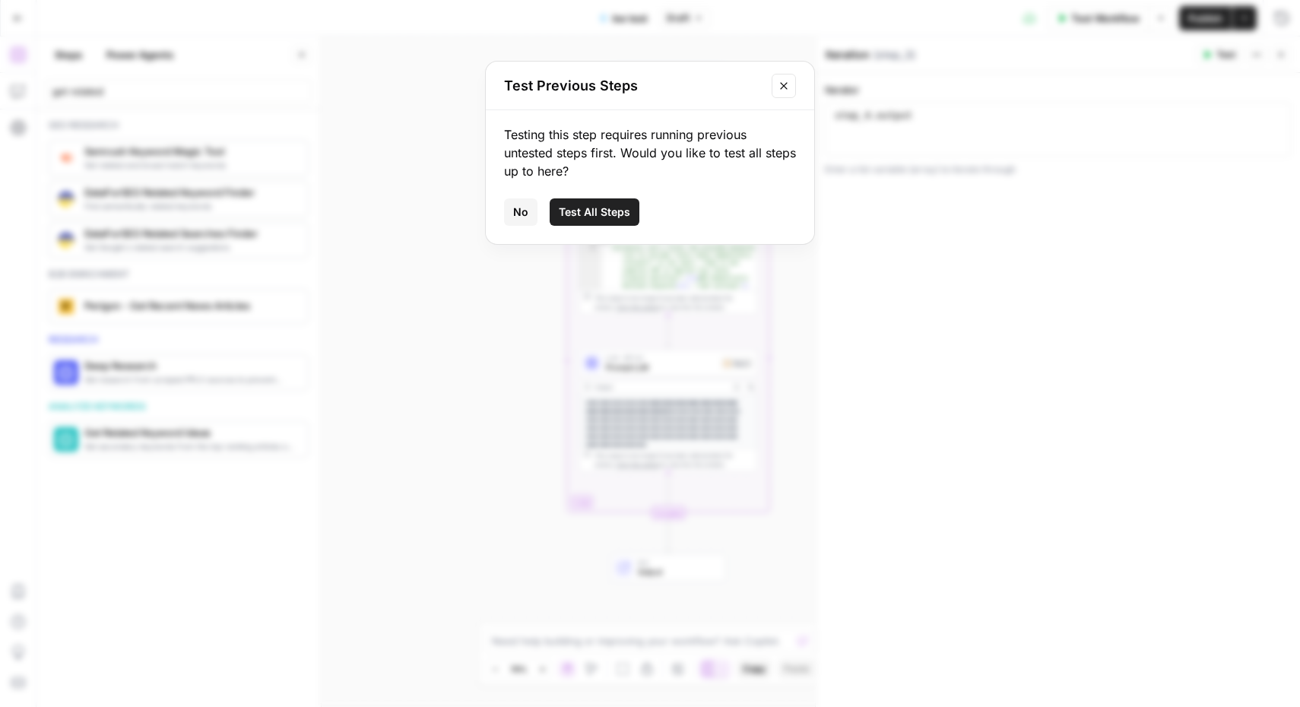
click at [595, 216] on span "Test All Steps" at bounding box center [594, 211] width 71 height 15
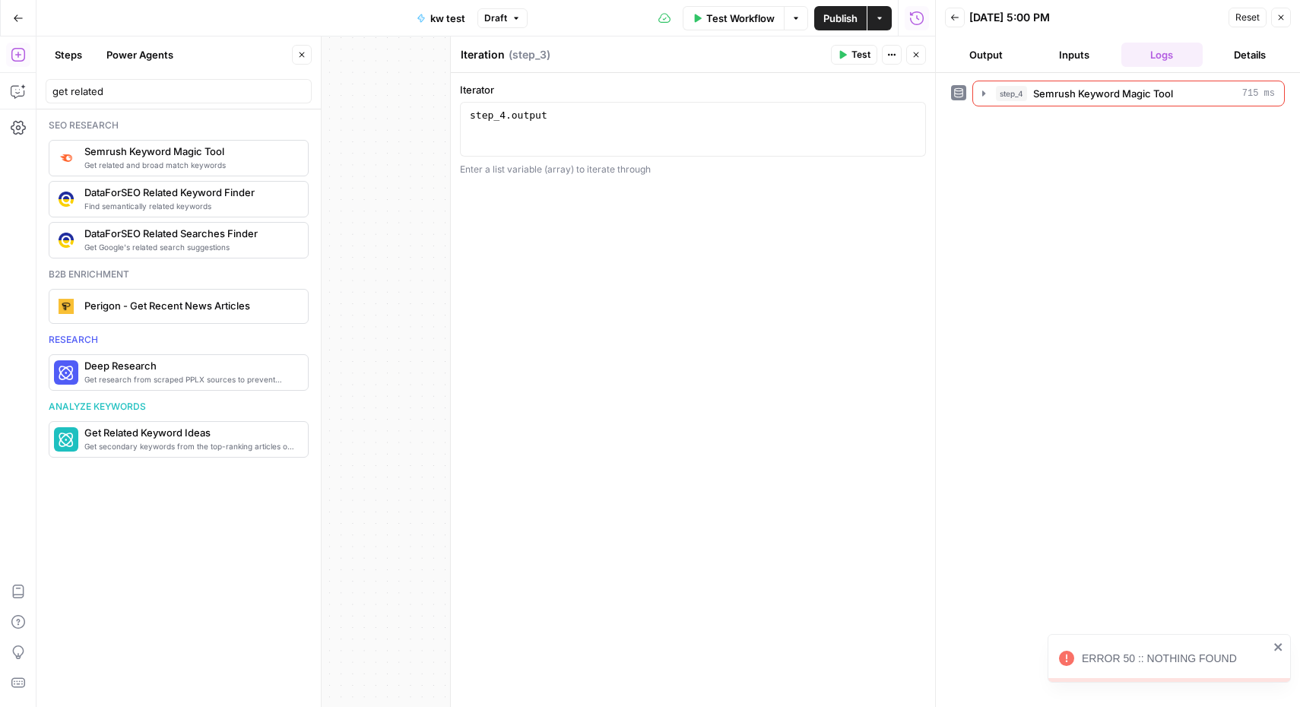
click at [1283, 21] on icon "button" at bounding box center [1280, 17] width 9 height 9
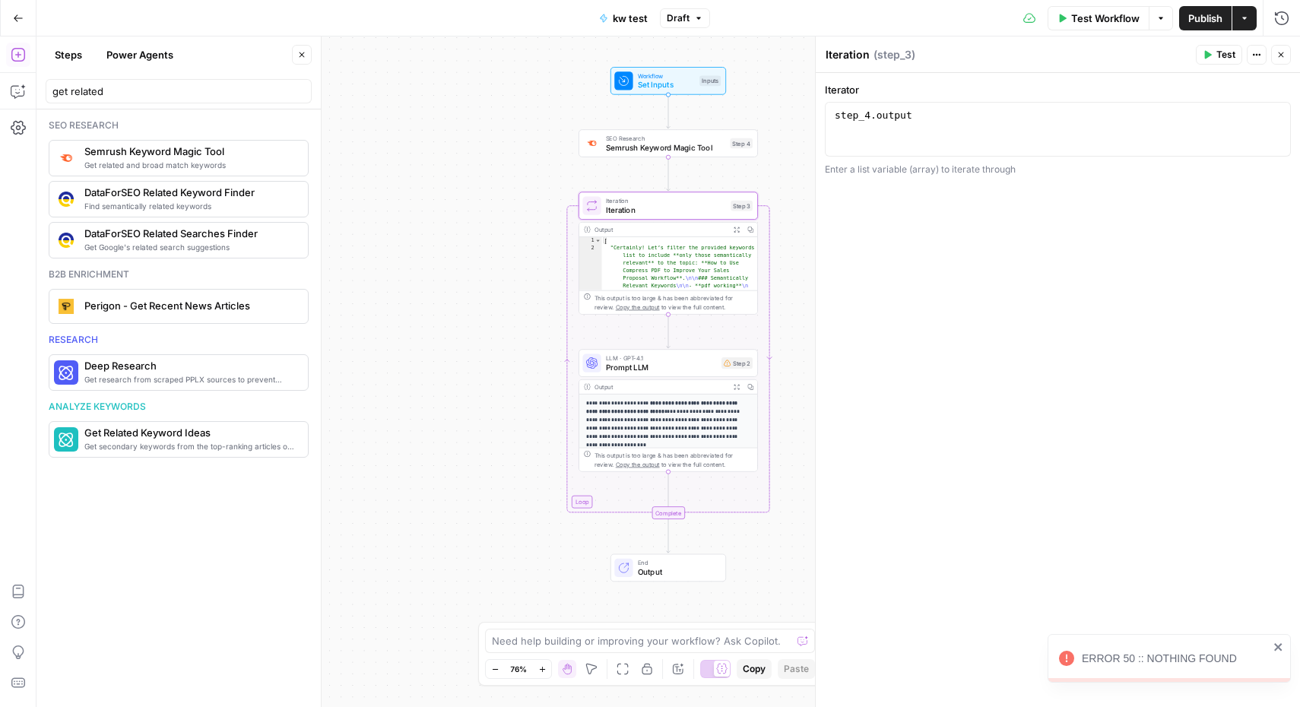
click at [665, 148] on span "Semrush Keyword Magic Tool" at bounding box center [665, 146] width 119 height 11
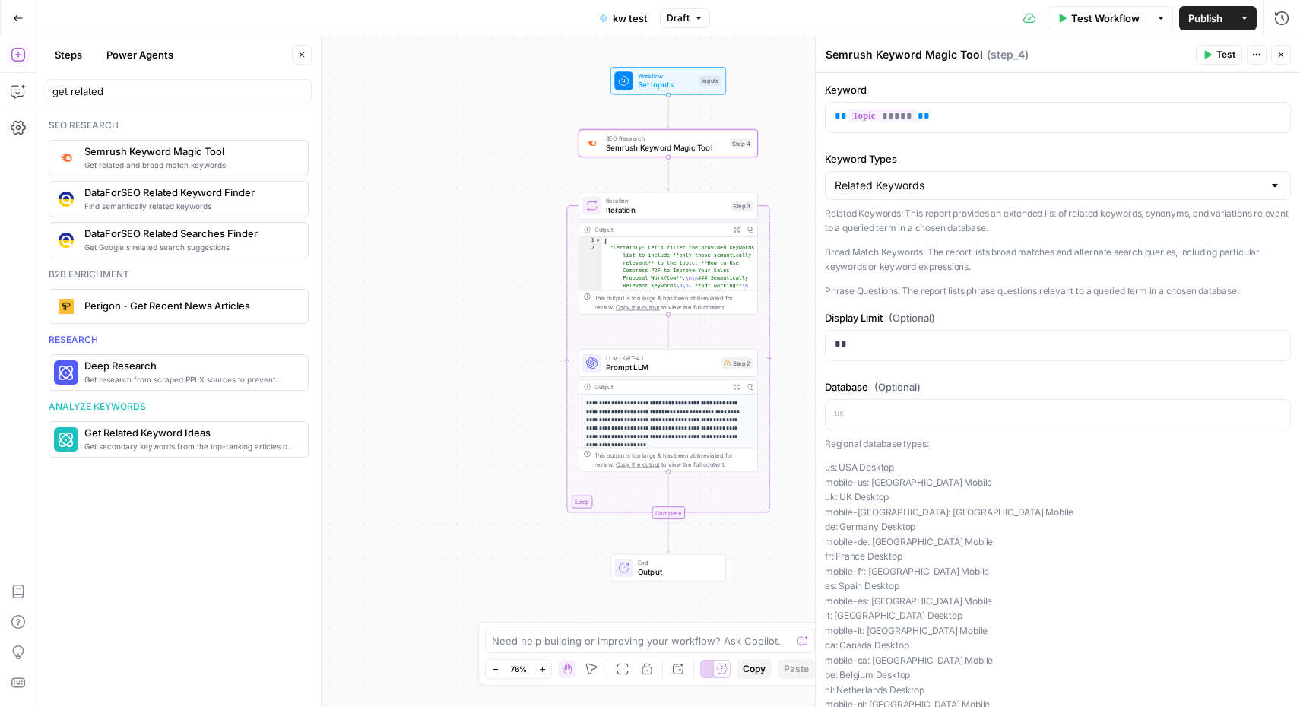
click at [1104, 12] on span "Test Workflow" at bounding box center [1105, 18] width 68 height 15
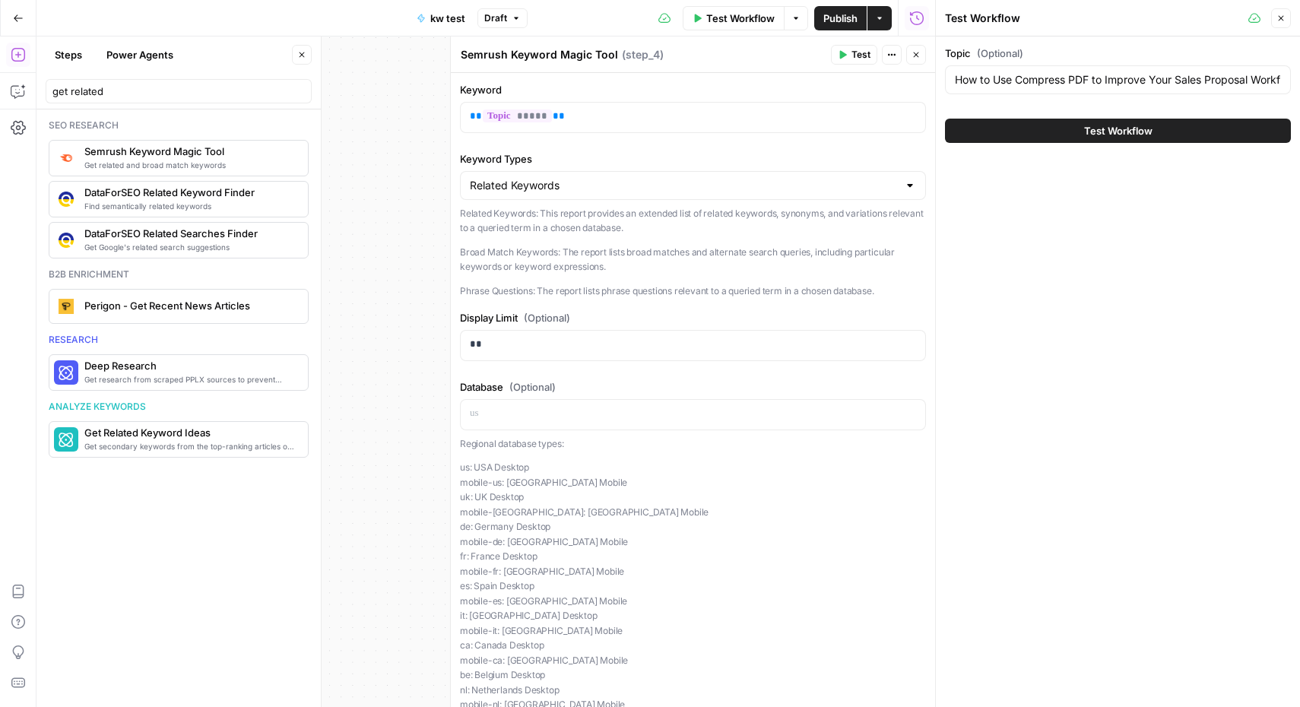
click at [1096, 129] on span "Test Workflow" at bounding box center [1118, 130] width 68 height 15
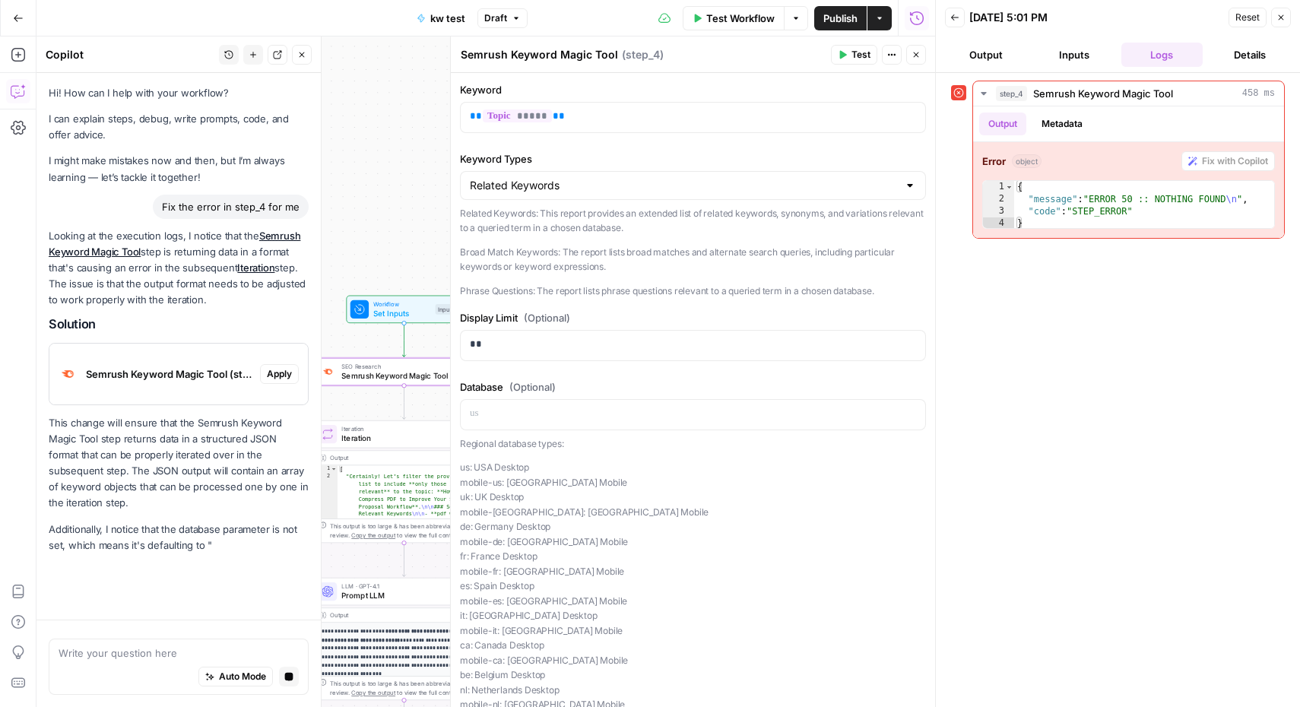
click at [283, 377] on span "Apply" at bounding box center [279, 374] width 25 height 14
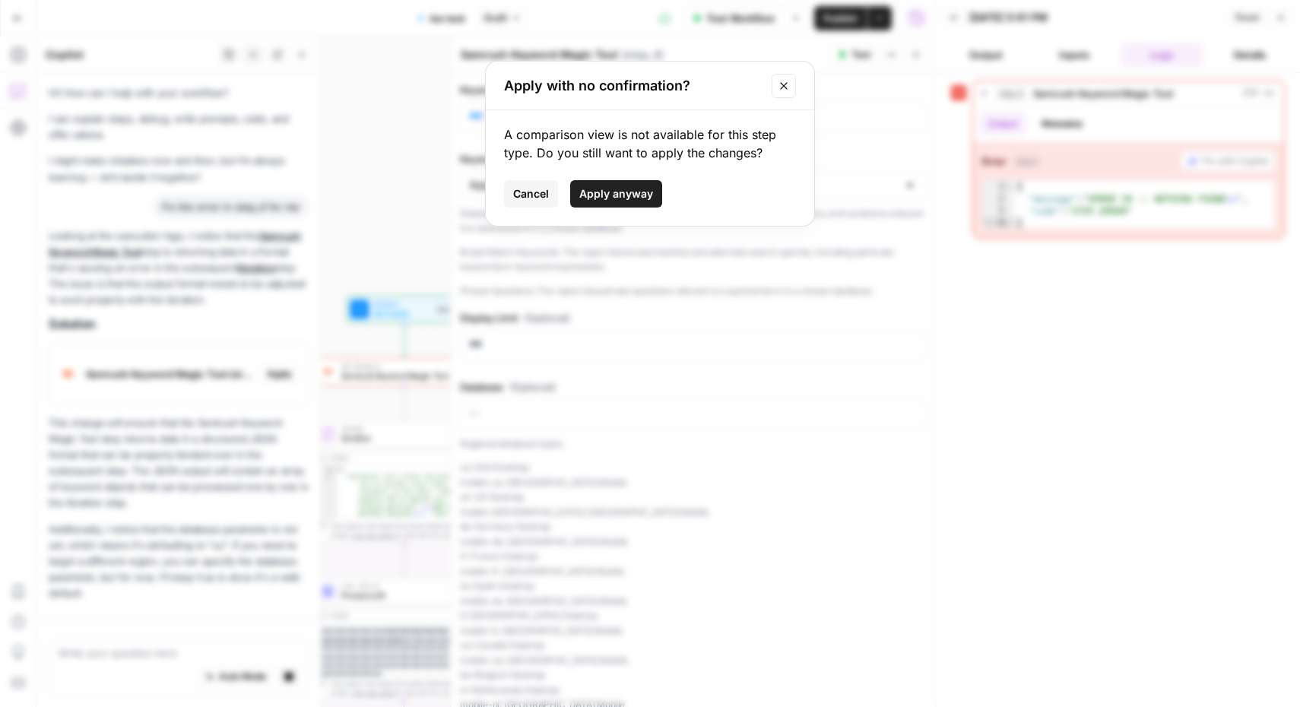
click at [631, 196] on span "Apply anyway" at bounding box center [616, 193] width 74 height 15
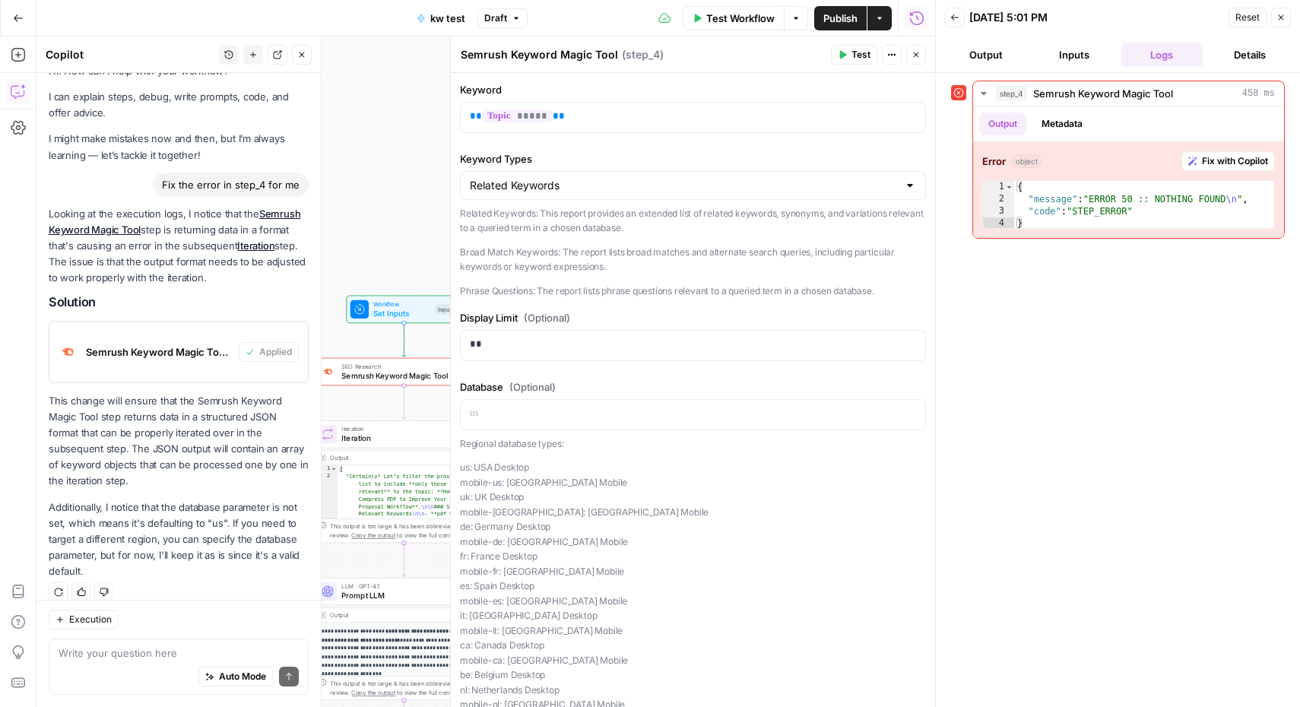
click at [735, 19] on span "Test Workflow" at bounding box center [740, 18] width 68 height 15
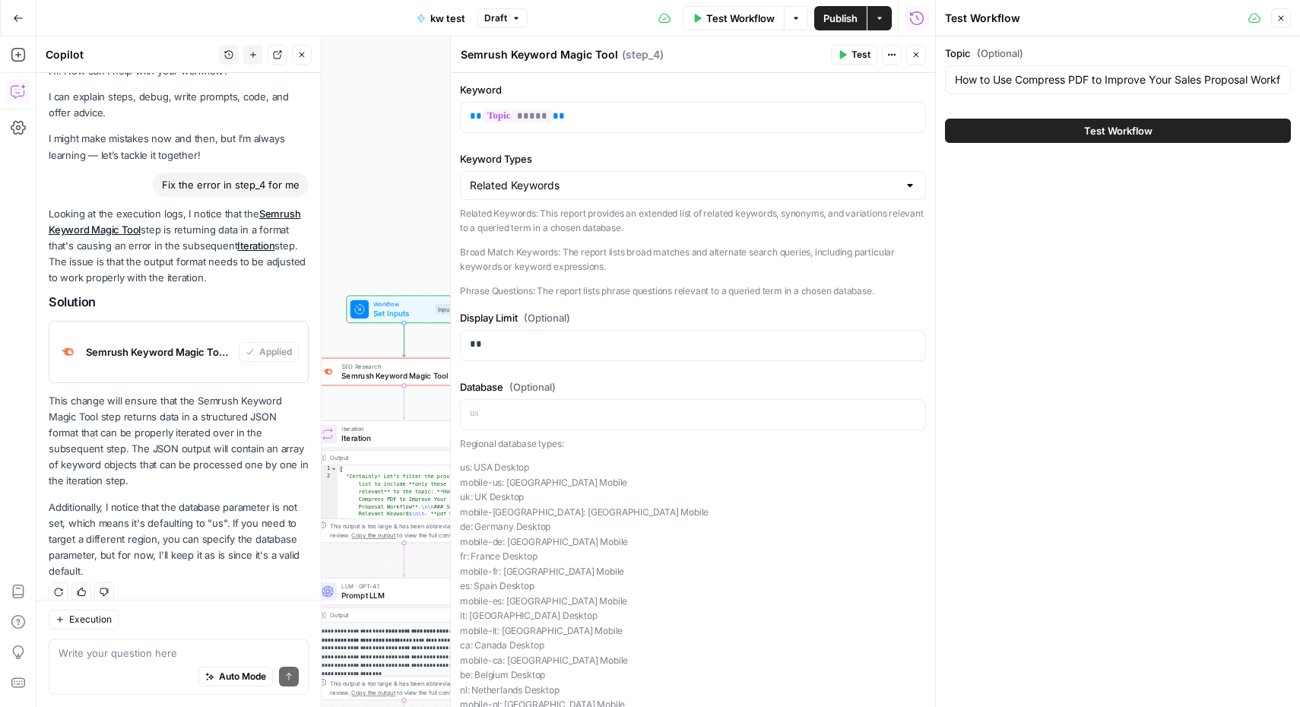
click at [1111, 132] on span "Test Workflow" at bounding box center [1118, 130] width 68 height 15
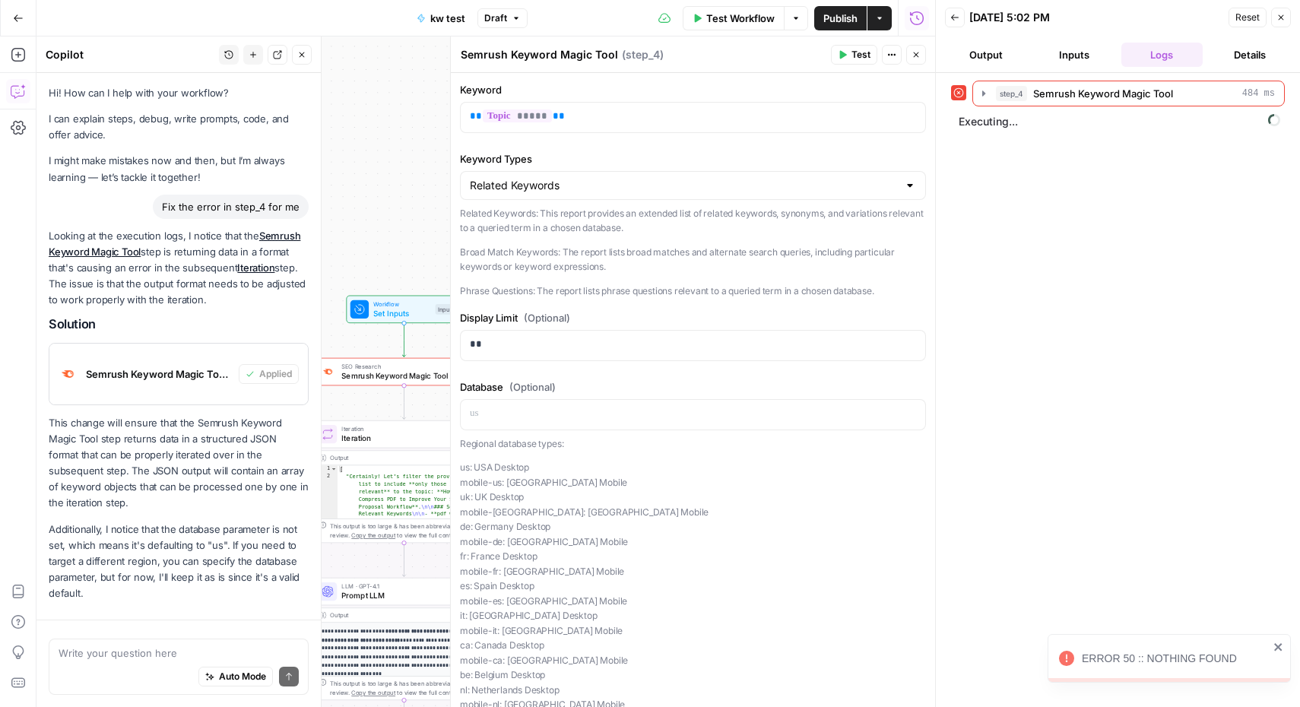
scroll to position [22, 0]
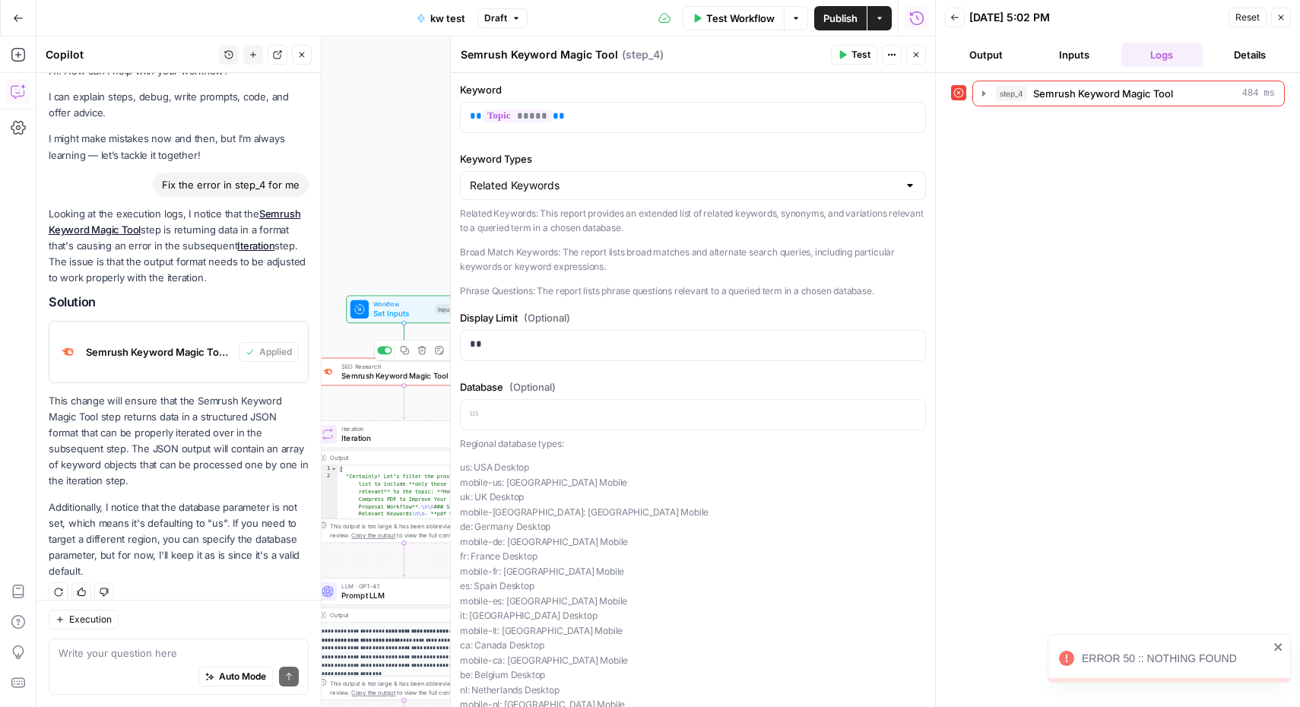
click at [379, 376] on span "Semrush Keyword Magic Tool" at bounding box center [400, 375] width 119 height 11
click at [1282, 14] on icon "button" at bounding box center [1280, 17] width 9 height 9
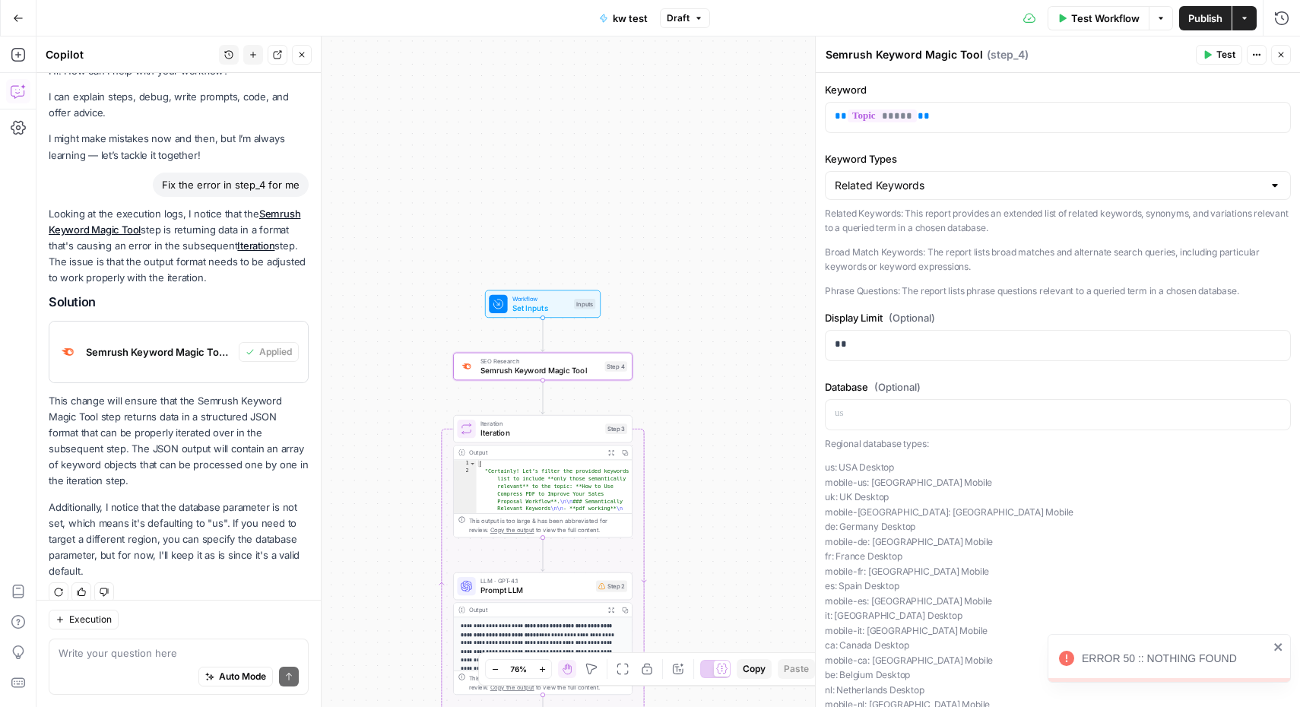
click at [562, 369] on span "Semrush Keyword Magic Tool" at bounding box center [539, 370] width 119 height 11
click at [538, 374] on span "Semrush Keyword Magic Tool" at bounding box center [539, 370] width 119 height 11
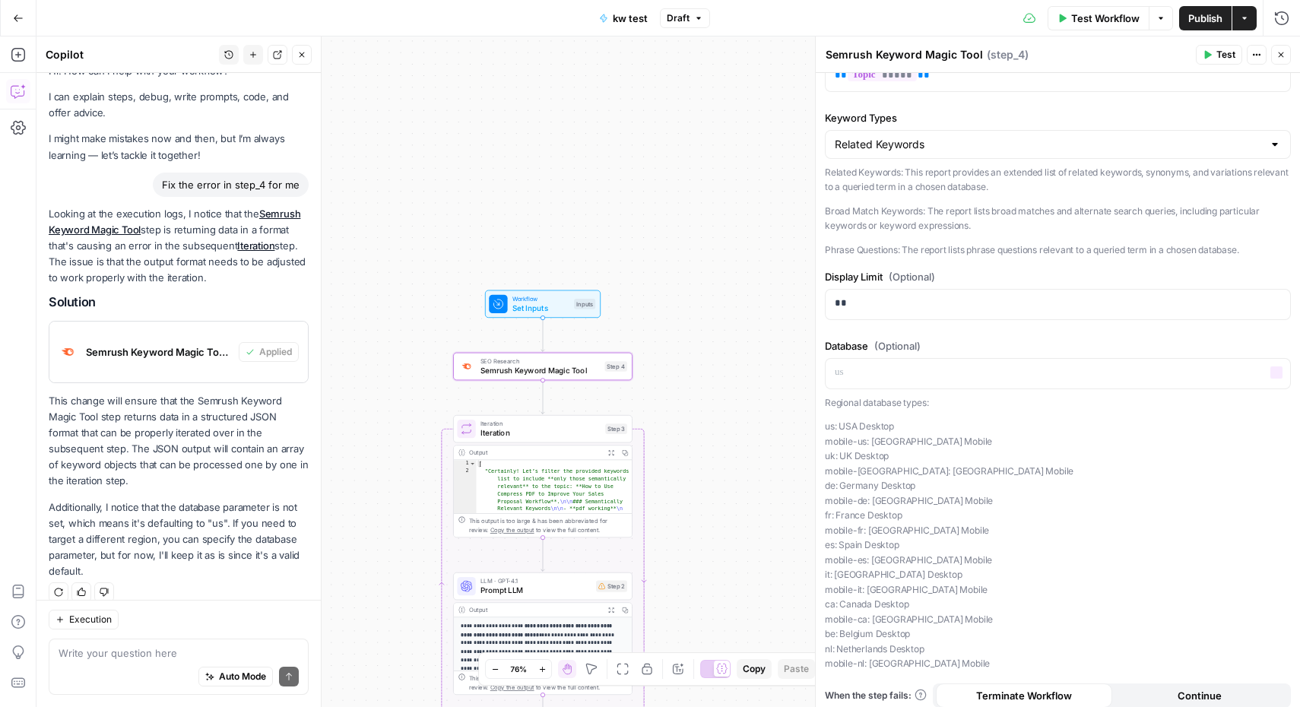
scroll to position [0, 0]
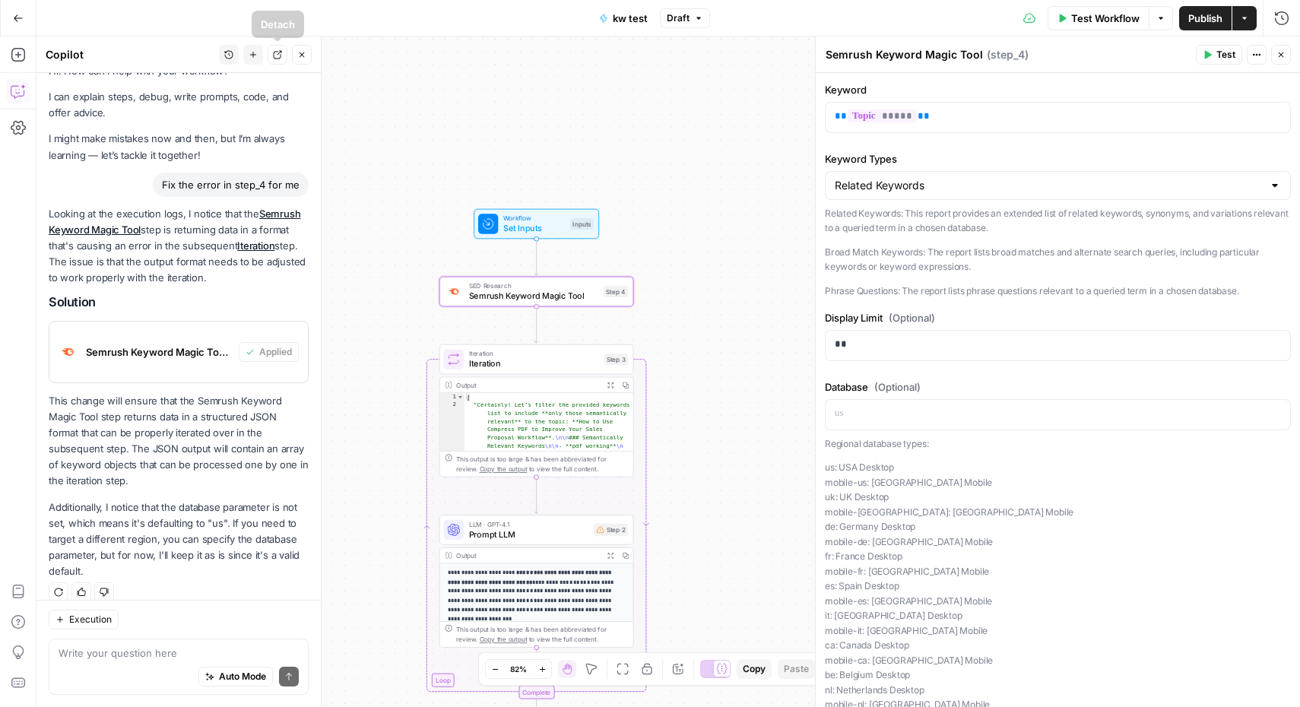
click at [300, 55] on icon "button" at bounding box center [301, 54] width 9 height 9
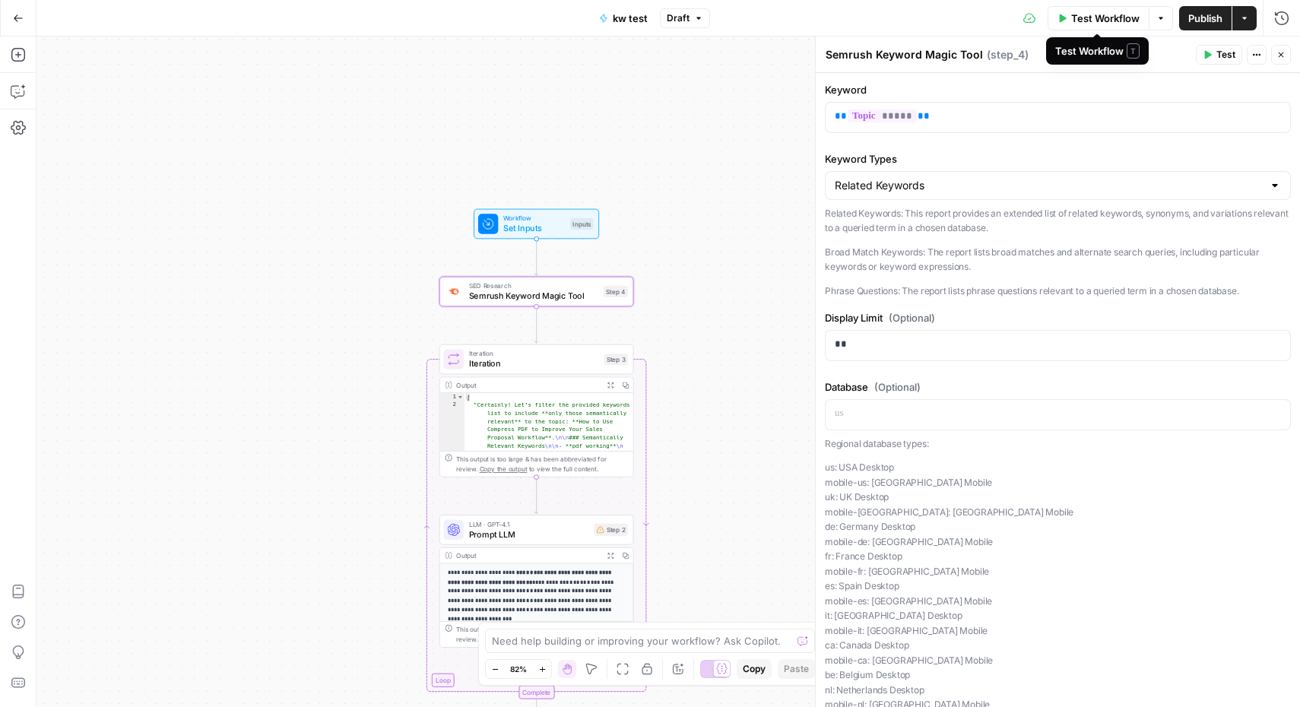
click at [1105, 14] on span "Test Workflow" at bounding box center [1105, 18] width 68 height 15
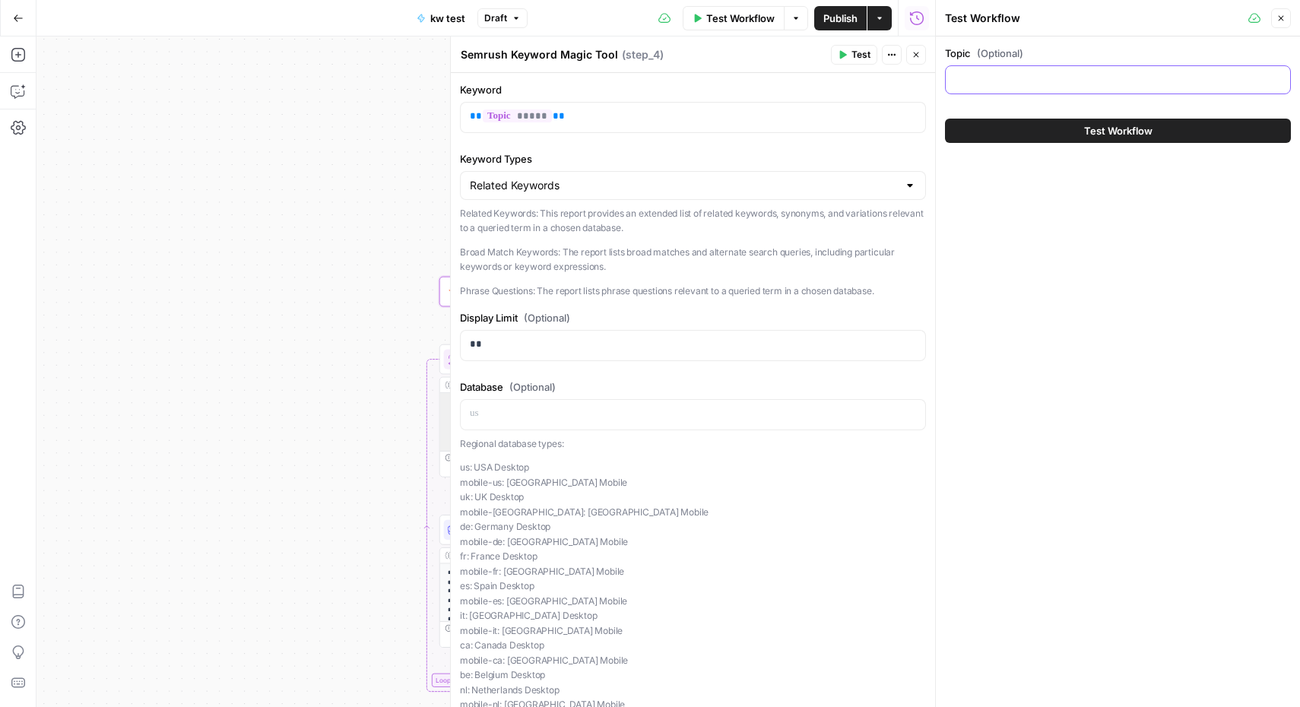
click at [1055, 87] on input "Topic (Optional)" at bounding box center [1118, 79] width 326 height 15
type input "edit pdf"
click at [1084, 131] on span "Test Workflow" at bounding box center [1118, 130] width 68 height 15
click at [1110, 137] on span "Test Workflow" at bounding box center [1118, 130] width 68 height 15
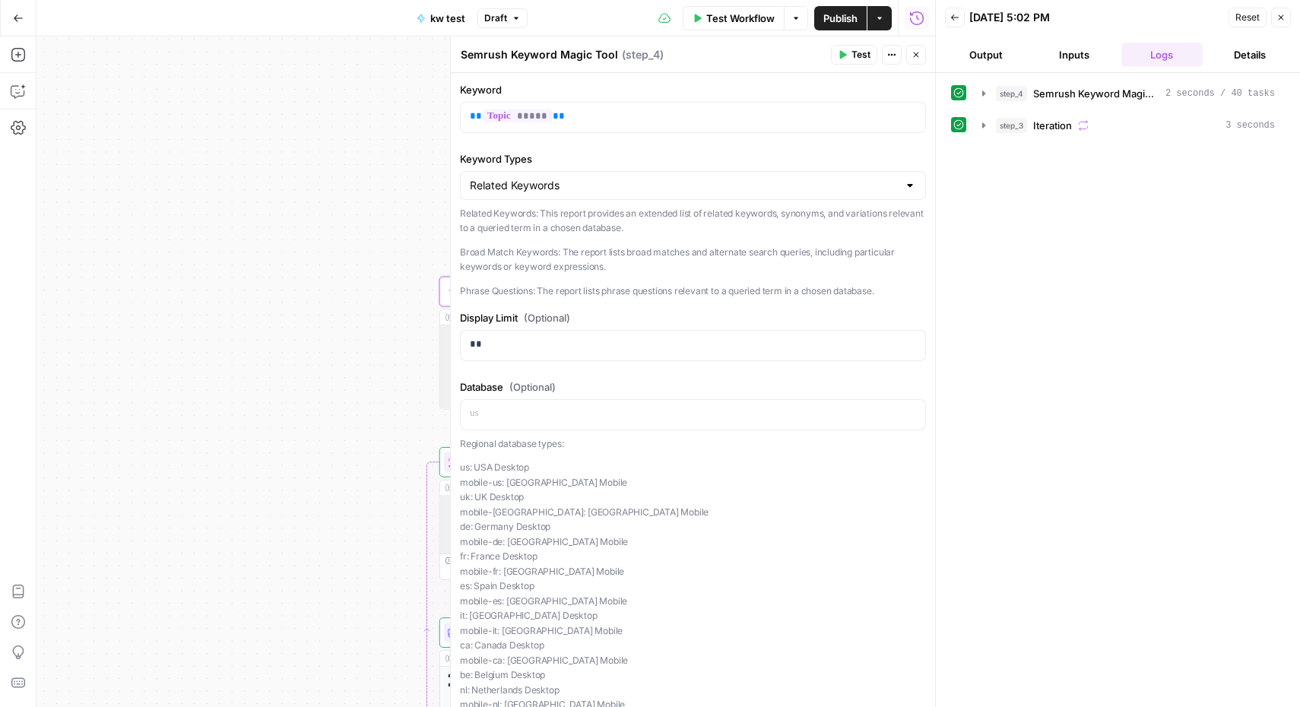
click at [289, 322] on div "Workflow Set Inputs Inputs SEO Research Semrush Keyword Magic Tool Step 4 Outpu…" at bounding box center [485, 371] width 899 height 670
click at [1285, 20] on icon "button" at bounding box center [1280, 17] width 9 height 9
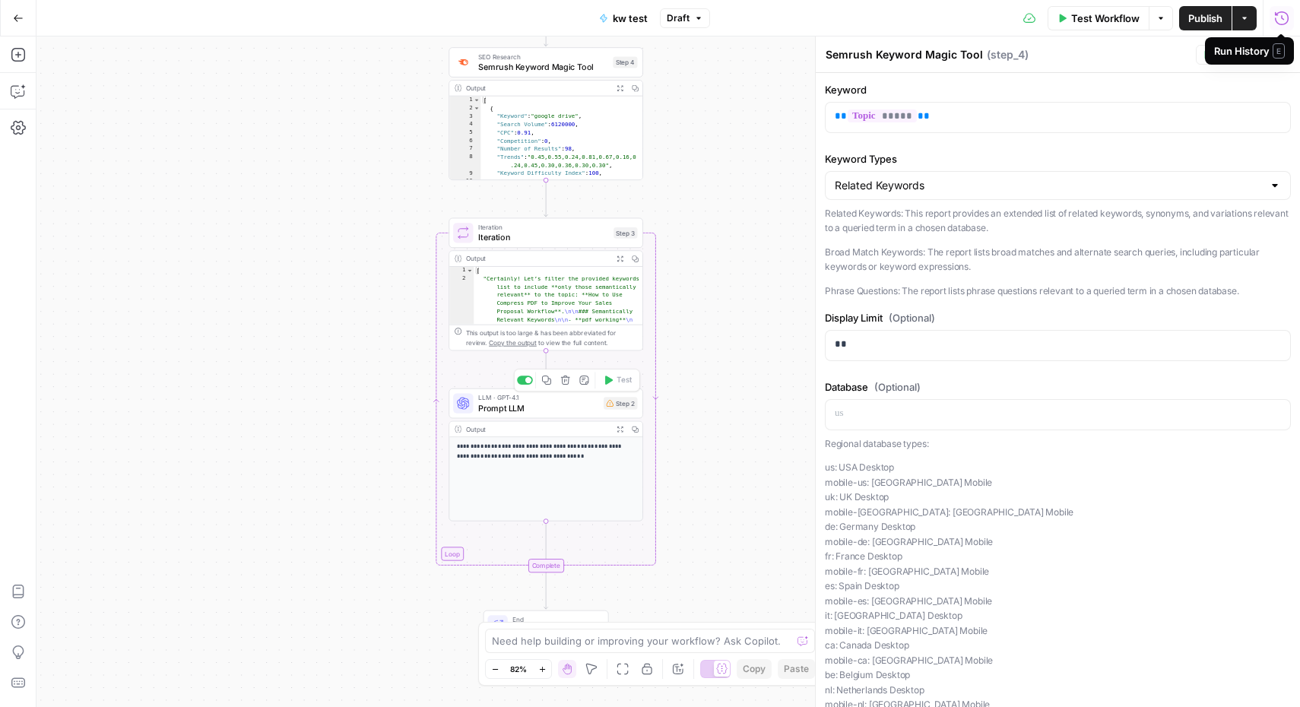
click at [577, 403] on span "Prompt LLM" at bounding box center [538, 407] width 120 height 12
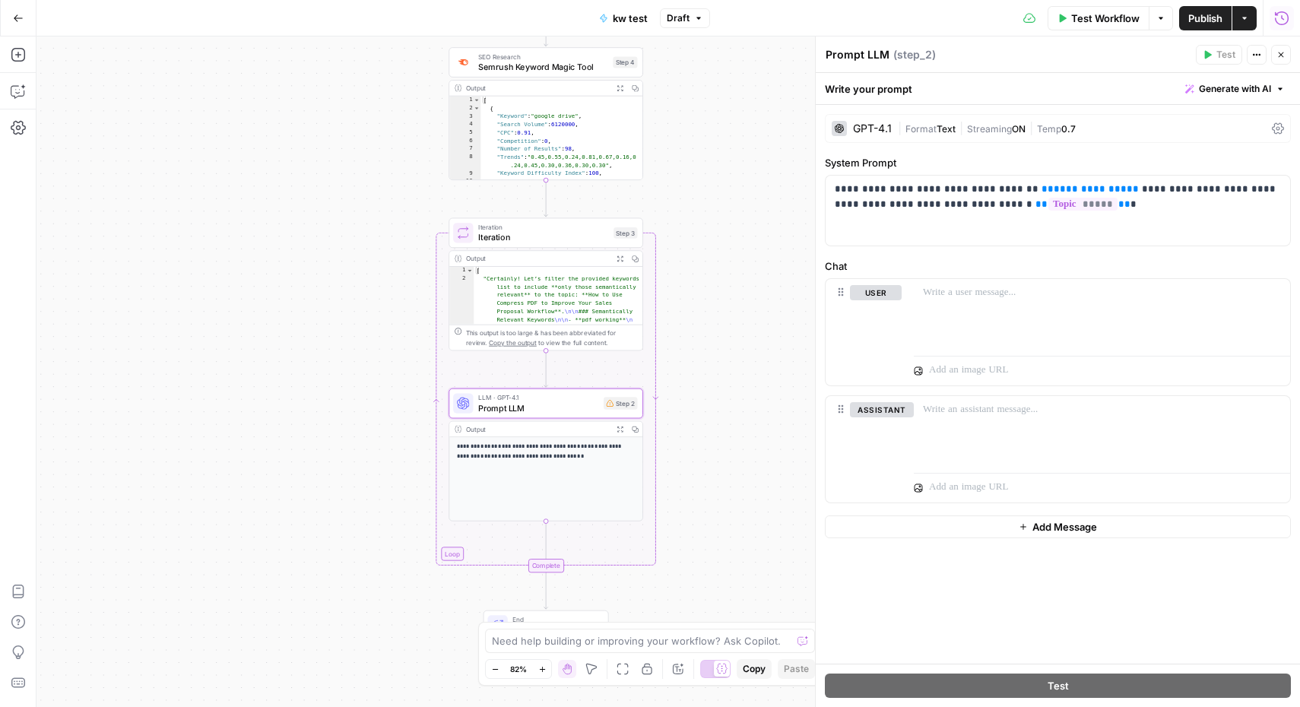
click at [542, 458] on p "**********" at bounding box center [546, 451] width 179 height 18
click at [533, 402] on span "Prompt LLM" at bounding box center [538, 407] width 120 height 12
click at [532, 223] on span "Iteration" at bounding box center [543, 227] width 131 height 10
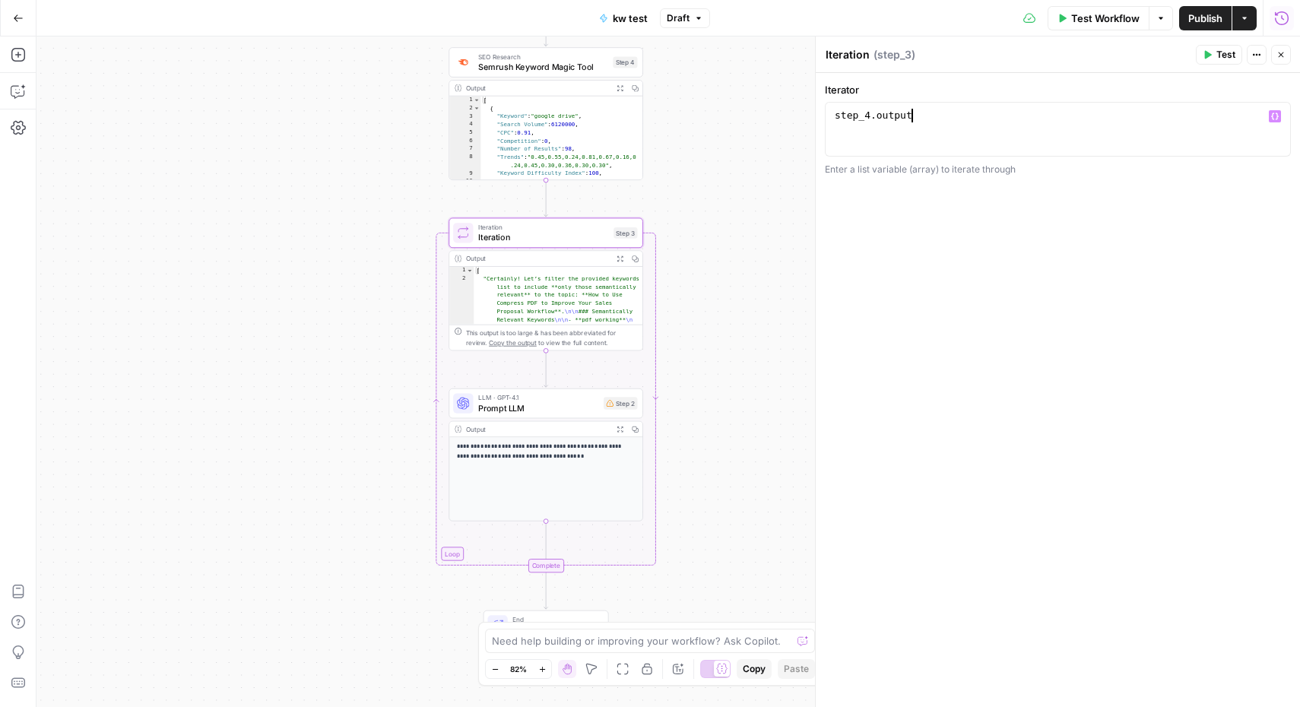
click at [965, 124] on div "step_4 . output" at bounding box center [1058, 143] width 452 height 68
click at [978, 288] on div "**********" at bounding box center [1058, 390] width 484 height 634
click at [942, 114] on div "step_4 . output" at bounding box center [1058, 143] width 452 height 68
click at [1000, 255] on div "**********" at bounding box center [1058, 390] width 484 height 634
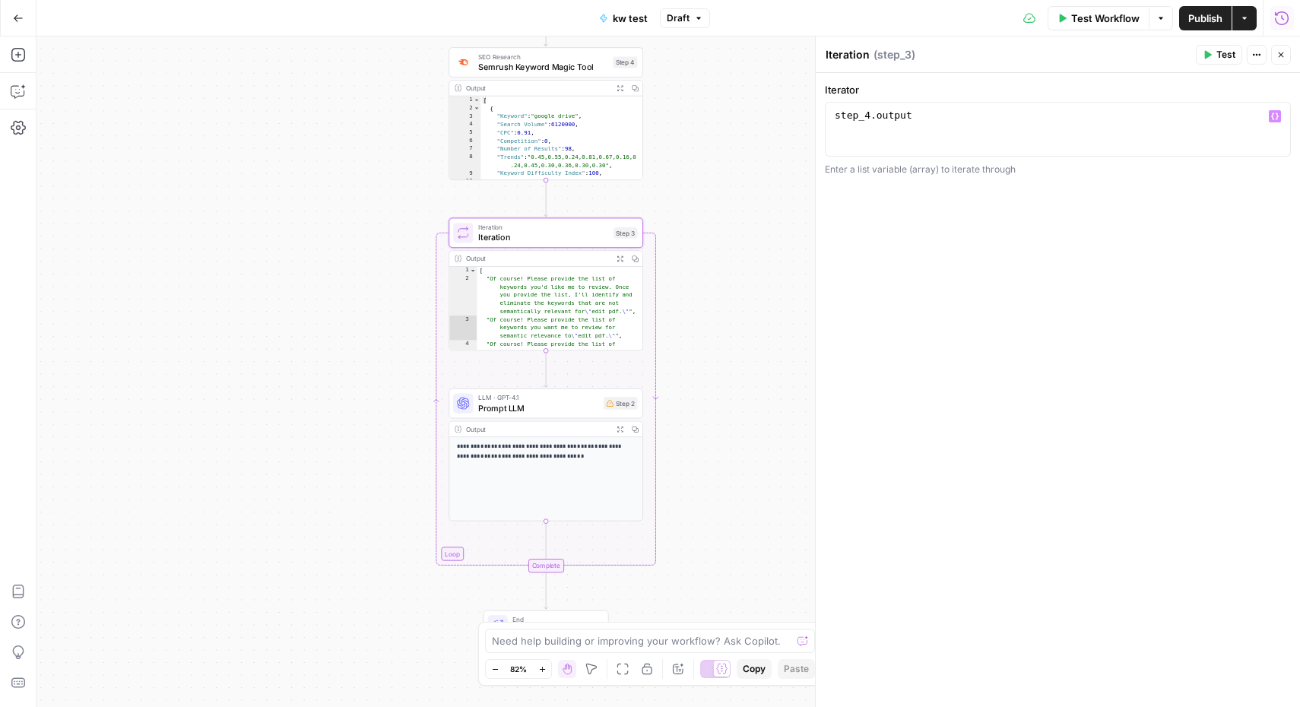
click at [1279, 114] on button "Variables Menu" at bounding box center [1275, 116] width 12 height 12
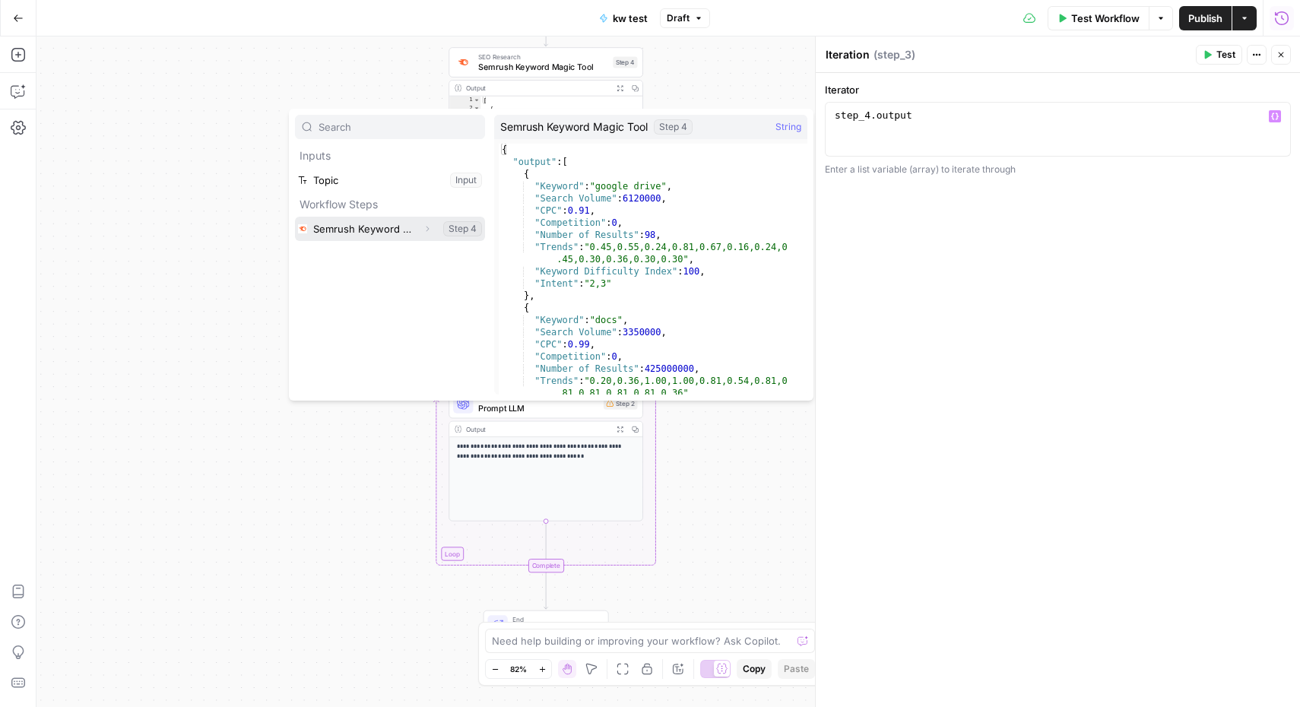
click at [428, 230] on icon "button" at bounding box center [427, 228] width 9 height 9
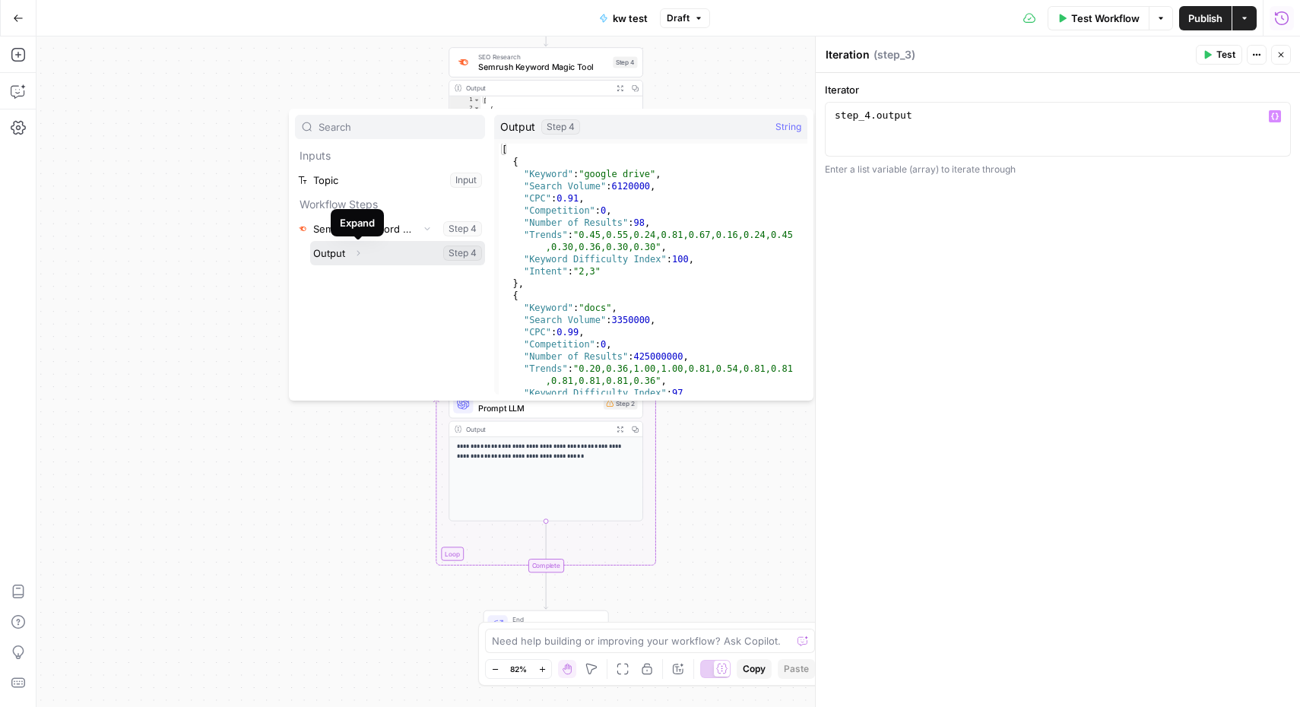
click at [362, 255] on icon "button" at bounding box center [357, 253] width 9 height 9
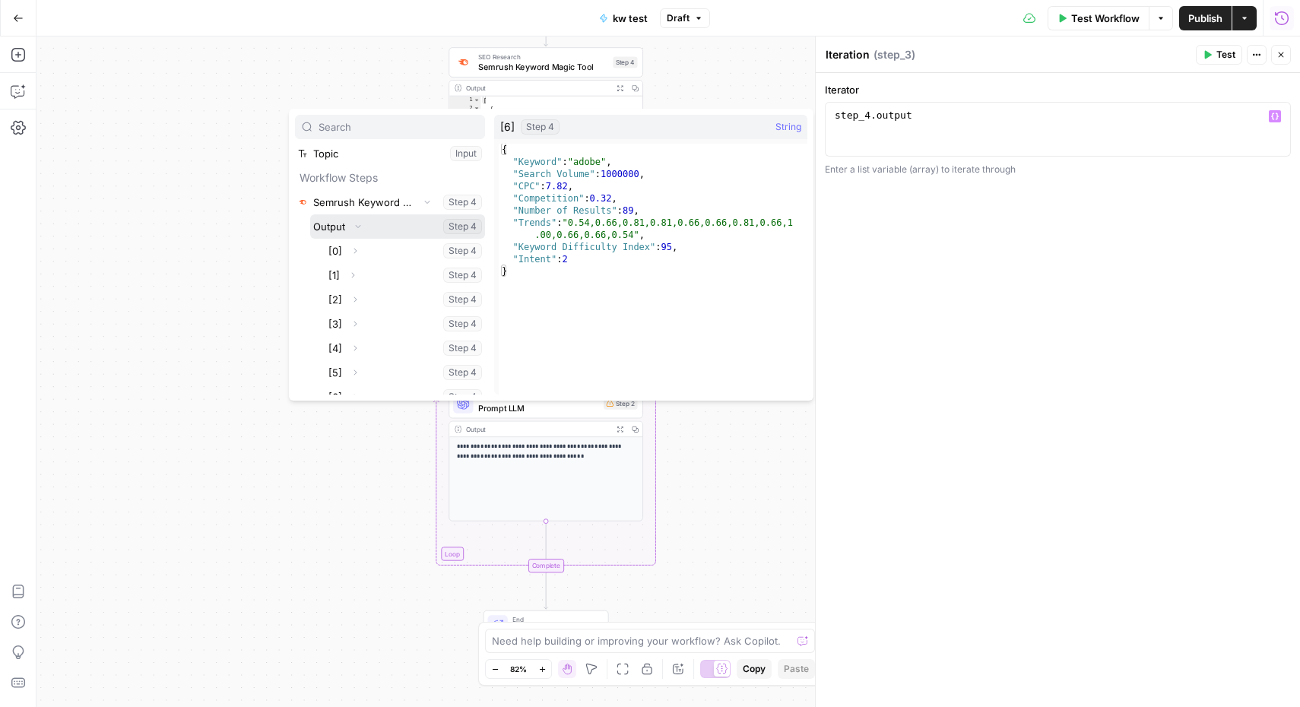
scroll to position [0, 0]
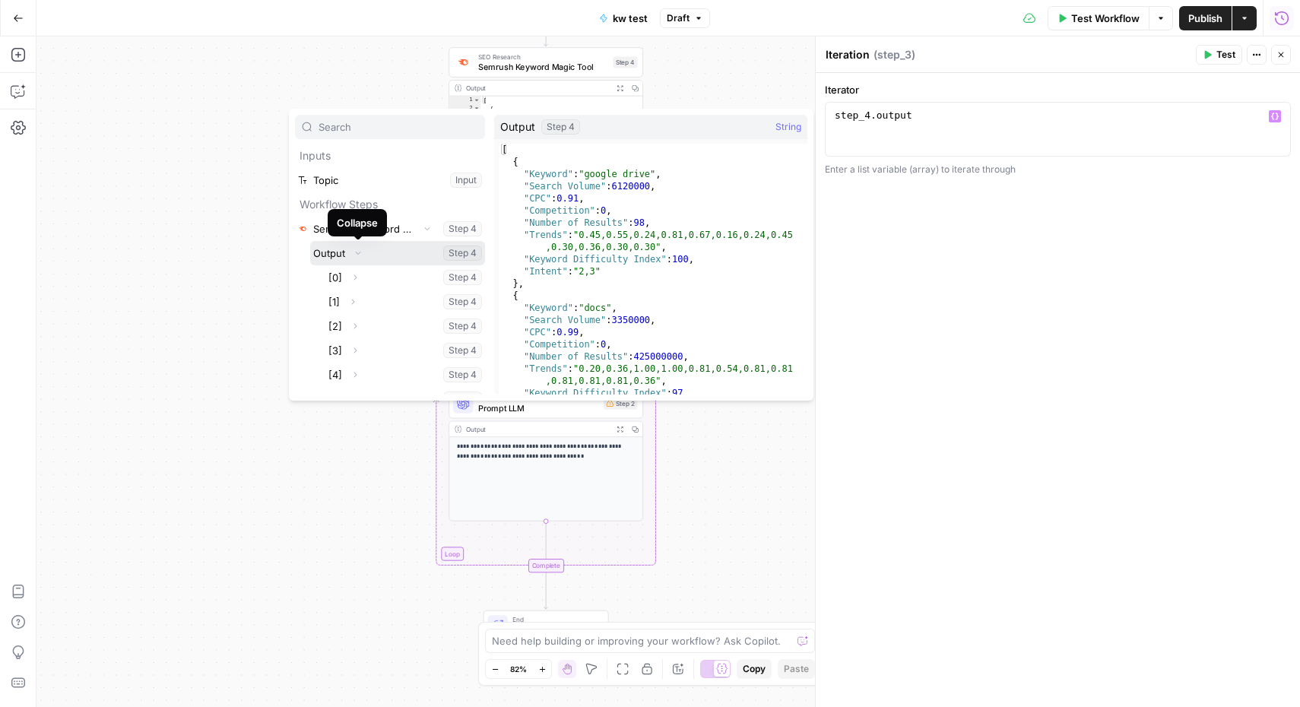
click at [341, 254] on button "Select variable Output" at bounding box center [397, 253] width 175 height 24
type textarea "**********"
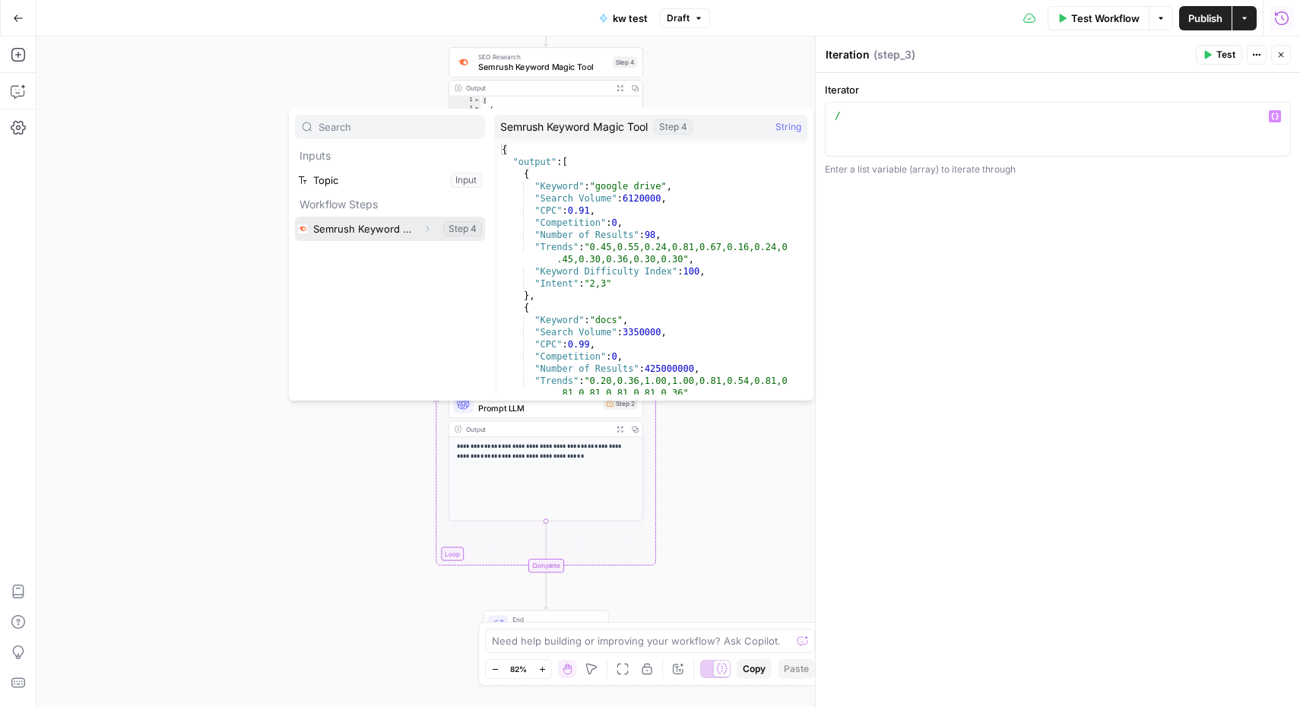
click at [430, 231] on icon "button" at bounding box center [427, 228] width 9 height 9
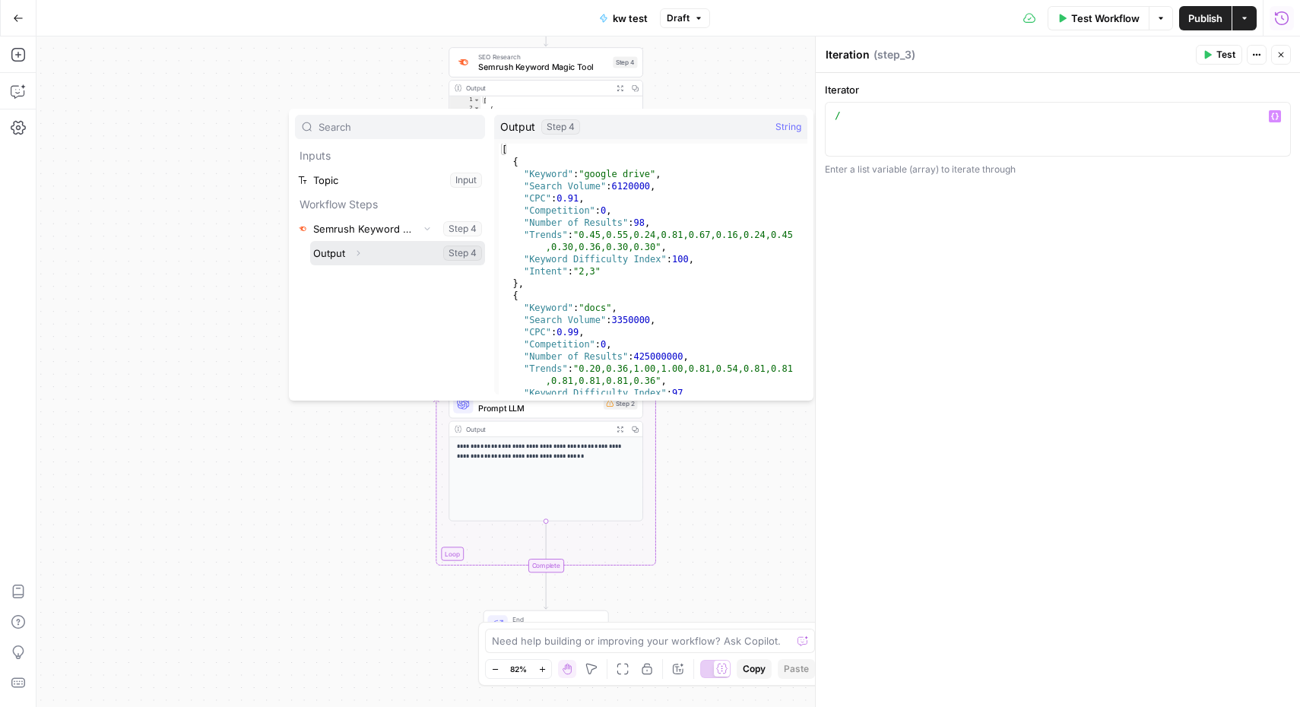
click at [357, 255] on icon "button" at bounding box center [357, 253] width 9 height 9
click at [342, 255] on button "Select variable Output" at bounding box center [397, 253] width 175 height 24
type textarea "**********"
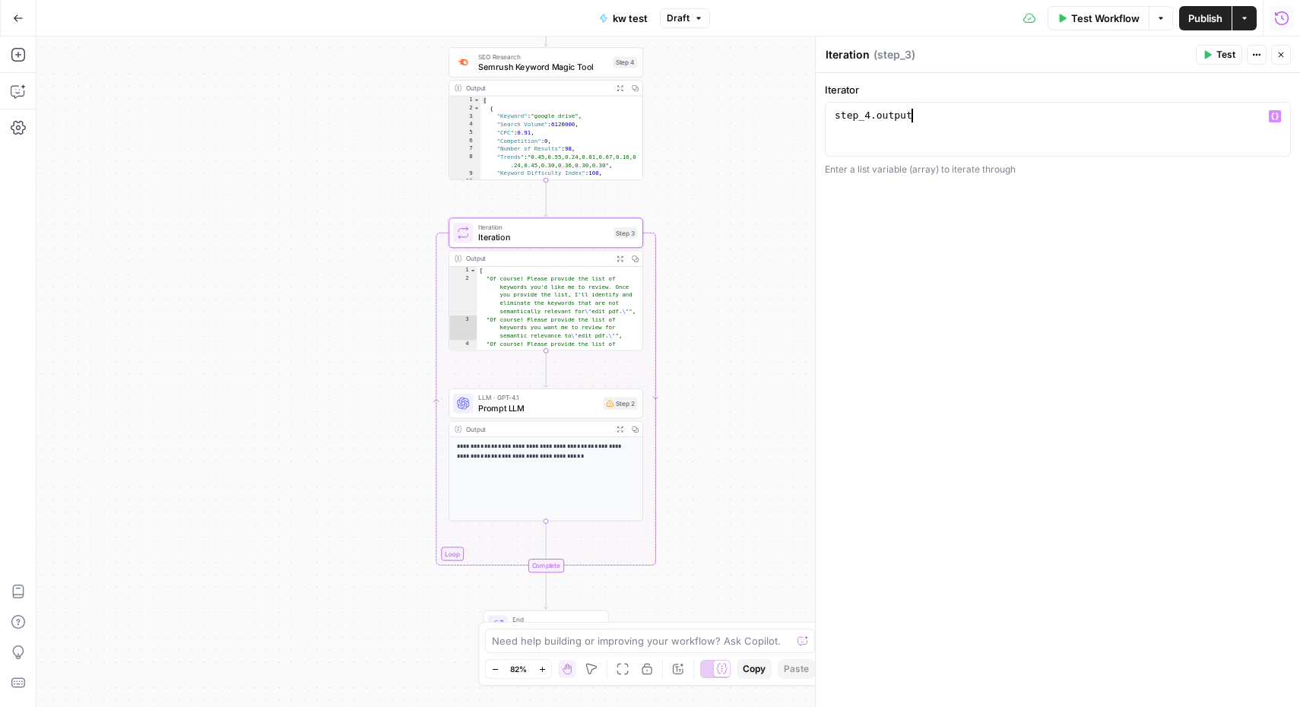
click at [1216, 54] on div "Publish P" at bounding box center [1204, 50] width 49 height 15
click at [1106, 13] on span "Test Workflow" at bounding box center [1105, 18] width 68 height 15
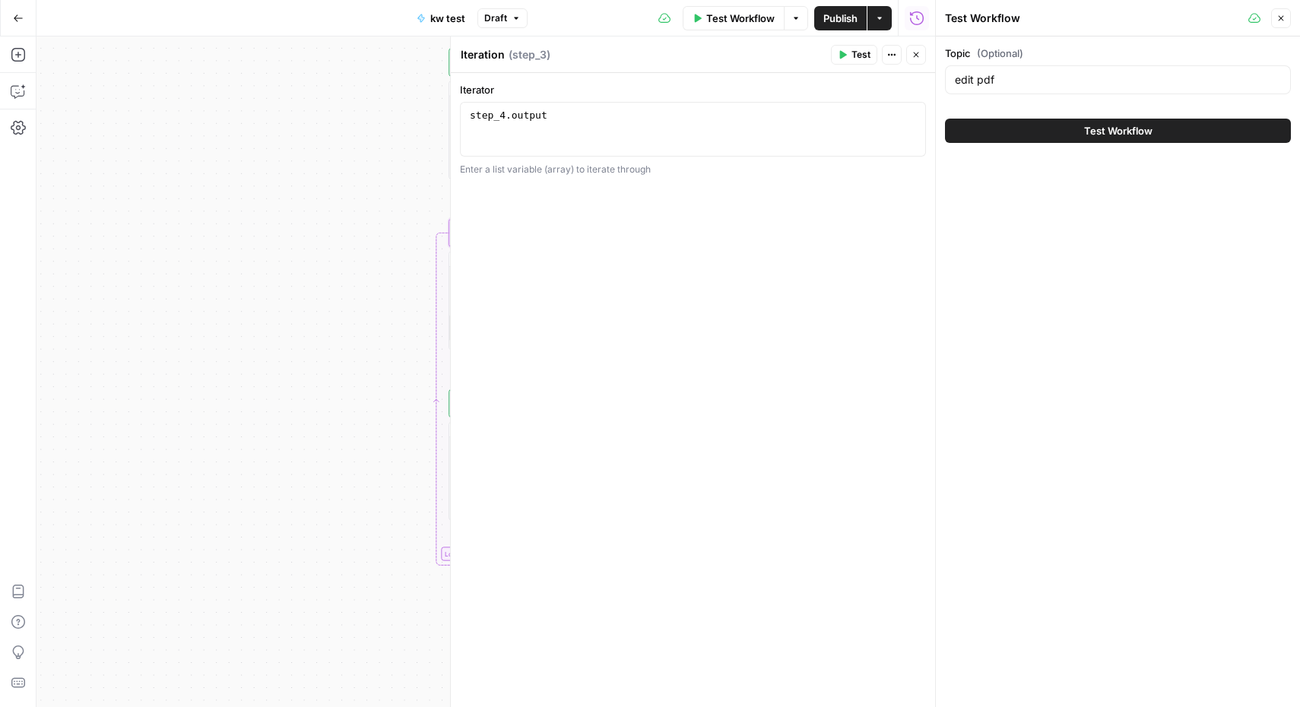
click at [1105, 132] on span "Test Workflow" at bounding box center [1118, 130] width 68 height 15
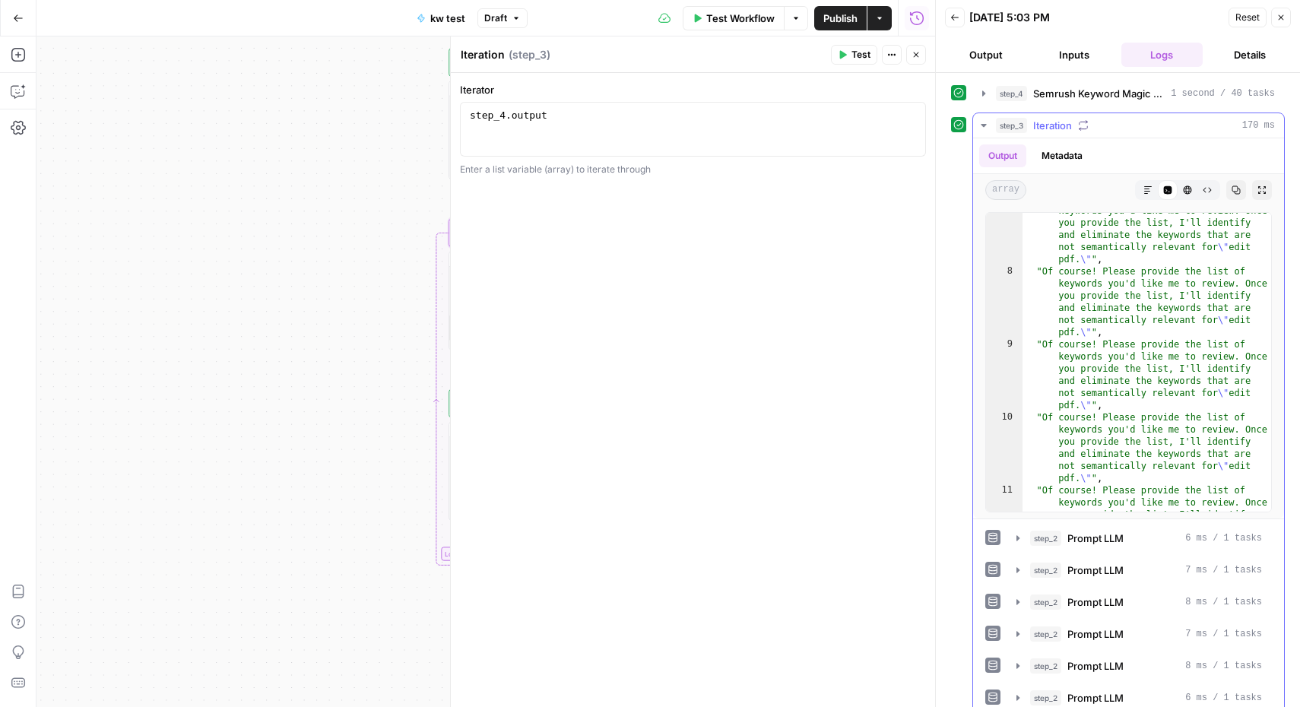
scroll to position [455, 0]
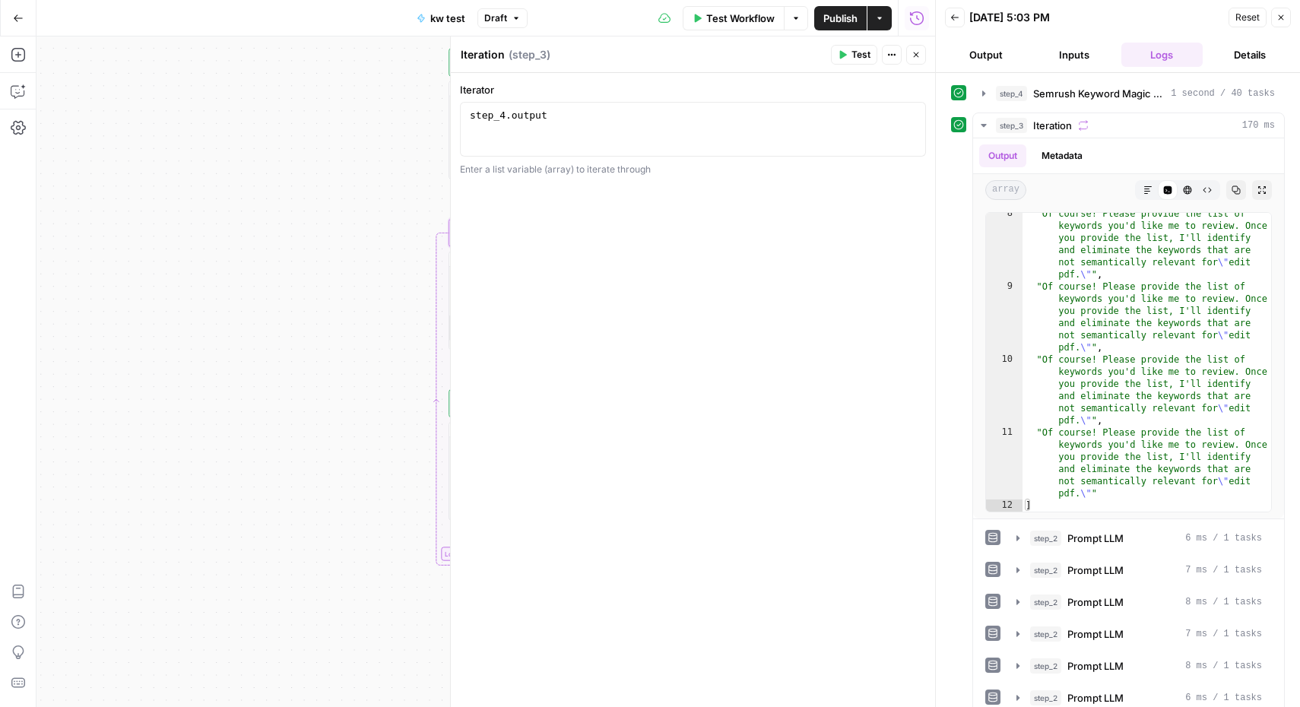
click at [1287, 15] on button "Close" at bounding box center [1281, 18] width 20 height 20
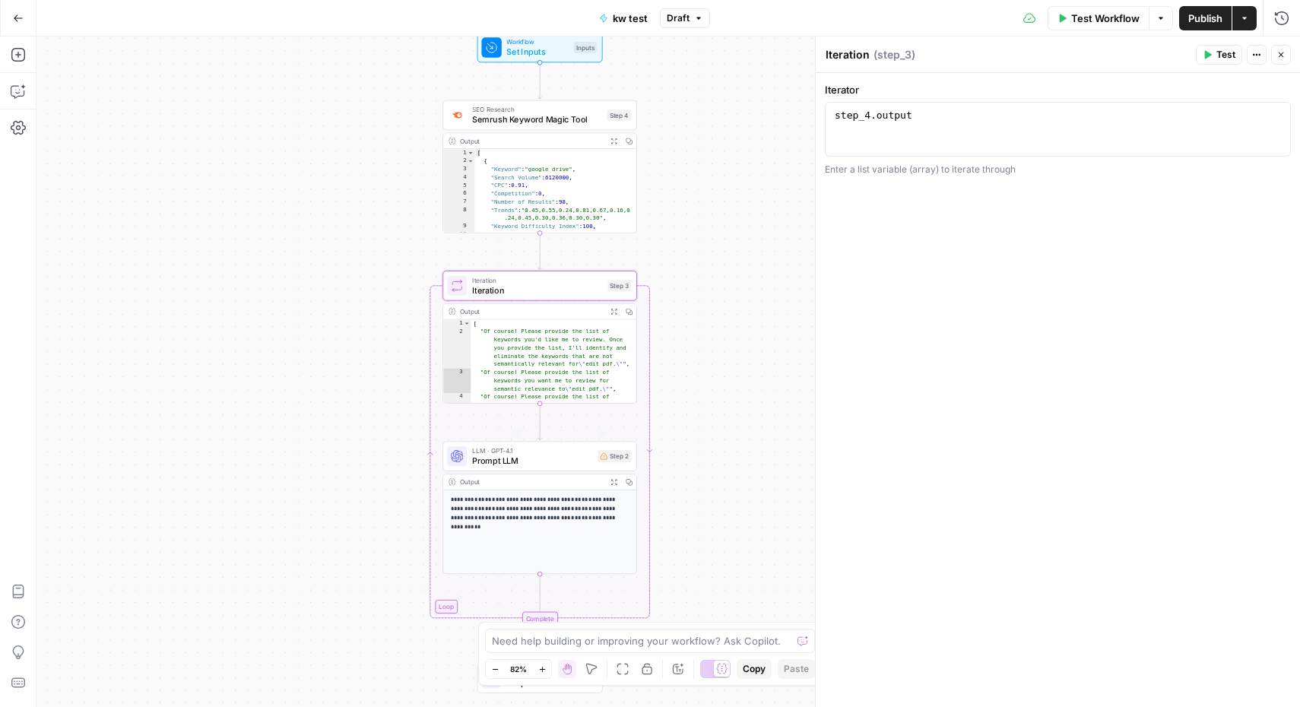
click at [518, 456] on span "Prompt LLM" at bounding box center [532, 461] width 120 height 12
type textarea "Prompt LLM"
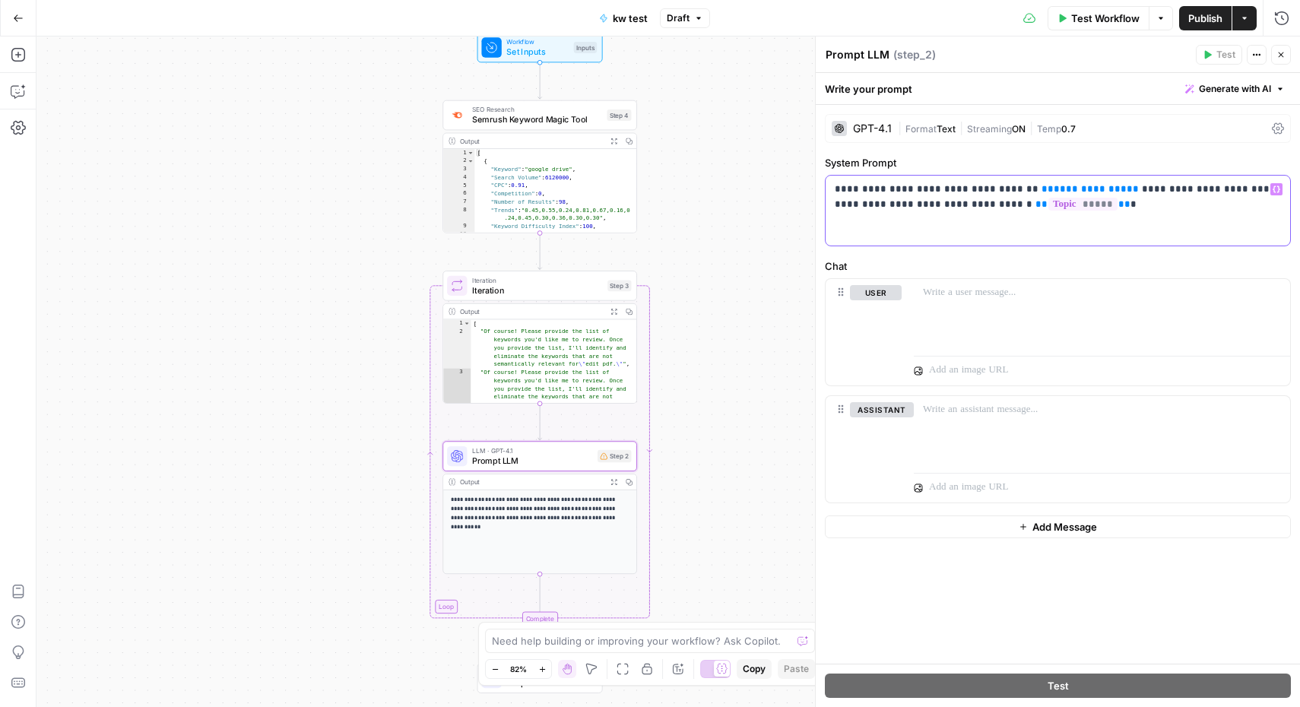
click at [925, 190] on p "**********" at bounding box center [1058, 197] width 446 height 30
click at [1010, 303] on div at bounding box center [1102, 314] width 376 height 70
click at [1099, 193] on p "**********" at bounding box center [1058, 197] width 446 height 30
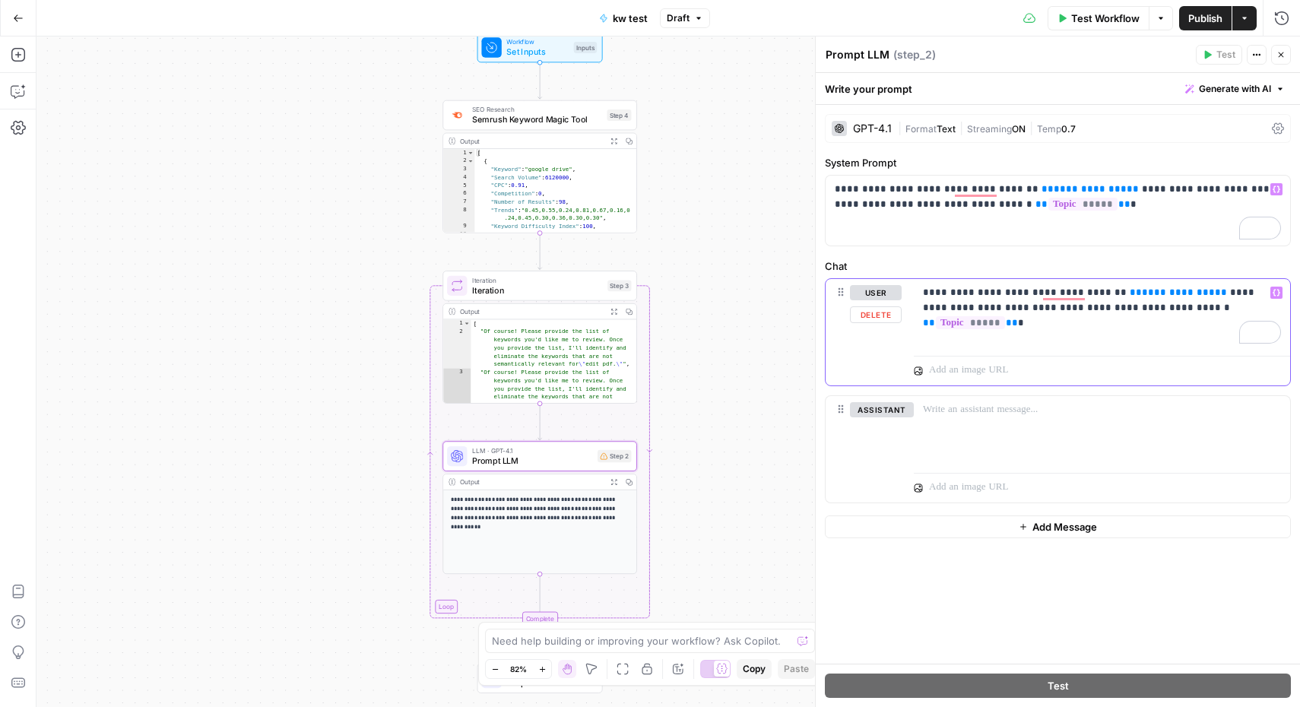
click at [873, 312] on button "Delete" at bounding box center [876, 314] width 52 height 17
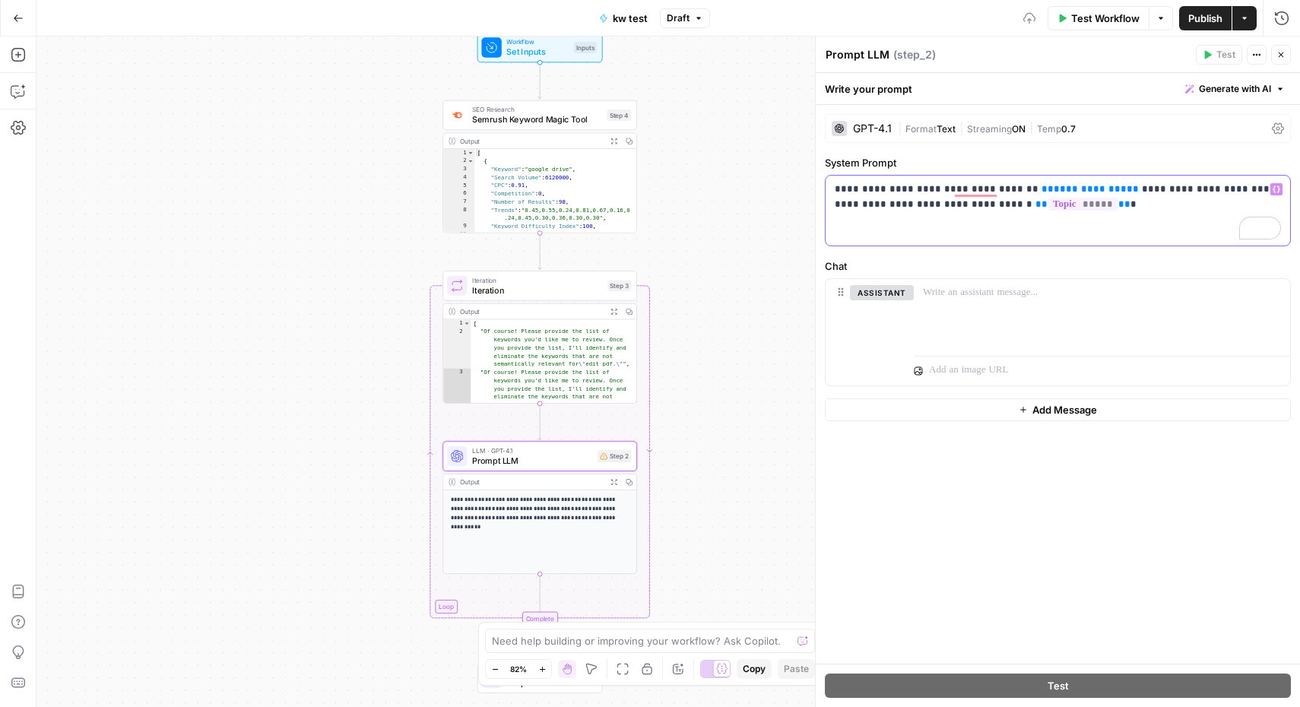
click at [1108, 192] on p "**********" at bounding box center [1058, 197] width 446 height 30
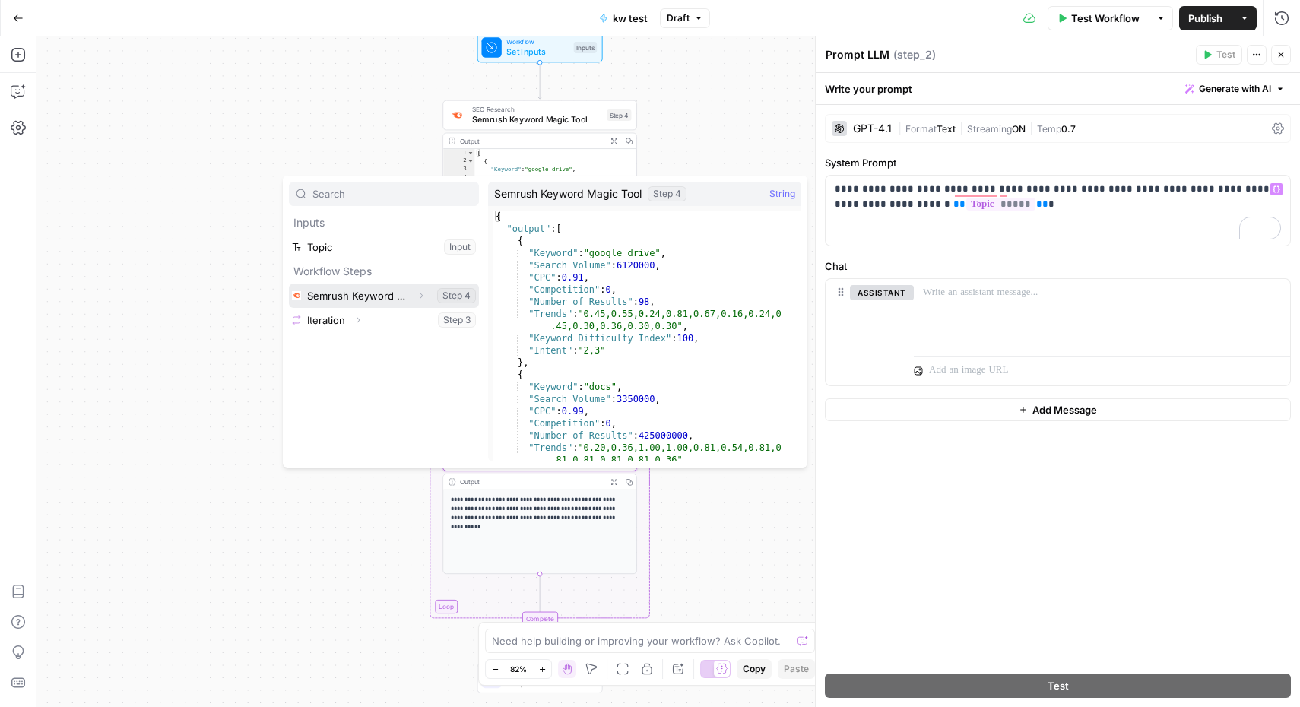
click at [420, 291] on icon "button" at bounding box center [421, 295] width 9 height 9
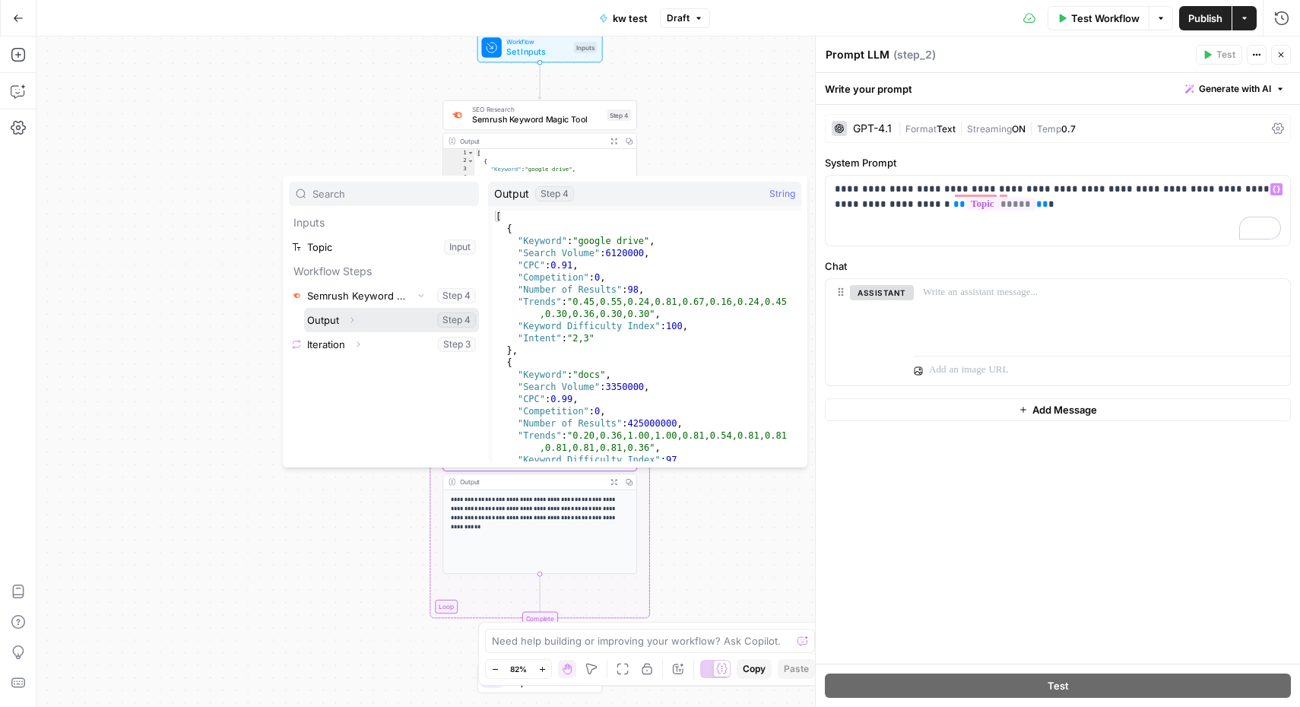
click at [354, 319] on icon "button" at bounding box center [351, 319] width 9 height 9
click at [329, 319] on button "Select variable Output" at bounding box center [391, 320] width 175 height 24
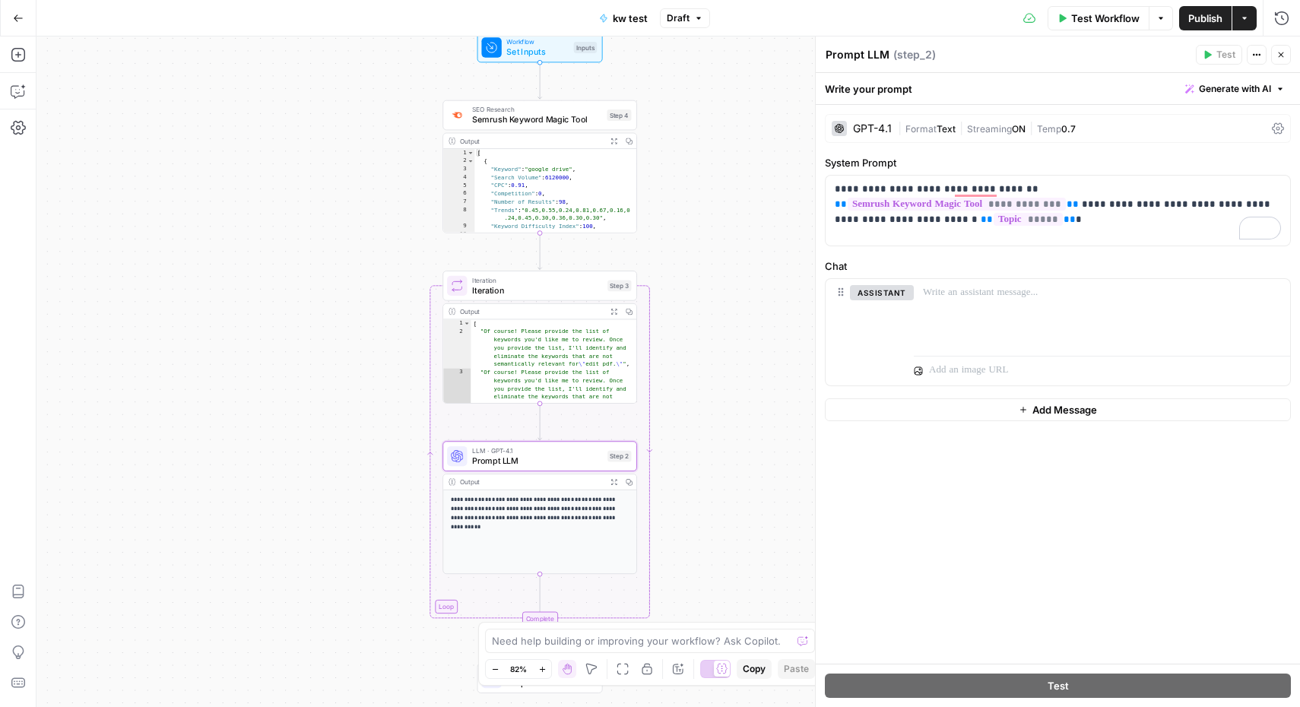
click at [1111, 18] on span "Test Workflow" at bounding box center [1105, 18] width 68 height 15
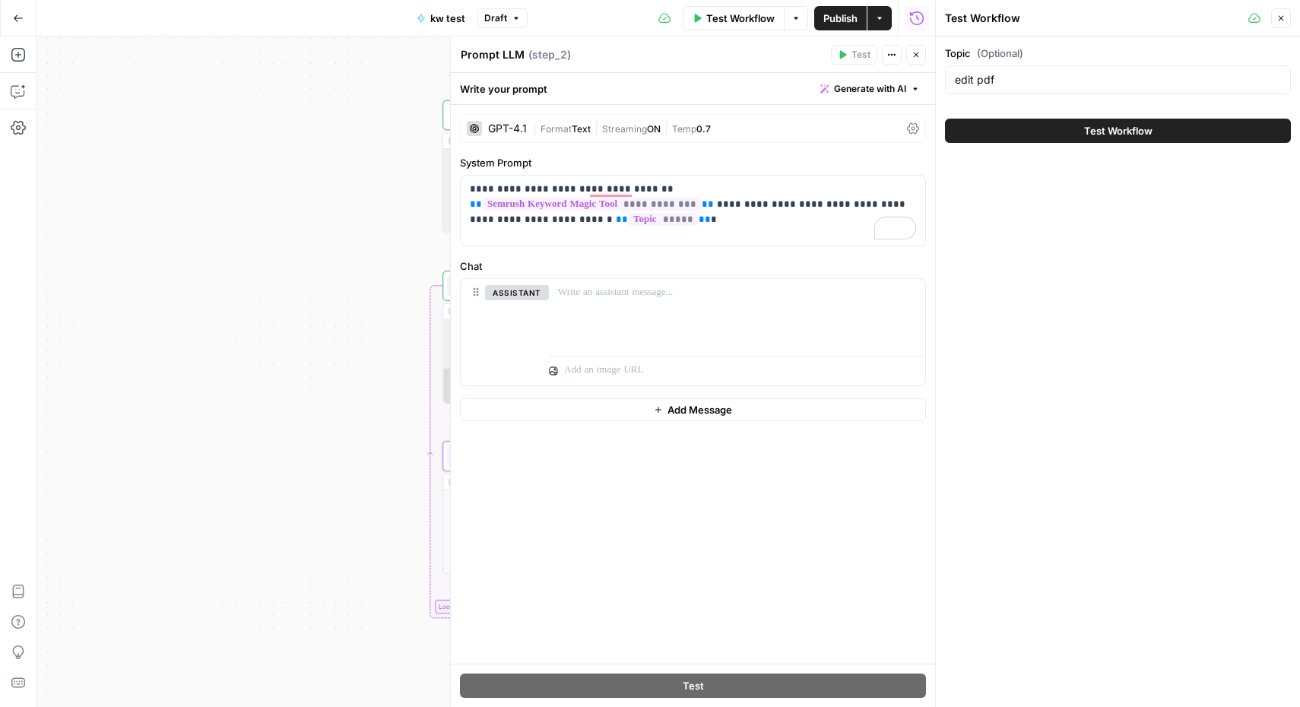
click at [1102, 143] on div "Test Workflow" at bounding box center [1118, 130] width 346 height 43
click at [1115, 134] on span "Test Workflow" at bounding box center [1118, 130] width 68 height 15
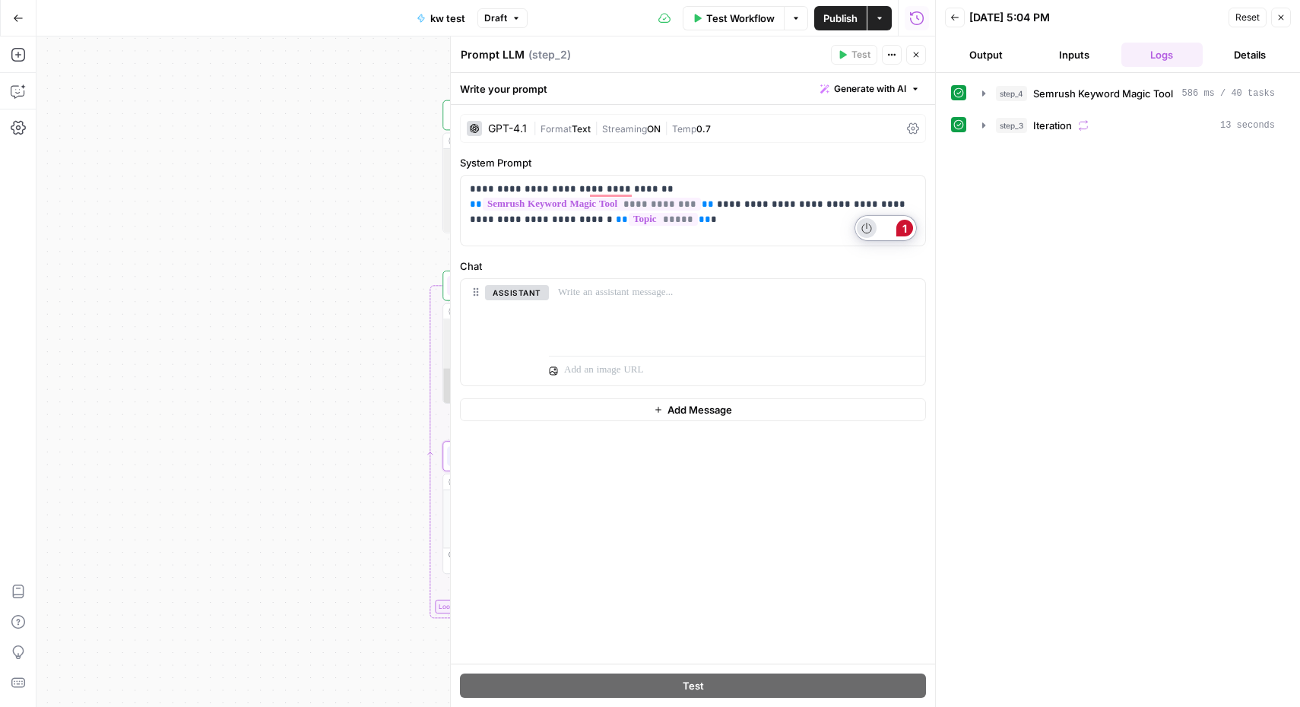
click at [866, 228] on icon "Turn off Grammarly on this website" at bounding box center [866, 228] width 9 height 10
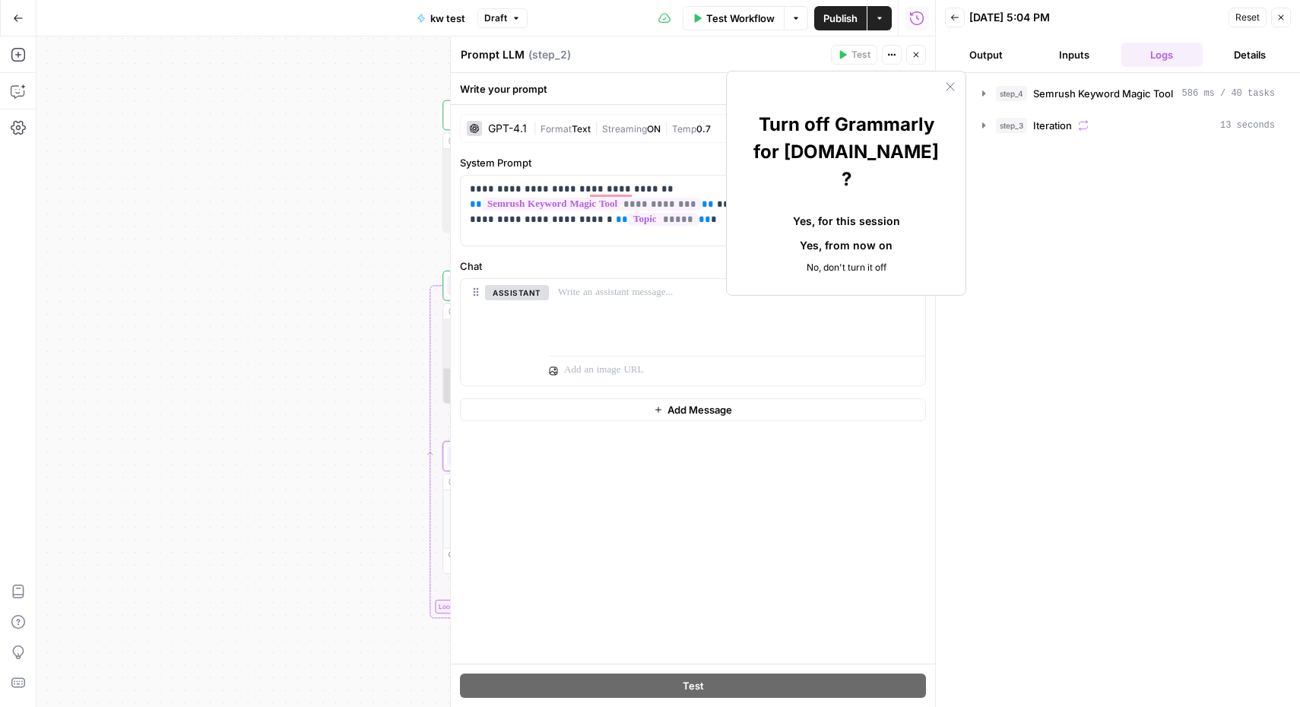
click at [823, 208] on button "Yes, for this session" at bounding box center [846, 220] width 190 height 24
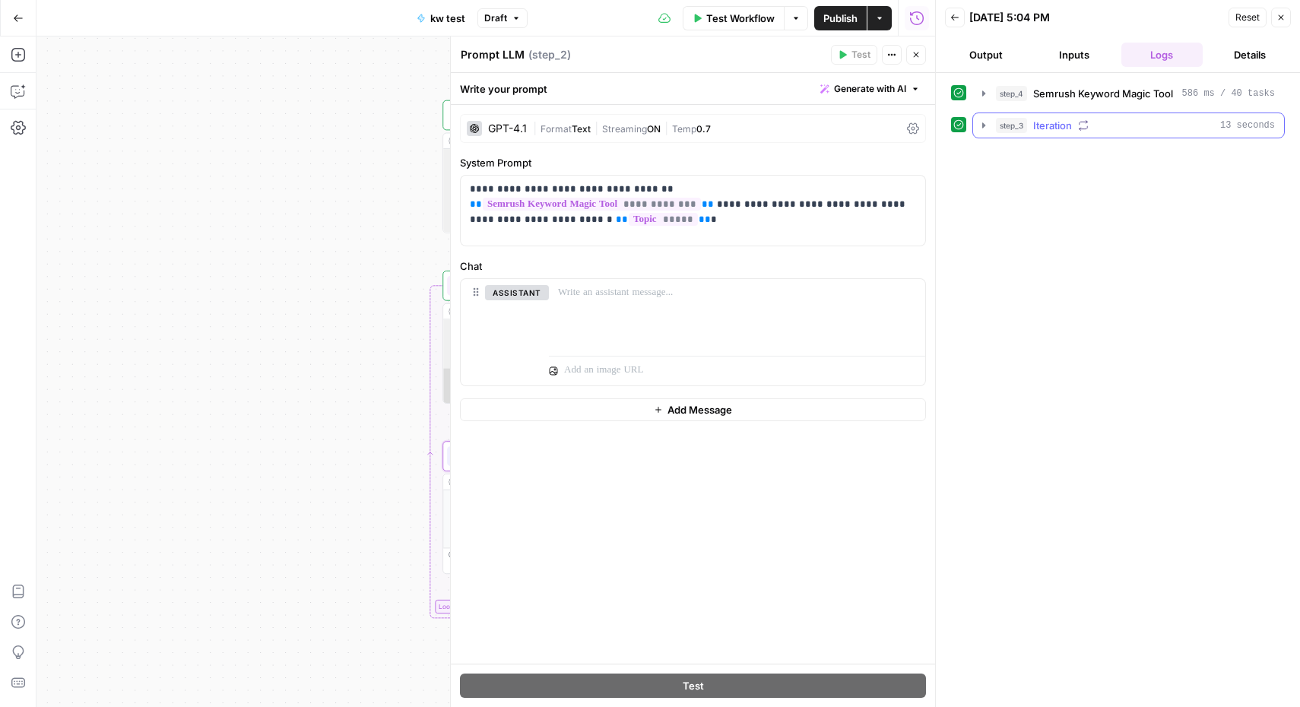
click at [984, 123] on icon "button" at bounding box center [984, 125] width 12 height 12
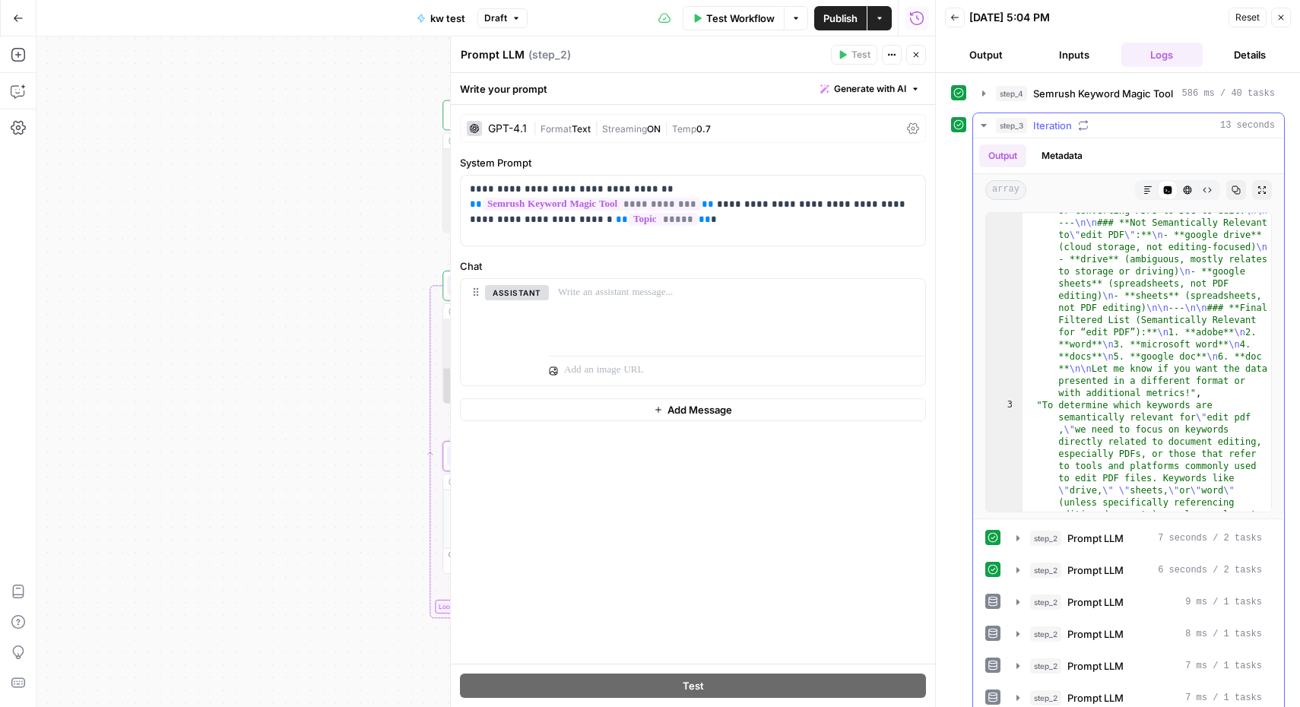
scroll to position [391, 0]
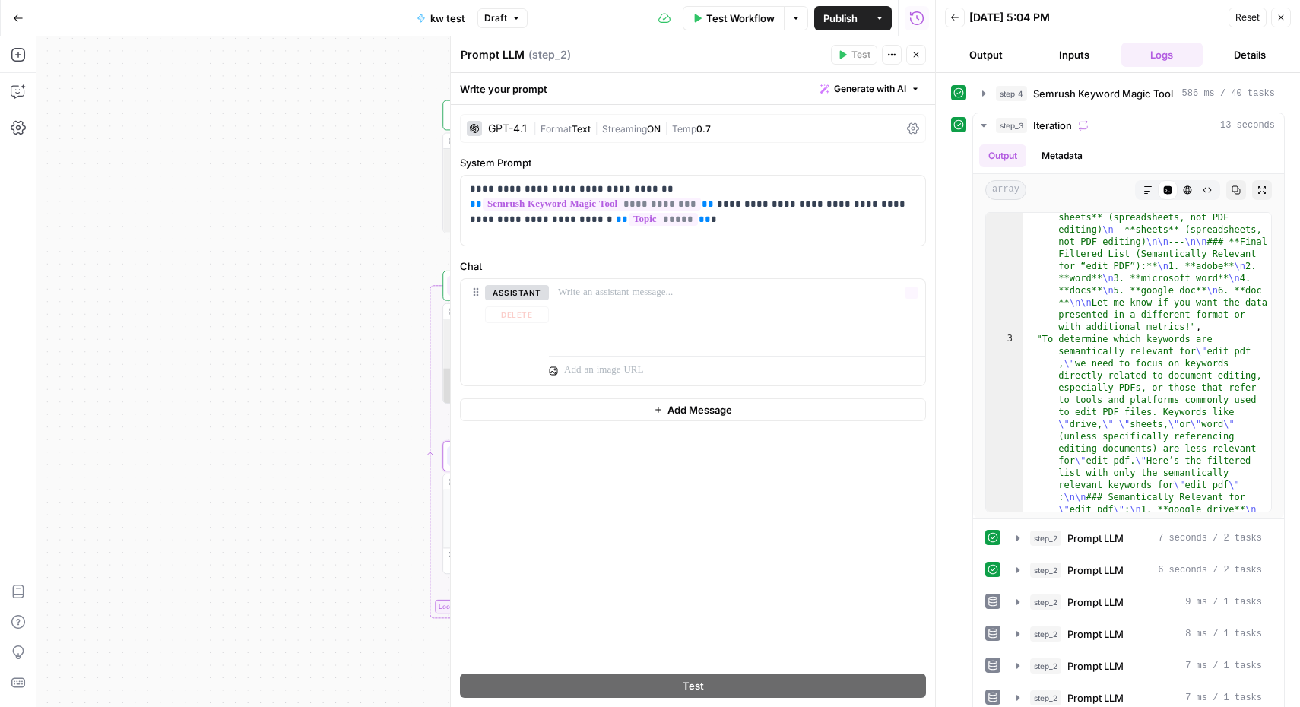
click at [380, 363] on div "Workflow Set Inputs Inputs SEO Research Semrush Keyword Magic Tool Step 4 Outpu…" at bounding box center [485, 371] width 899 height 670
click at [1285, 17] on icon "button" at bounding box center [1280, 17] width 9 height 9
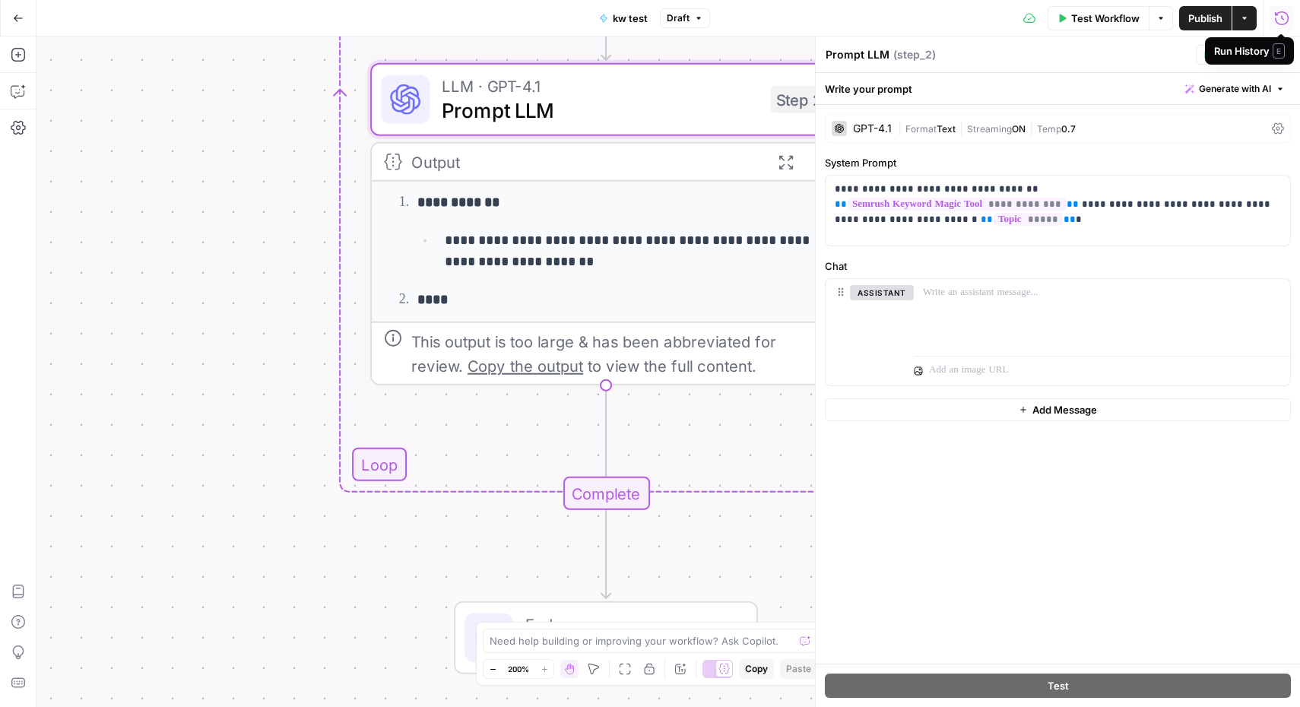
scroll to position [108, 0]
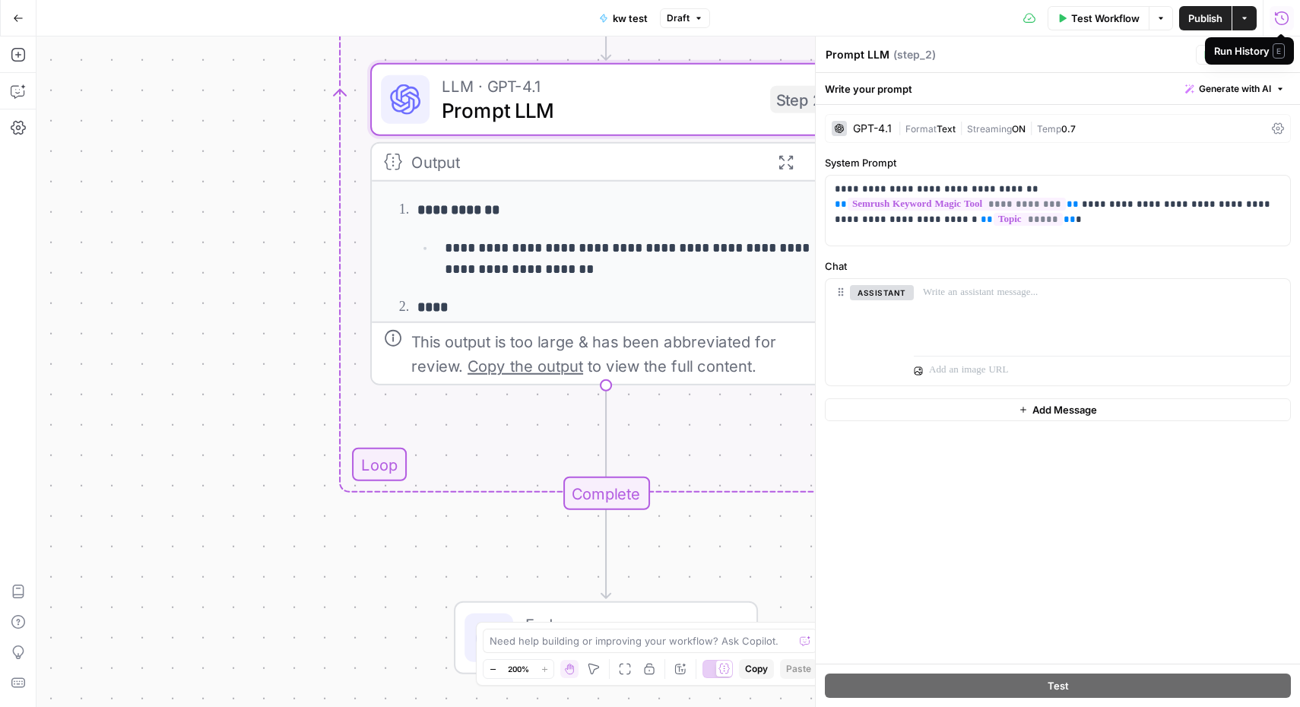
click at [782, 166] on icon "button" at bounding box center [785, 162] width 14 height 14
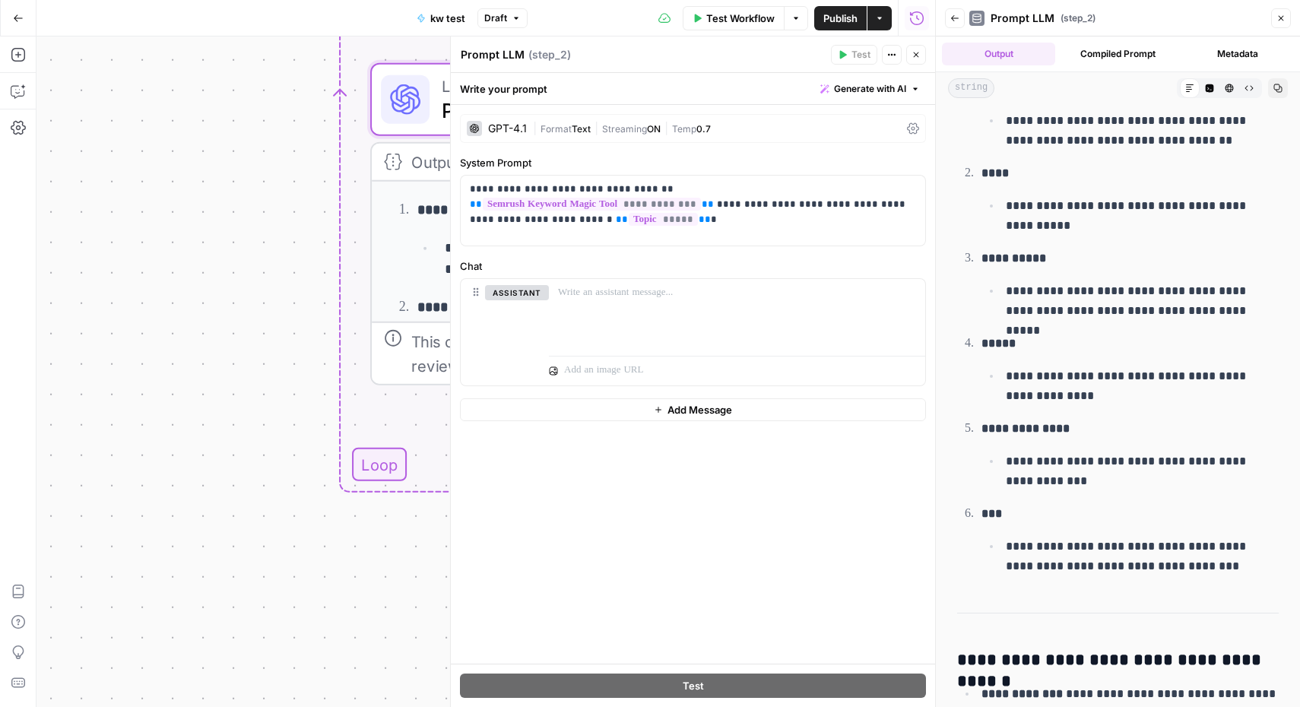
scroll to position [0, 0]
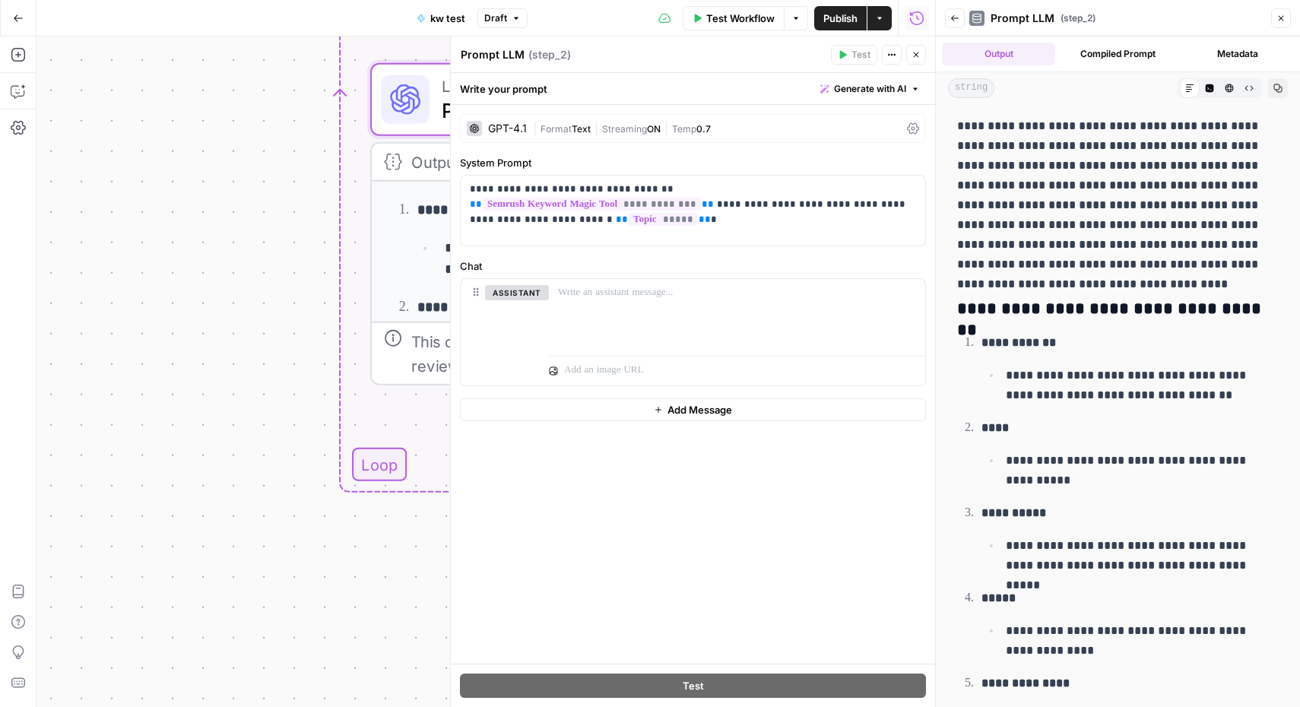
click at [1290, 14] on button "Close" at bounding box center [1281, 18] width 20 height 20
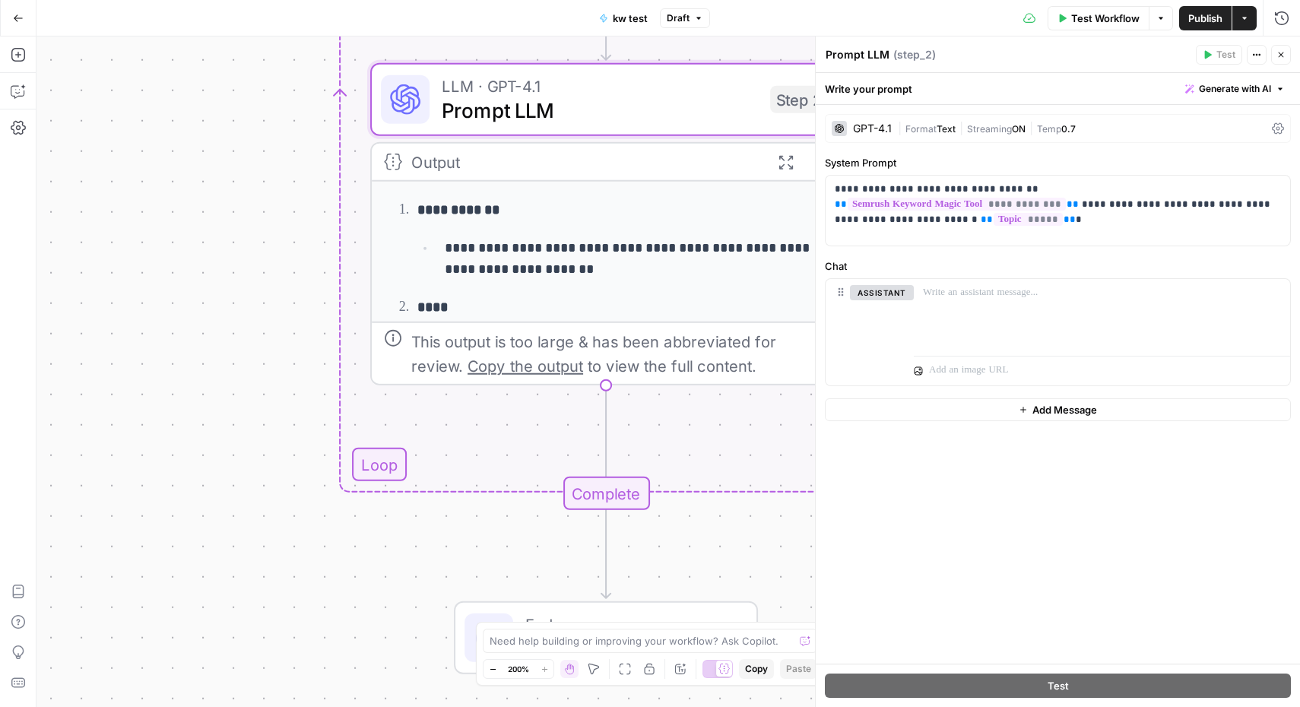
click at [227, 225] on div "Workflow Set Inputs Inputs SEO Research Semrush Keyword Magic Tool Step 4 Outpu…" at bounding box center [667, 371] width 1263 height 670
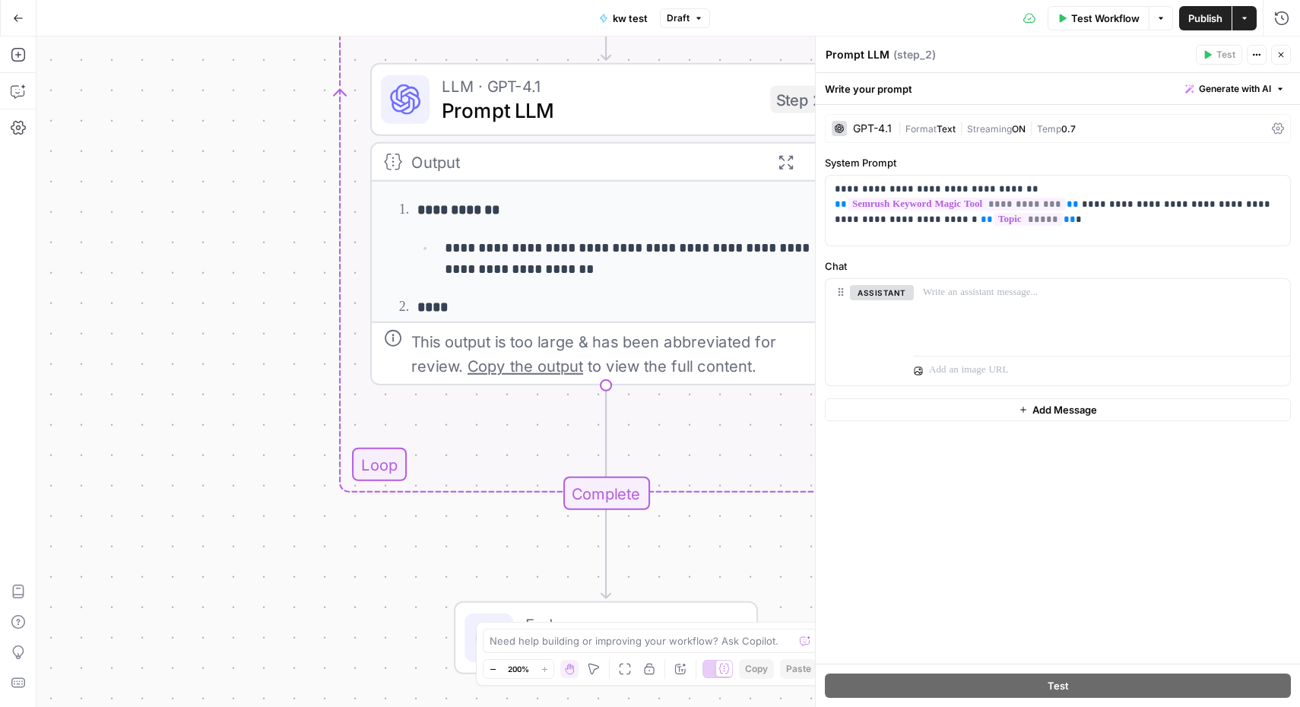
click at [1283, 53] on icon "button" at bounding box center [1280, 54] width 9 height 9
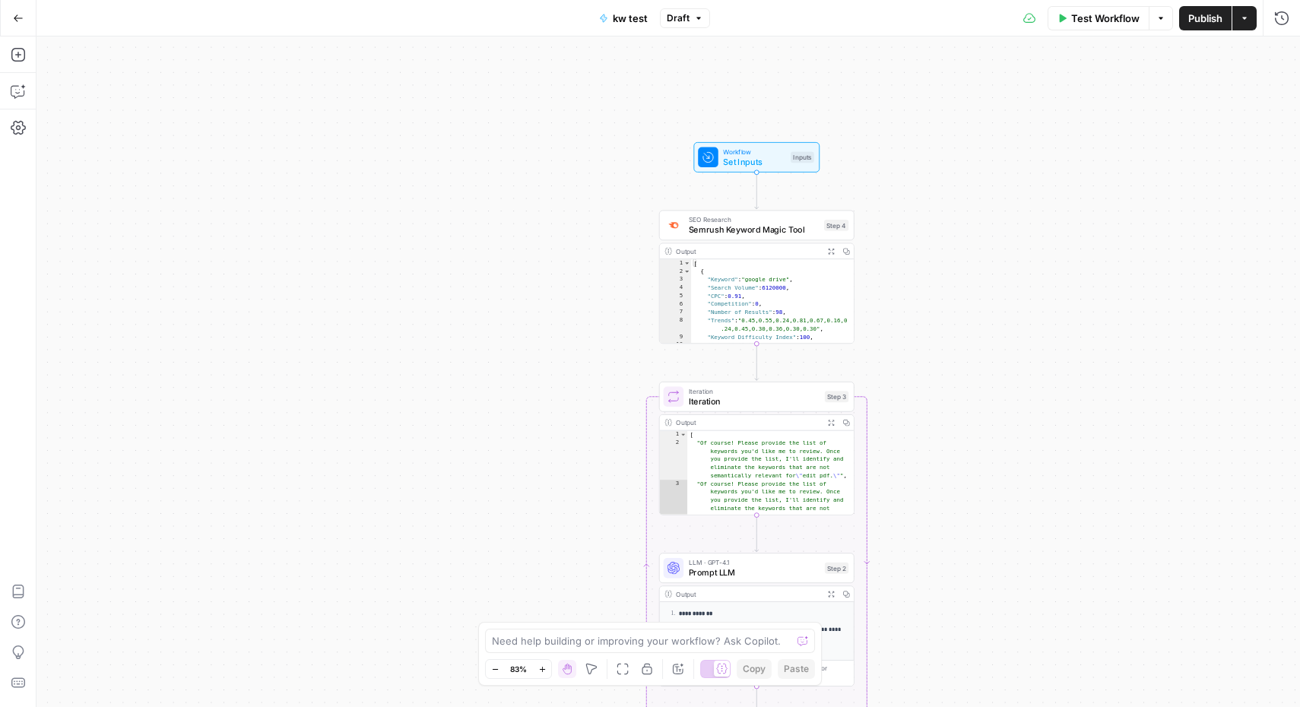
click at [21, 22] on icon "button" at bounding box center [18, 18] width 11 height 11
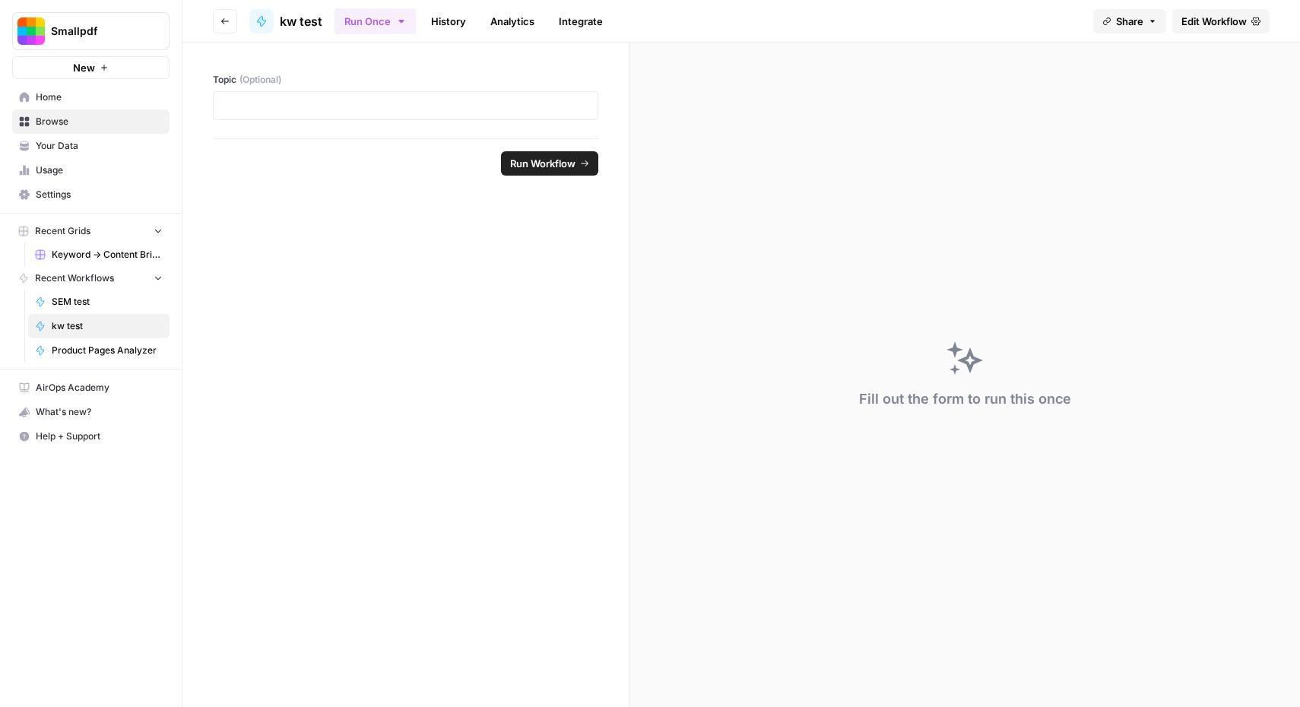
click at [72, 32] on span "Smallpdf" at bounding box center [97, 31] width 92 height 15
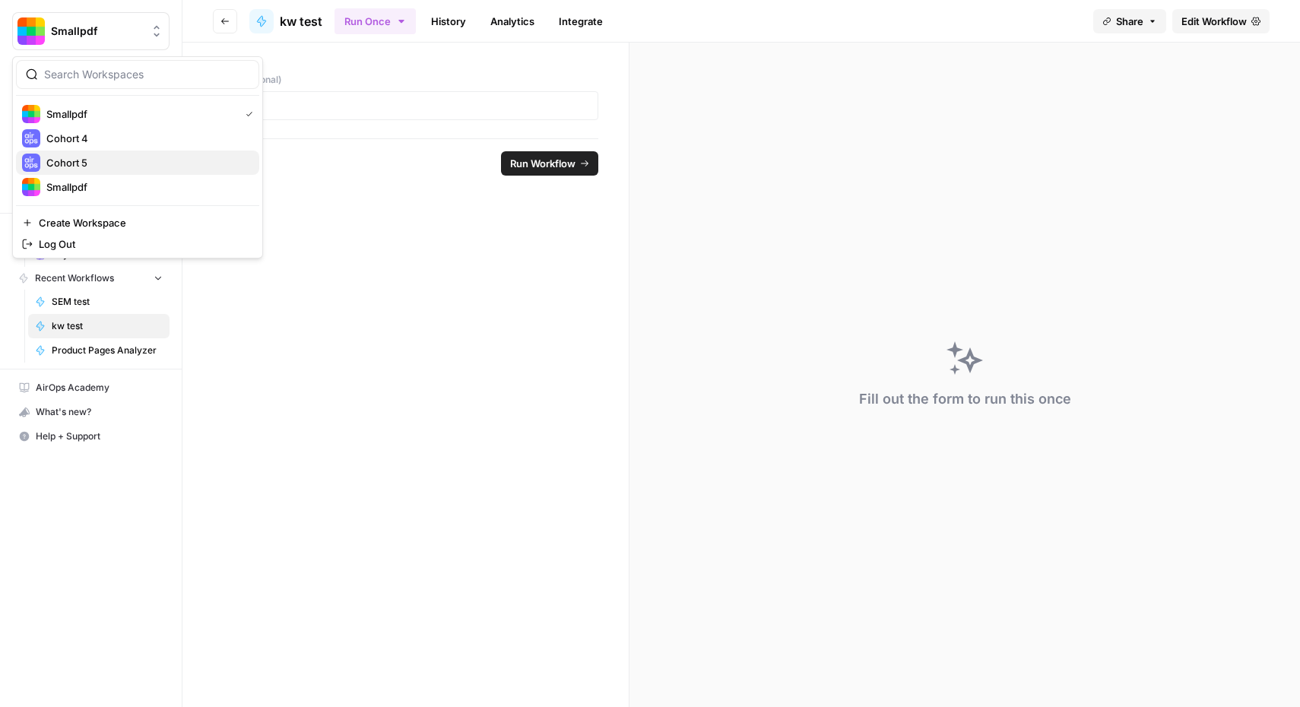
click at [80, 160] on span "Cohort 5" at bounding box center [146, 162] width 201 height 15
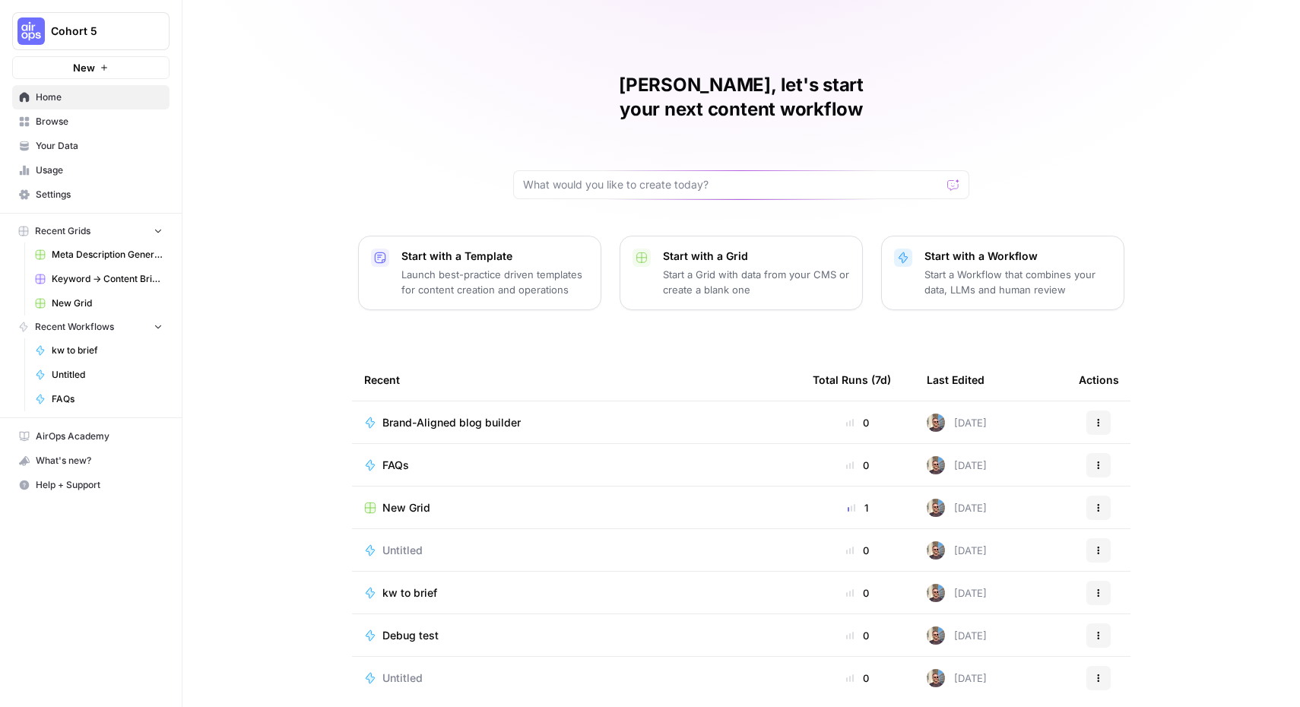
click at [68, 174] on span "Usage" at bounding box center [99, 170] width 127 height 14
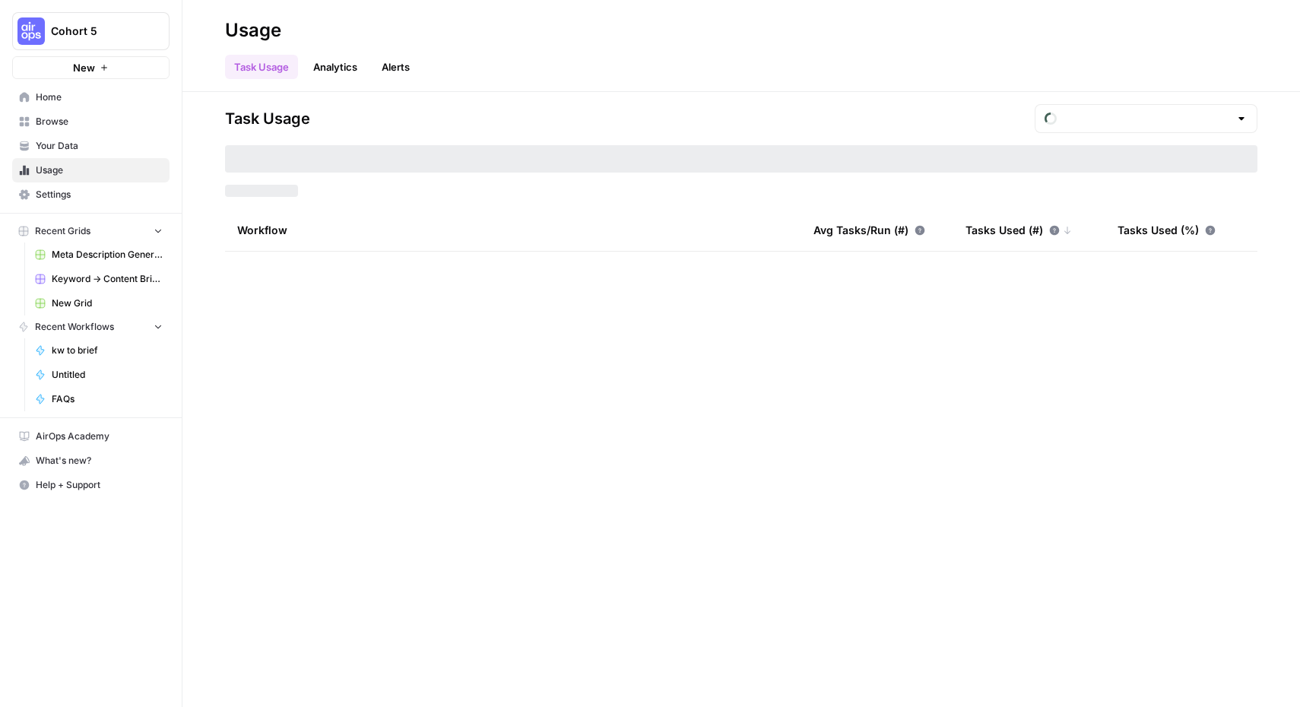
type input "August Tasks"
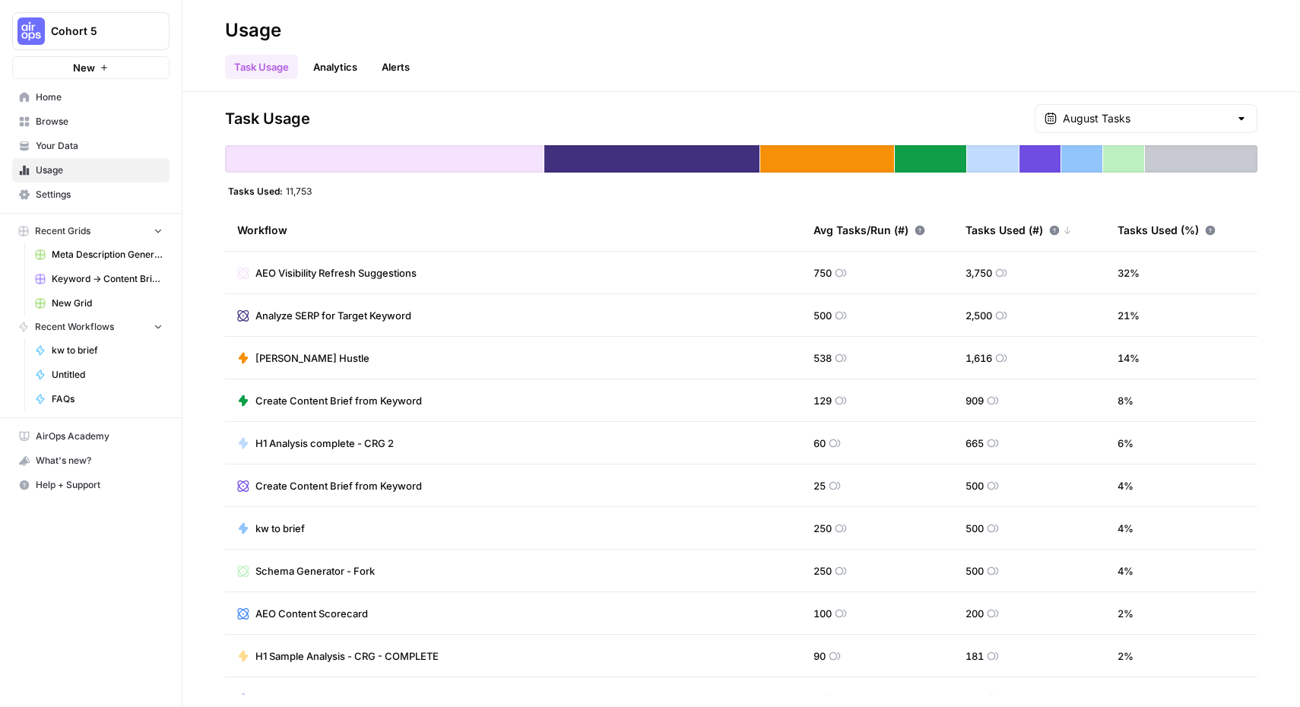
click at [147, 32] on div "Cohort 5" at bounding box center [107, 31] width 113 height 15
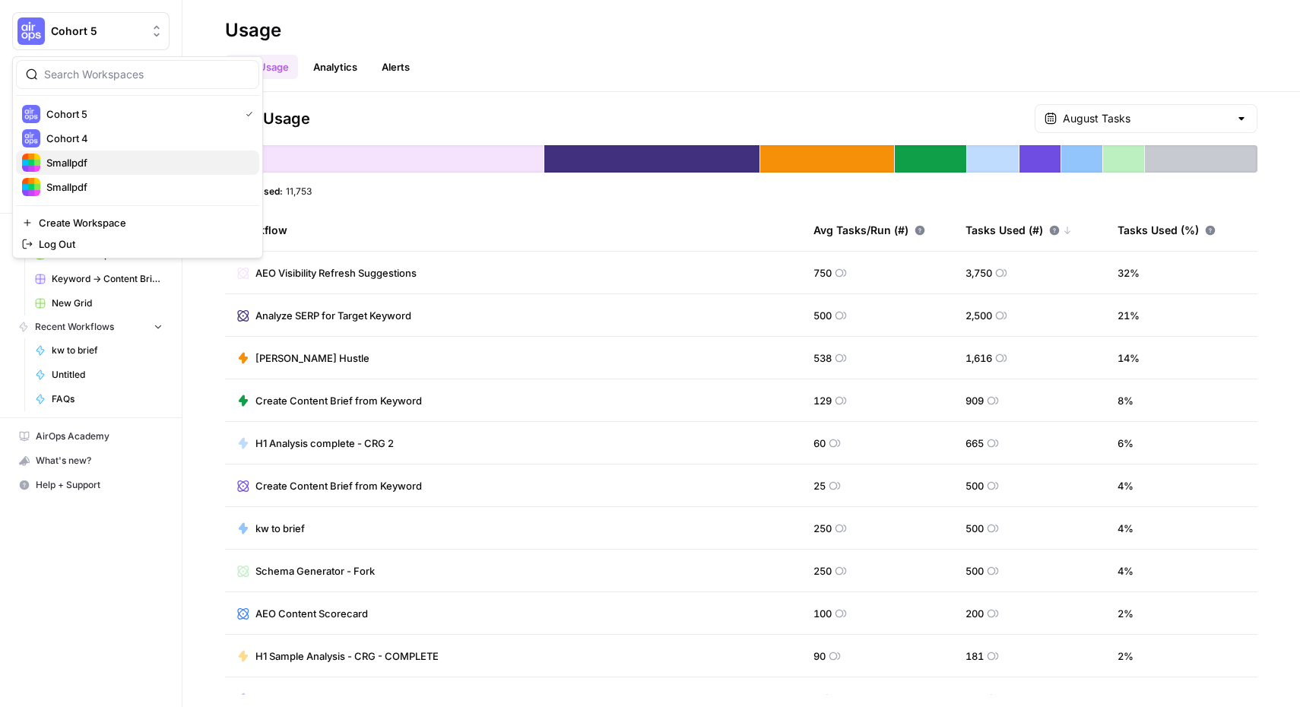
click at [106, 157] on span "Smallpdf" at bounding box center [146, 162] width 201 height 15
